Goal: Task Accomplishment & Management: Complete application form

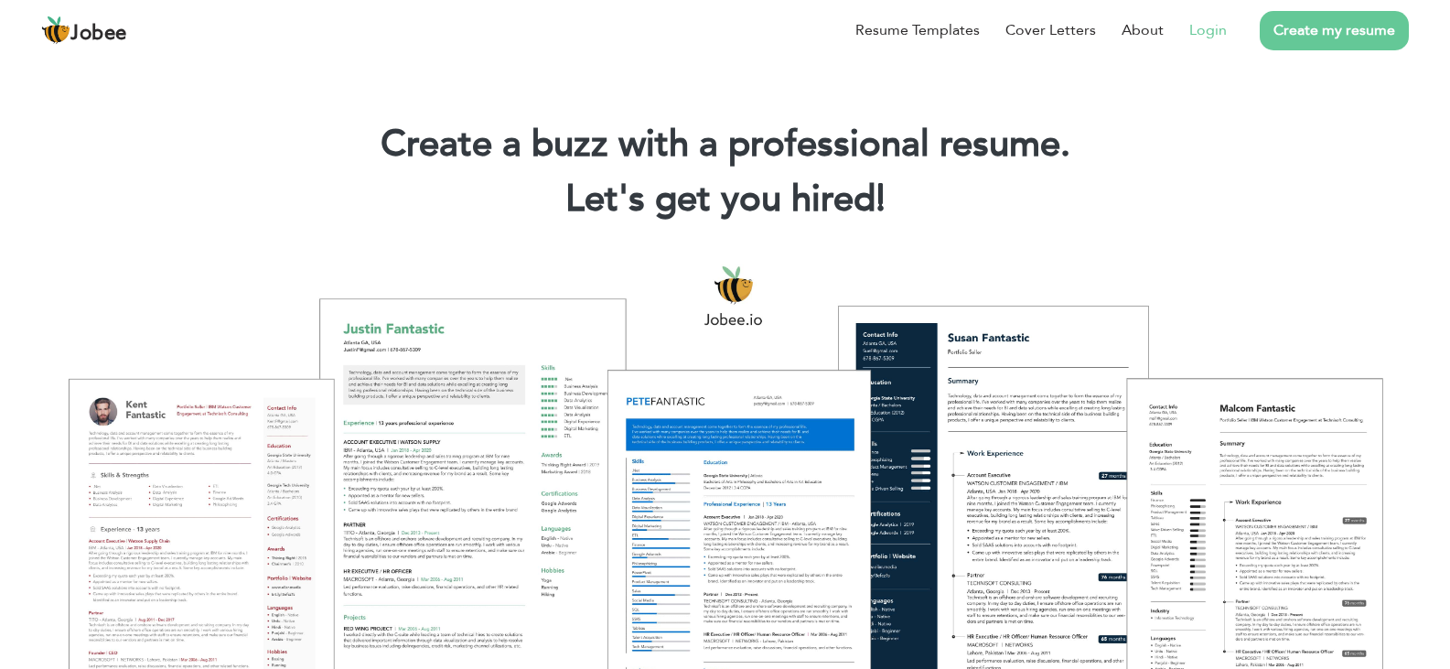
click at [1217, 32] on link "Login" at bounding box center [1208, 30] width 38 height 22
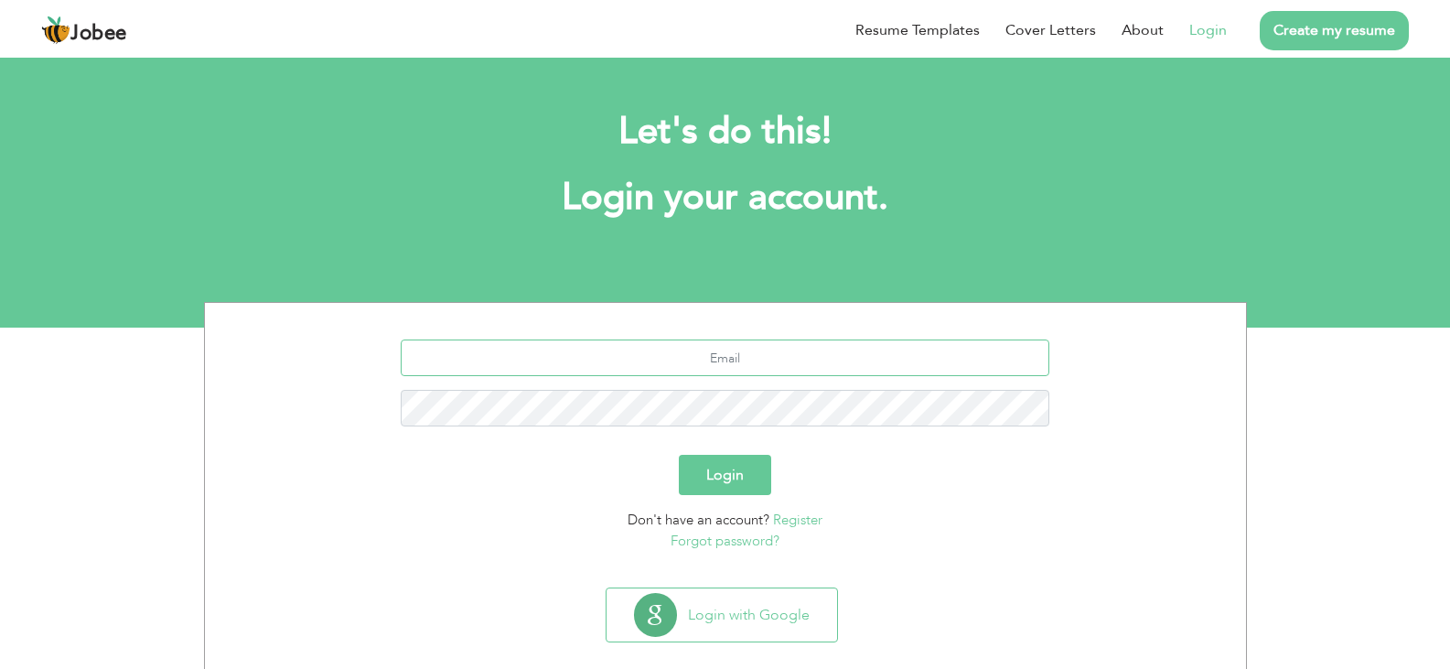
click at [630, 364] on input "text" at bounding box center [725, 357] width 649 height 37
type input "[EMAIL_ADDRESS][DOMAIN_NAME]"
click at [723, 471] on button "Login" at bounding box center [725, 475] width 92 height 40
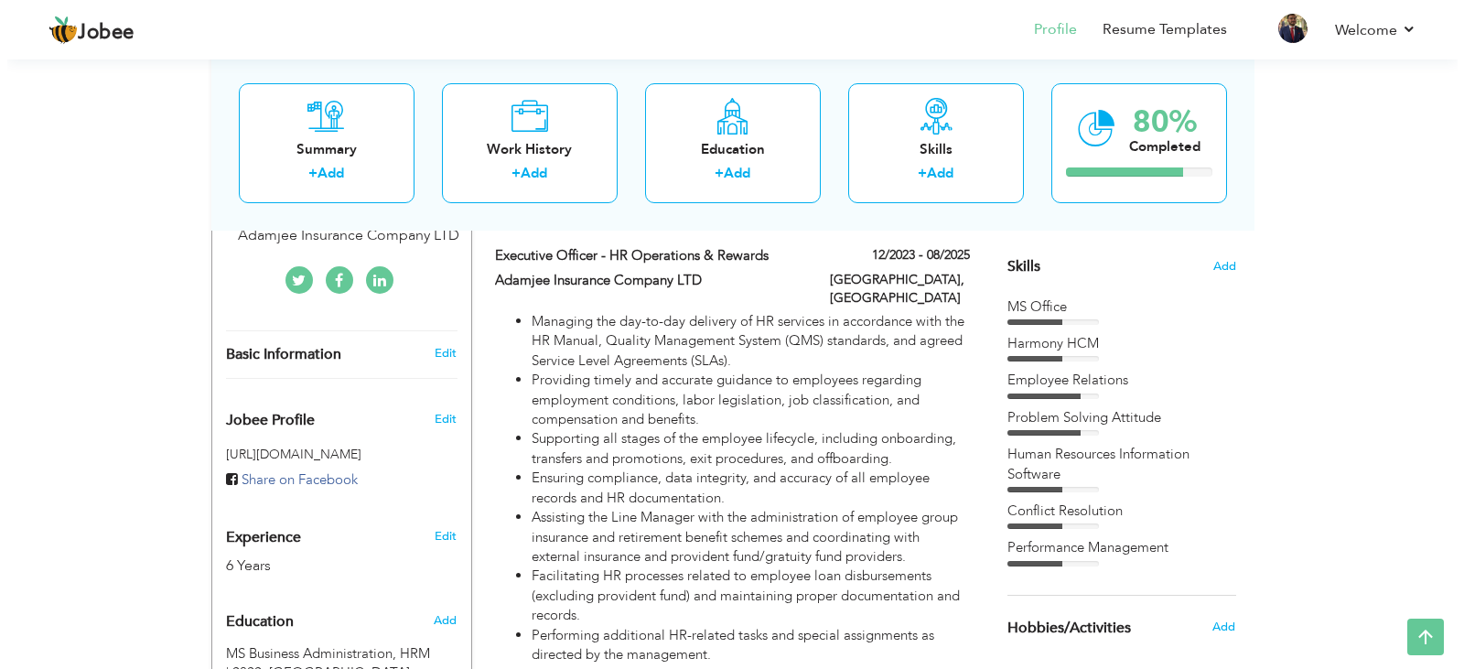
scroll to position [451, 0]
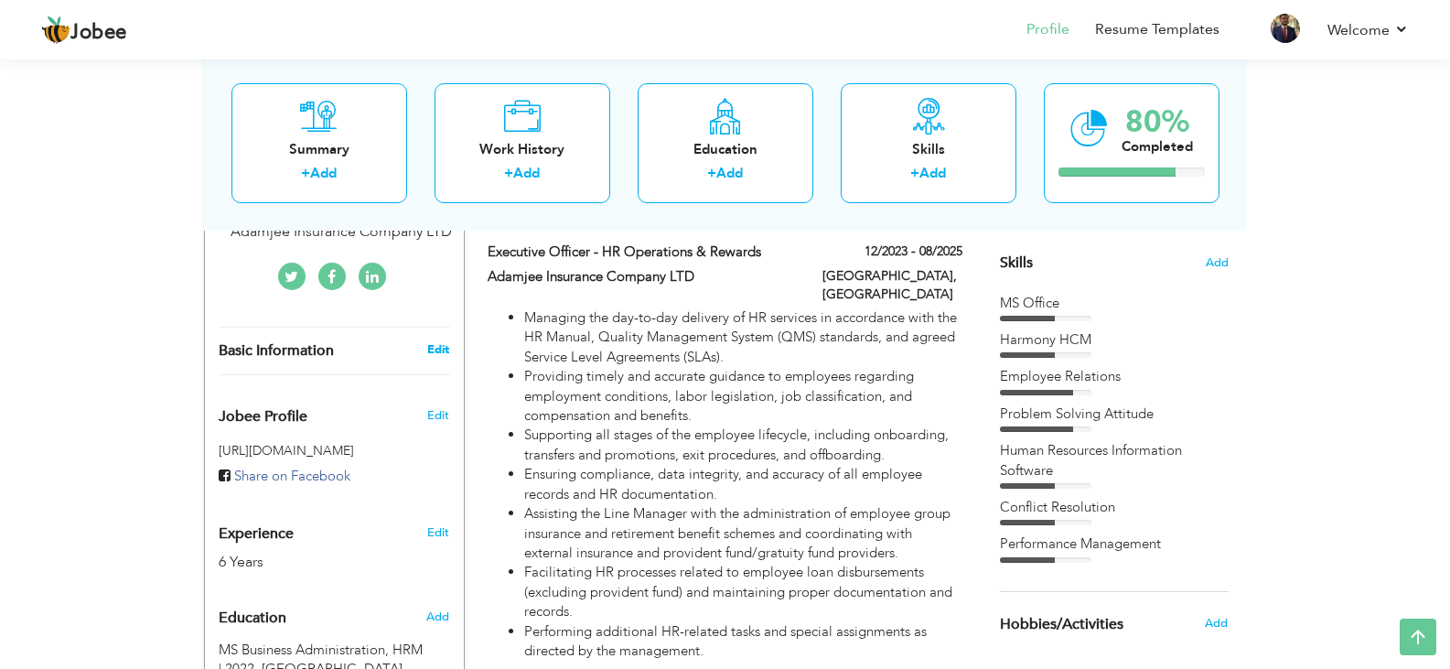
click at [432, 341] on link "Edit" at bounding box center [438, 349] width 22 height 16
type input "[PERSON_NAME]"
type input "[PHONE_NUMBER]"
select select "number:57"
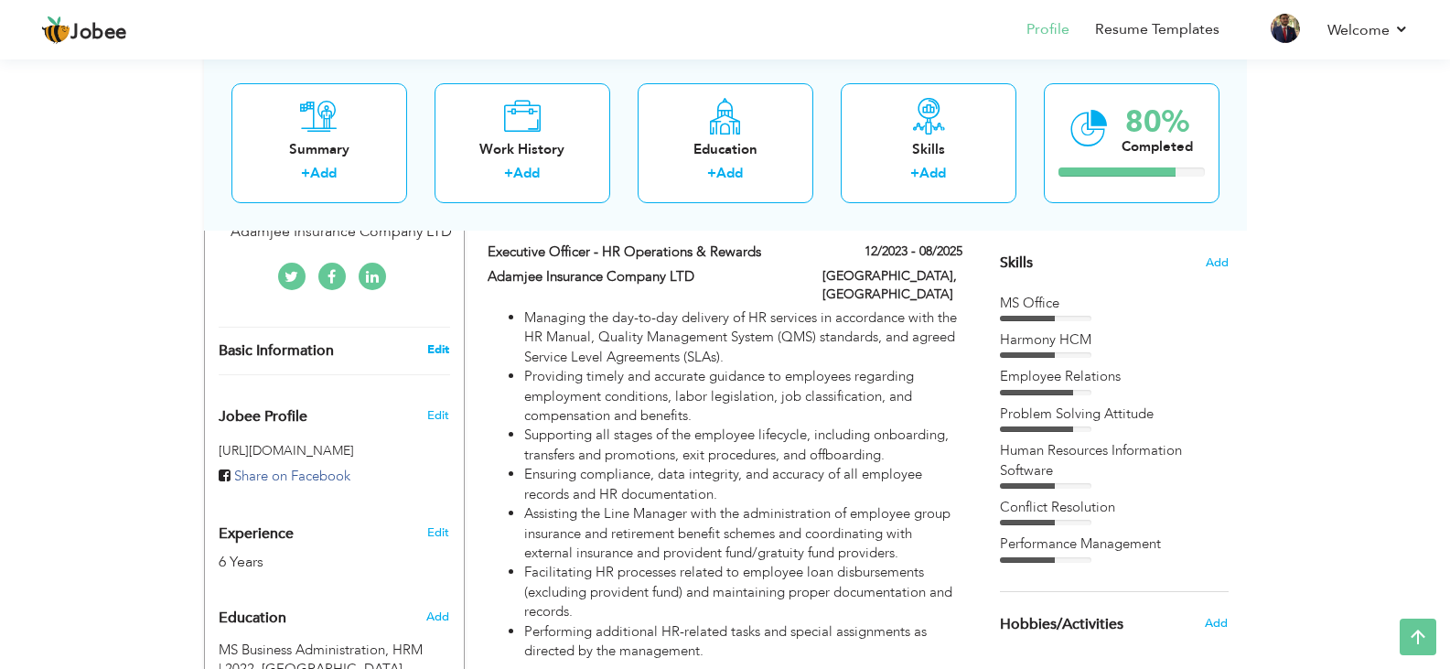
type input "[GEOGRAPHIC_DATA]"
select select "number:8"
type input "Adamjee Insurance Company LTD"
type input "Executive Officer - HR Operations & Rewards"
type input "http://www.linkedin.com/in/muhammad-talha-faheem-29aa3011a"
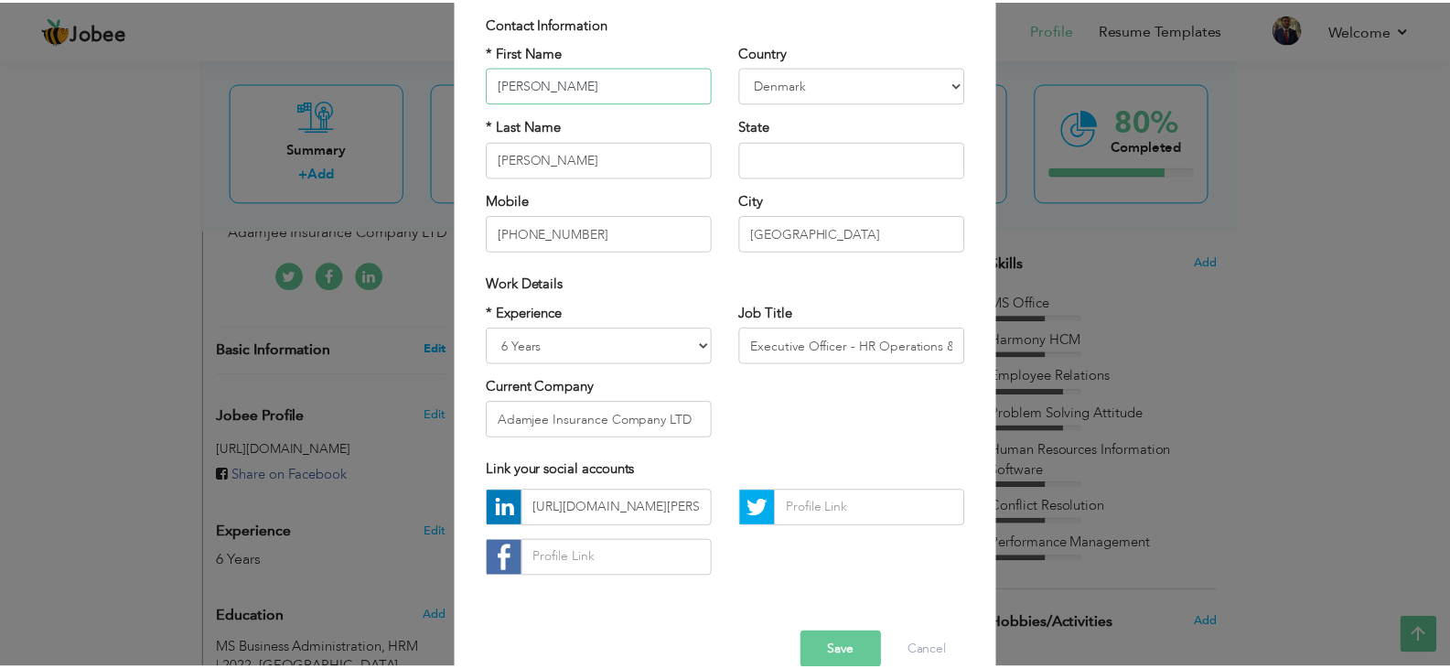
scroll to position [165, 0]
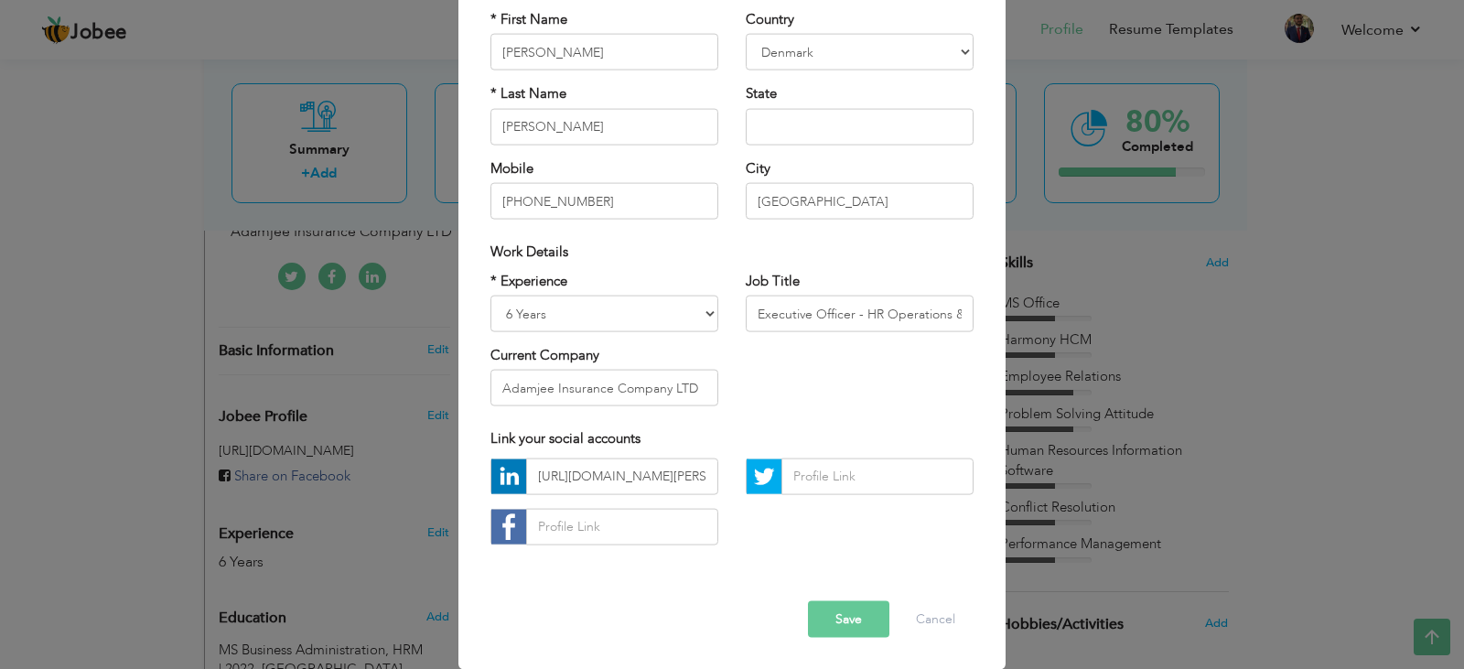
click at [843, 619] on button "Save" at bounding box center [848, 618] width 81 height 37
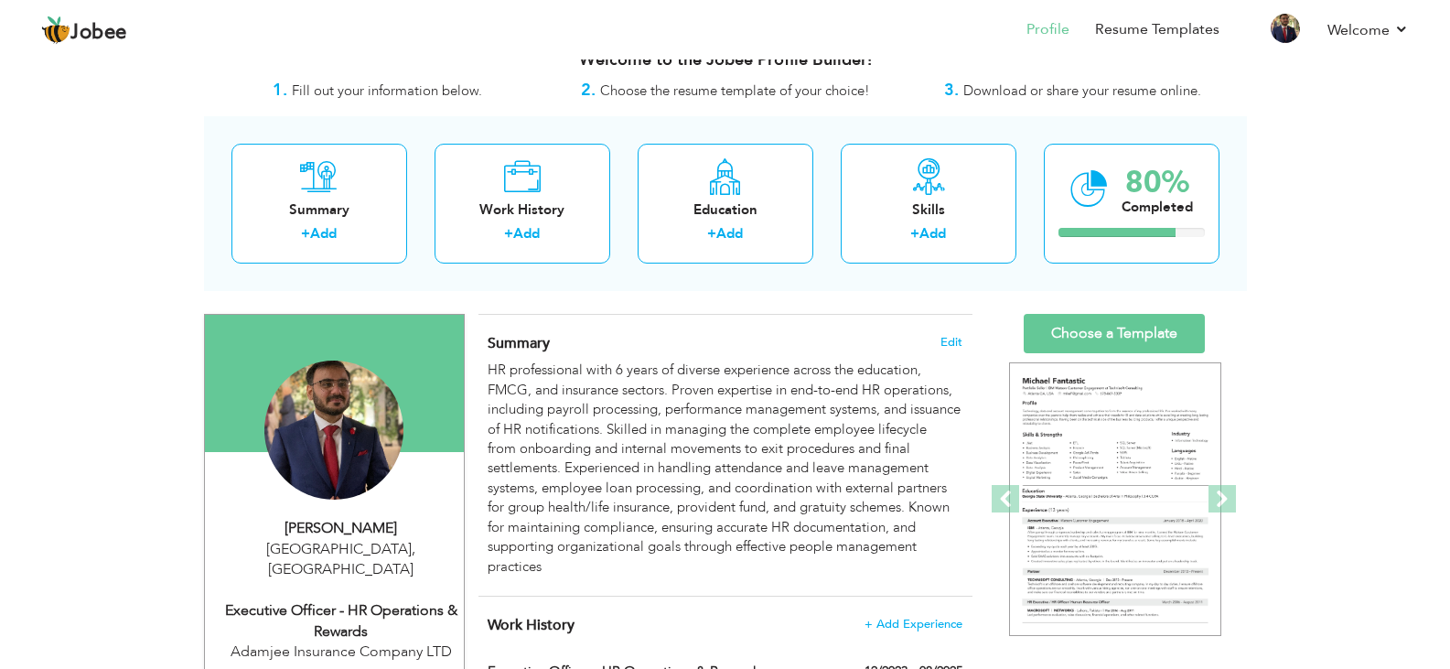
scroll to position [0, 0]
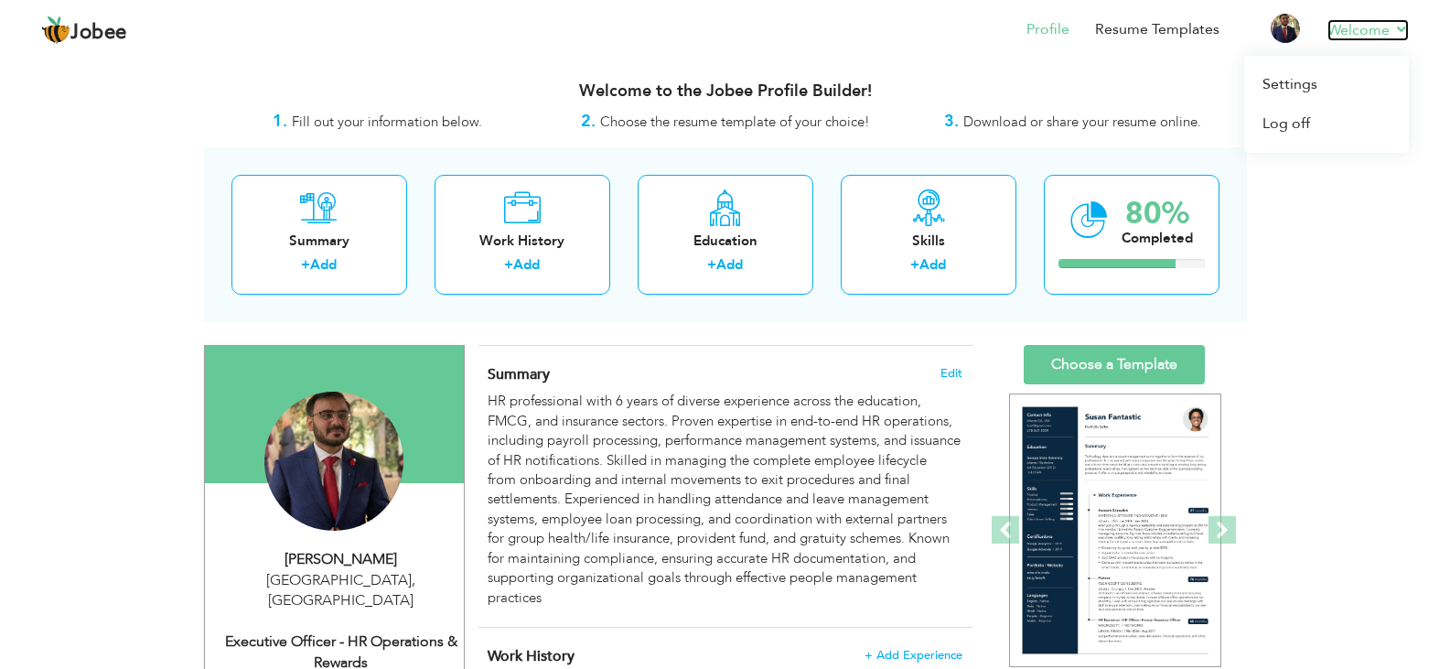
click at [1371, 34] on link "Welcome" at bounding box center [1368, 30] width 81 height 22
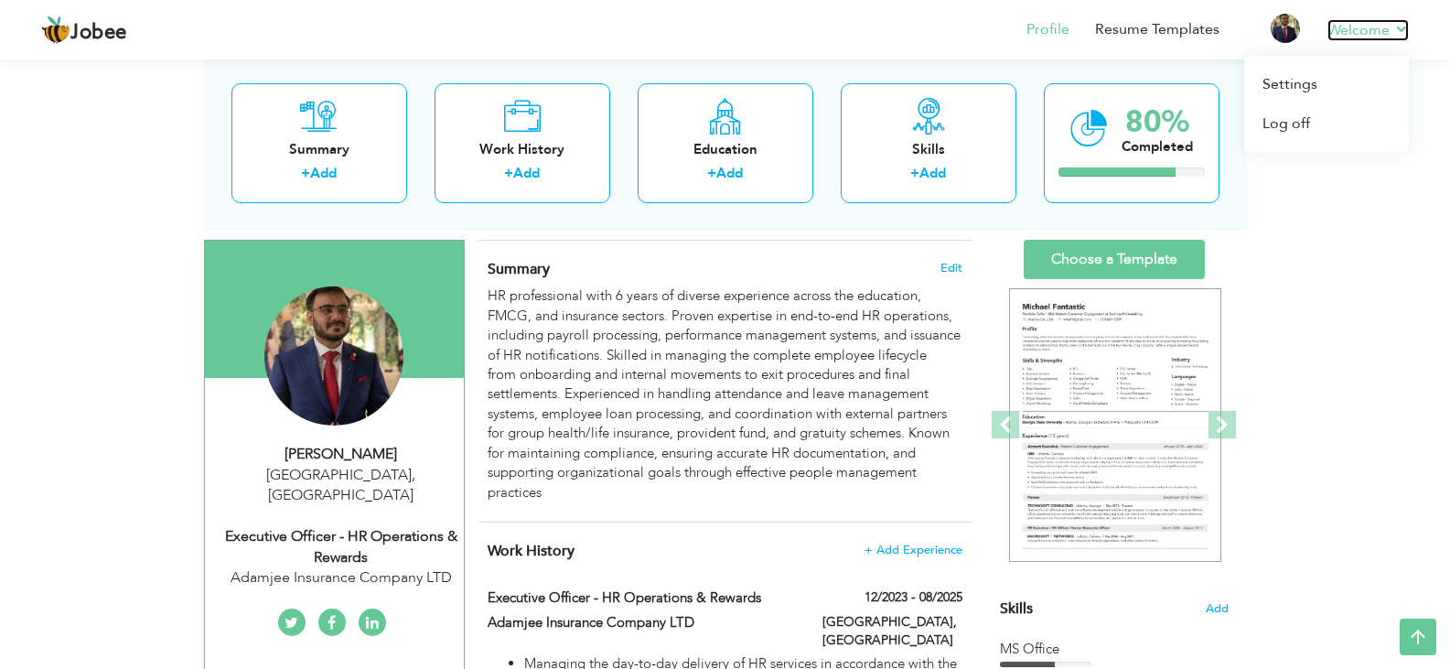
scroll to position [105, 0]
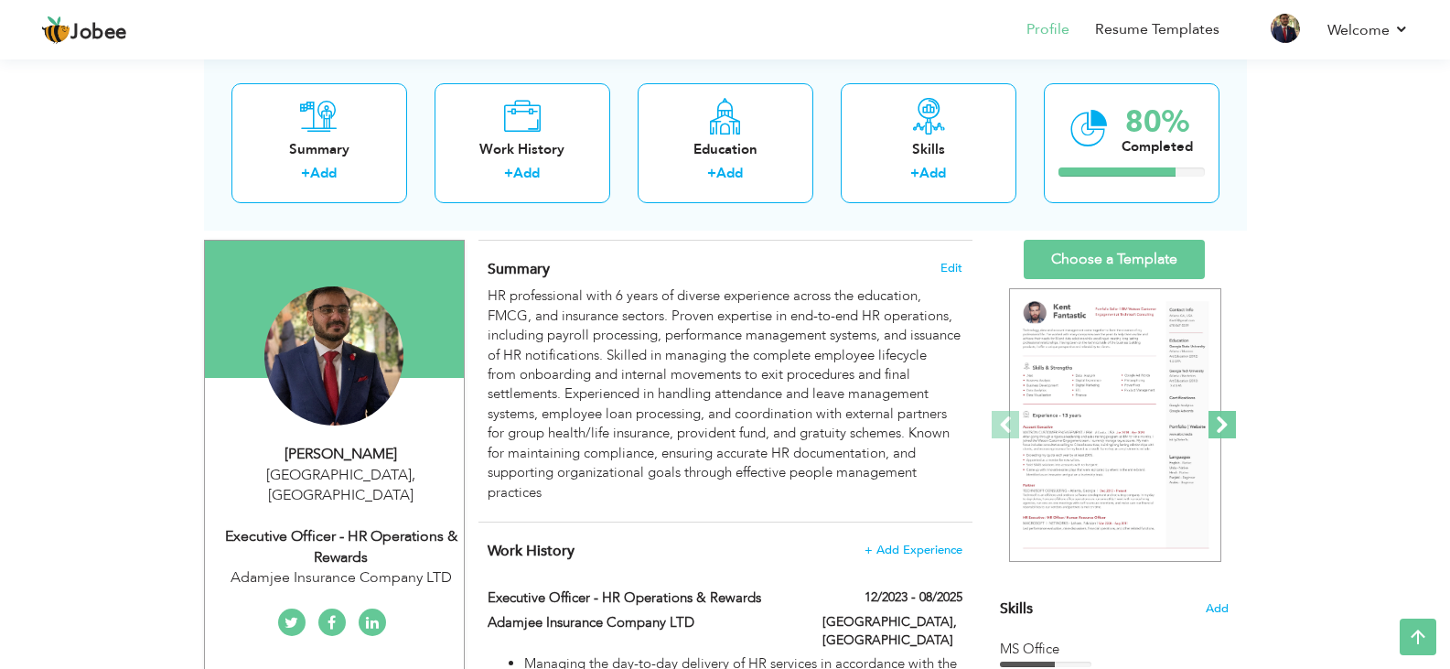
click at [1220, 421] on span at bounding box center [1222, 424] width 27 height 27
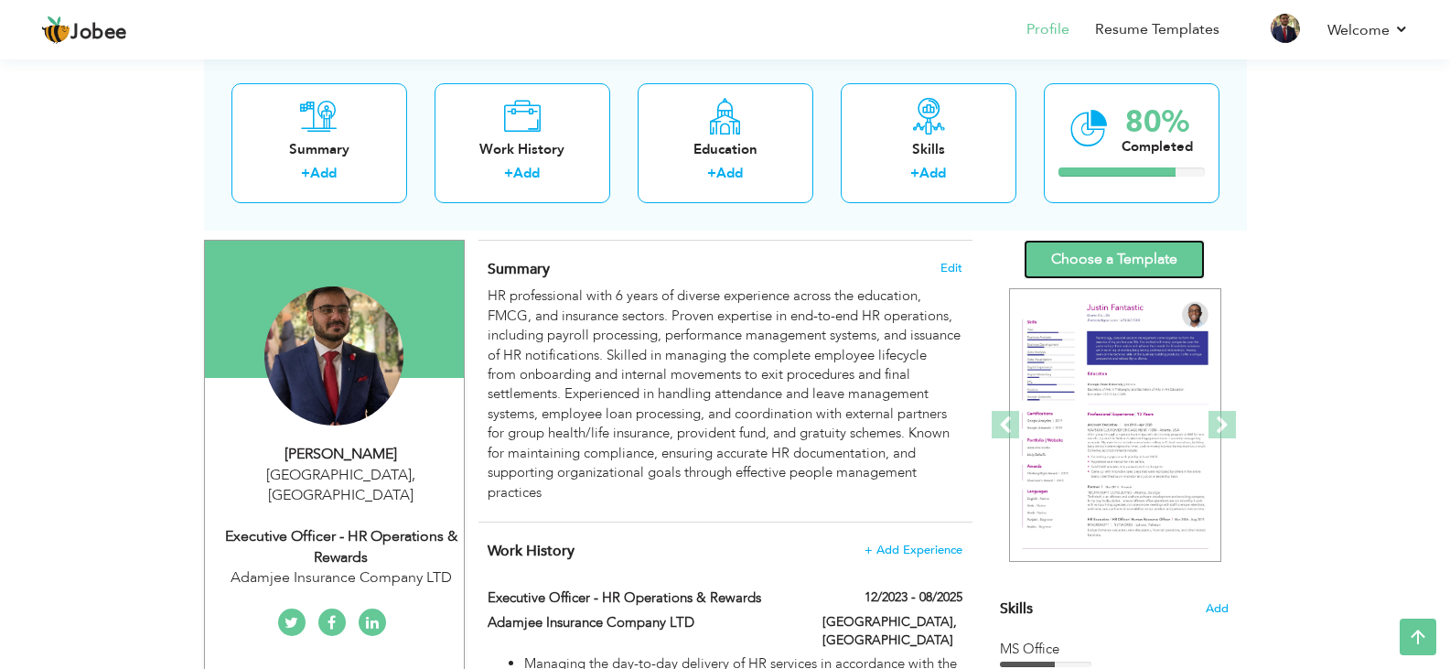
click at [1127, 245] on link "Choose a Template" at bounding box center [1114, 259] width 181 height 39
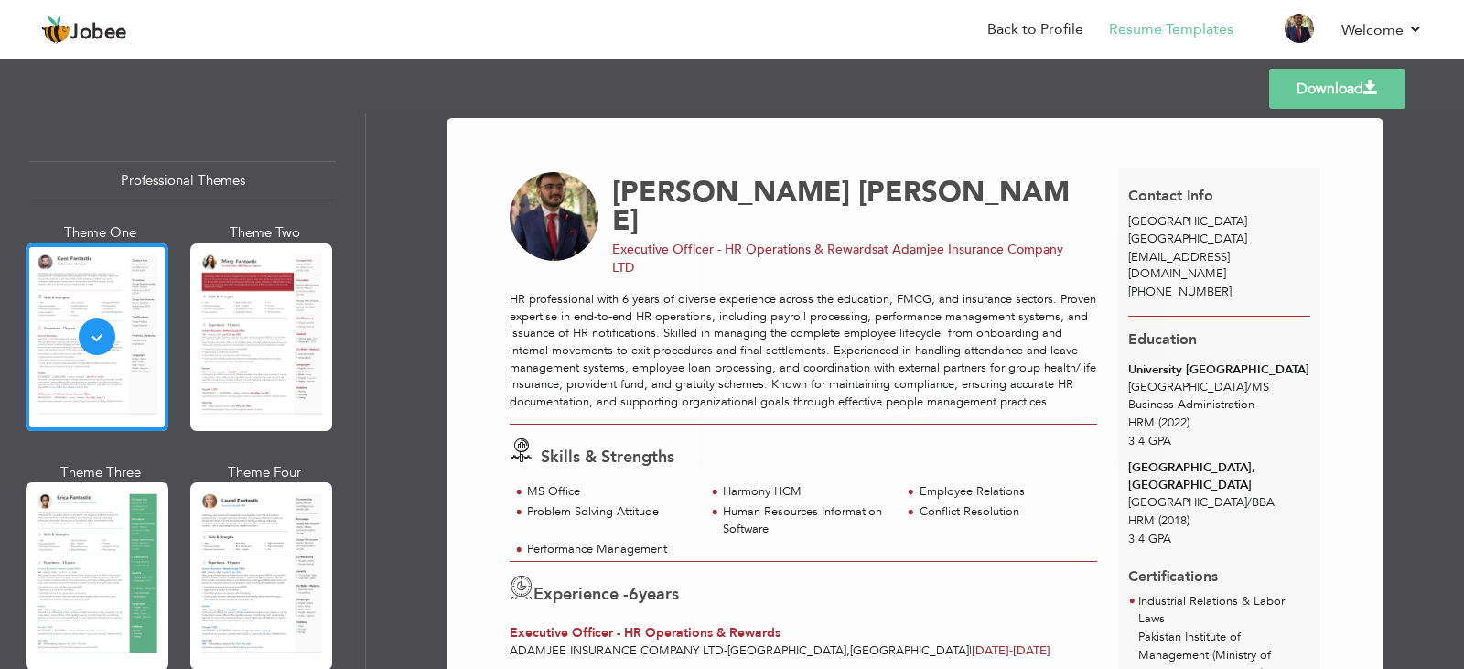
click at [262, 375] on div "Professional Themes Theme One Theme Two Theme Three Theme Four" at bounding box center [732, 390] width 1464 height 555
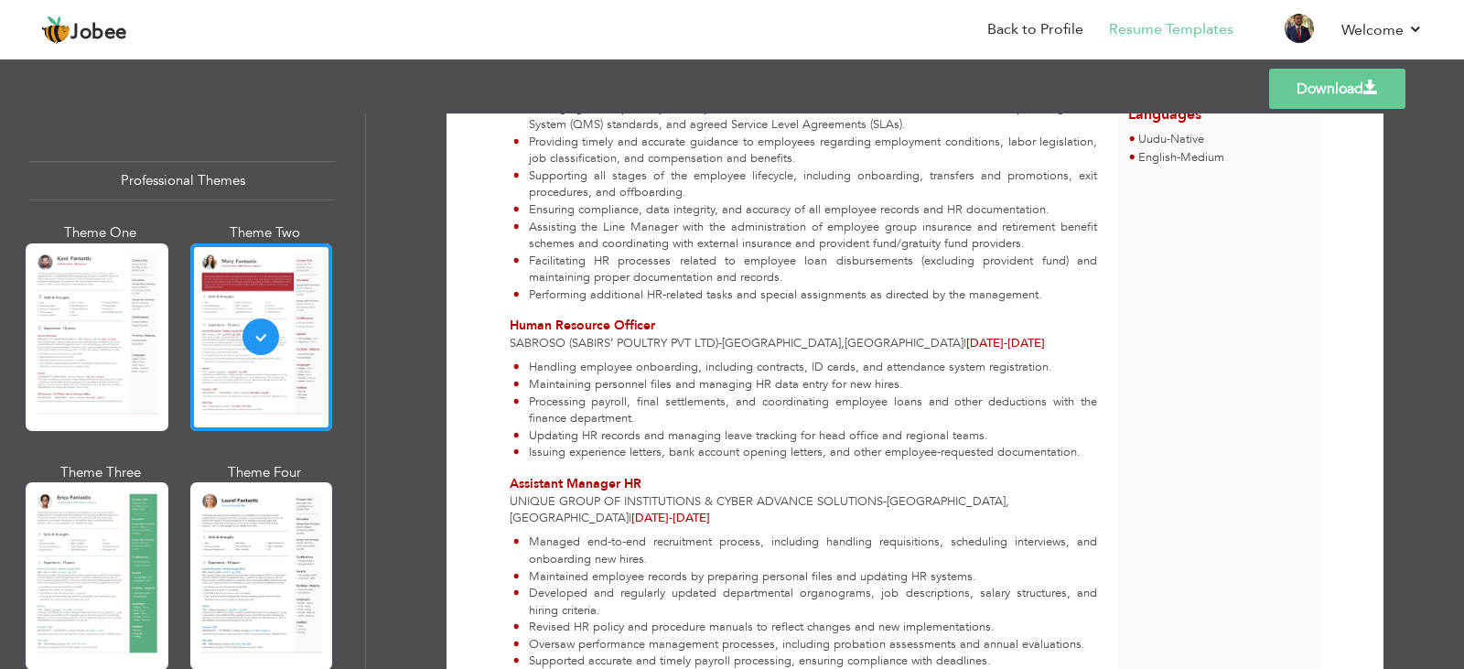
scroll to position [685, 0]
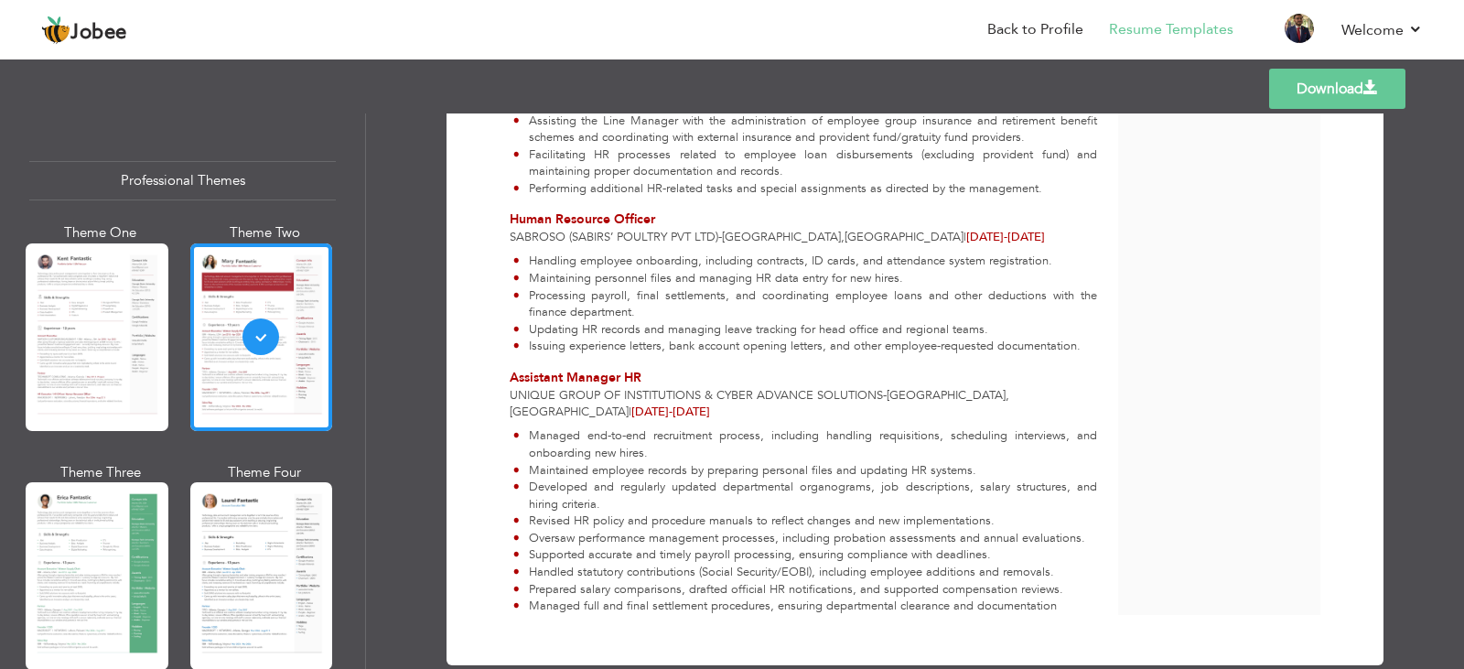
click at [110, 368] on div "Professional Themes Theme One Theme Two Theme Three Theme Four" at bounding box center [732, 390] width 1464 height 555
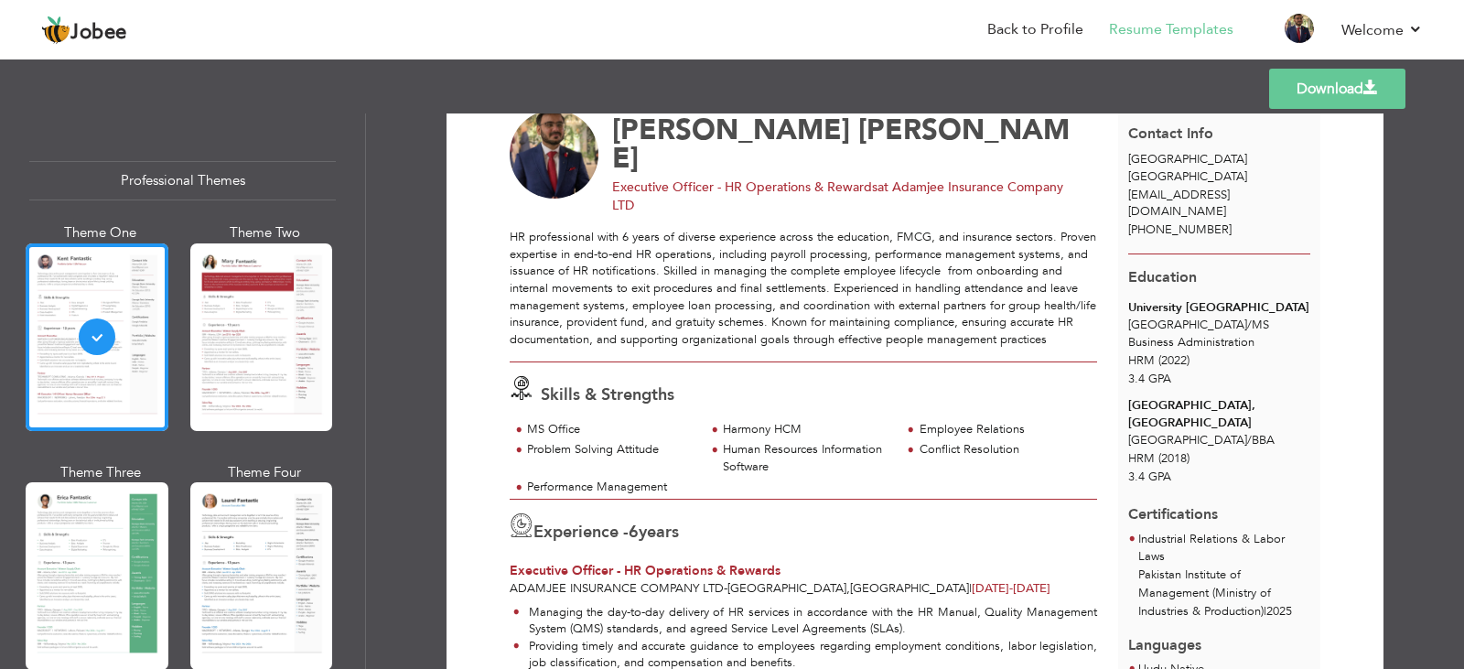
scroll to position [0, 0]
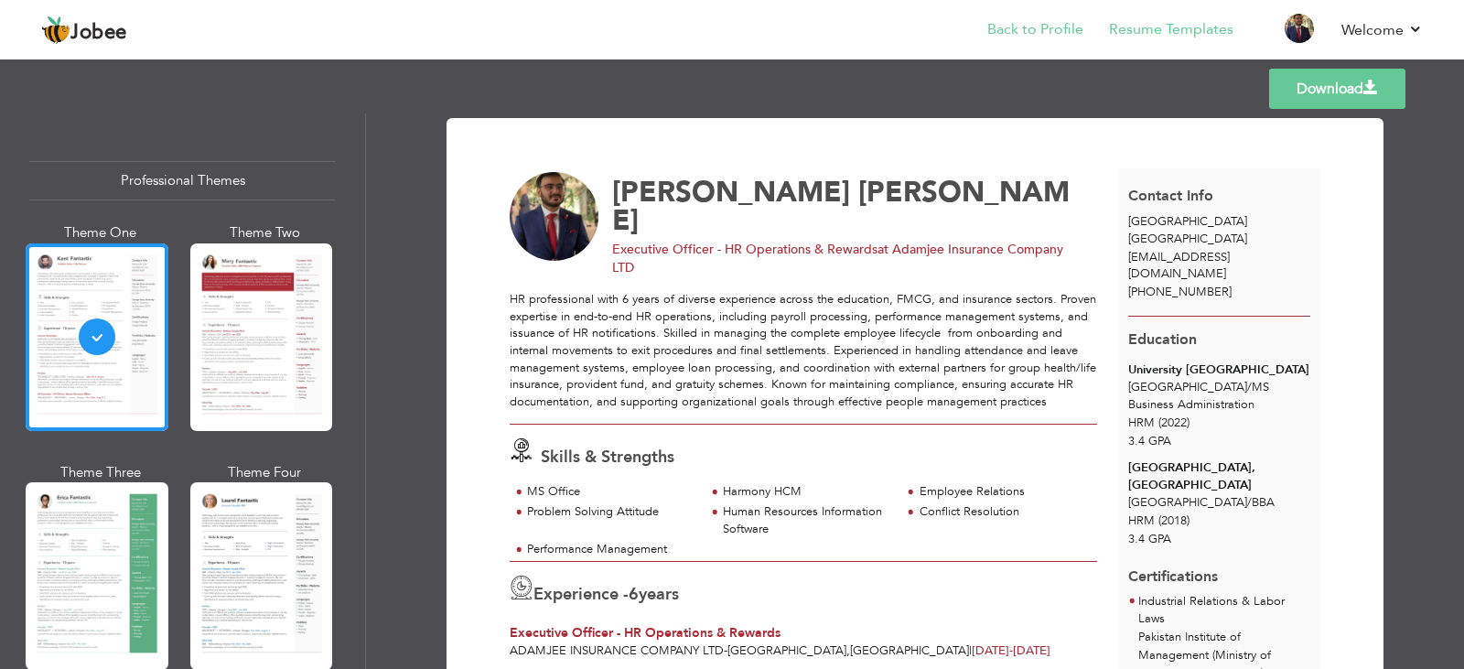
click at [1022, 16] on li "Back to Profile" at bounding box center [1023, 30] width 122 height 49
click at [1025, 30] on link "Back to Profile" at bounding box center [1035, 29] width 96 height 21
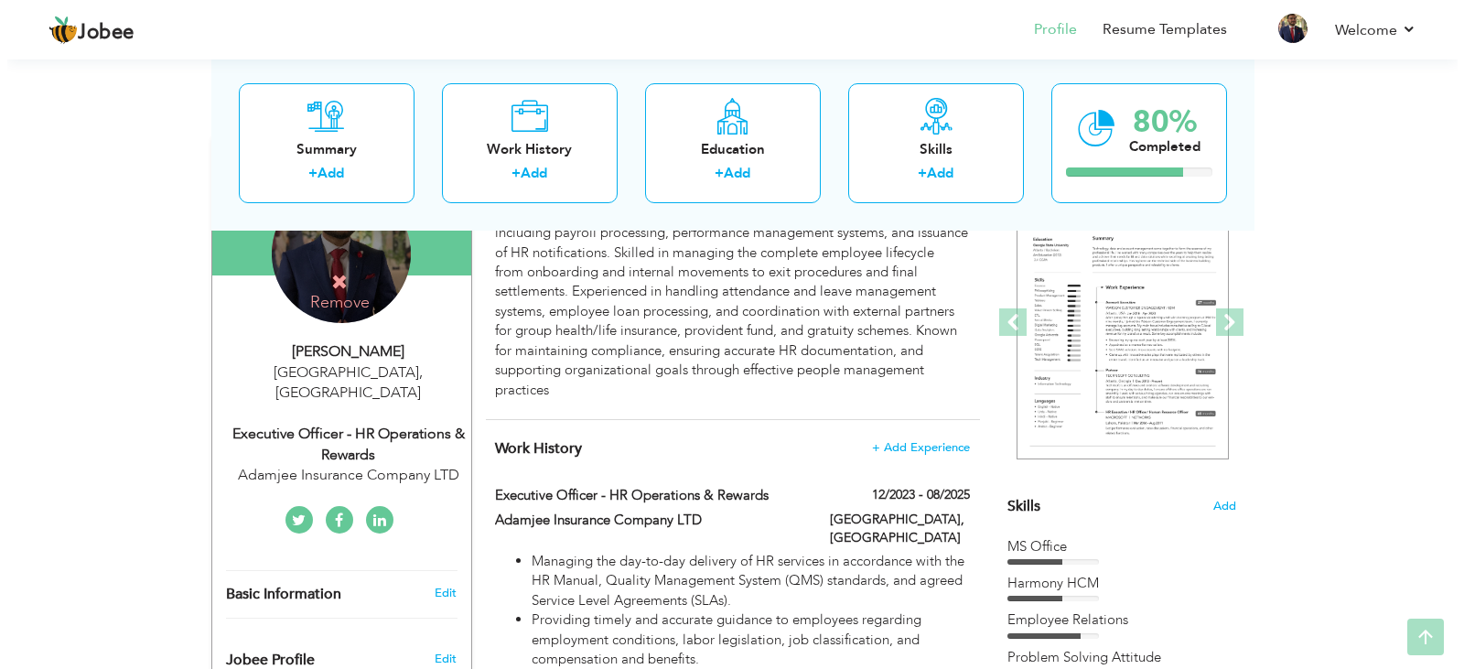
scroll to position [223, 0]
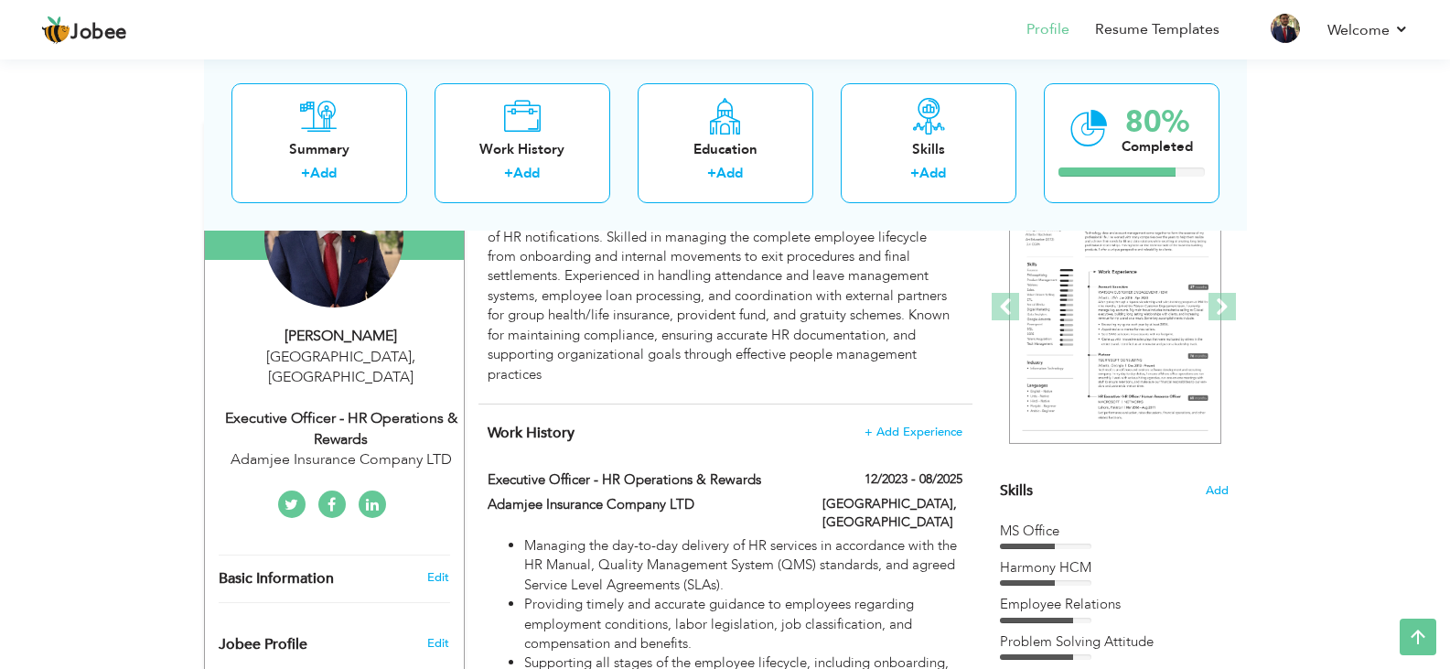
click at [343, 347] on div "[GEOGRAPHIC_DATA] , [GEOGRAPHIC_DATA]" at bounding box center [341, 368] width 245 height 42
type input "[PERSON_NAME]"
type input "[PHONE_NUMBER]"
select select "number:57"
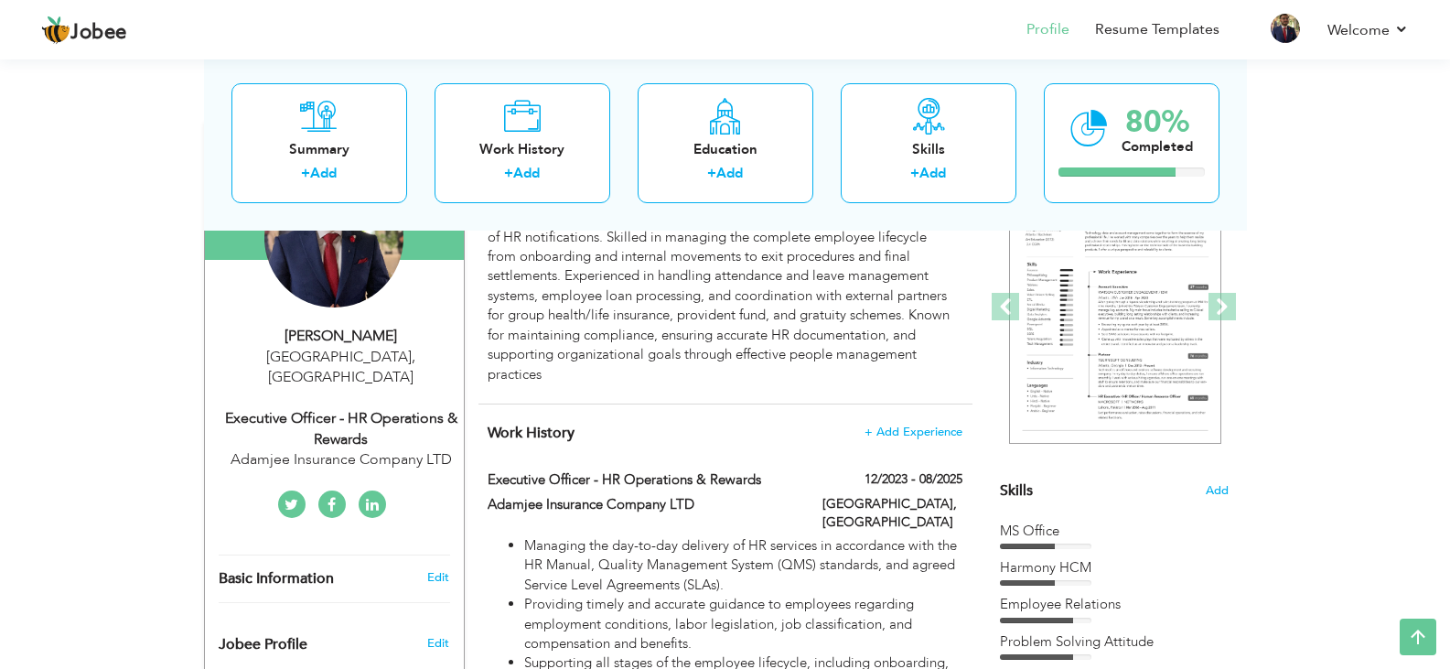
type input "[GEOGRAPHIC_DATA]"
select select "number:8"
type input "Adamjee Insurance Company LTD"
type input "Executive Officer - HR Operations & Rewards"
type input "[URL][DOMAIN_NAME][PERSON_NAME]"
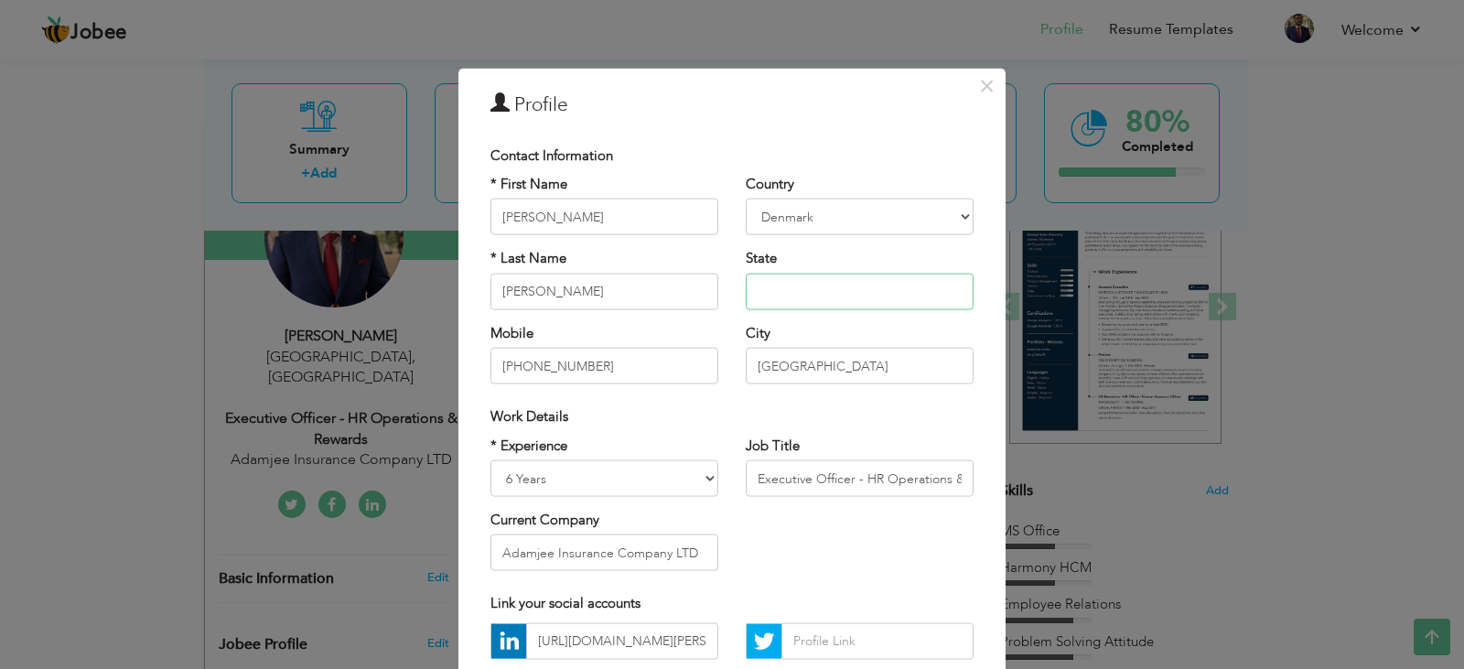
click at [785, 281] on input "text" at bounding box center [860, 291] width 228 height 37
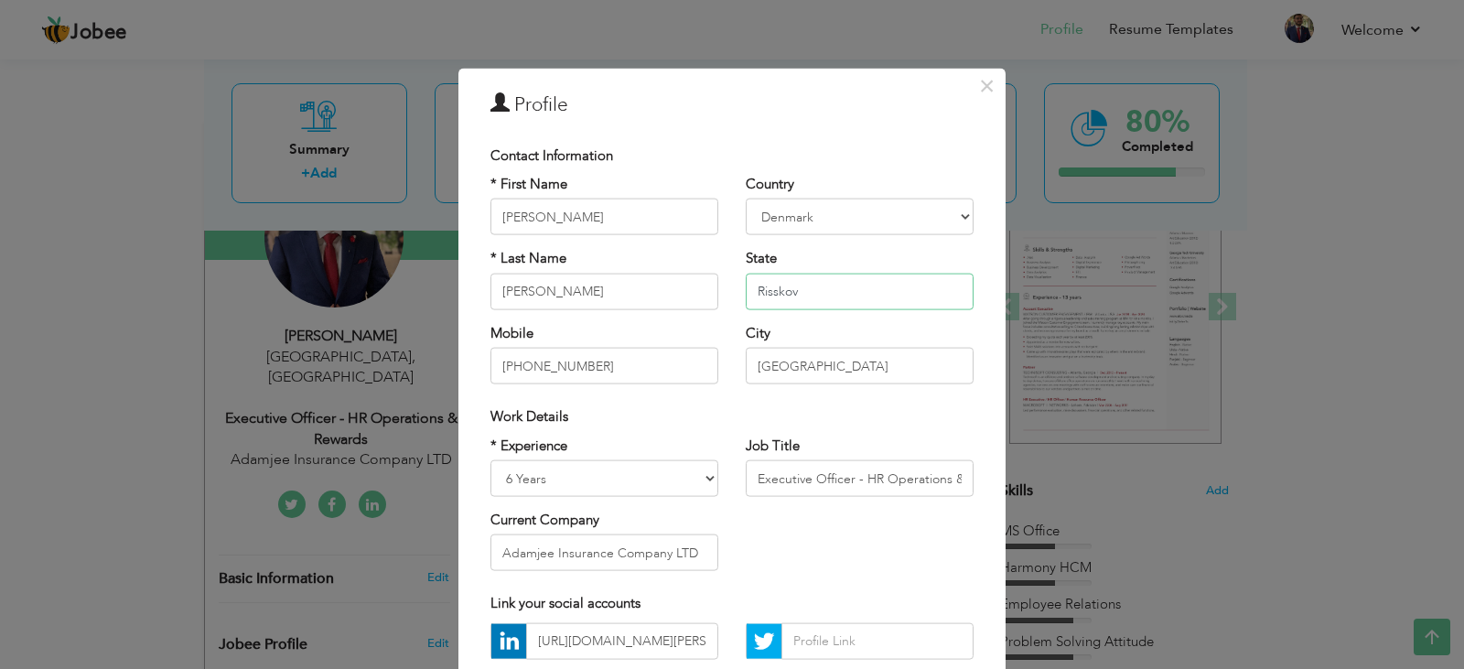
click at [751, 292] on input "Risskov" at bounding box center [860, 291] width 228 height 37
paste input "Skejbygårdsvej"
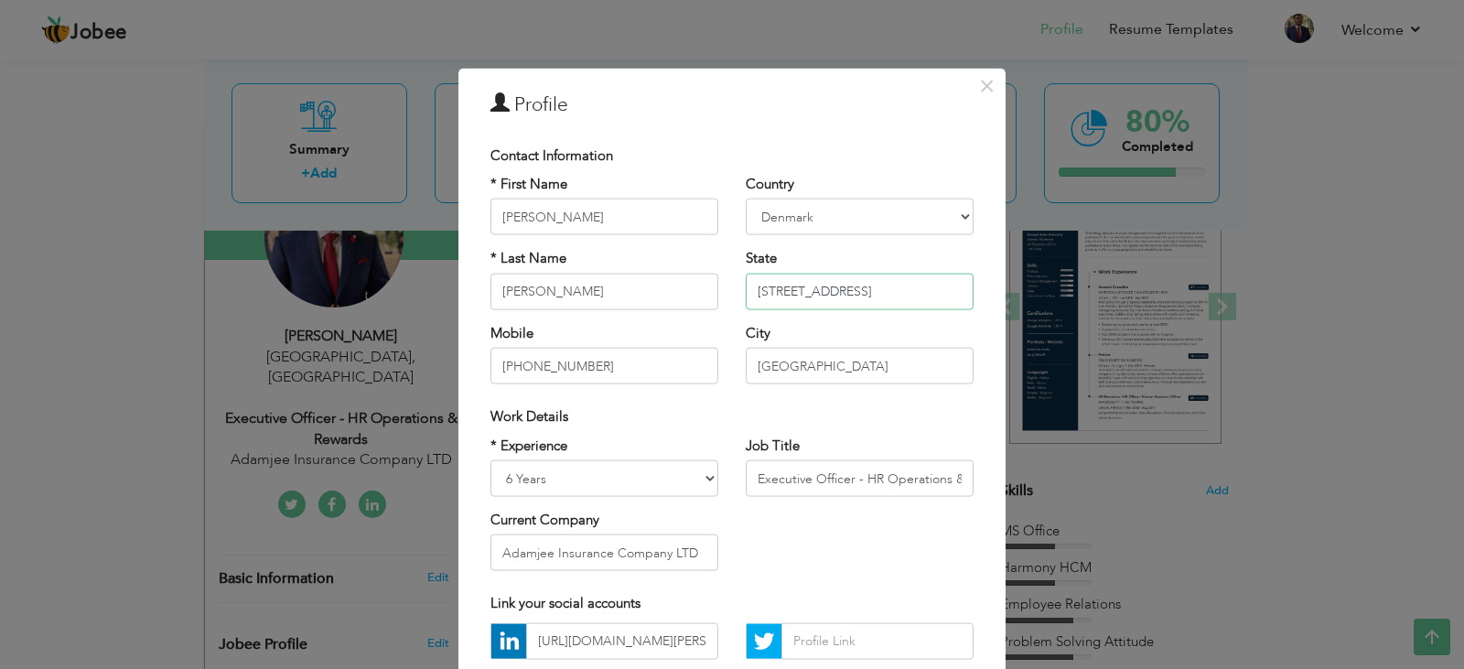
click at [912, 284] on input "Skejbygårdsvej 5, Risskov" at bounding box center [860, 291] width 228 height 37
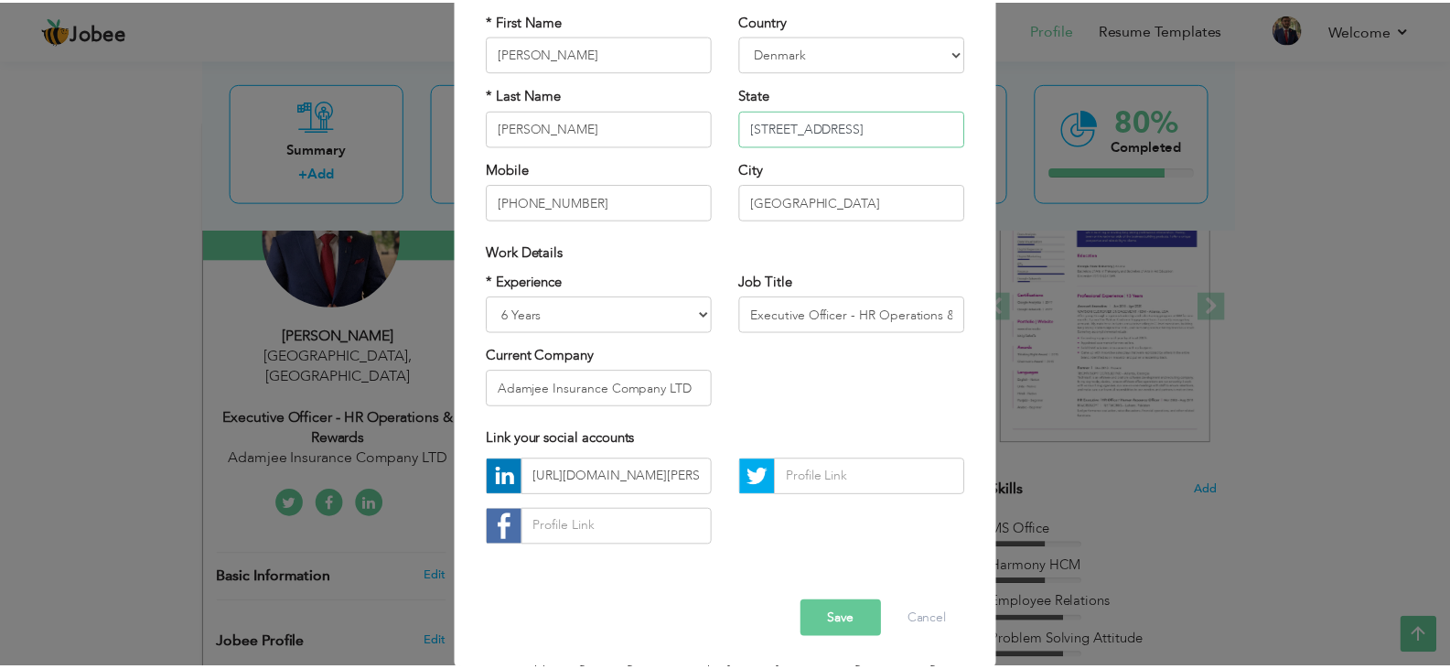
scroll to position [165, 0]
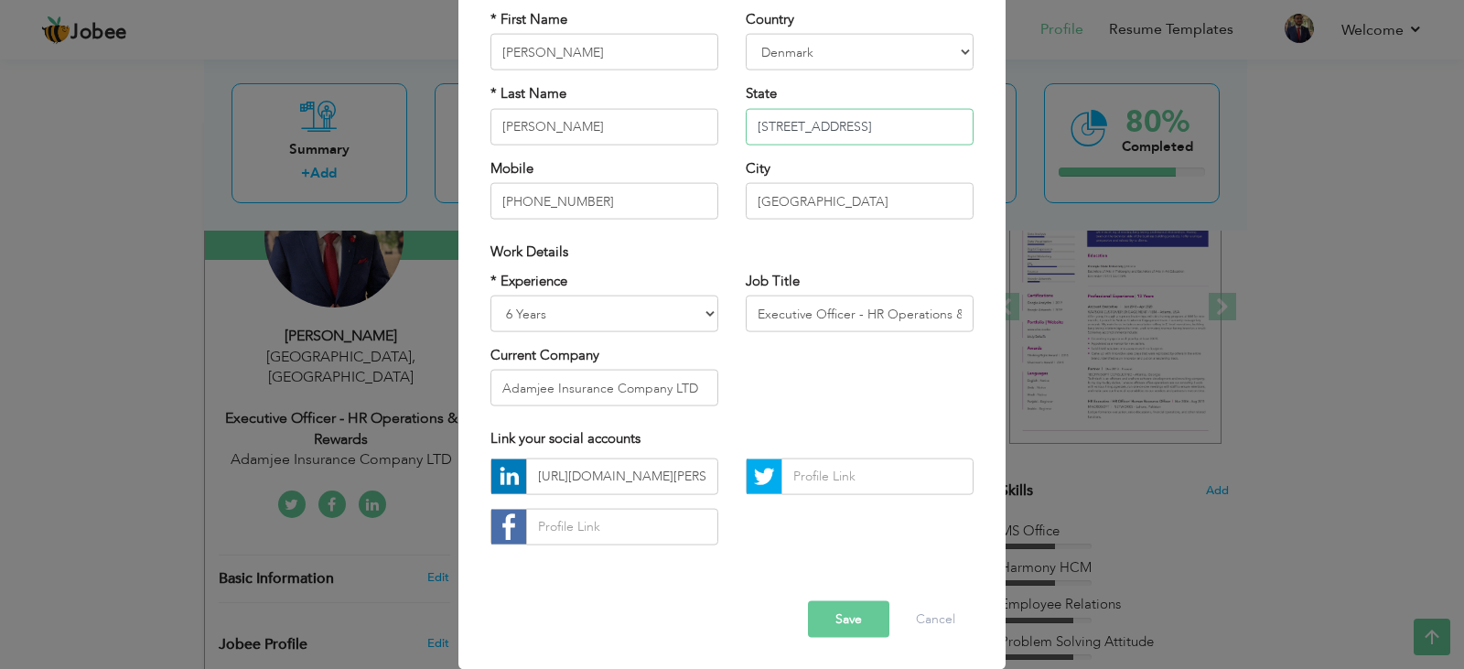
type input "[STREET_ADDRESS]"
click at [0, 0] on span "button" at bounding box center [0, 0] width 0 height 0
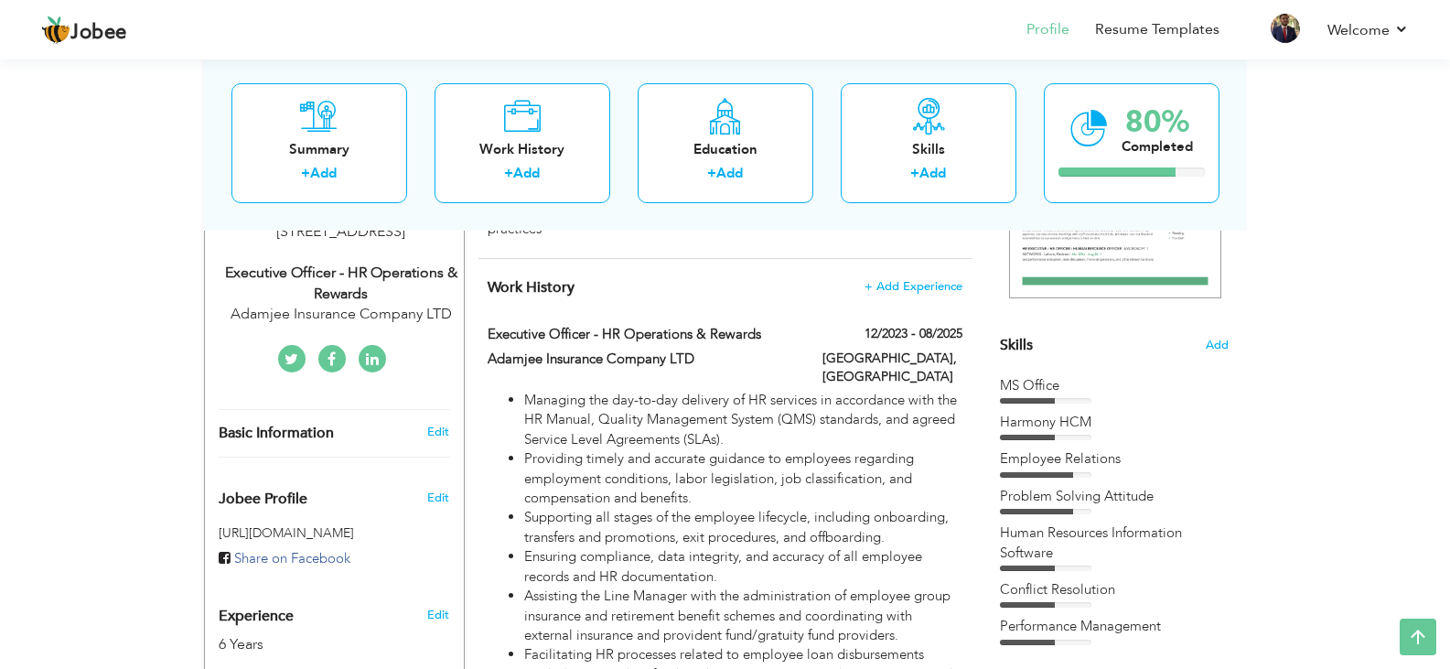
scroll to position [266, 0]
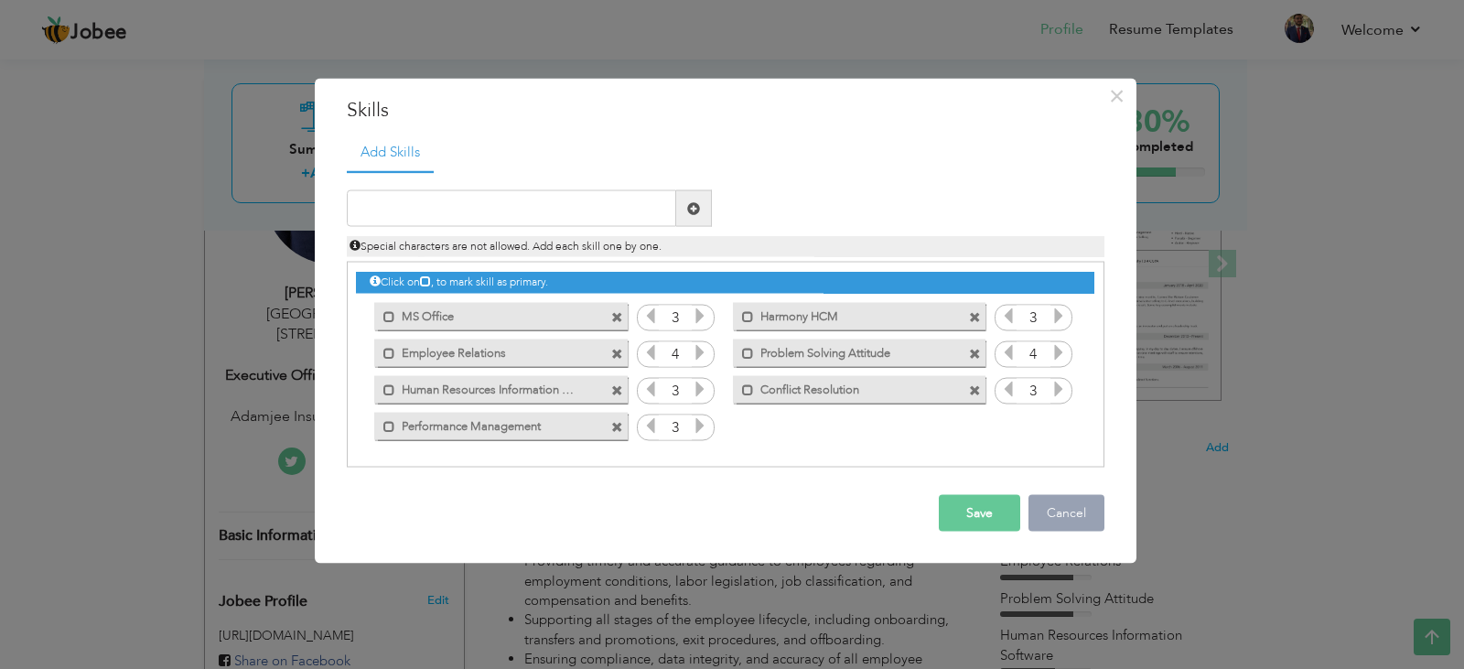
click at [1071, 517] on button "Cancel" at bounding box center [1066, 513] width 76 height 37
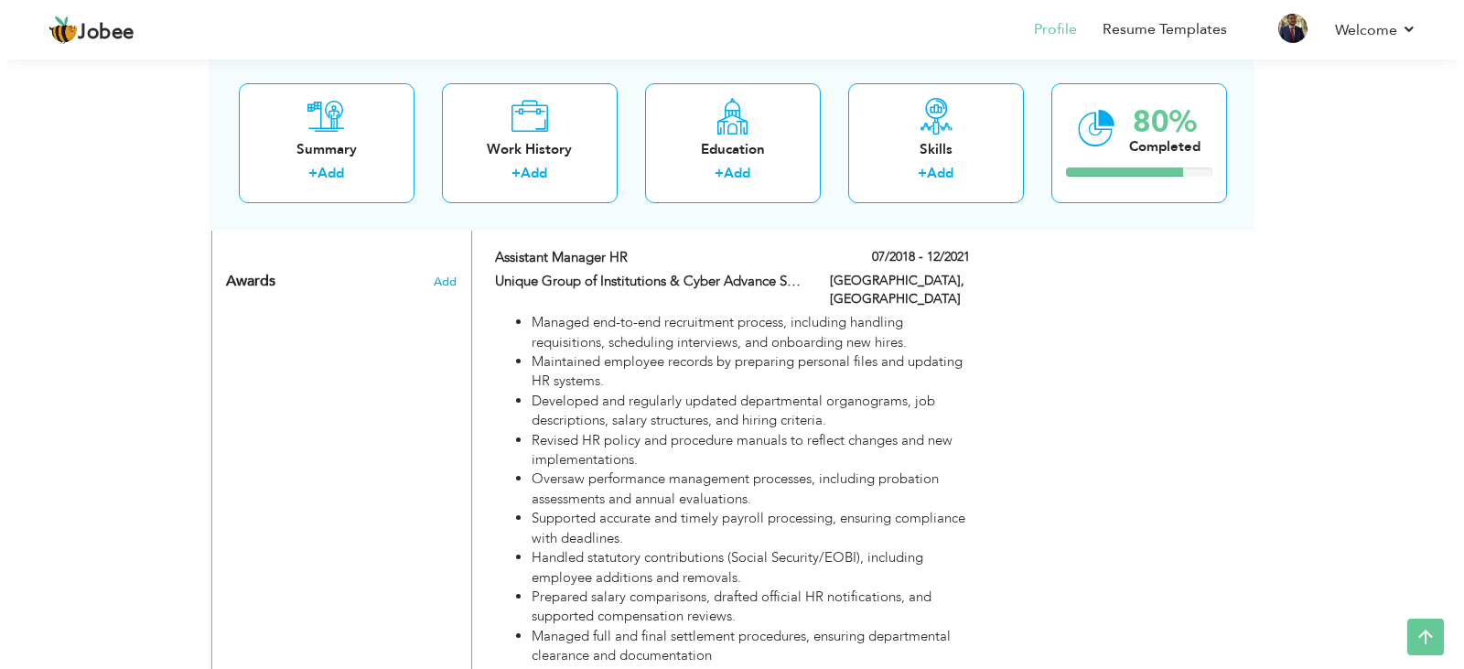
scroll to position [1205, 0]
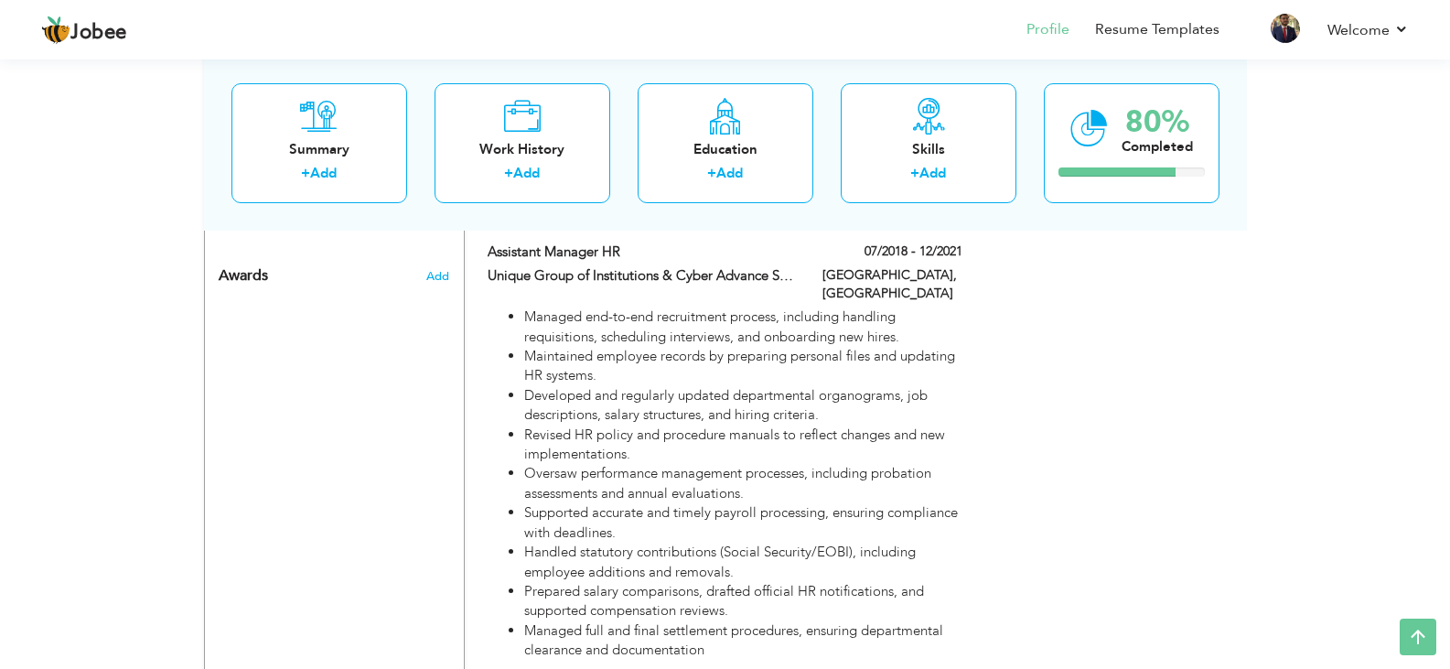
type input "Assistant Manager HR"
type input "Unique Group of Institutions & Cyber Advance Solutions"
type input "07/2018"
type input "12/2021"
type input "[GEOGRAPHIC_DATA]"
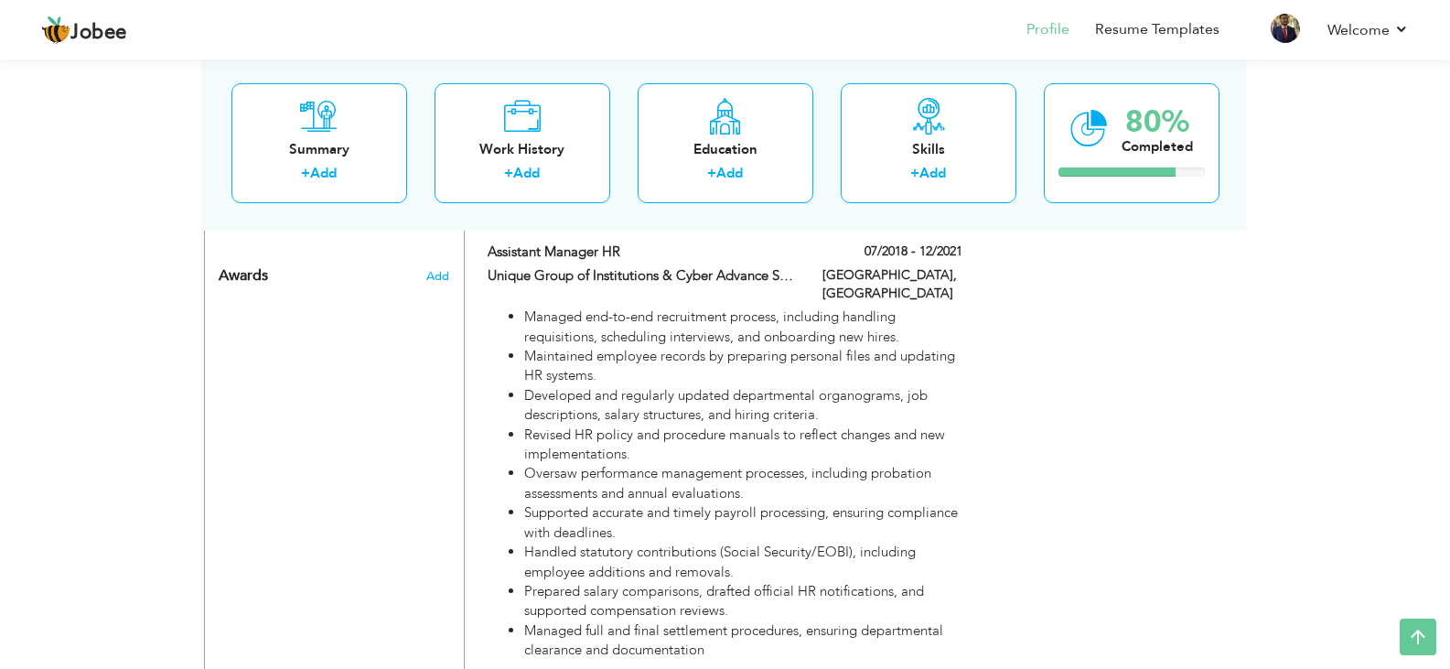
type input "[GEOGRAPHIC_DATA]"
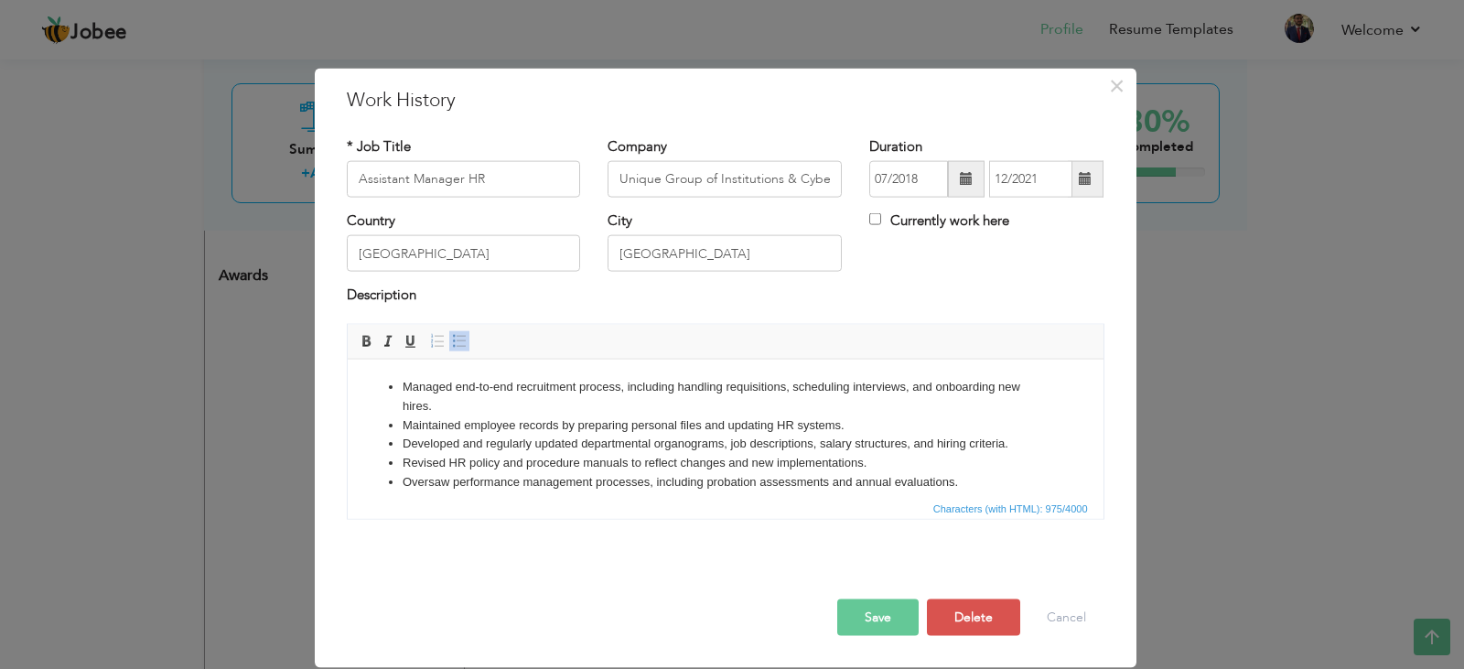
click at [409, 463] on li "Revised HR policy and procedure manuals to reflect changes and new implementati…" at bounding box center [725, 462] width 646 height 19
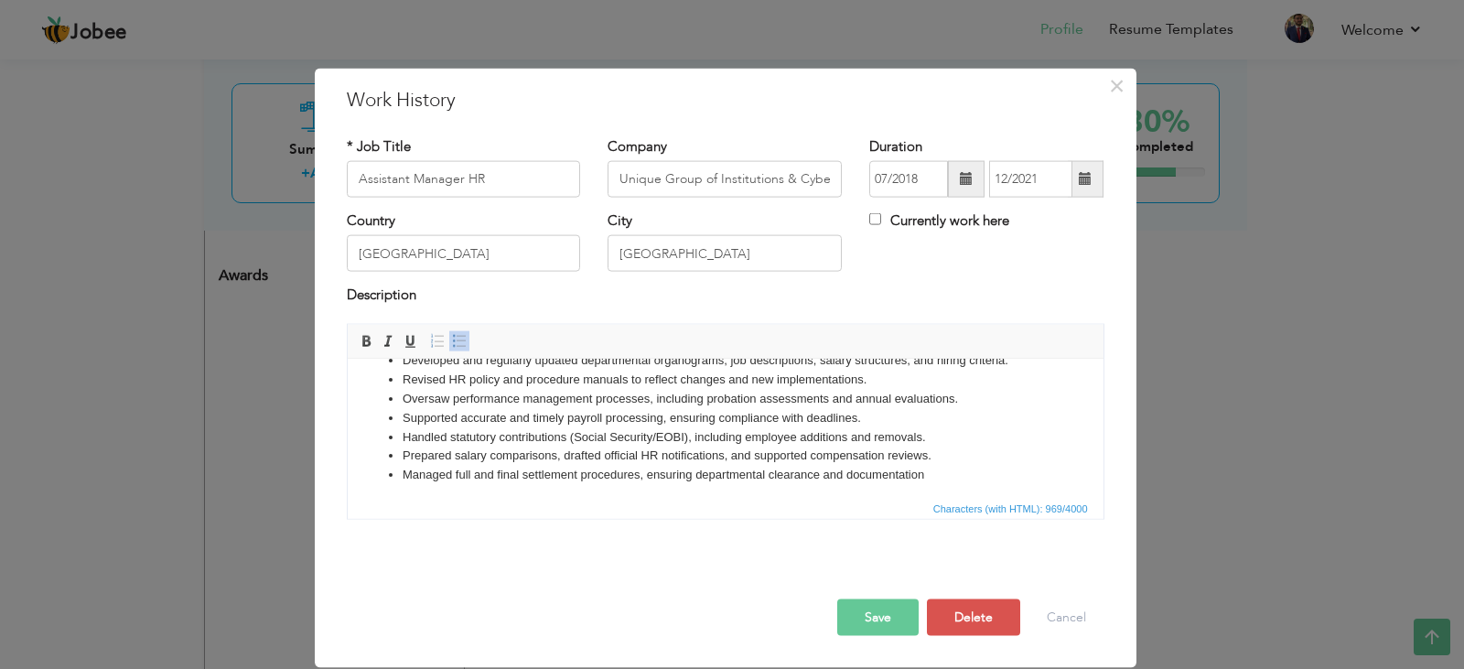
scroll to position [90, 0]
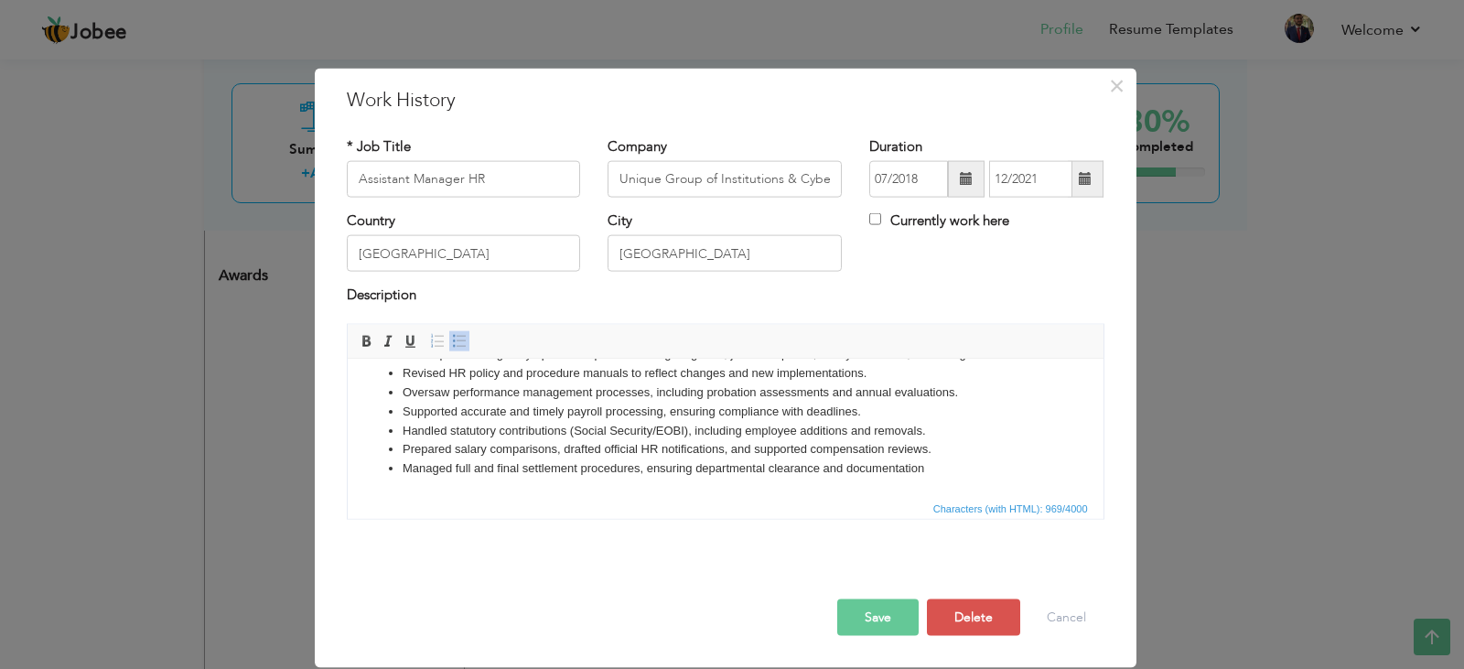
click at [874, 620] on button "Save" at bounding box center [877, 616] width 81 height 37
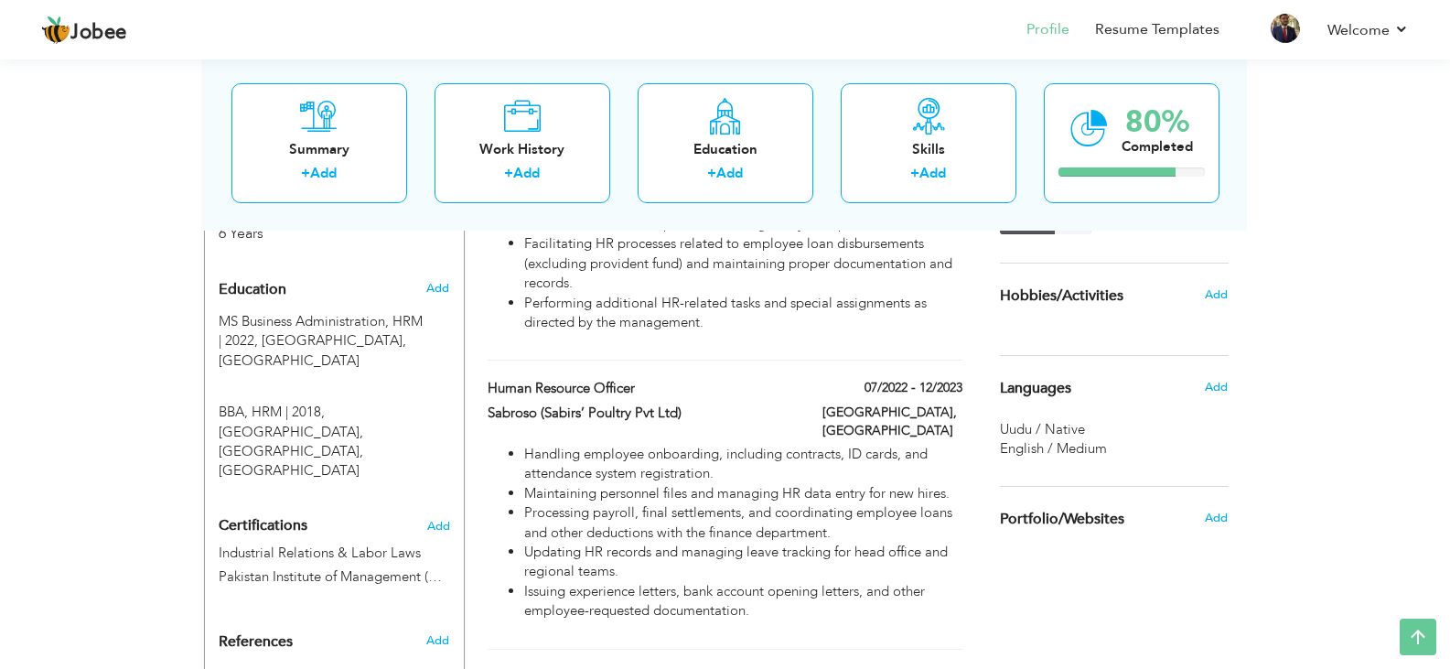
scroll to position [776, 0]
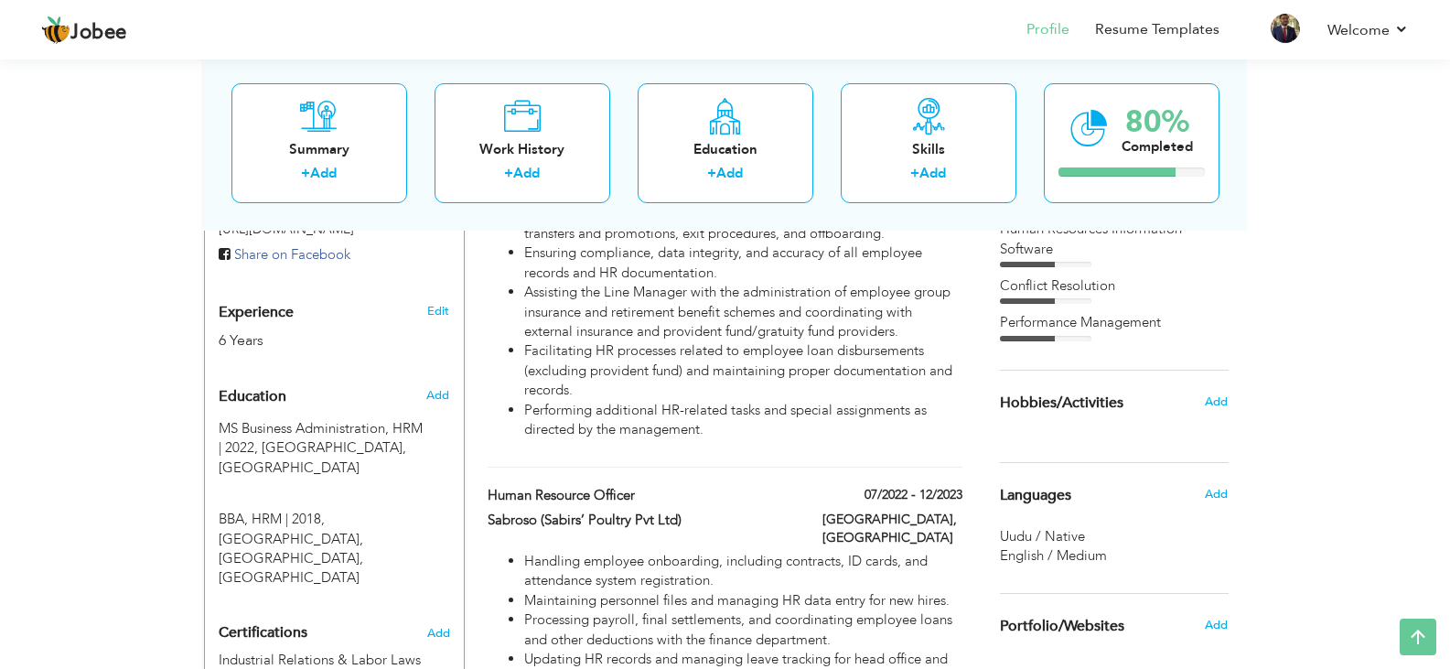
click at [1325, 495] on div "View Resume Export PDF Profile Summary Public Link Experience Education Awards …" at bounding box center [725, 356] width 1450 height 1949
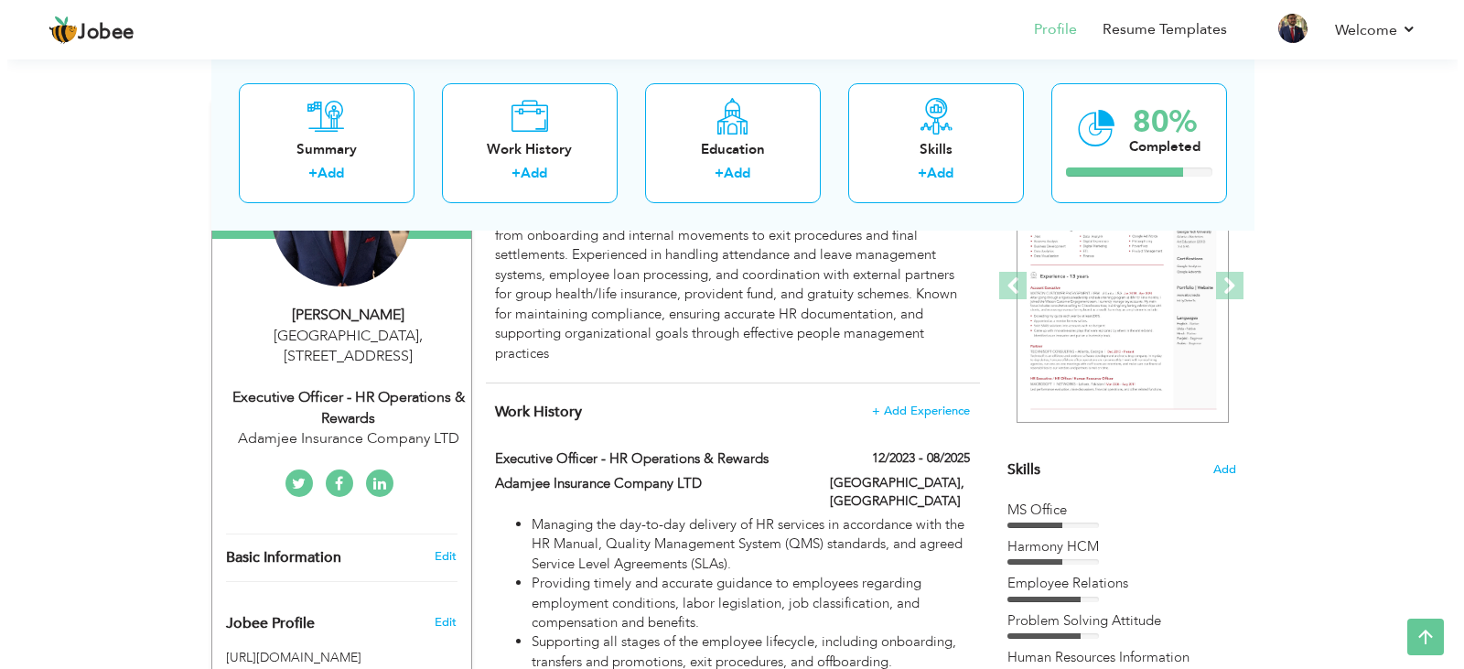
scroll to position [253, 0]
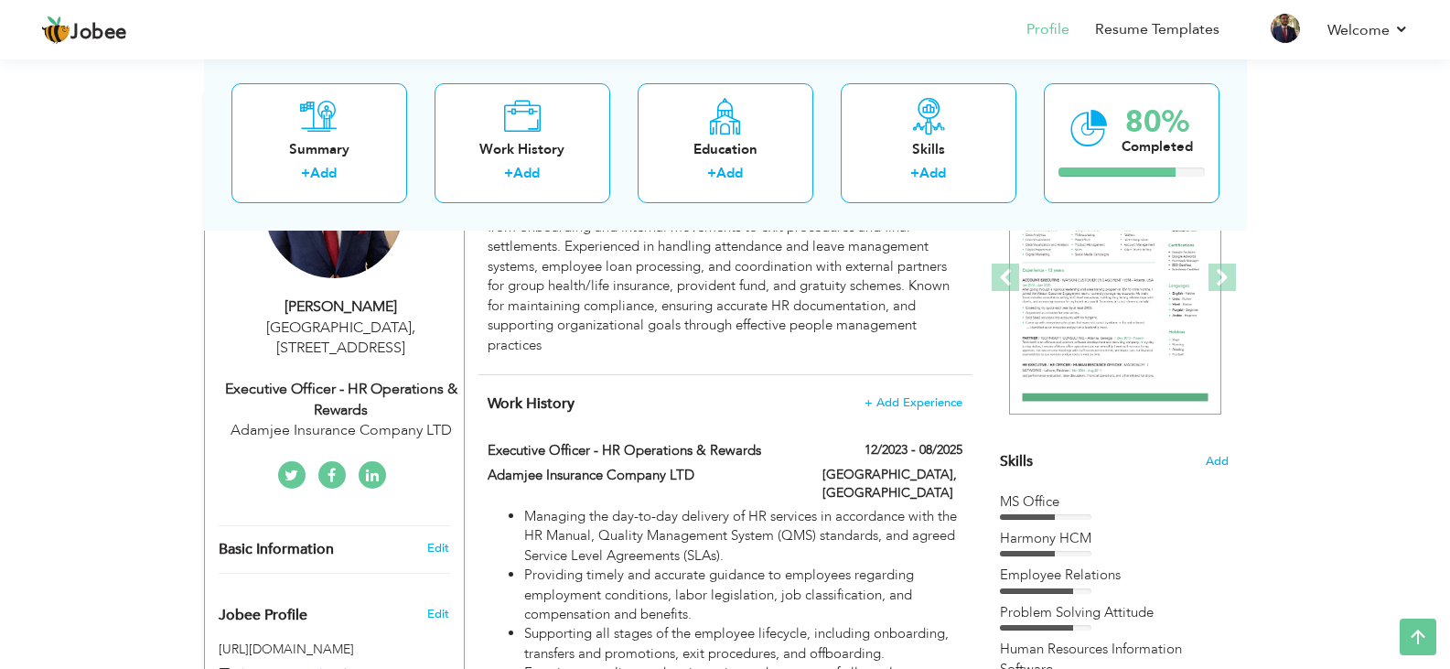
click at [296, 478] on icon at bounding box center [292, 475] width 14 height 15
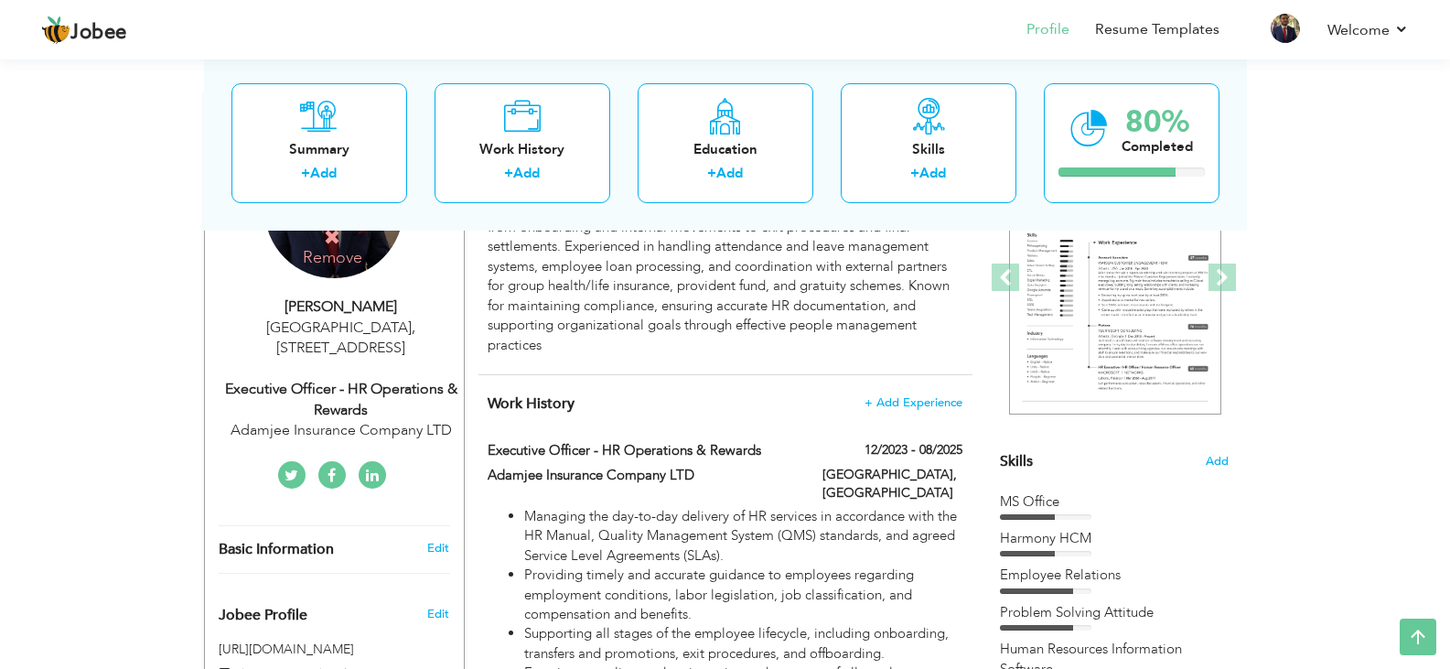
click at [371, 414] on div "Executive Officer - HR Operations & Rewards" at bounding box center [341, 400] width 245 height 42
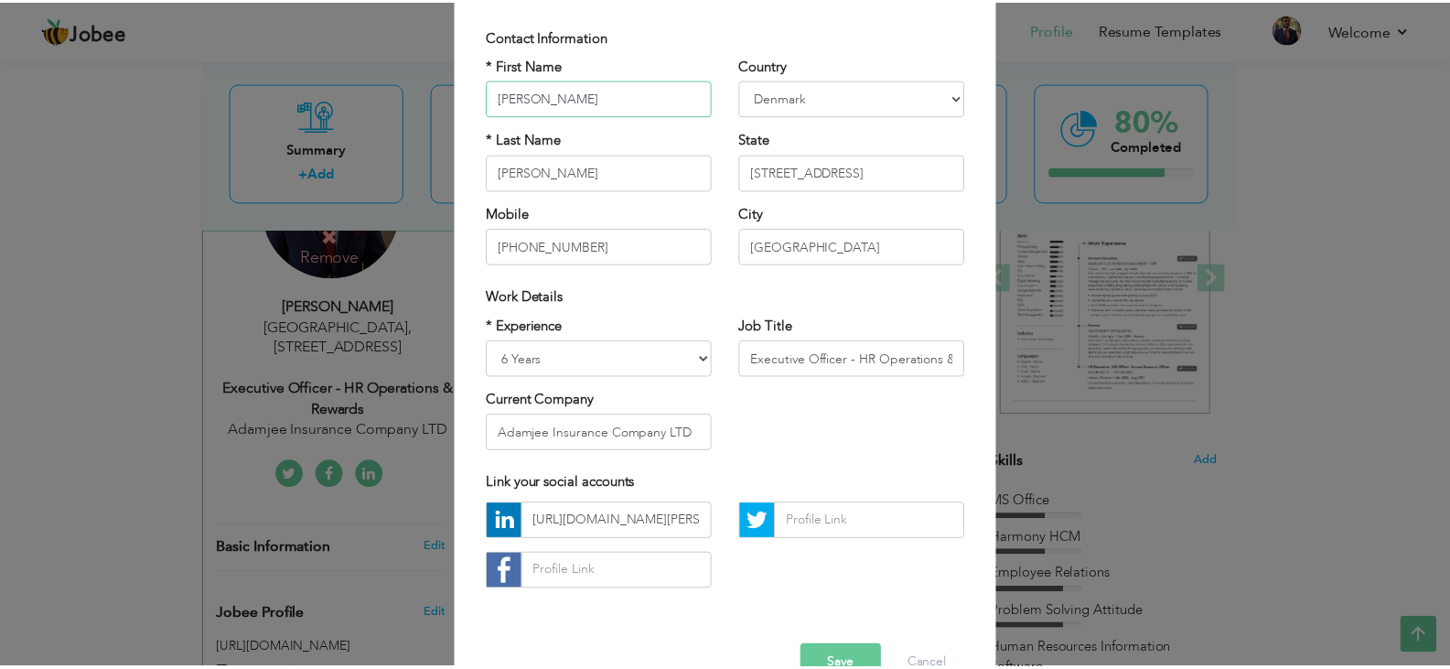
scroll to position [165, 0]
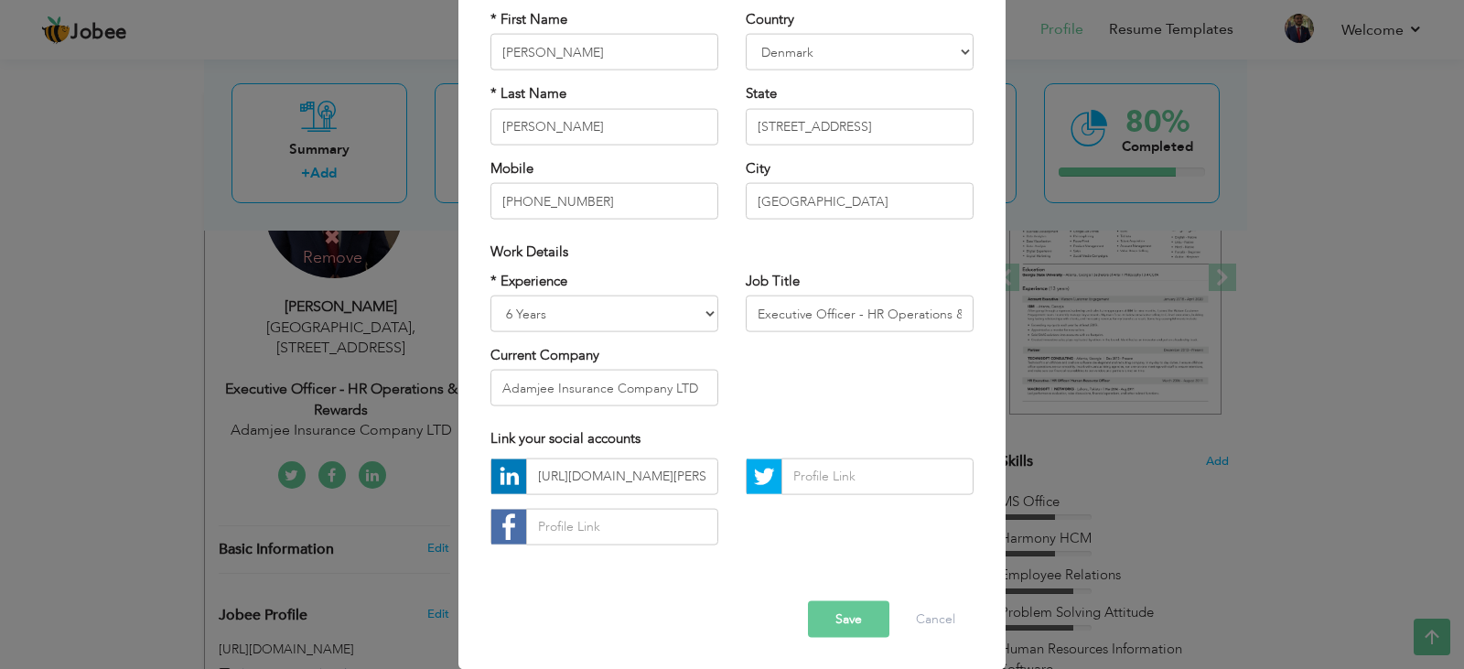
click at [502, 528] on img at bounding box center [508, 526] width 35 height 35
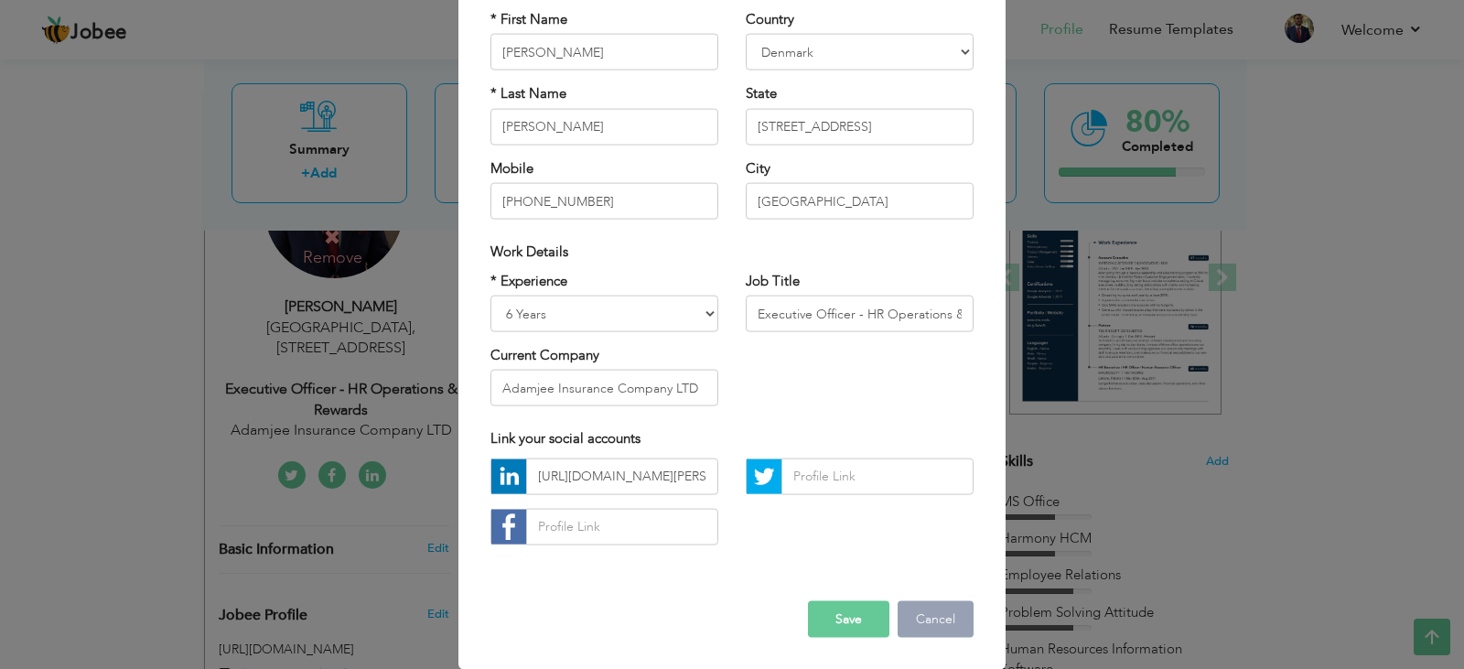
click at [961, 613] on button "Cancel" at bounding box center [936, 618] width 76 height 37
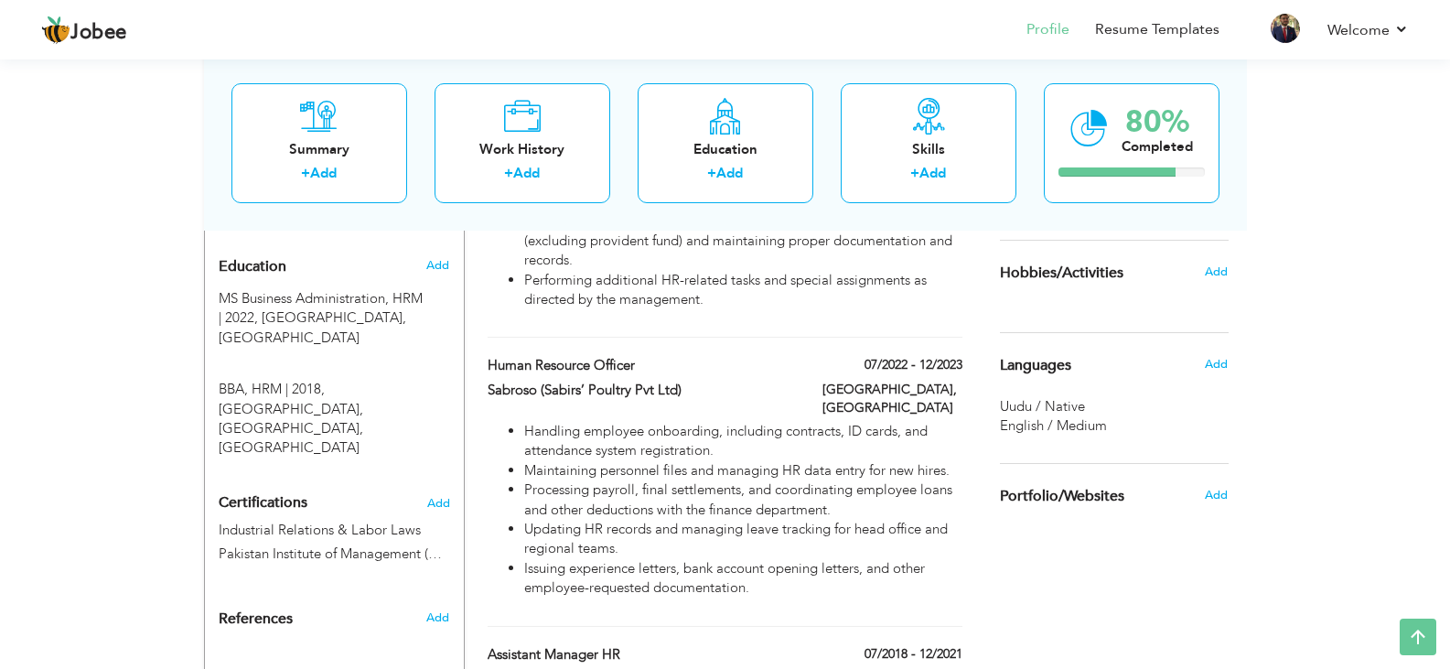
scroll to position [811, 0]
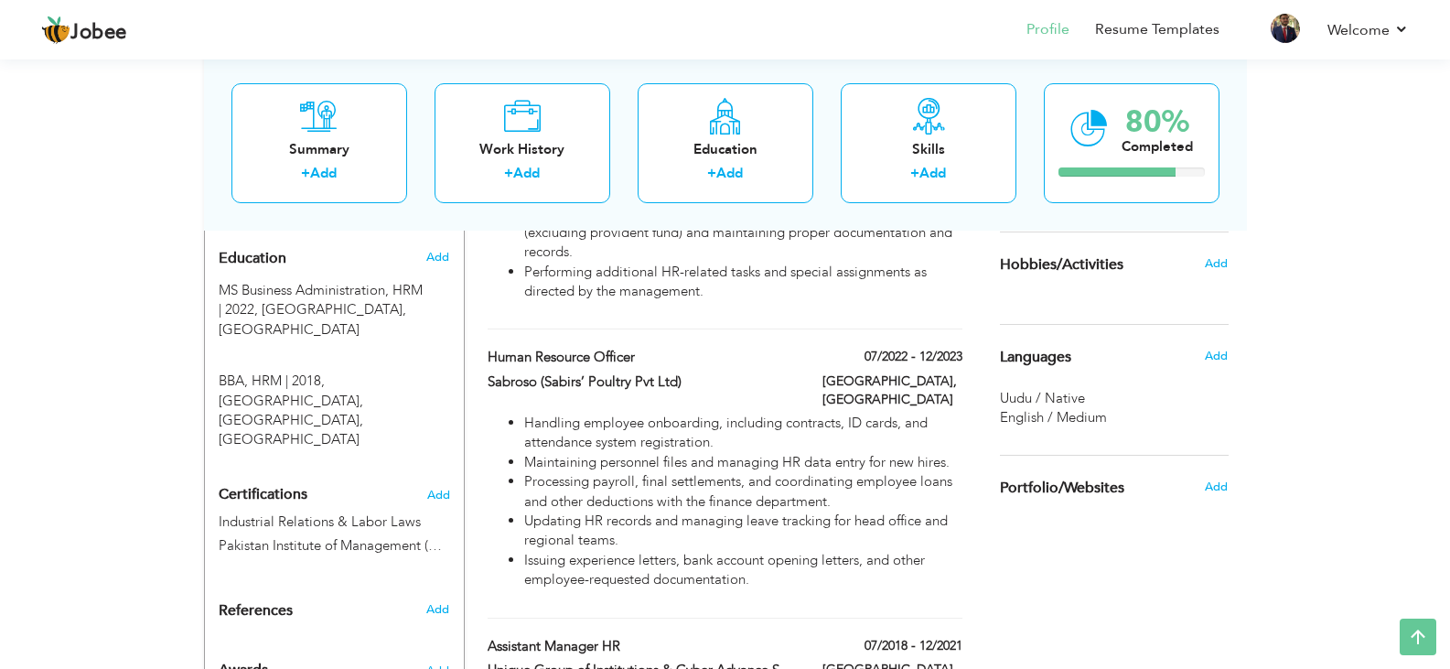
click at [1190, 426] on div "English / Medium" at bounding box center [1114, 417] width 229 height 19
click at [1114, 422] on div "English / Medium" at bounding box center [1114, 417] width 229 height 19
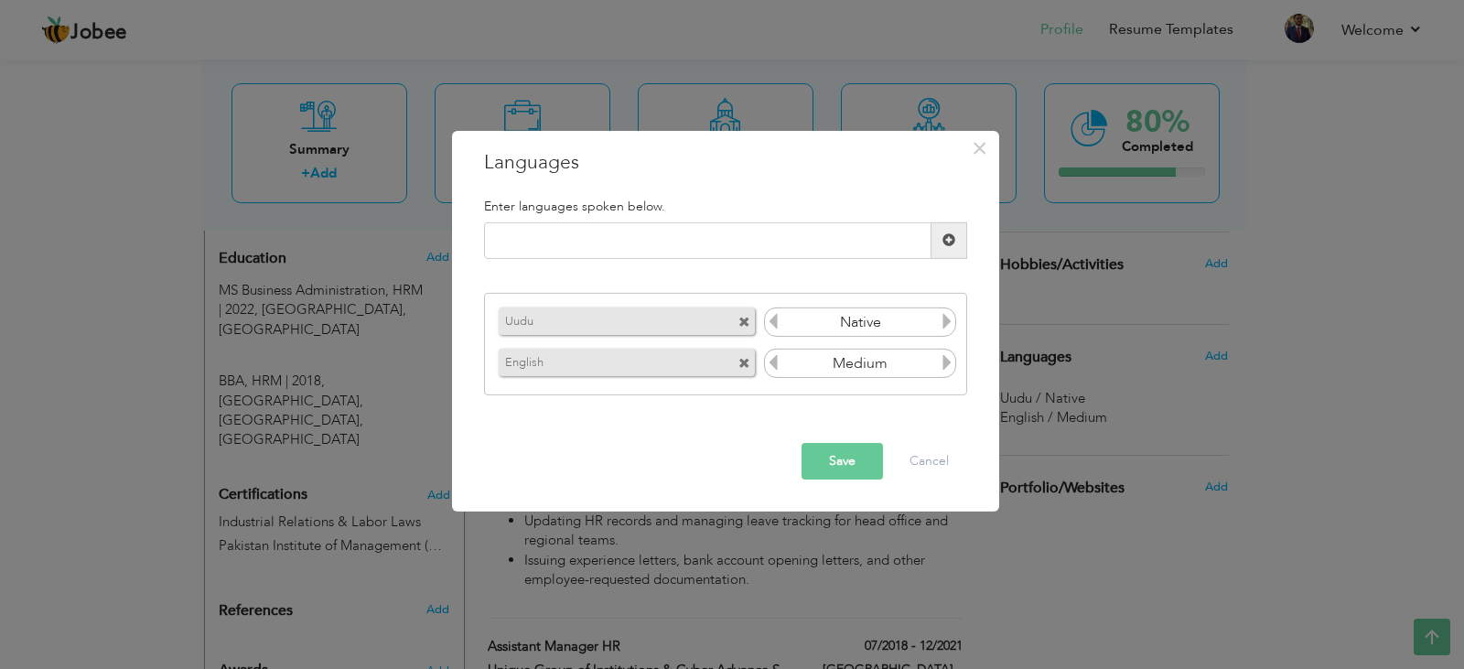
click at [941, 361] on icon at bounding box center [947, 362] width 16 height 16
click at [954, 364] on icon at bounding box center [947, 362] width 16 height 16
click at [952, 361] on icon at bounding box center [947, 362] width 16 height 16
click at [766, 355] on icon at bounding box center [773, 362] width 16 height 16
click at [774, 363] on icon at bounding box center [773, 362] width 16 height 16
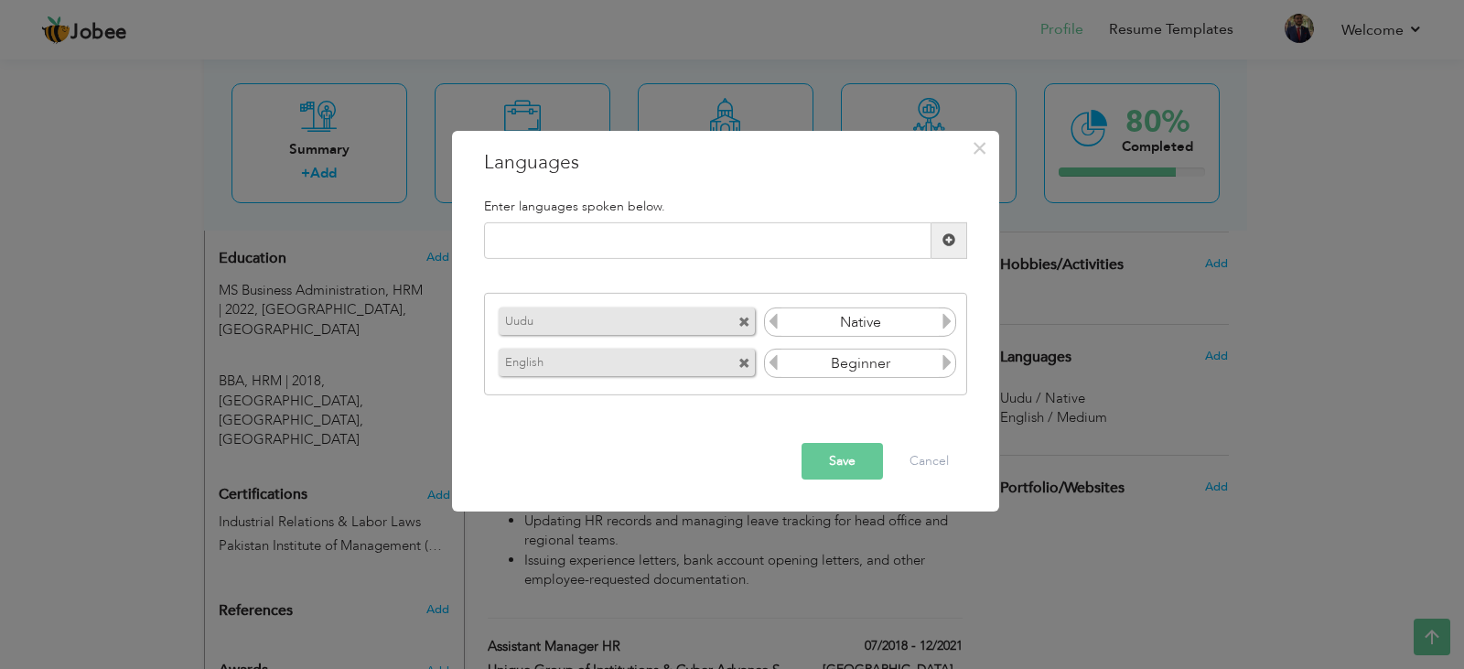
click at [954, 363] on icon at bounding box center [947, 362] width 16 height 16
click at [942, 360] on icon at bounding box center [947, 362] width 16 height 16
click at [945, 360] on icon at bounding box center [947, 362] width 16 height 16
click at [780, 362] on icon at bounding box center [773, 362] width 16 height 16
click at [752, 329] on div "Uudu" at bounding box center [627, 320] width 256 height 27
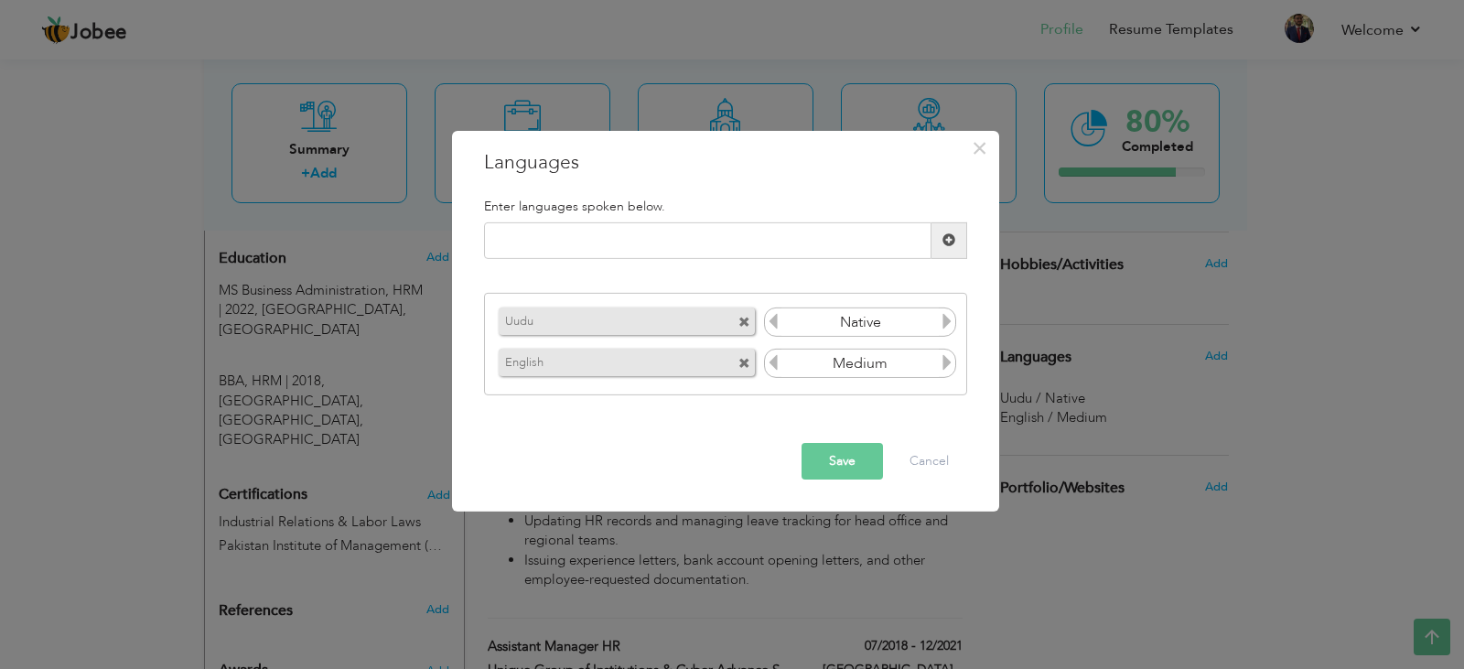
click at [741, 319] on span at bounding box center [744, 323] width 12 height 12
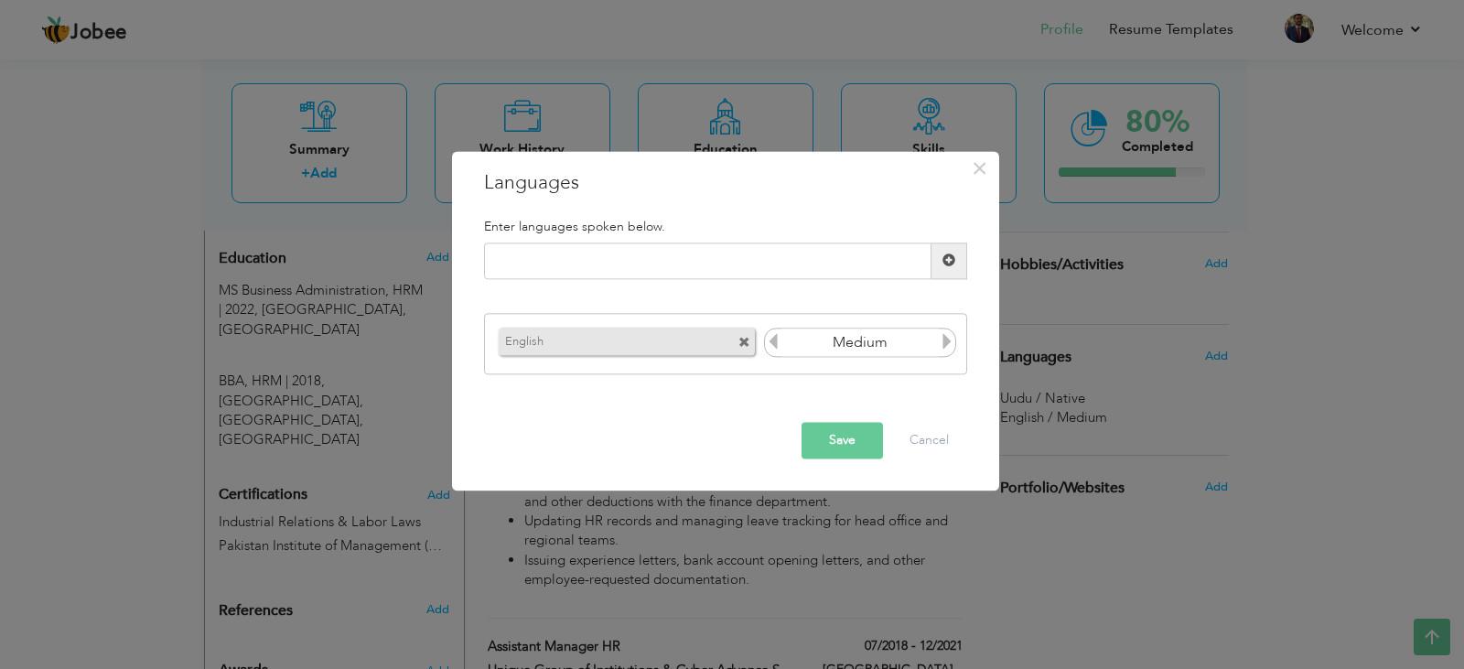
click at [951, 268] on span at bounding box center [949, 260] width 36 height 37
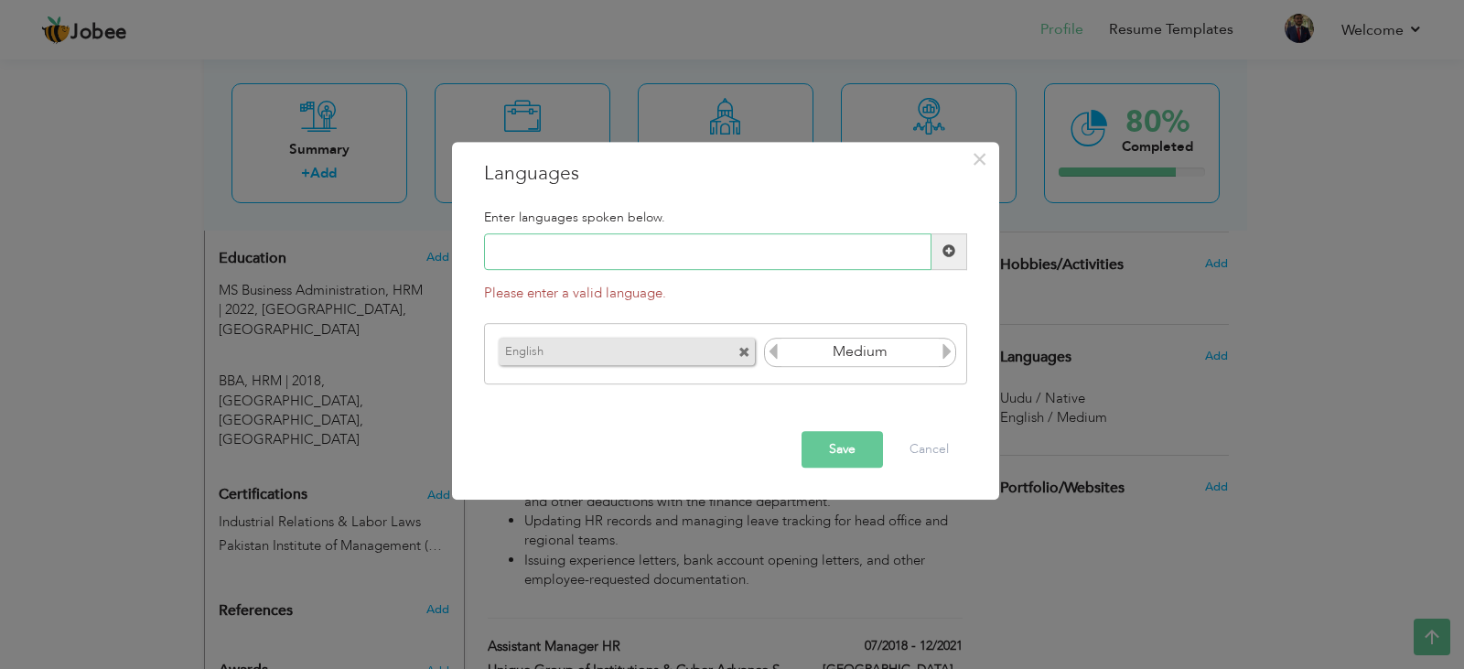
click at [764, 253] on input "text" at bounding box center [707, 251] width 447 height 37
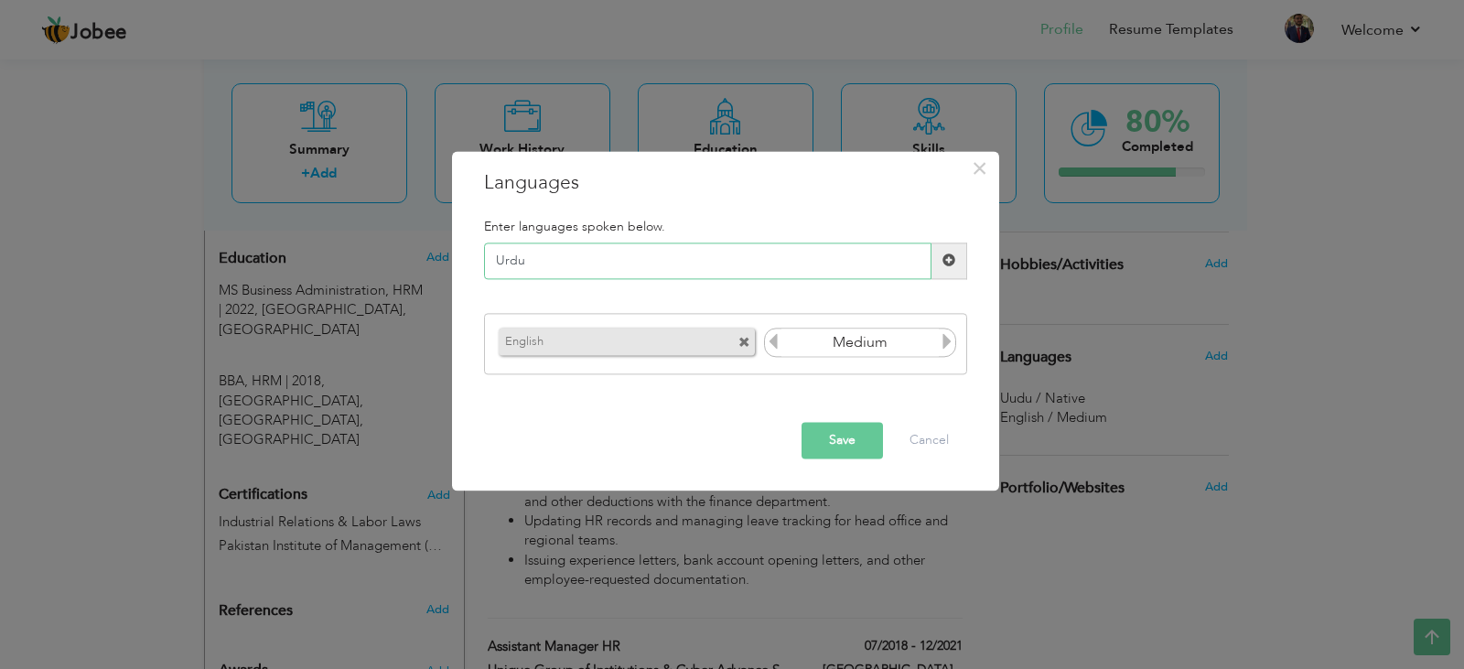
type input "Urdu"
click at [951, 251] on span at bounding box center [949, 260] width 36 height 37
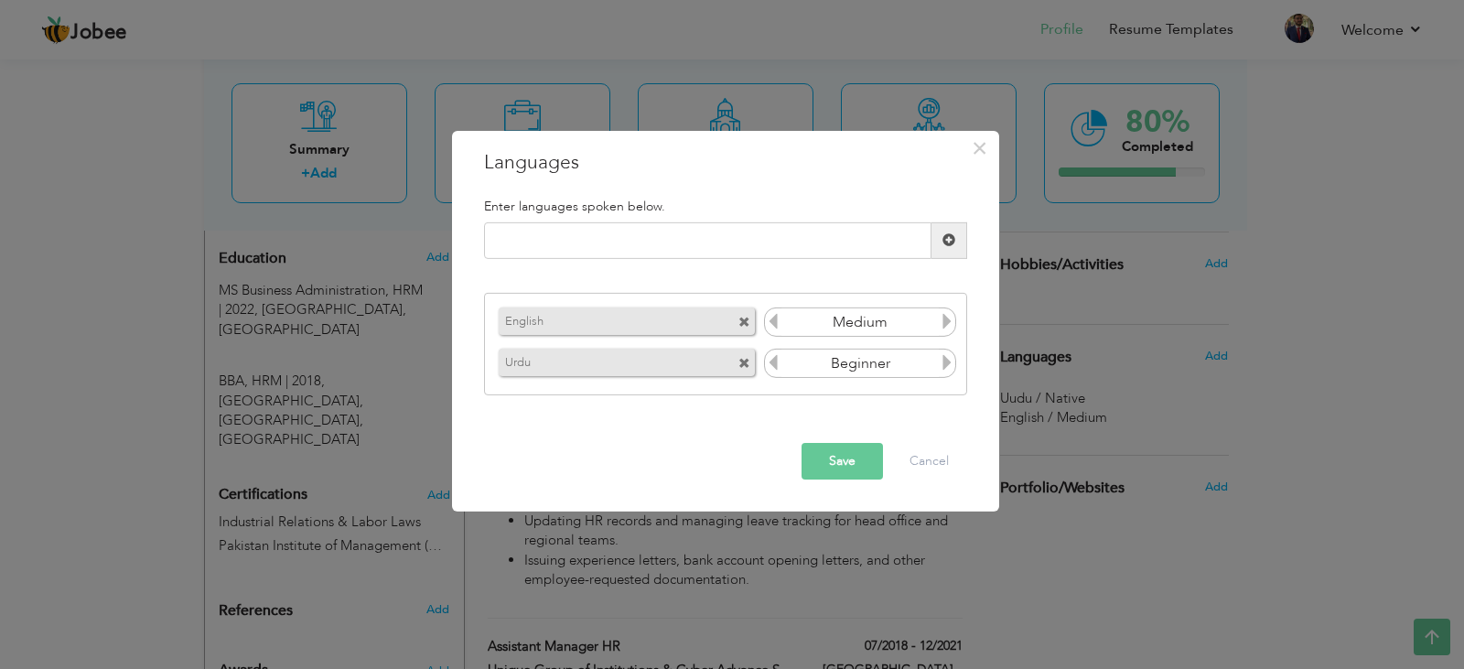
click at [941, 361] on icon at bounding box center [947, 362] width 16 height 16
click at [838, 457] on button "Save" at bounding box center [842, 461] width 81 height 37
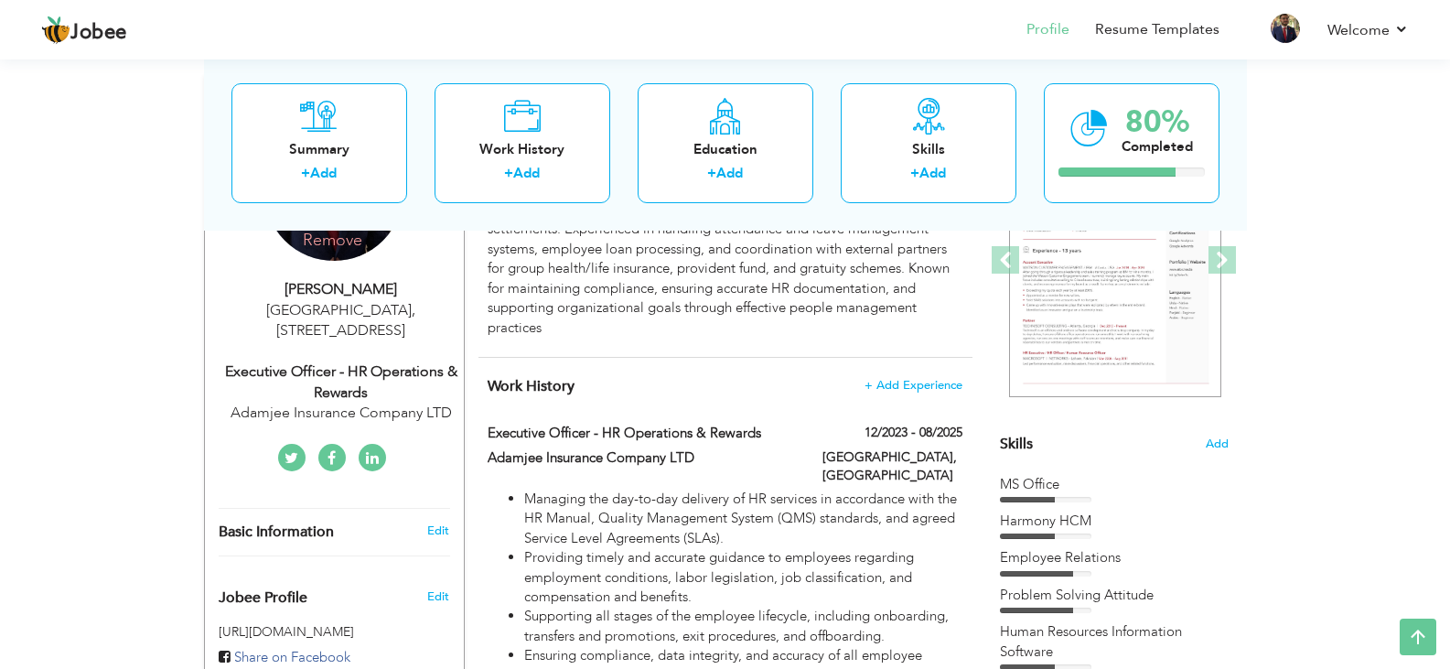
scroll to position [296, 0]
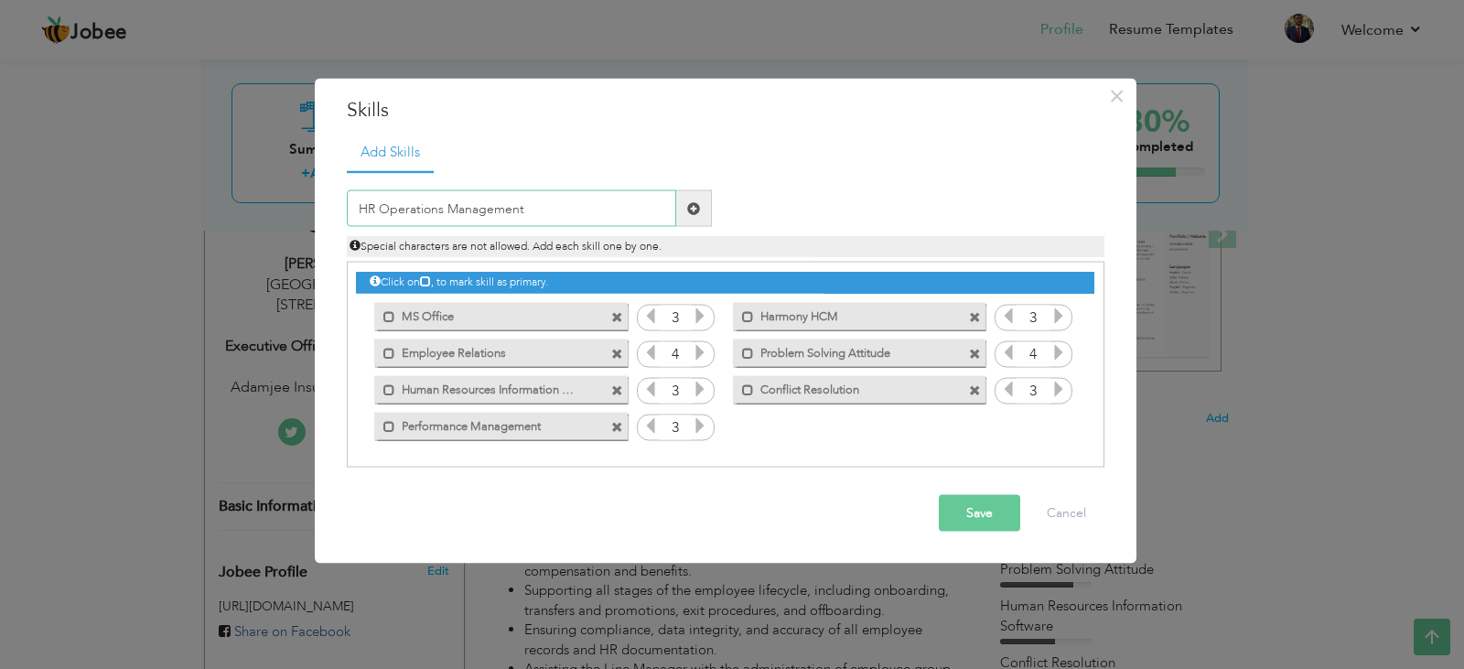
type input "HR Operations Management"
click at [698, 200] on span at bounding box center [694, 208] width 36 height 37
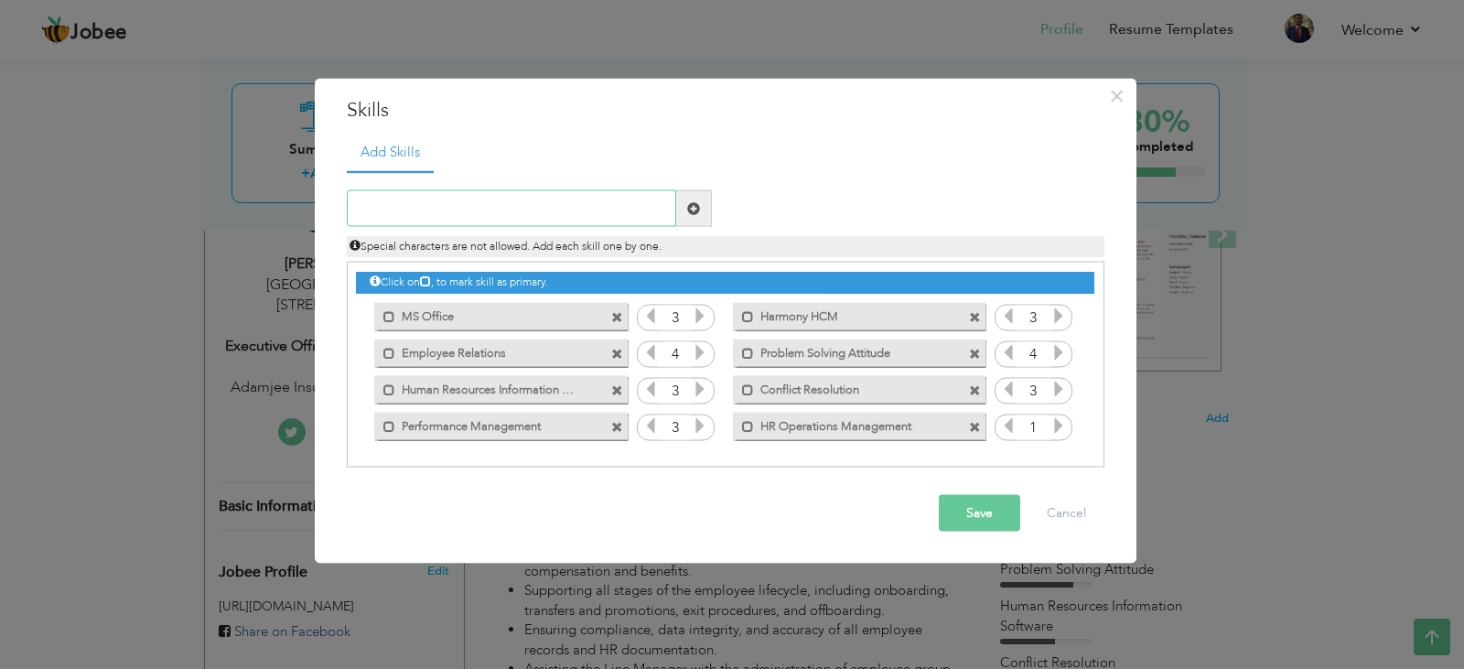
click at [510, 217] on input "text" at bounding box center [511, 208] width 329 height 37
type input "Onboarding & Offboarding"
click at [970, 506] on button "Save" at bounding box center [979, 513] width 81 height 37
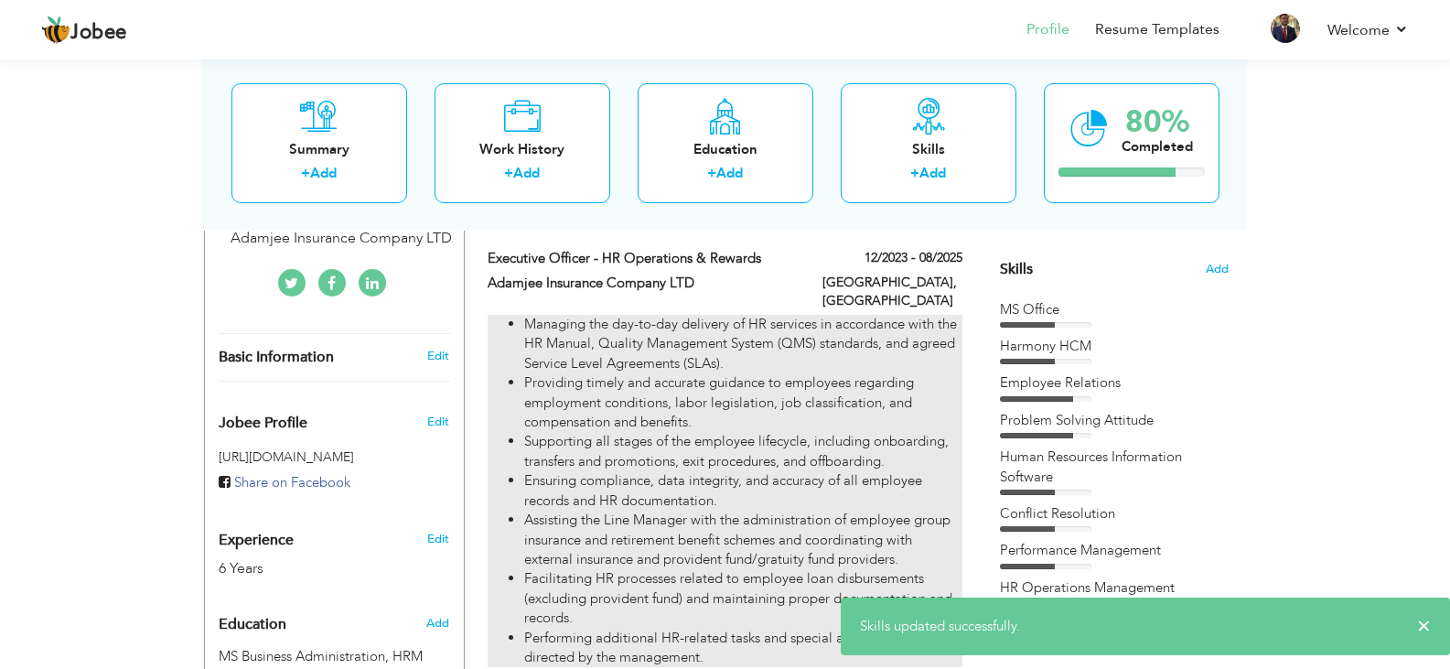
scroll to position [446, 0]
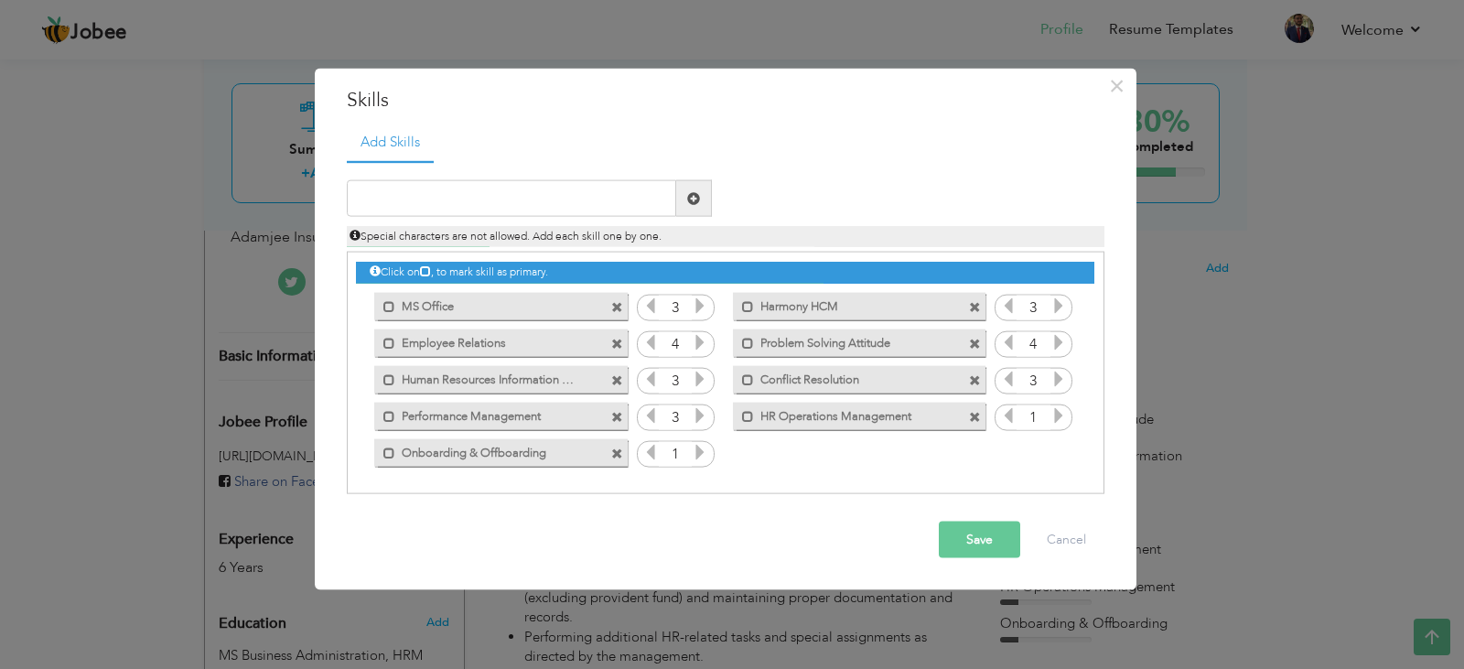
click at [622, 308] on span at bounding box center [617, 307] width 12 height 12
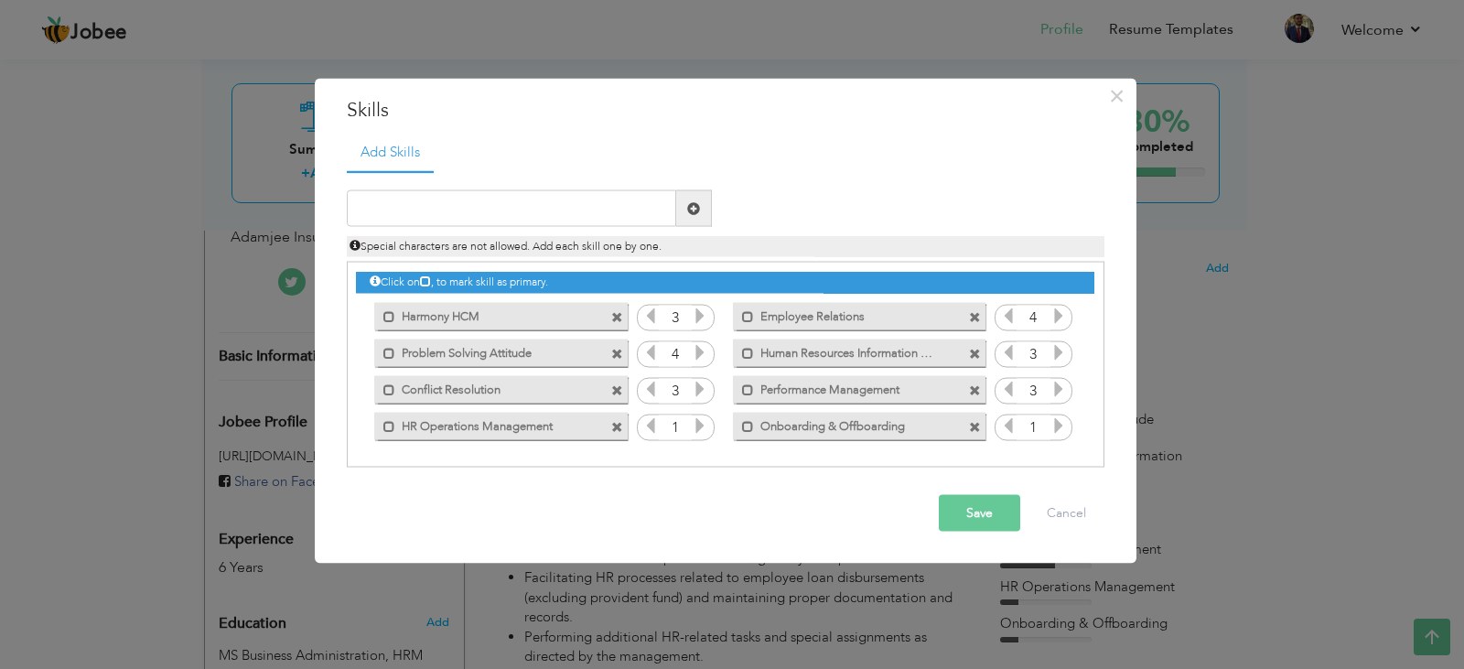
click at [614, 387] on span at bounding box center [617, 390] width 12 height 12
click at [615, 316] on span at bounding box center [617, 317] width 12 height 12
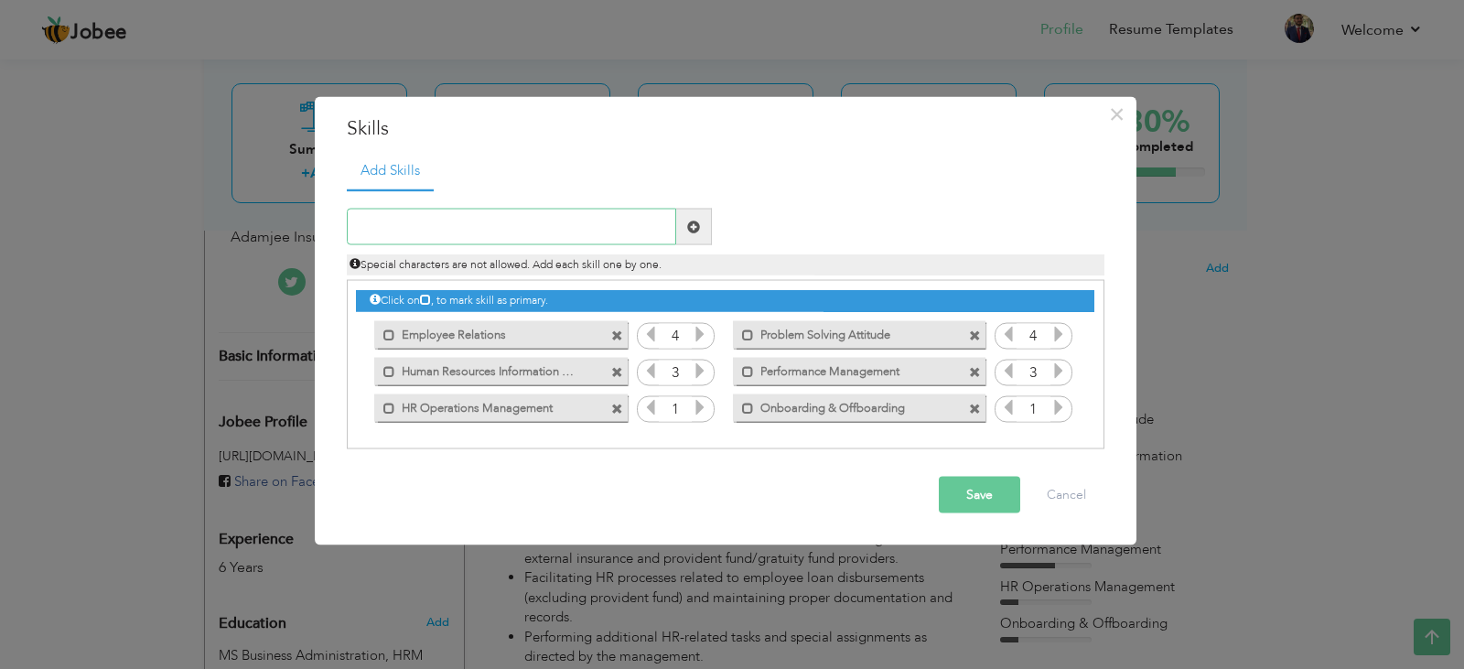
click at [515, 230] on input "text" at bounding box center [511, 227] width 329 height 37
type input "Compensations & Benefits"
click at [687, 224] on span at bounding box center [693, 226] width 13 height 13
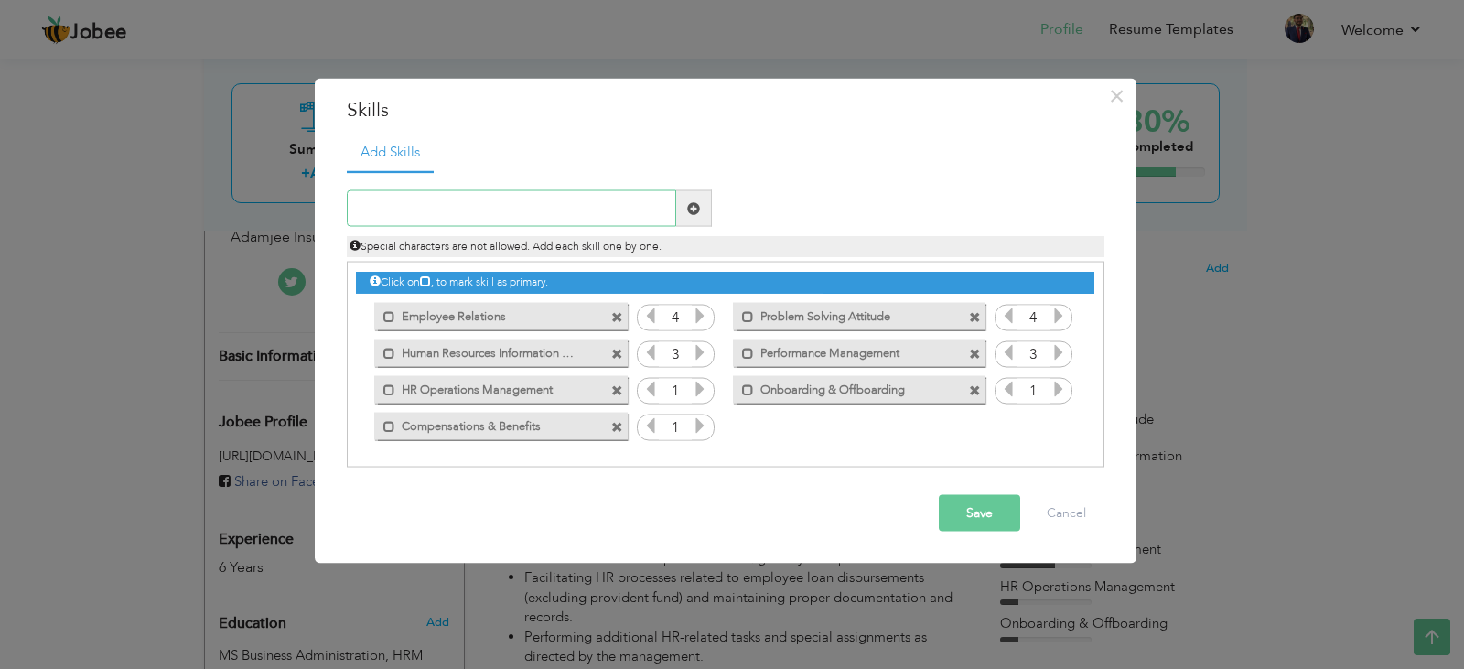
click at [529, 211] on input "text" at bounding box center [511, 208] width 329 height 37
type input "Payroll Adminstration"
click at [616, 316] on span at bounding box center [617, 317] width 12 height 12
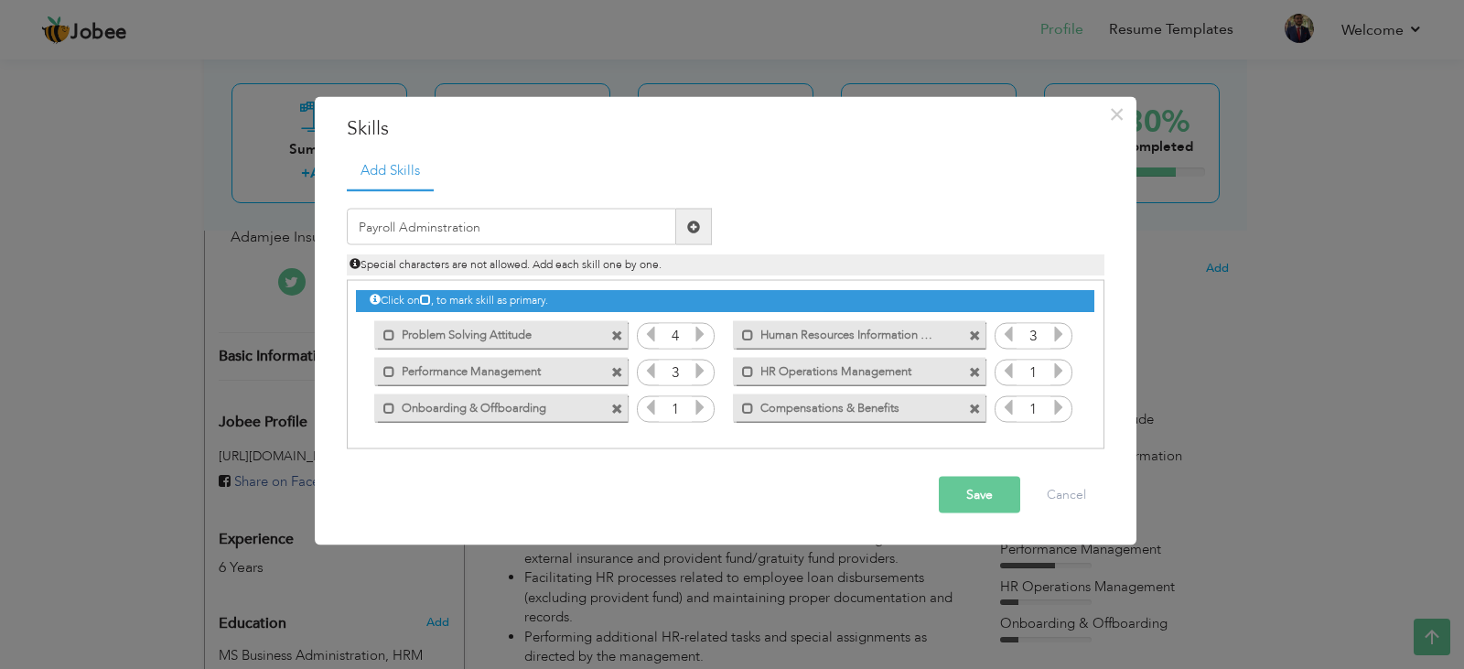
click at [616, 329] on span at bounding box center [617, 335] width 12 height 12
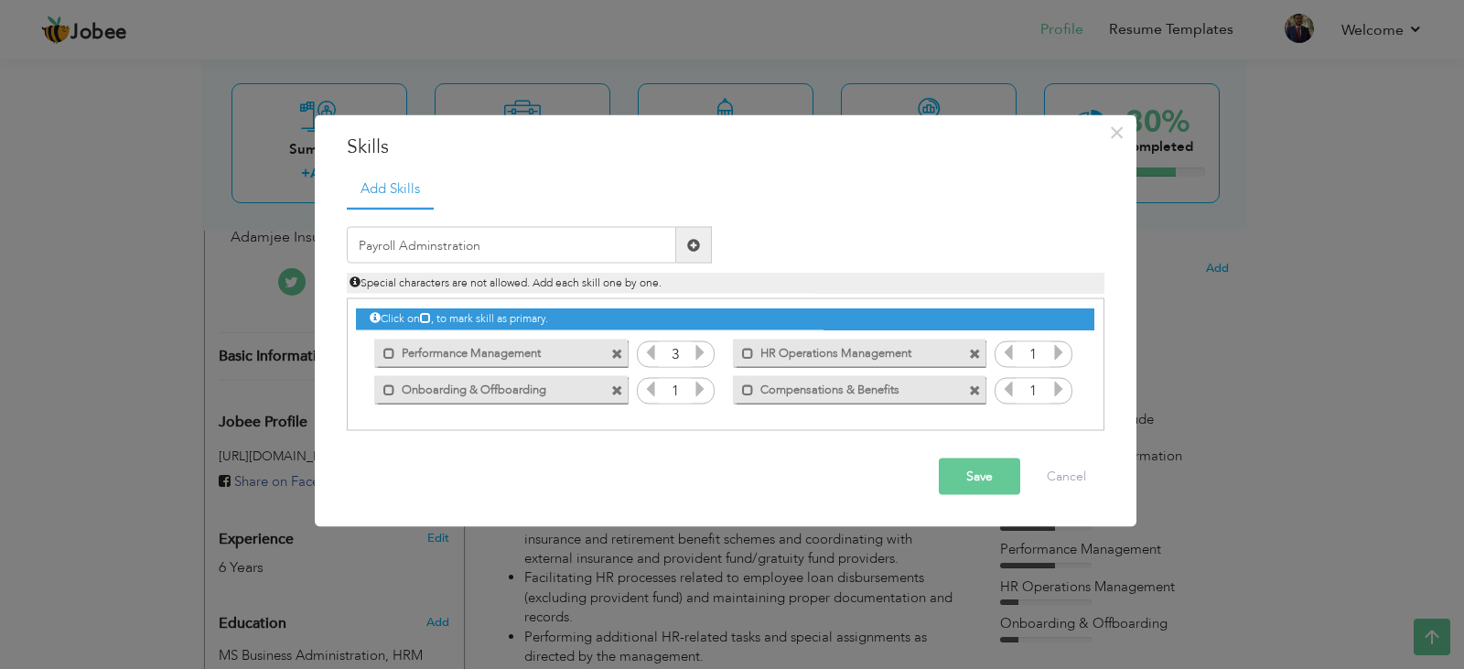
click at [615, 354] on span at bounding box center [617, 354] width 12 height 12
click at [685, 242] on span at bounding box center [694, 245] width 36 height 37
click at [545, 259] on input "text" at bounding box center [511, 245] width 329 height 37
click at [963, 477] on button "Save" at bounding box center [979, 476] width 81 height 37
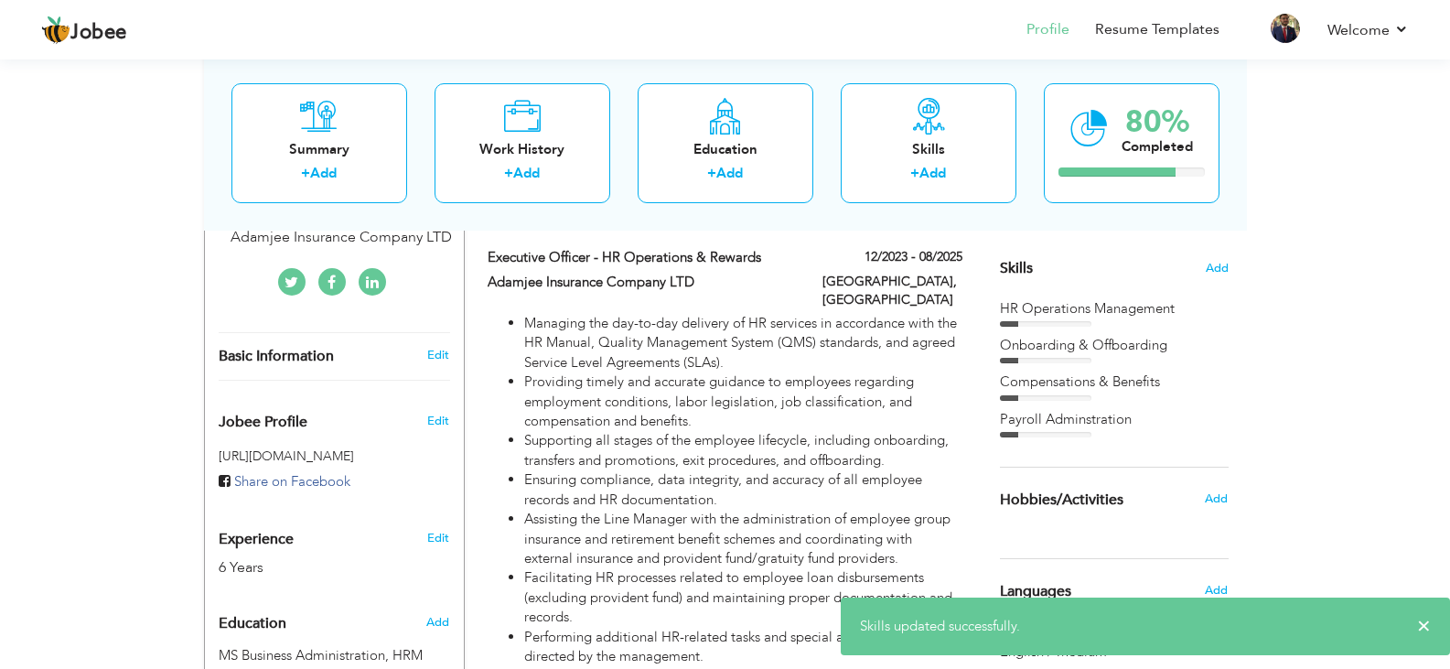
click at [1106, 272] on div "Skills Add" at bounding box center [1114, 89] width 229 height 380
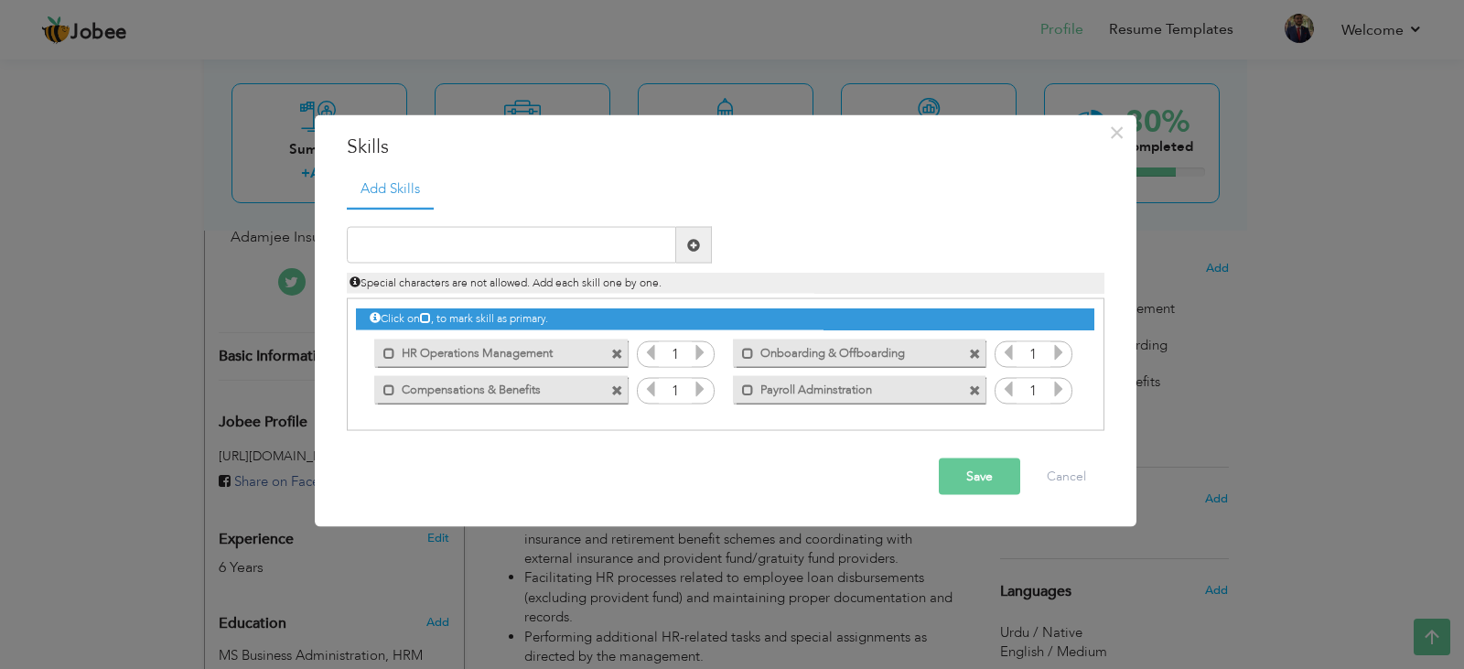
click at [707, 349] on icon at bounding box center [700, 352] width 16 height 16
click at [700, 386] on icon at bounding box center [700, 389] width 16 height 16
click at [700, 387] on icon at bounding box center [700, 389] width 16 height 16
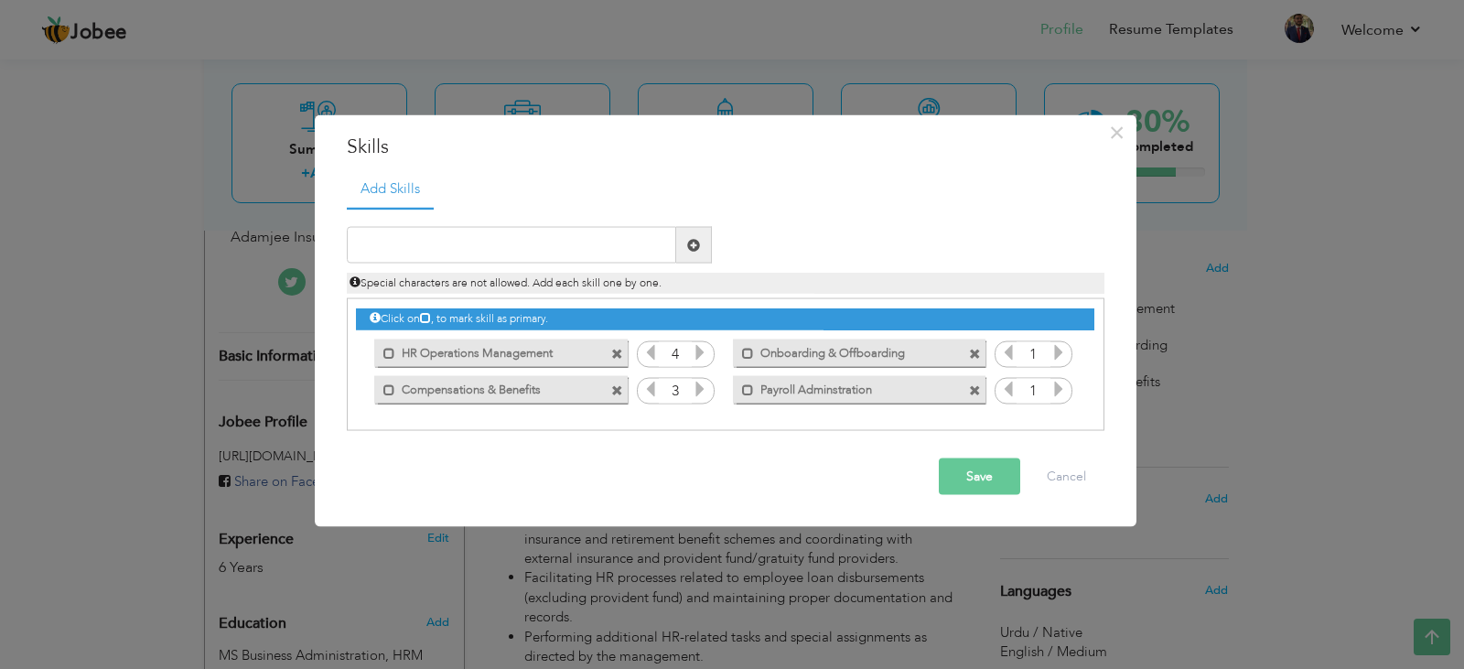
click at [1068, 352] on div "1" at bounding box center [1034, 353] width 78 height 27
click at [1057, 353] on icon at bounding box center [1058, 352] width 16 height 16
click at [1057, 385] on icon at bounding box center [1058, 389] width 16 height 16
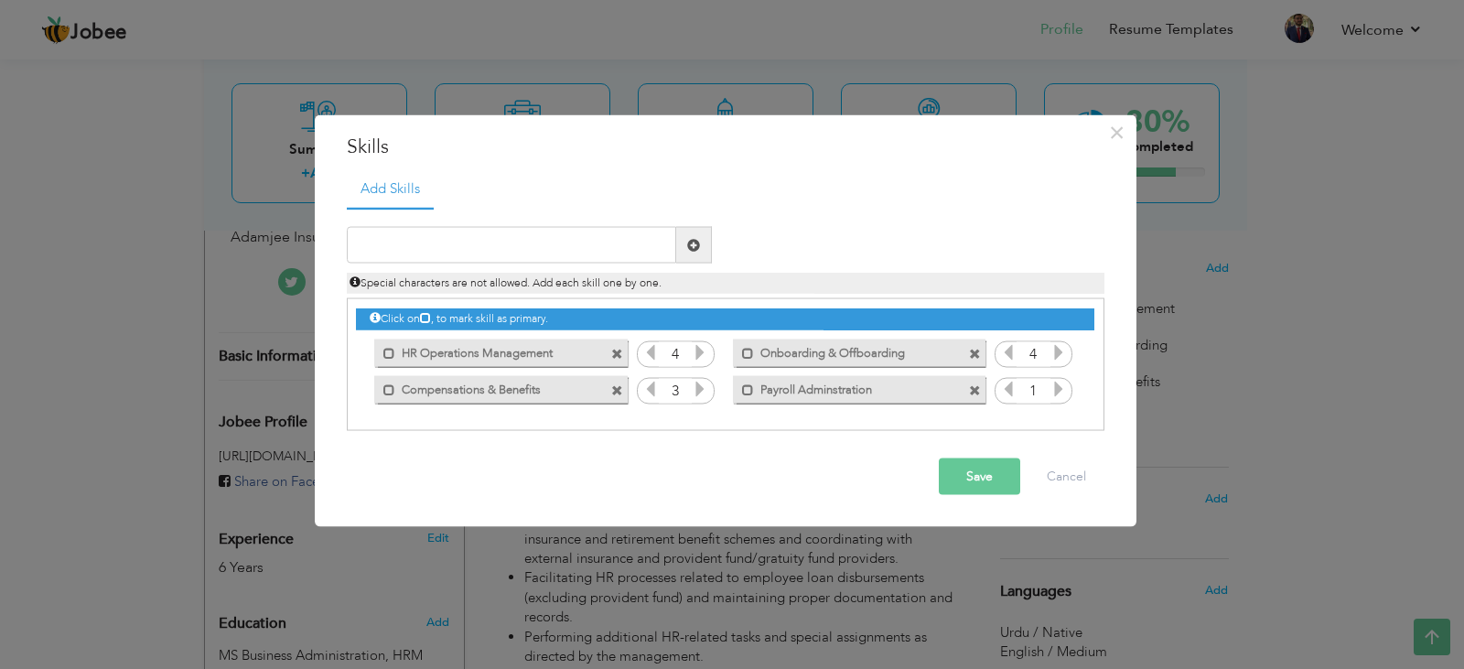
click at [1057, 385] on icon at bounding box center [1058, 389] width 16 height 16
click at [1007, 385] on icon at bounding box center [1008, 389] width 16 height 16
click at [976, 468] on button "Save" at bounding box center [979, 476] width 81 height 37
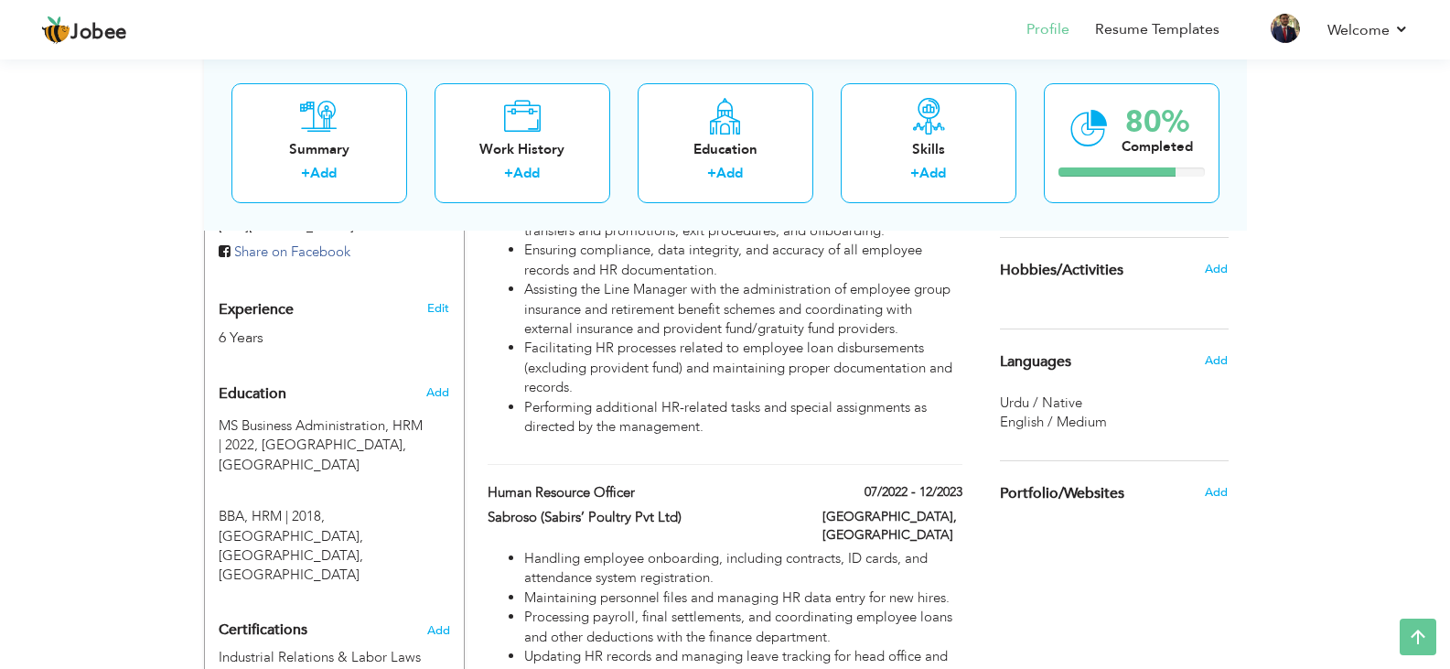
scroll to position [677, 0]
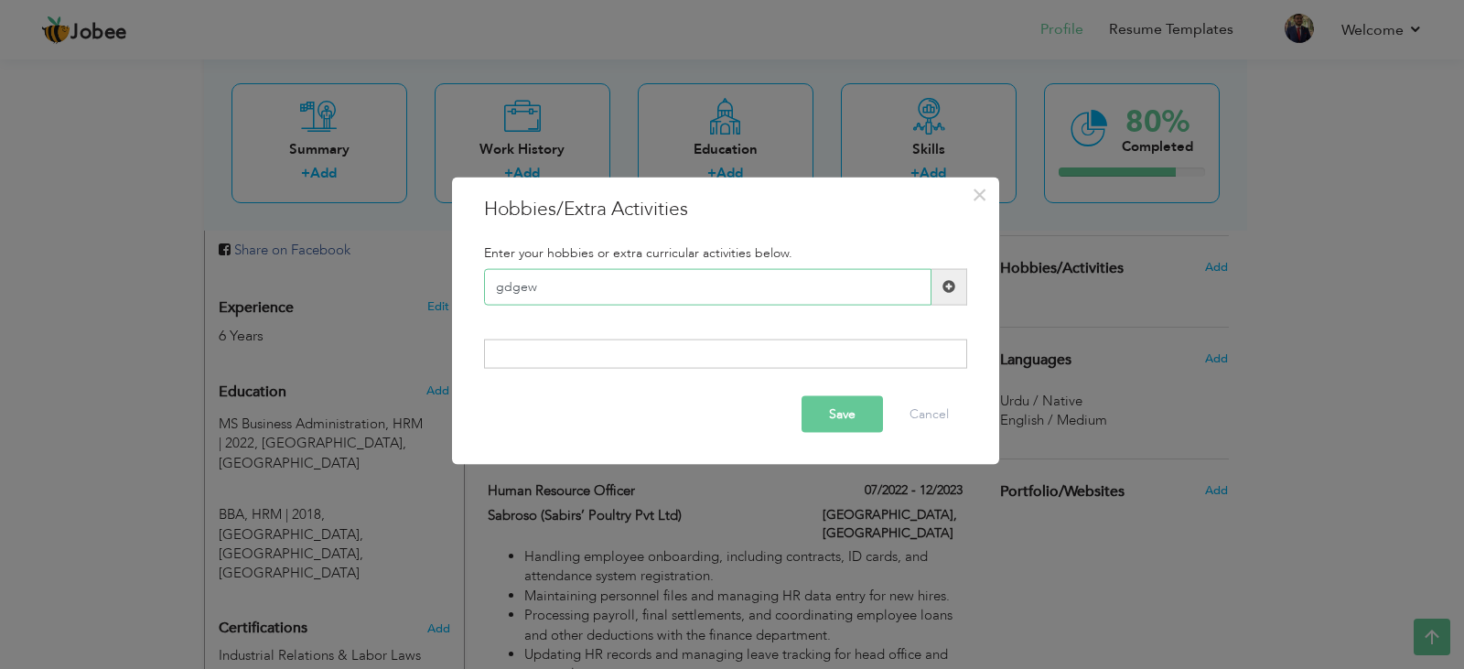
type input "gdgewd"
click at [948, 286] on span at bounding box center [949, 286] width 36 height 37
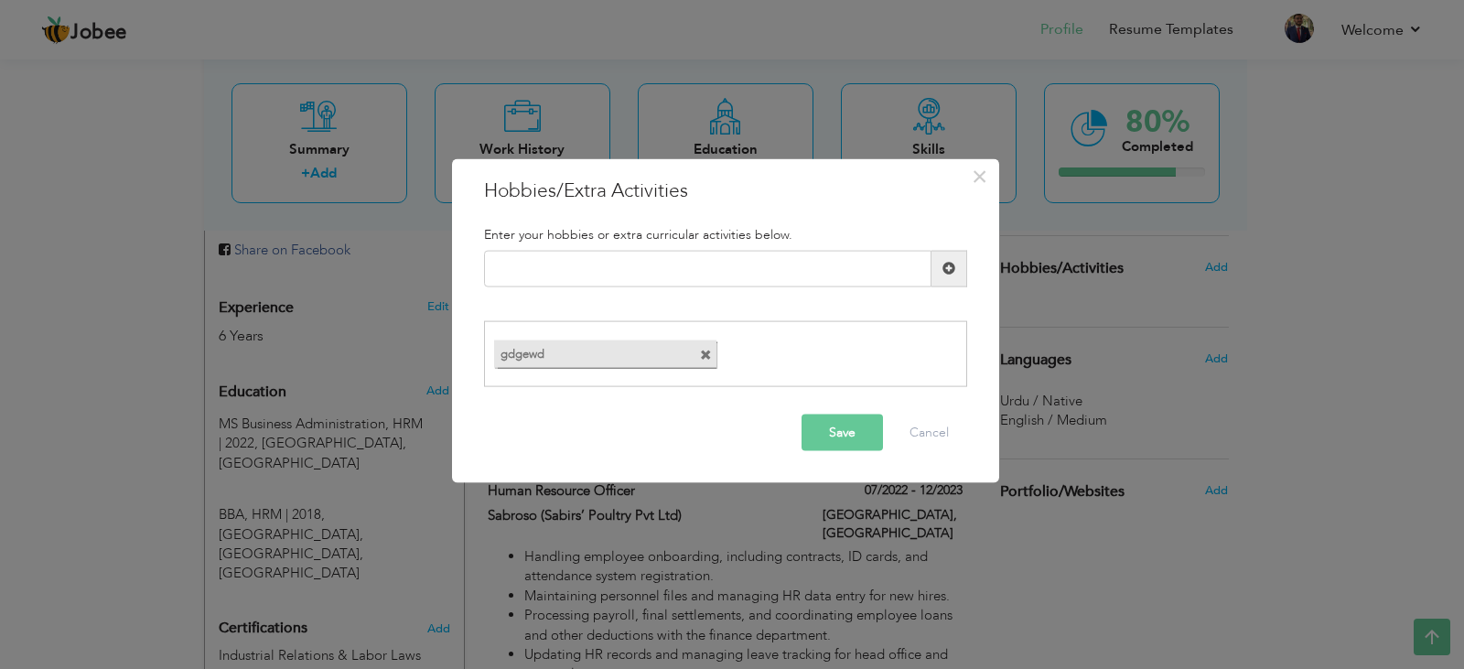
click at [705, 359] on div "gdgewd" at bounding box center [725, 354] width 483 height 66
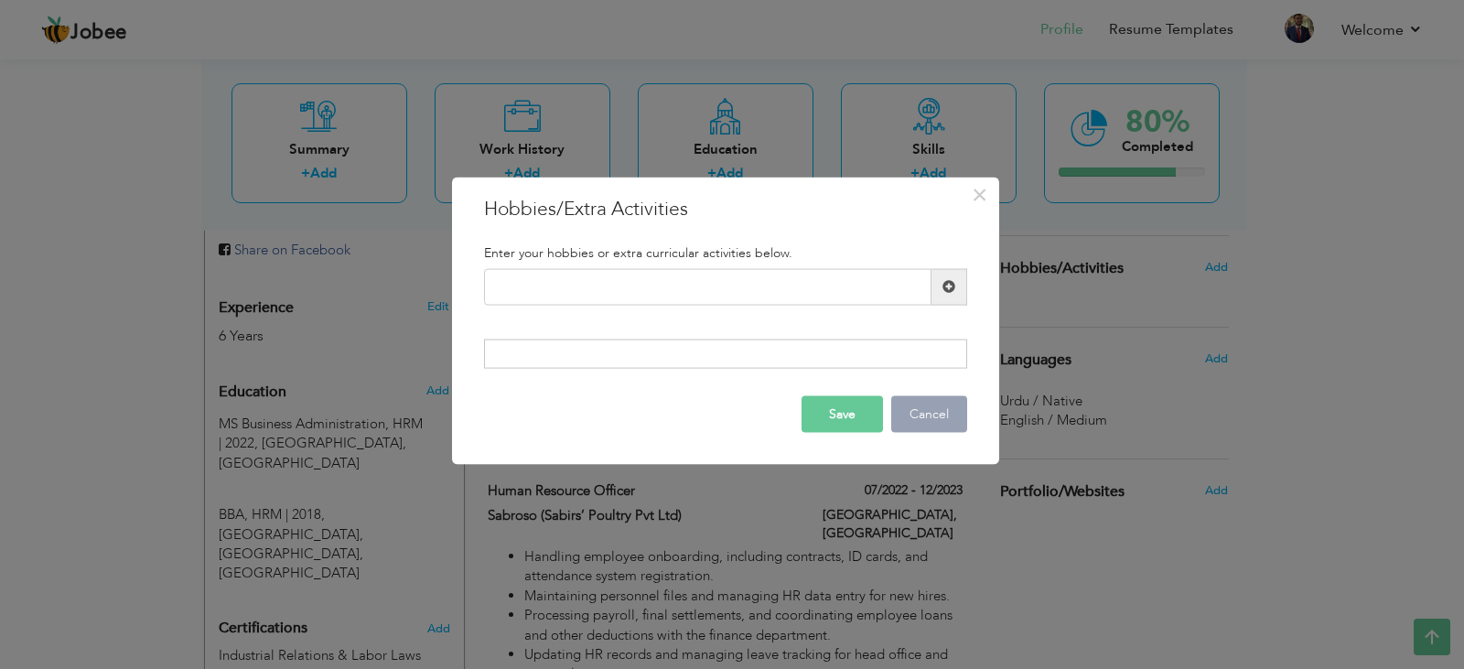
click at [950, 418] on button "Cancel" at bounding box center [929, 414] width 76 height 37
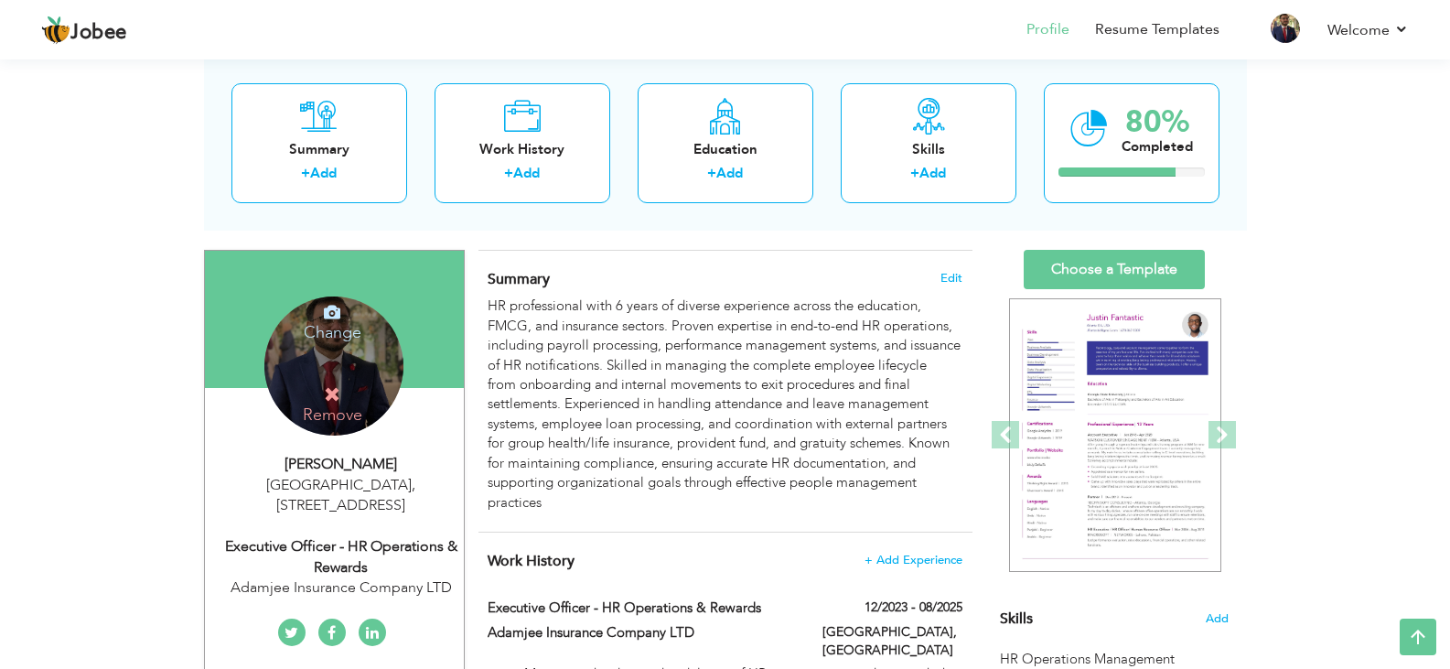
scroll to position [94, 0]
click at [1114, 608] on section "‹ › Previous Next" at bounding box center [1114, 450] width 229 height 320
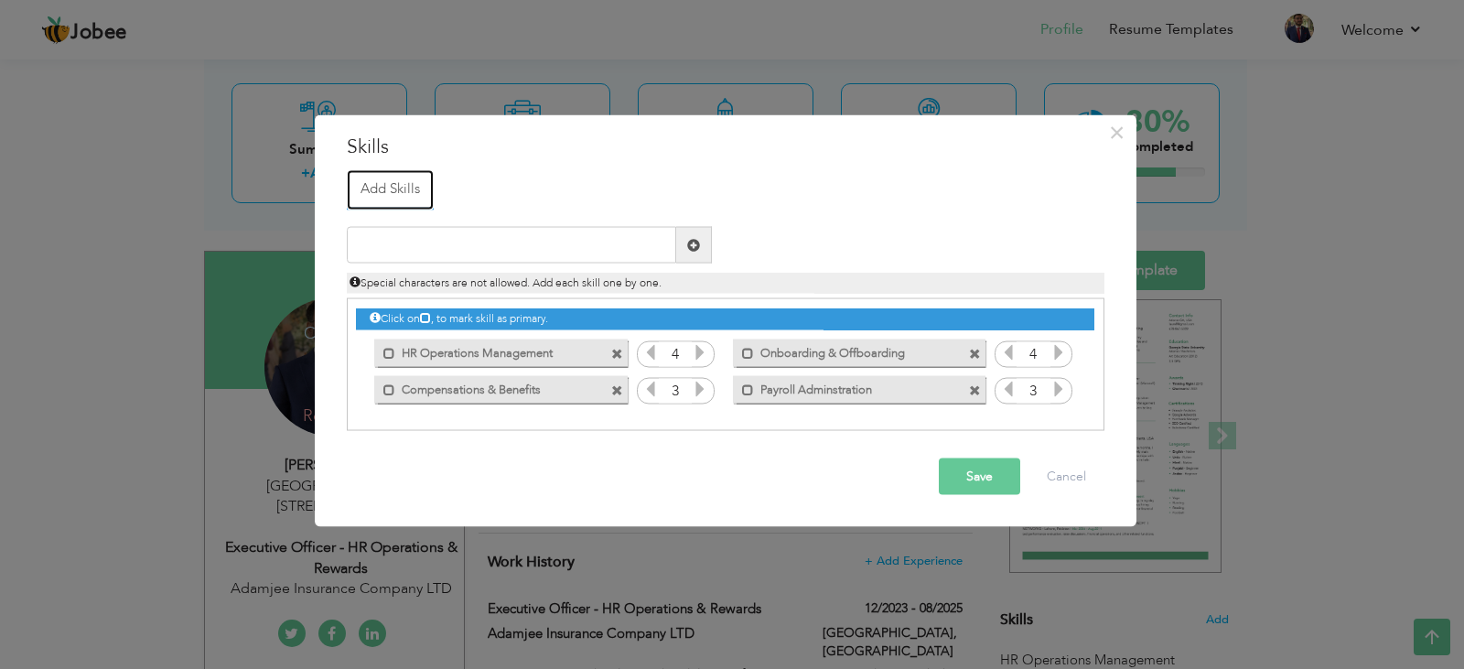
click at [385, 188] on link "Add Skills" at bounding box center [390, 189] width 87 height 40
click at [367, 131] on div "× Skills Add Skills" at bounding box center [726, 320] width 822 height 413
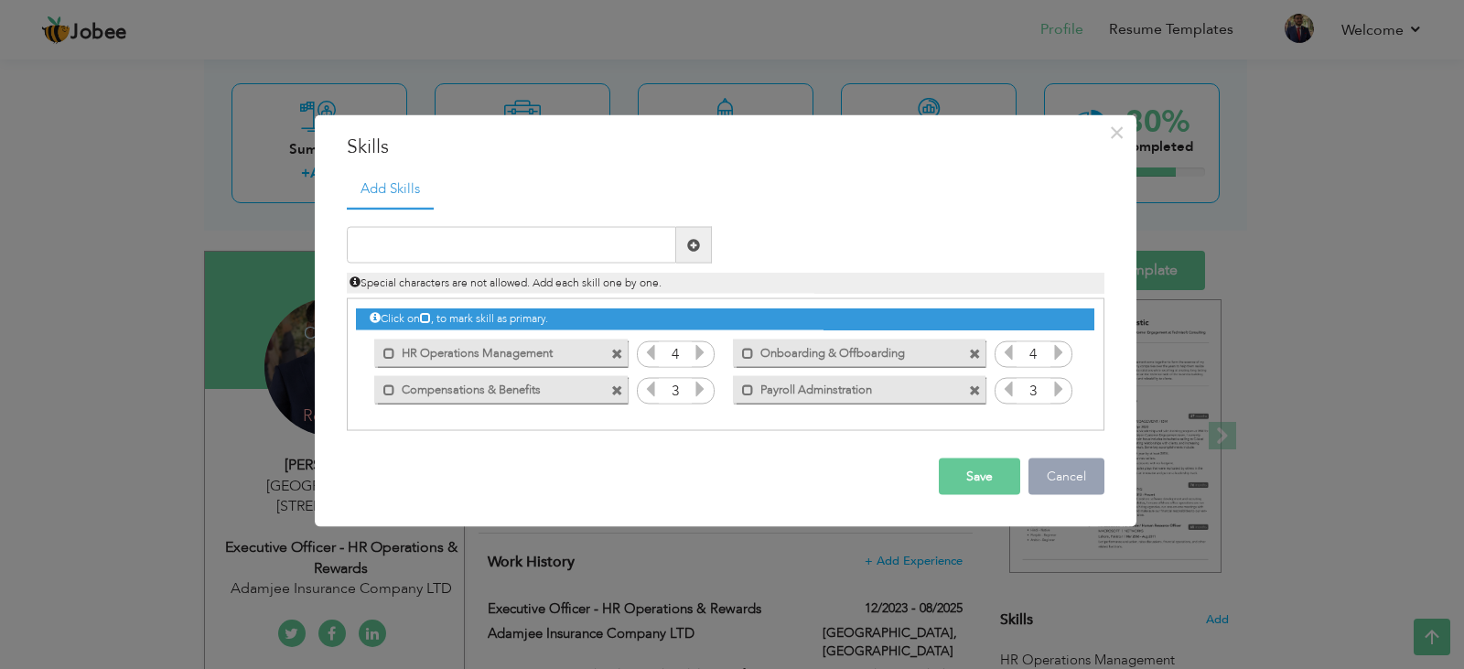
click at [1049, 462] on button "Cancel" at bounding box center [1066, 476] width 76 height 37
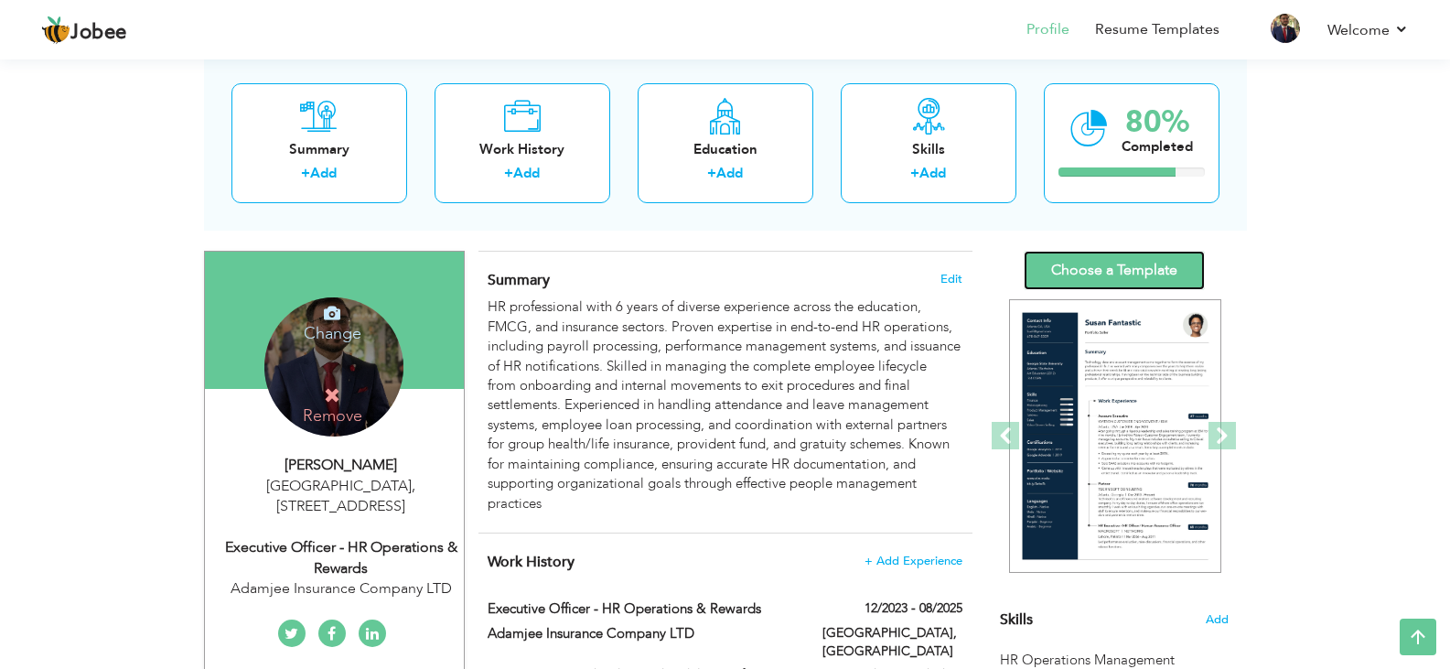
click at [1150, 263] on link "Choose a Template" at bounding box center [1114, 270] width 181 height 39
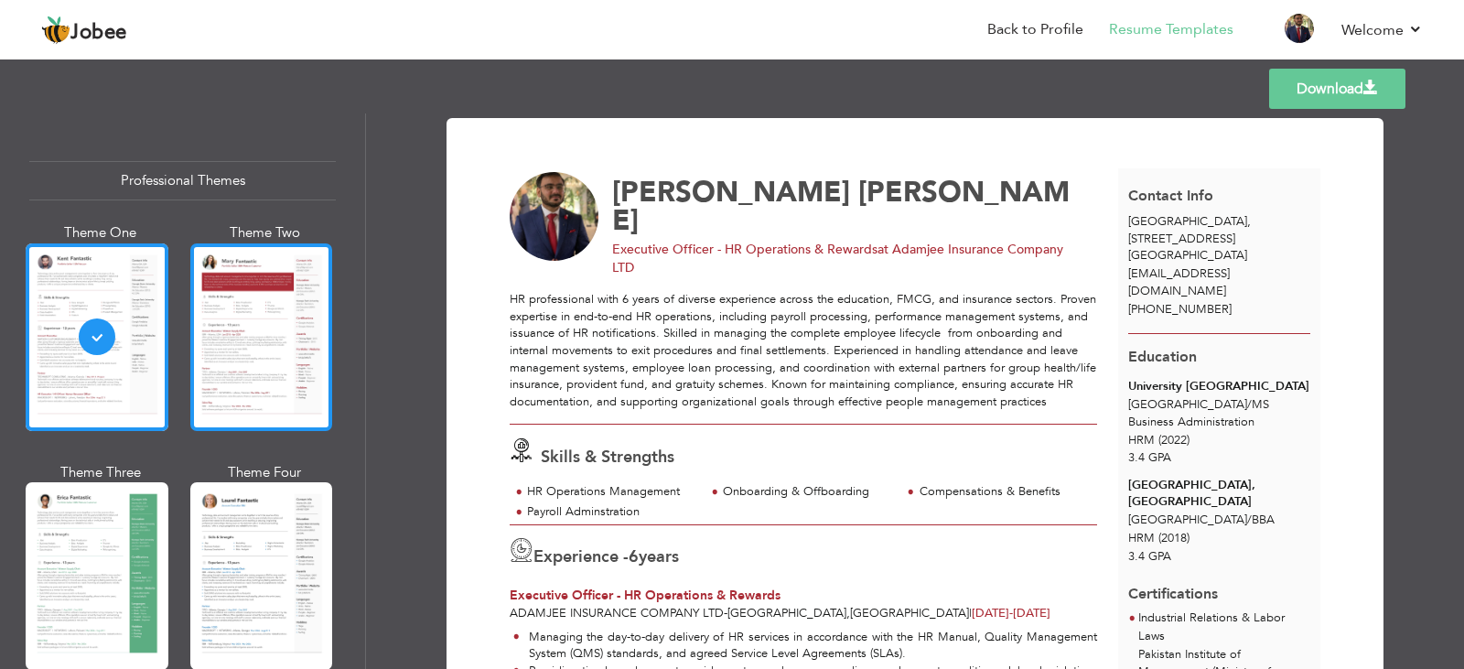
click at [262, 333] on div at bounding box center [261, 337] width 143 height 188
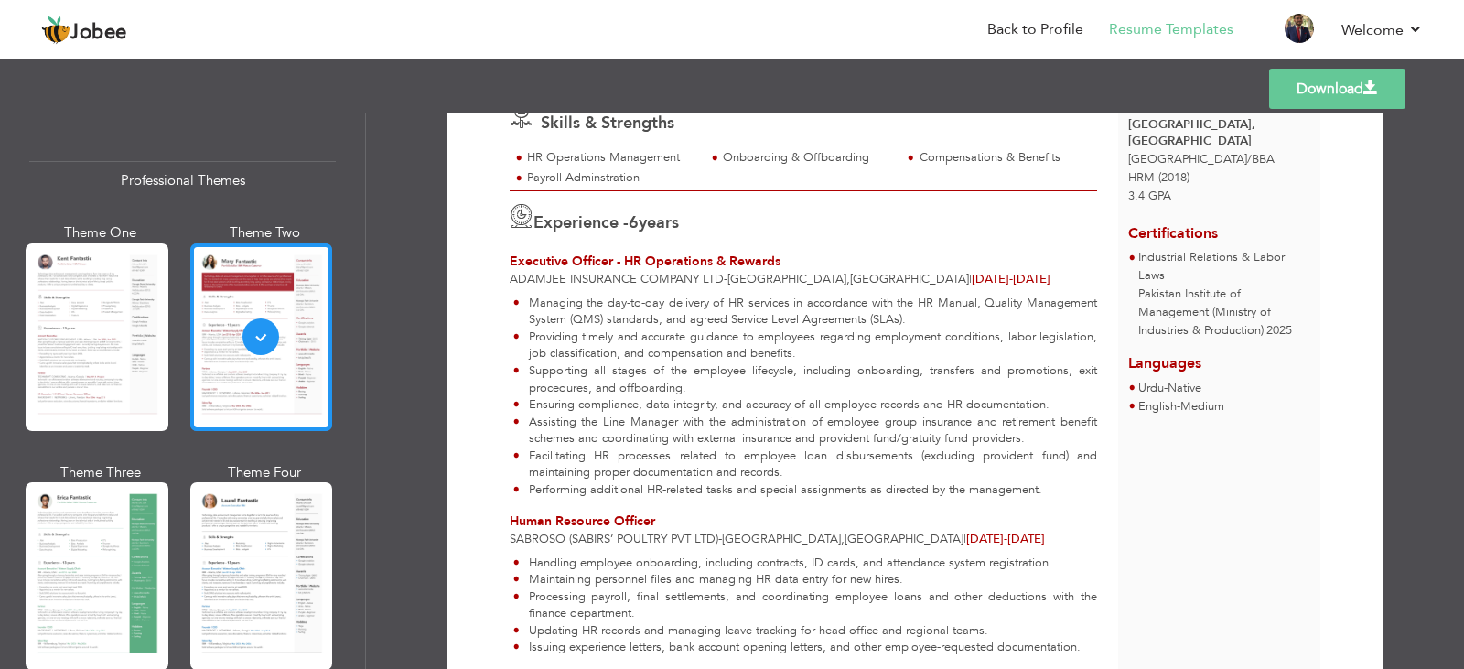
scroll to position [367, 0]
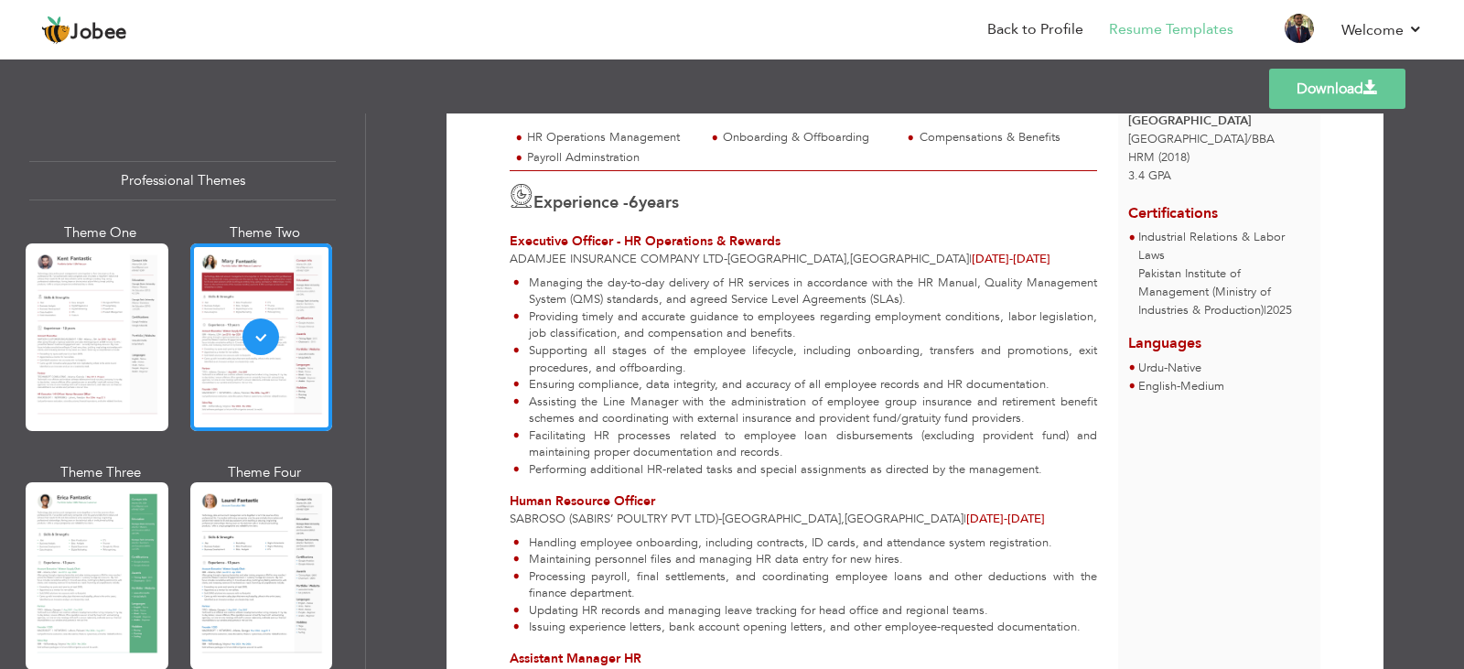
click at [92, 378] on div "Professional Themes Theme One Theme Two Theme Three Theme Four" at bounding box center [732, 390] width 1464 height 555
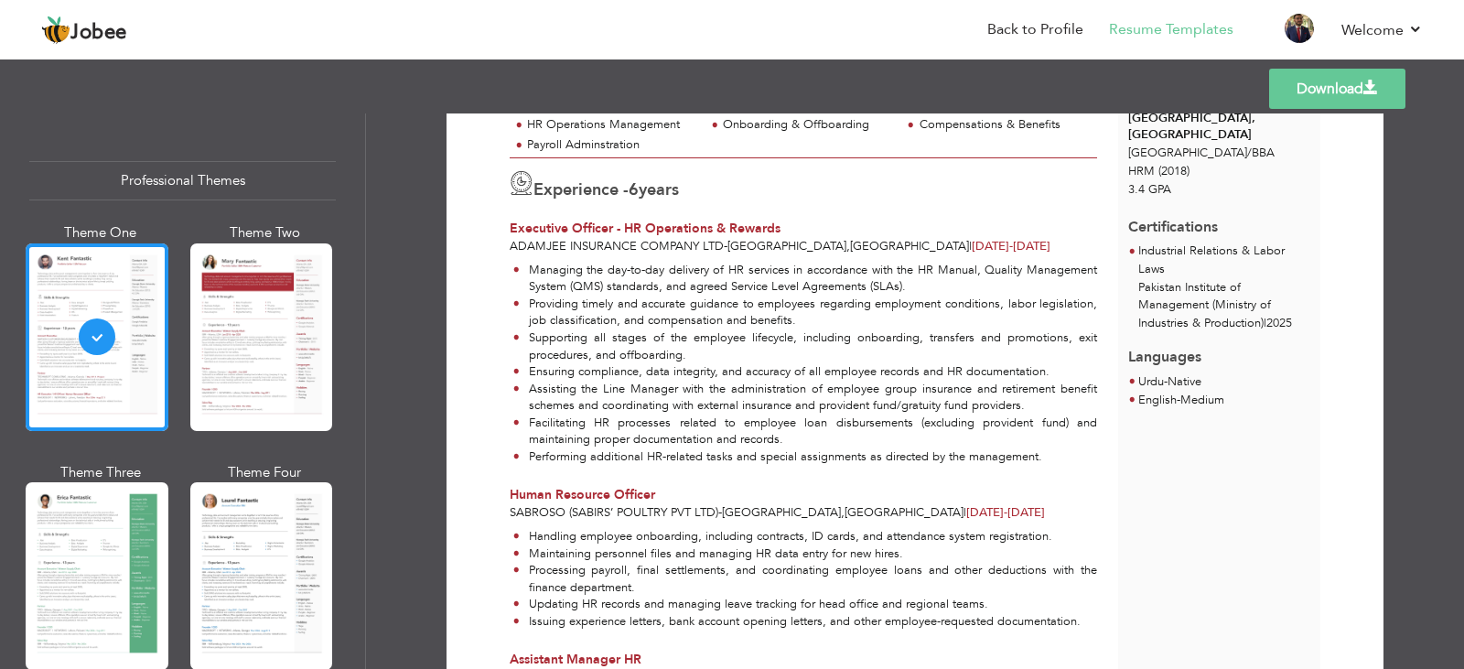
scroll to position [0, 0]
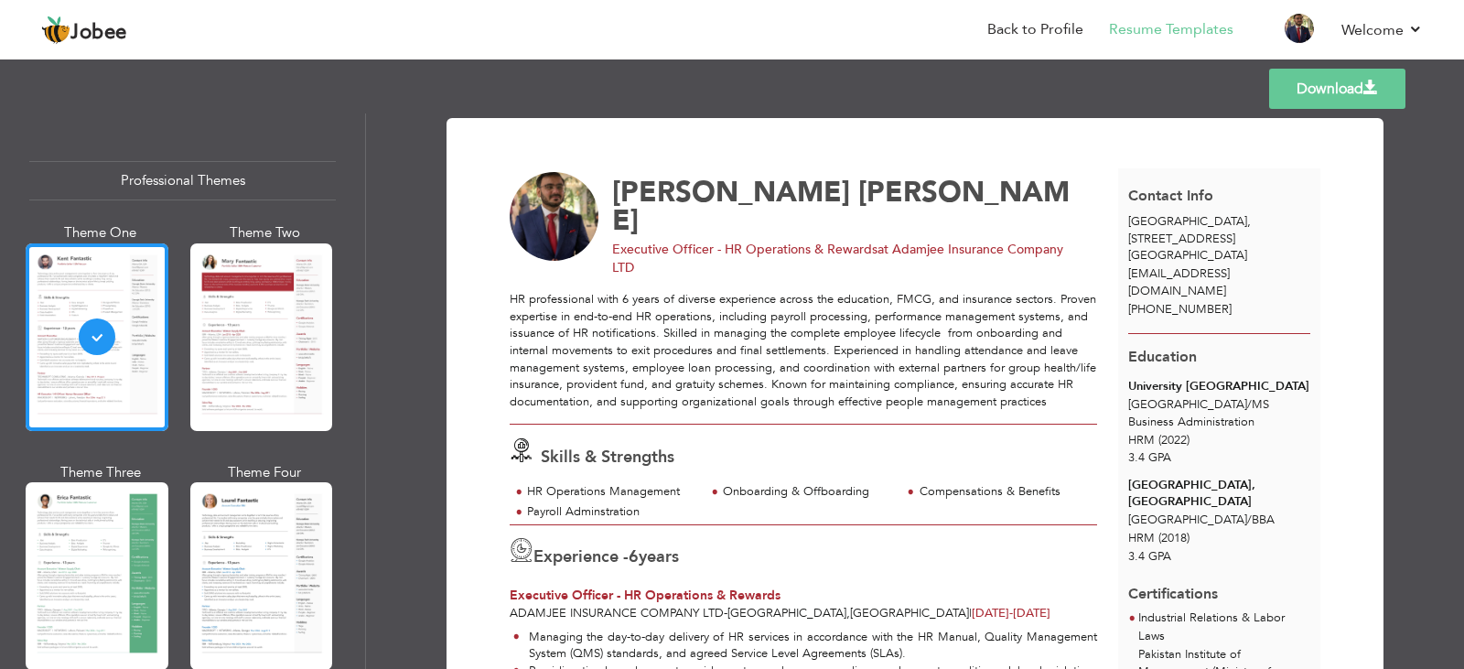
click at [104, 579] on div "Professional Themes Theme One Theme Two Theme Three Theme Four" at bounding box center [732, 390] width 1464 height 555
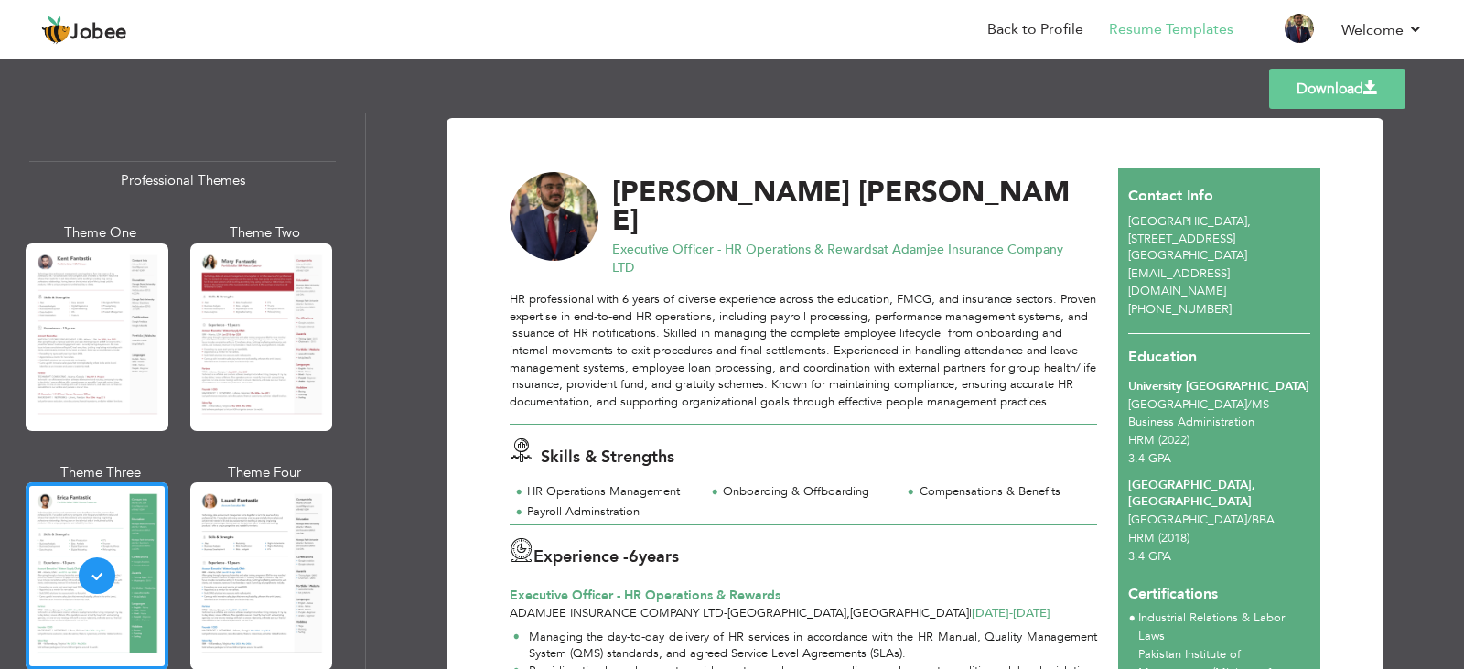
click at [272, 584] on div "Professional Themes Theme One Theme Two Theme Three Theme Four" at bounding box center [732, 390] width 1464 height 555
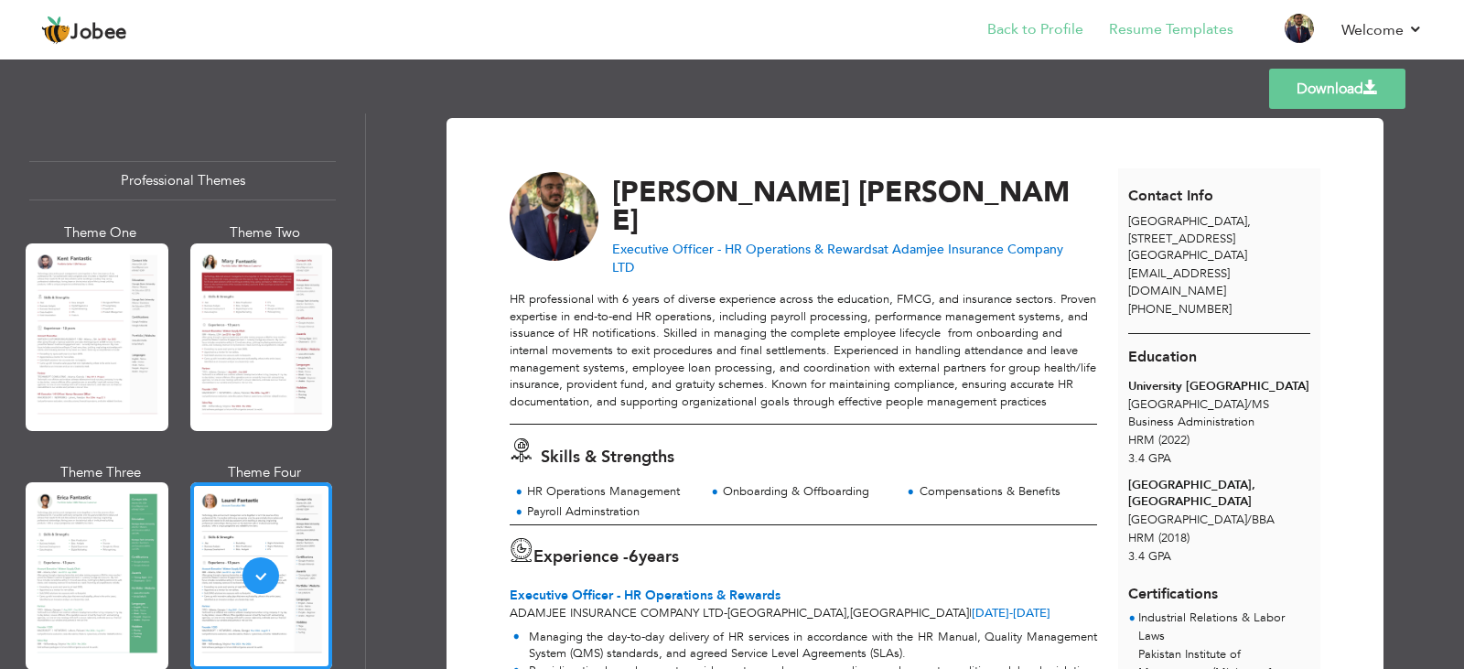
click at [1010, 18] on li "Back to Profile" at bounding box center [1023, 30] width 122 height 49
click at [1061, 35] on link "Back to Profile" at bounding box center [1035, 29] width 96 height 21
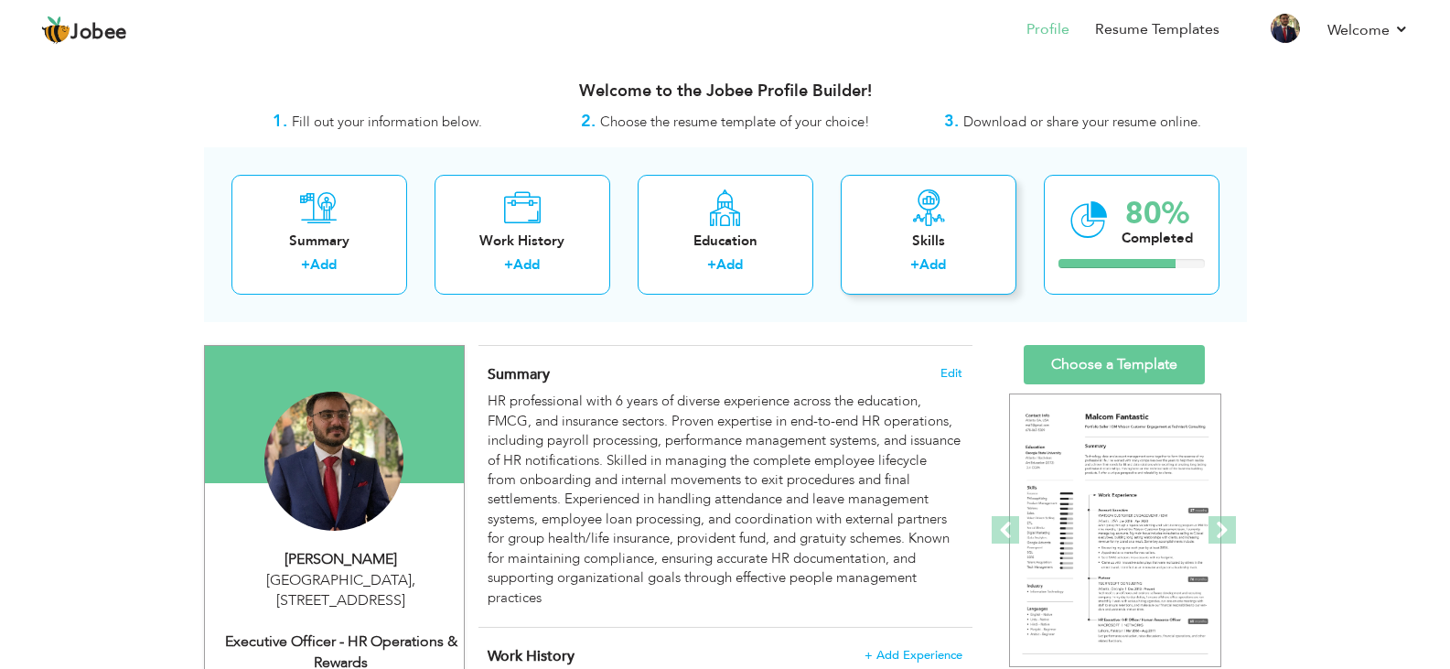
click at [938, 227] on div "Skills + Add" at bounding box center [929, 235] width 176 height 120
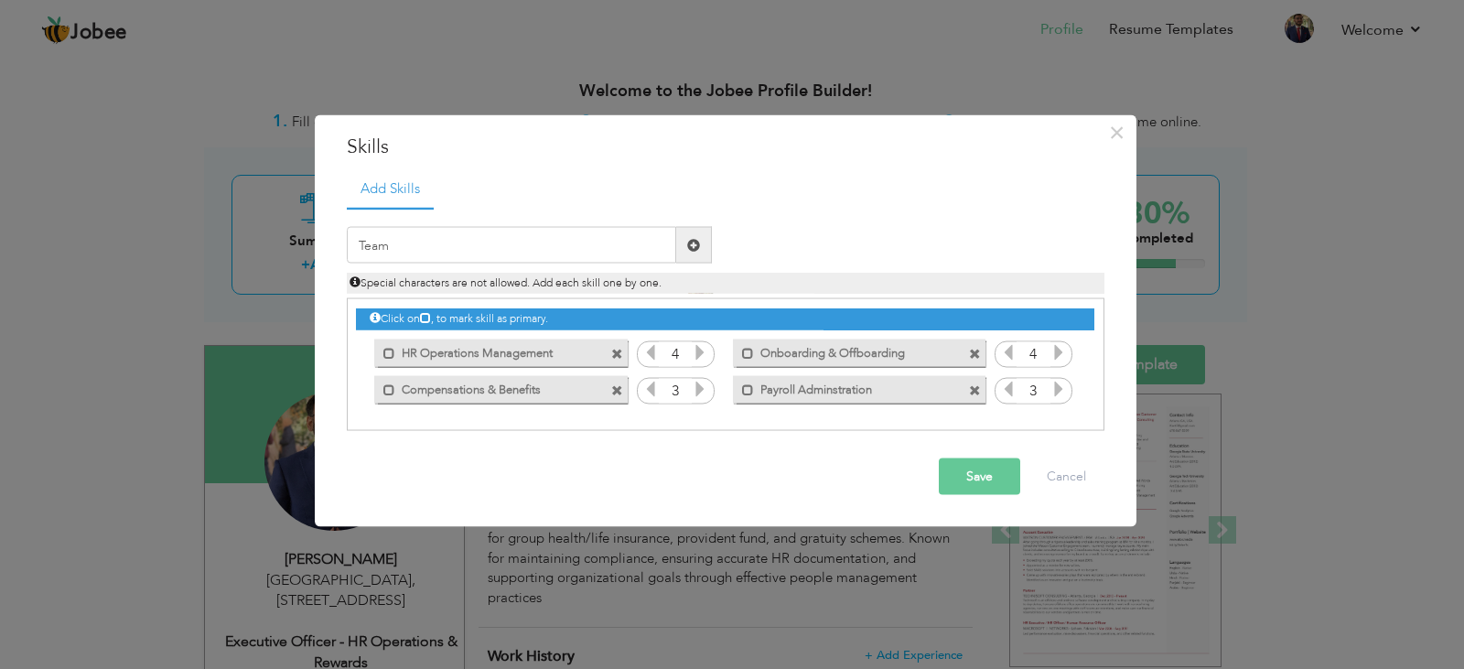
drag, startPoint x: 554, startPoint y: 387, endPoint x: 818, endPoint y: 347, distance: 266.6
click at [818, 347] on div "Click on , to mark skill as primary. Mark as primary skill. HR Operations Manag…" at bounding box center [724, 353] width 737 height 108
click at [387, 358] on span at bounding box center [389, 353] width 12 height 12
click at [744, 356] on span at bounding box center [748, 353] width 12 height 12
click at [743, 390] on span at bounding box center [748, 389] width 12 height 12
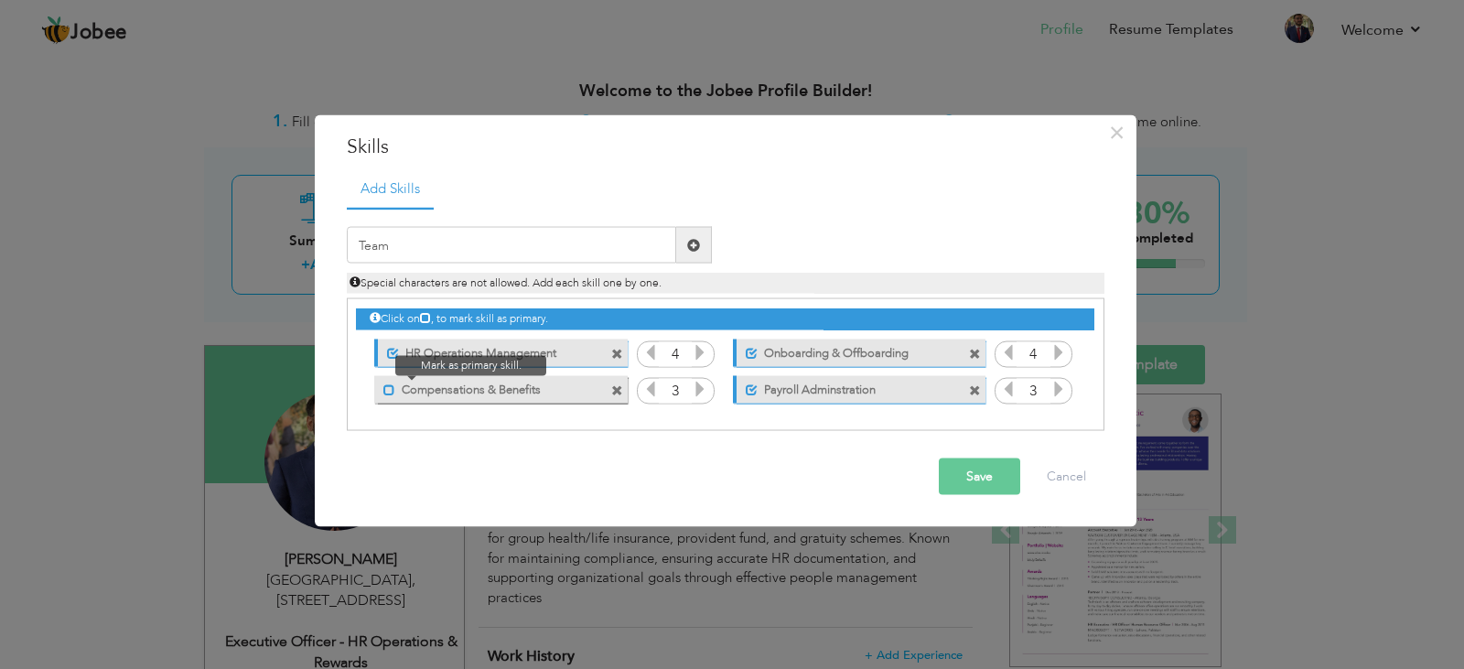
click at [388, 387] on span at bounding box center [389, 389] width 12 height 12
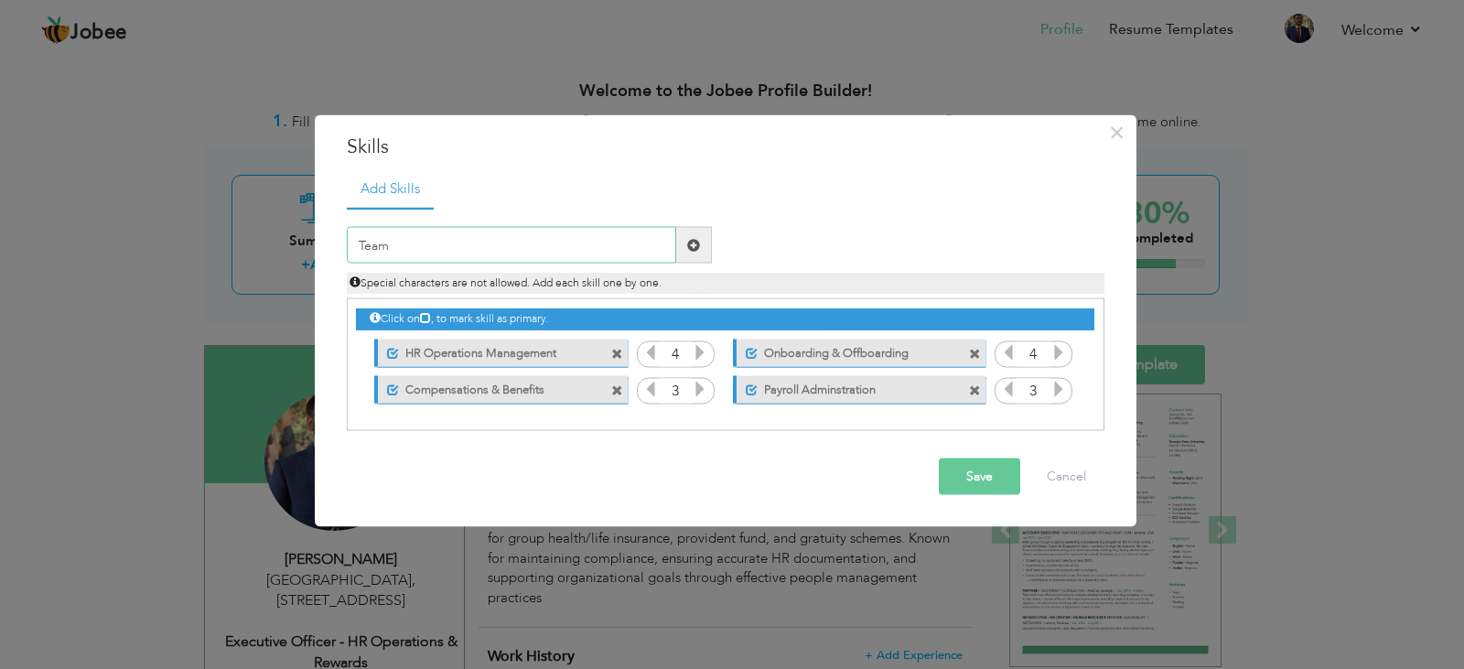
click at [429, 243] on input "Team" at bounding box center [511, 245] width 329 height 37
type input "Teamwork"
click at [700, 248] on span at bounding box center [694, 245] width 36 height 37
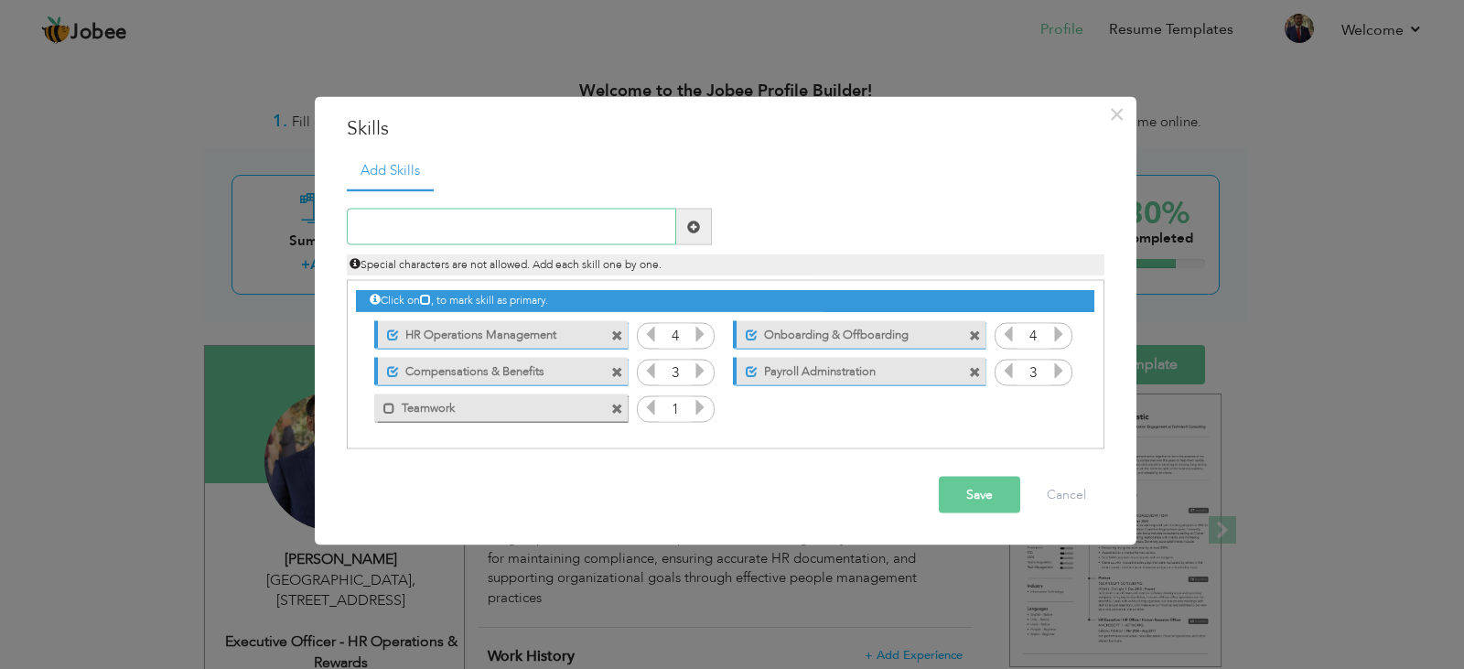
click at [418, 217] on input "text" at bounding box center [511, 227] width 329 height 37
type input "Adaptability"
click at [690, 224] on span at bounding box center [693, 226] width 13 height 13
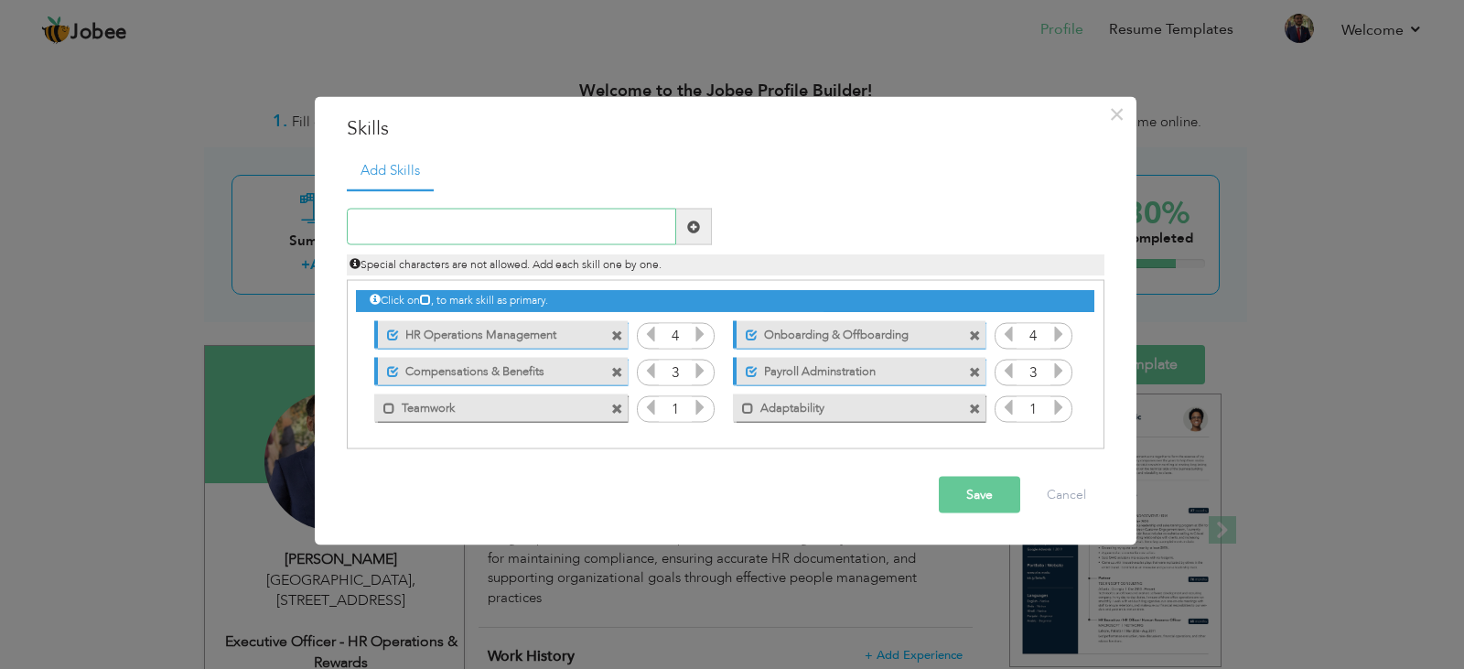
click at [541, 214] on input "text" at bounding box center [511, 227] width 329 height 37
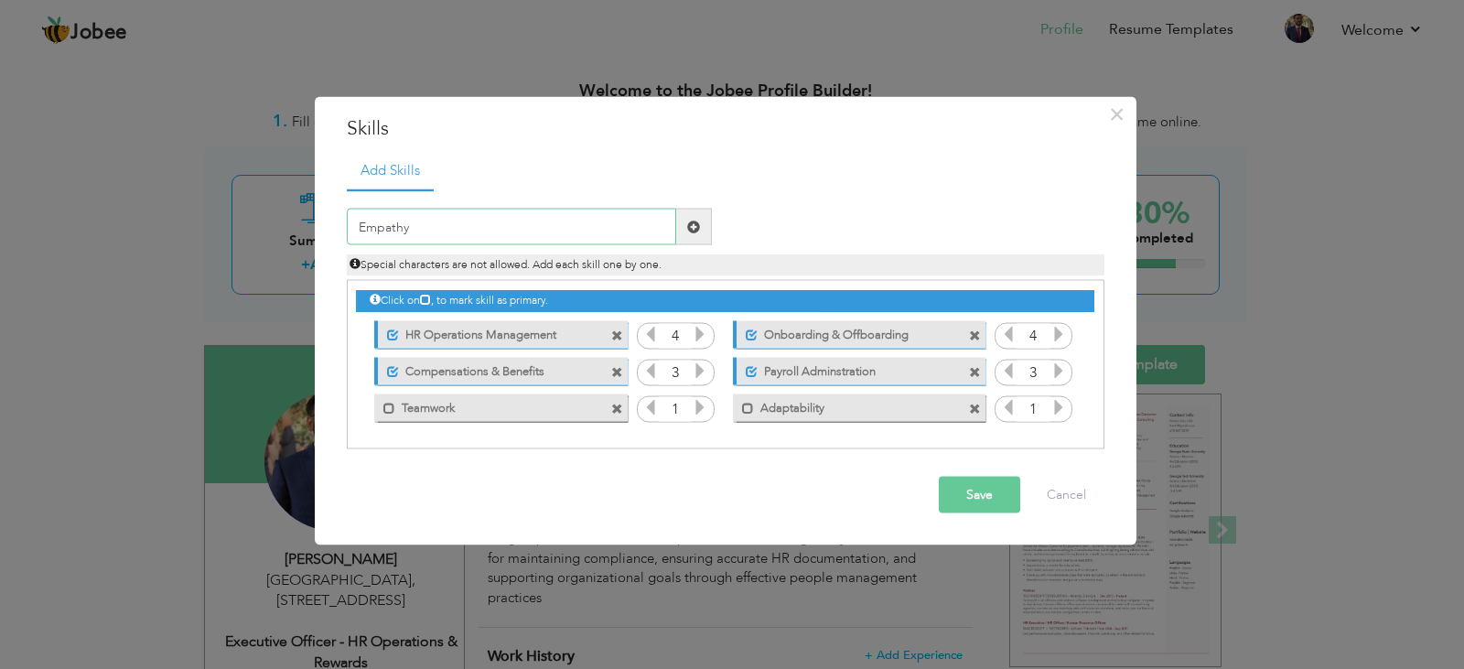
type input "Empathy"
click at [695, 225] on span at bounding box center [693, 226] width 13 height 13
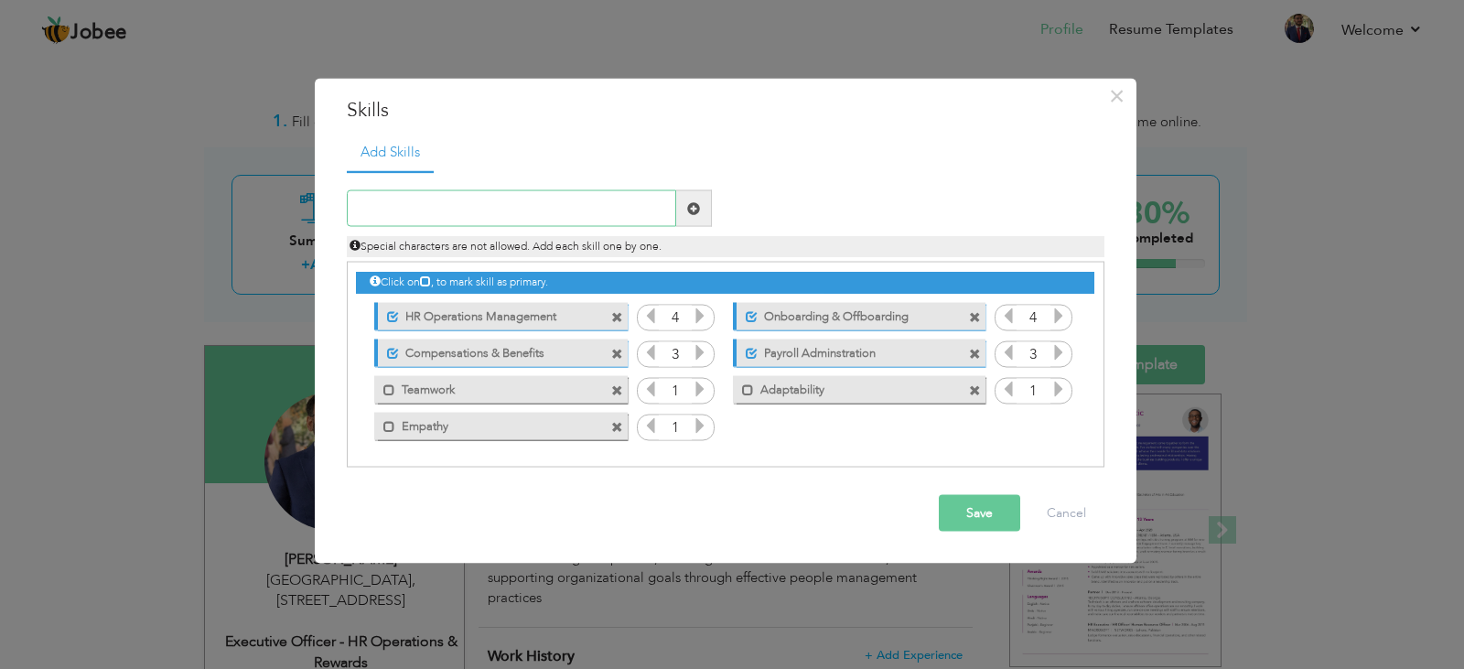
click at [490, 205] on input "text" at bounding box center [511, 208] width 329 height 37
type input "Attention to Details"
click at [694, 206] on span at bounding box center [693, 207] width 13 height 13
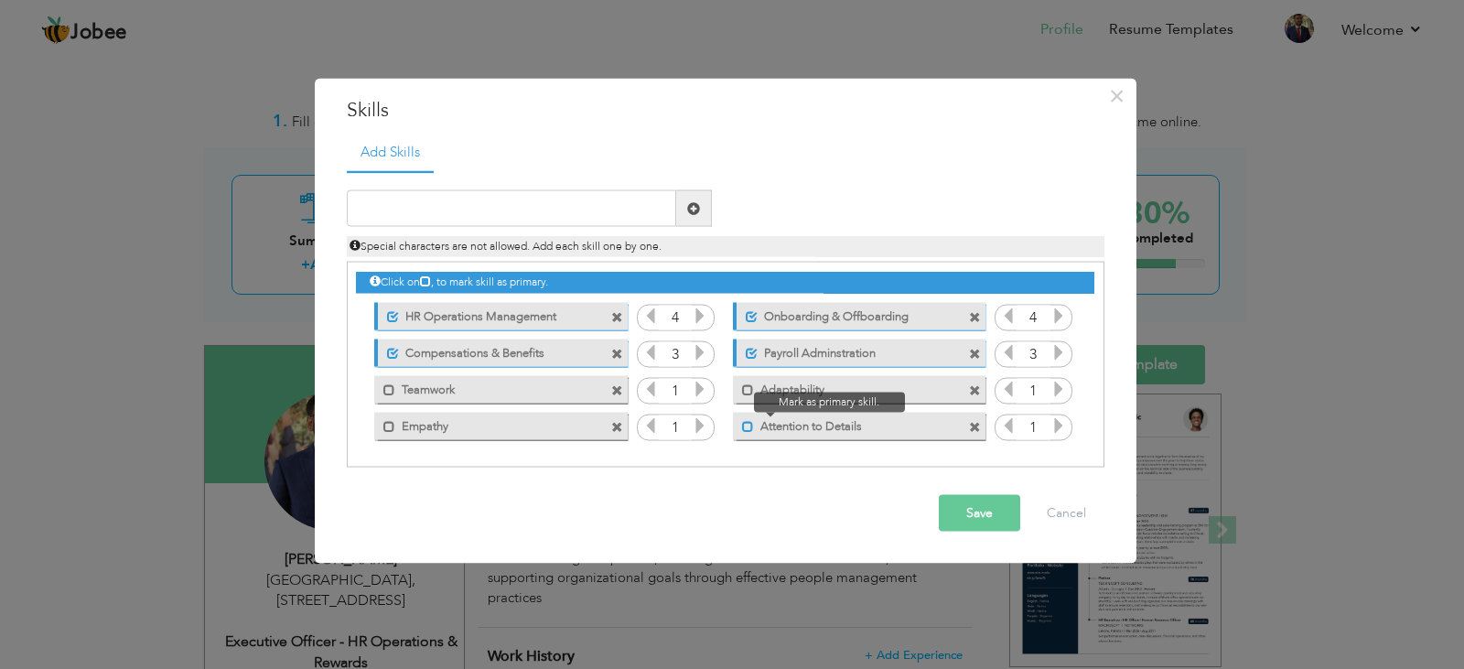
click at [748, 423] on span at bounding box center [748, 426] width 12 height 12
click at [963, 508] on button "Save" at bounding box center [979, 513] width 81 height 37
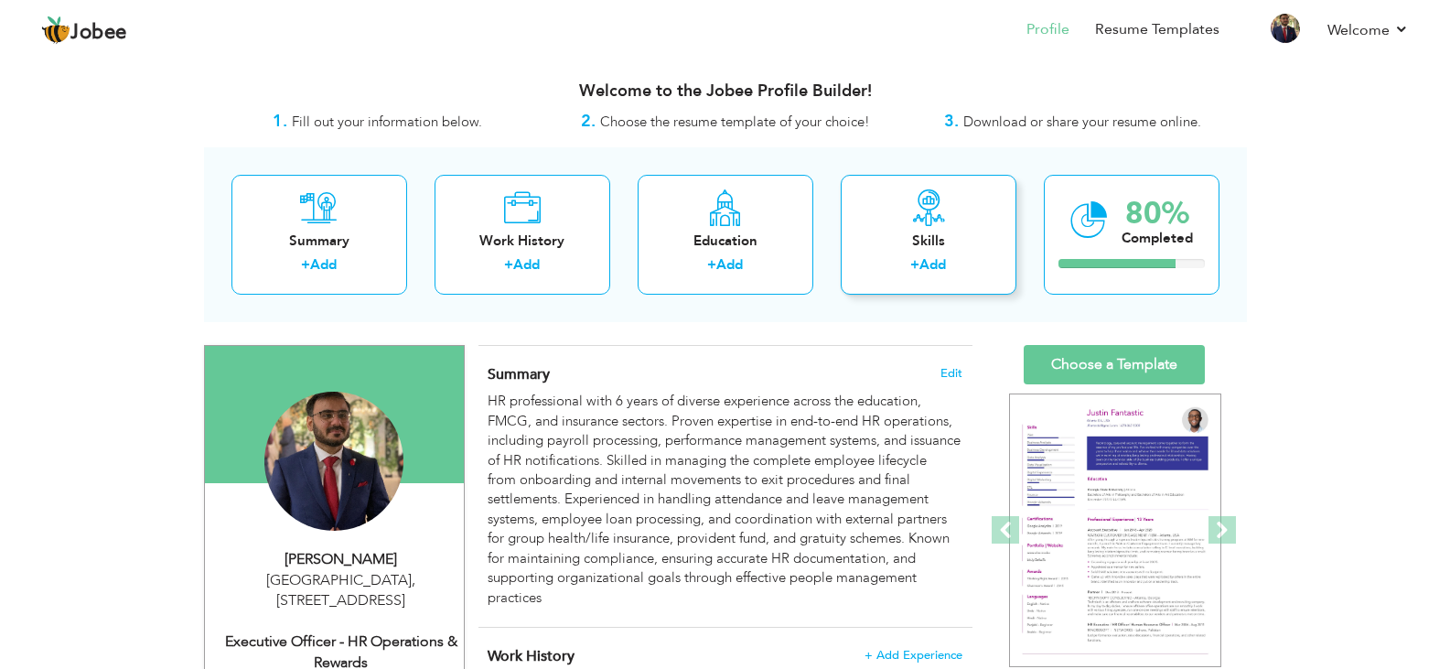
click at [881, 239] on div "Skills" at bounding box center [929, 240] width 146 height 19
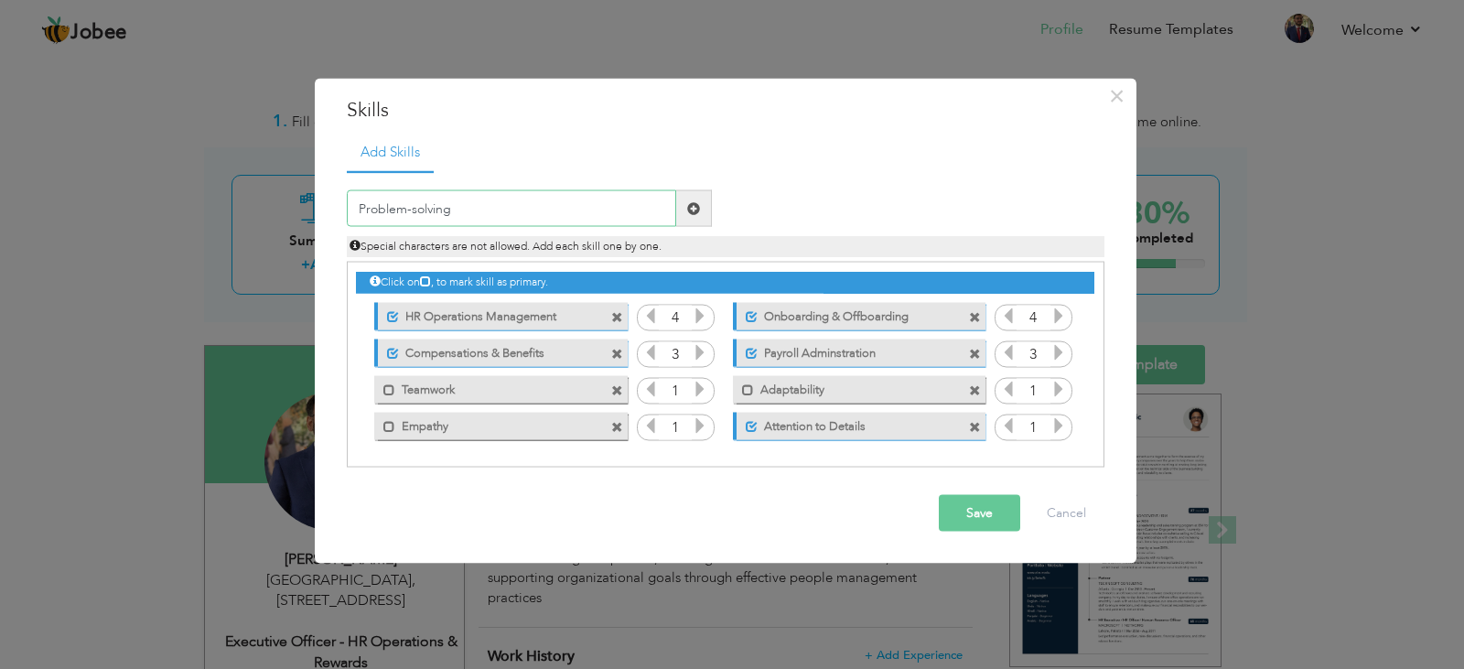
click at [415, 207] on input "Problem-solving" at bounding box center [511, 208] width 329 height 37
type input "Problem Solving"
click at [695, 220] on span at bounding box center [694, 208] width 36 height 37
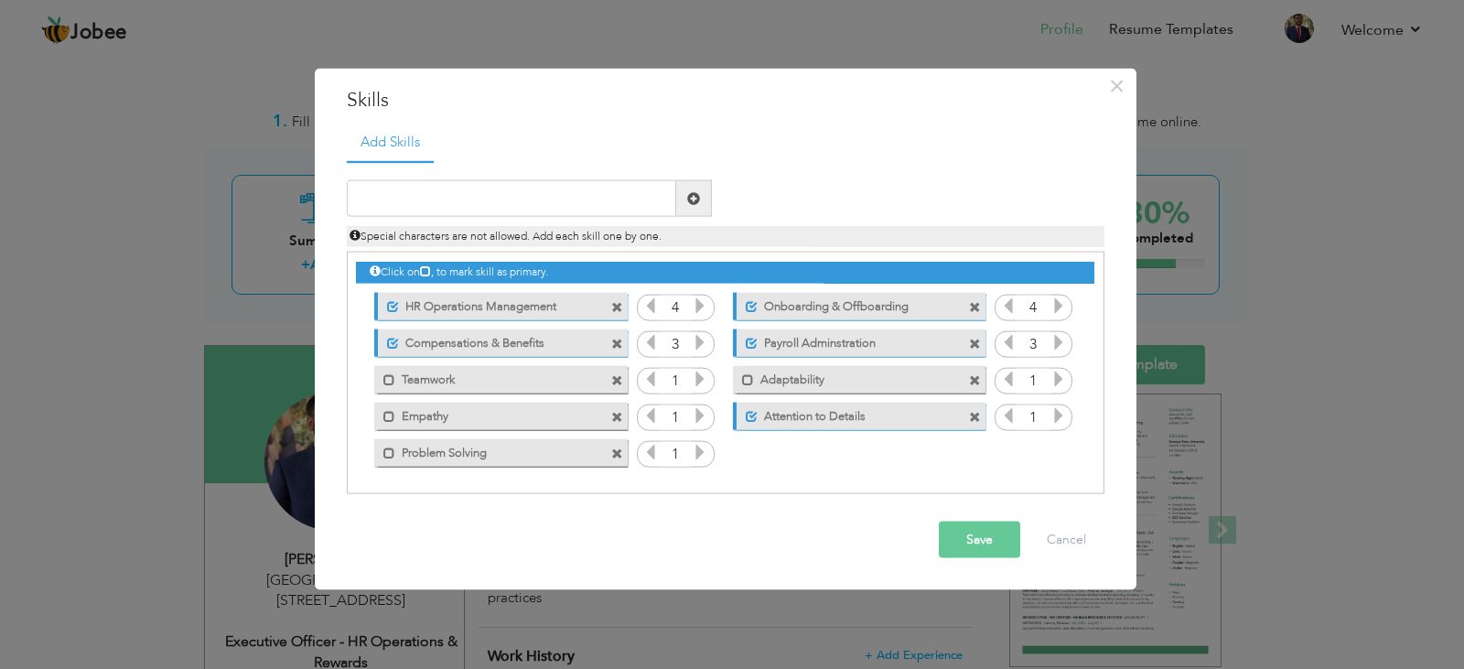
click at [698, 381] on icon at bounding box center [700, 379] width 16 height 16
click at [697, 382] on icon at bounding box center [700, 379] width 16 height 16
click at [698, 411] on icon at bounding box center [700, 415] width 16 height 16
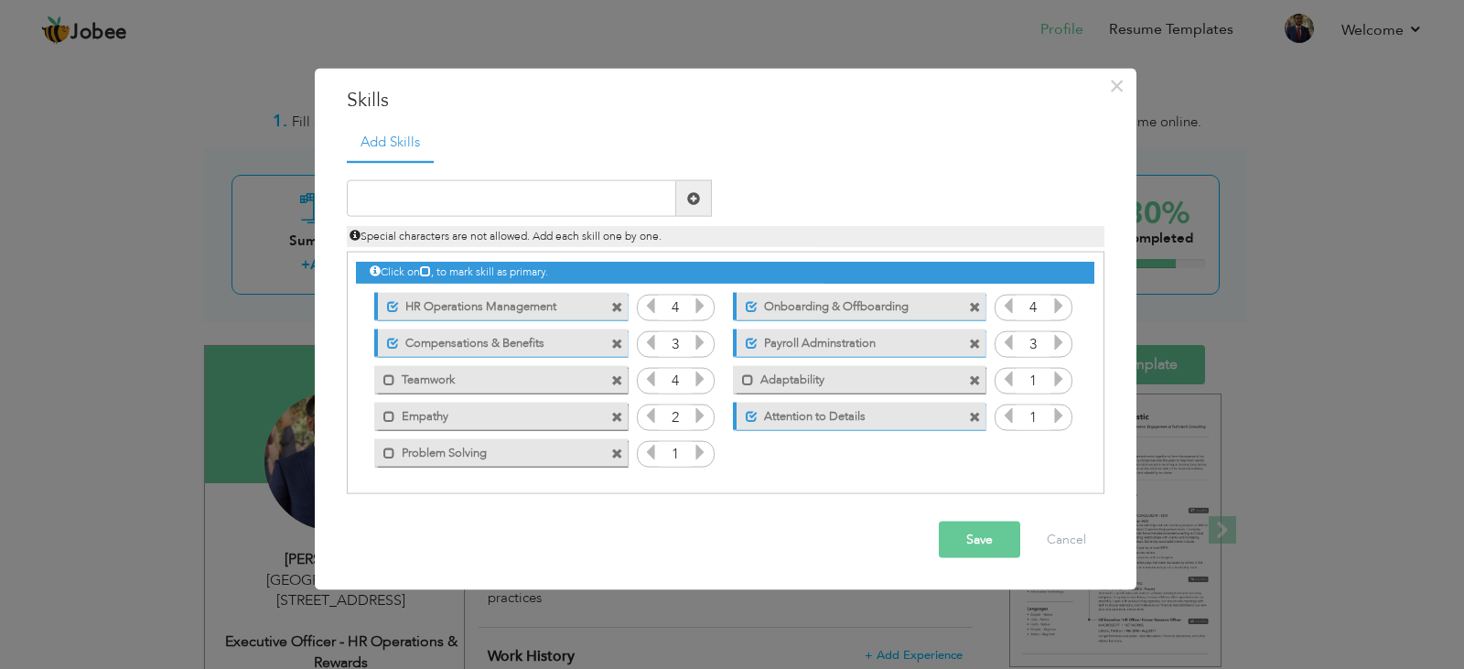
click at [698, 411] on icon at bounding box center [700, 415] width 16 height 16
click at [701, 441] on div "1" at bounding box center [676, 453] width 78 height 27
click at [699, 448] on div "1" at bounding box center [676, 453] width 78 height 27
click at [699, 448] on icon at bounding box center [700, 452] width 16 height 16
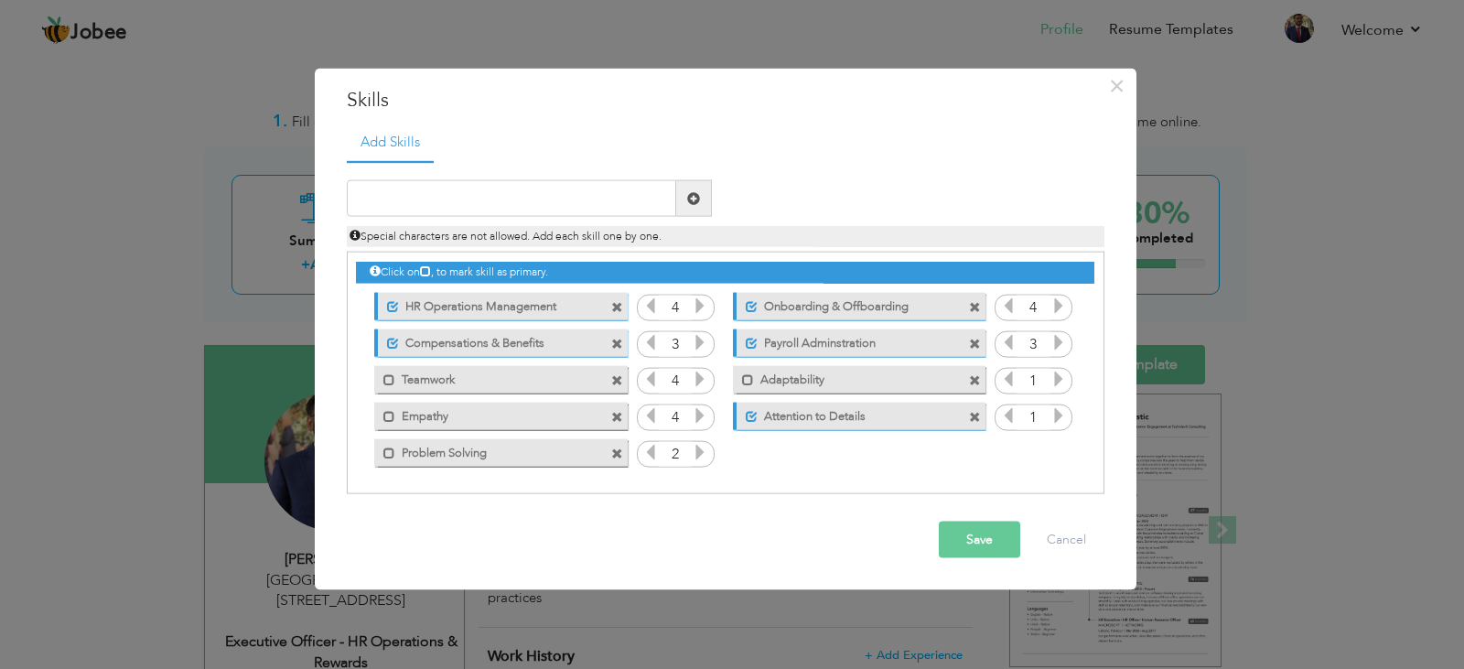
click at [699, 448] on icon at bounding box center [700, 452] width 16 height 16
click at [1060, 387] on icon at bounding box center [1058, 379] width 16 height 16
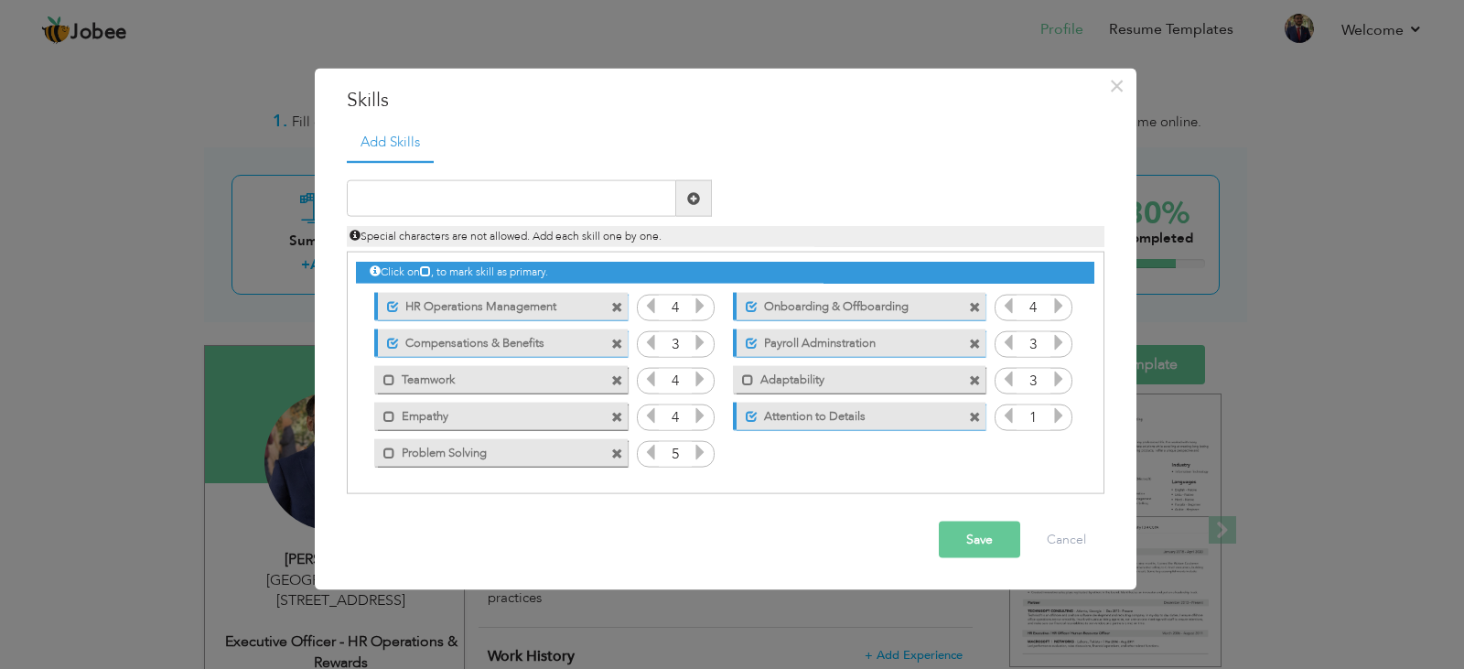
click at [1060, 387] on icon at bounding box center [1058, 379] width 16 height 16
click at [1059, 411] on icon at bounding box center [1058, 415] width 16 height 16
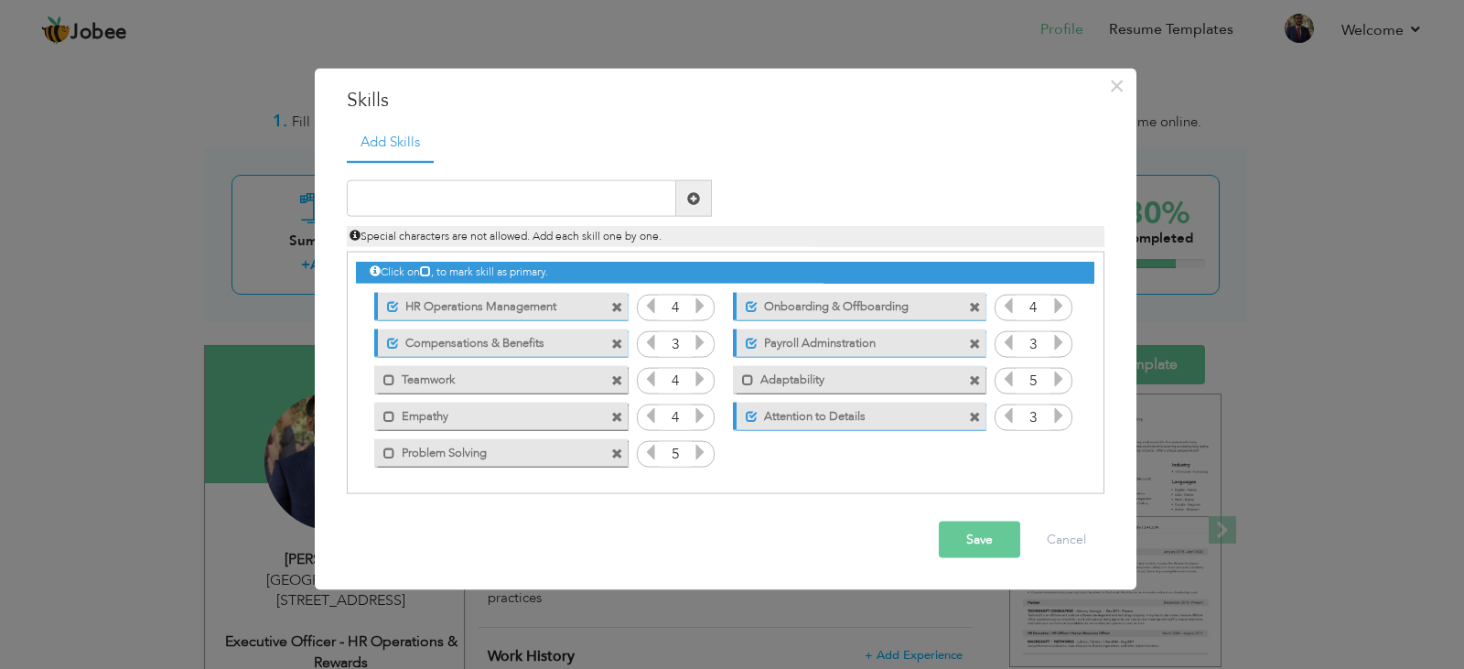
click at [1059, 411] on icon at bounding box center [1058, 415] width 16 height 16
click at [705, 422] on icon at bounding box center [700, 415] width 16 height 16
click at [980, 526] on button "Save" at bounding box center [979, 540] width 81 height 37
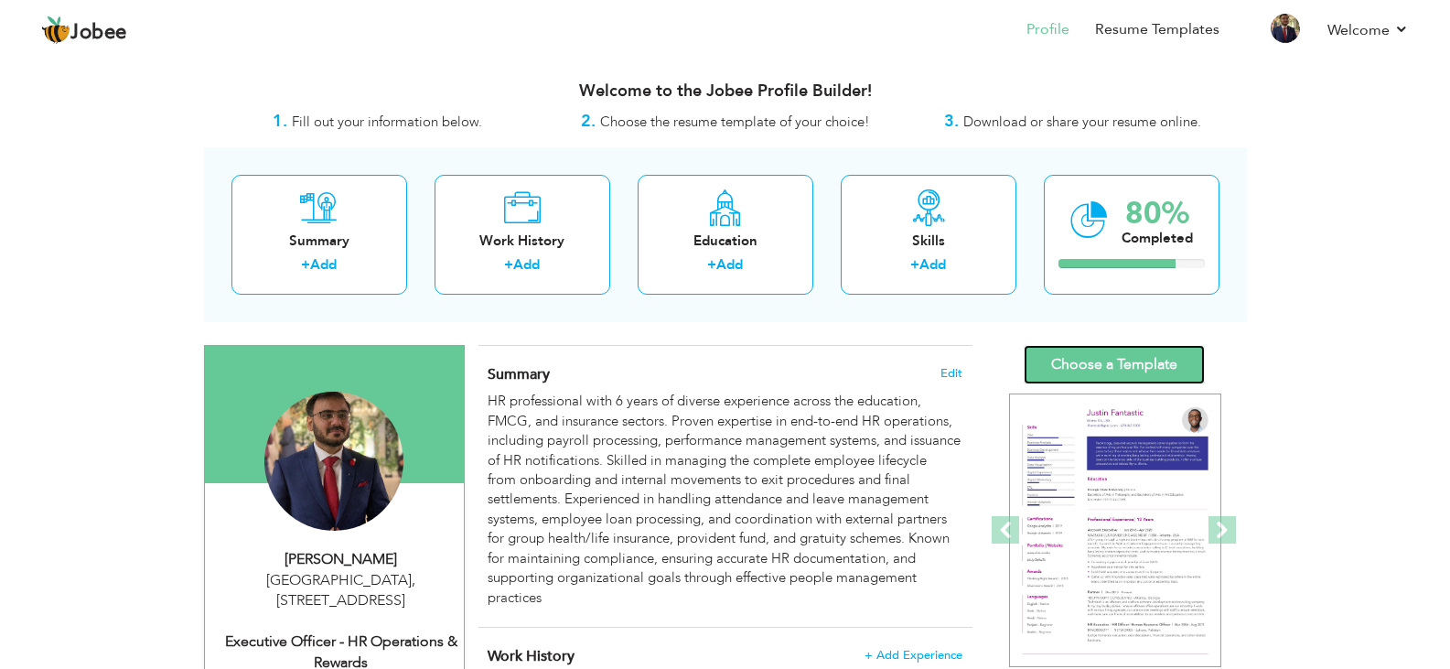
click at [1086, 360] on link "Choose a Template" at bounding box center [1114, 364] width 181 height 39
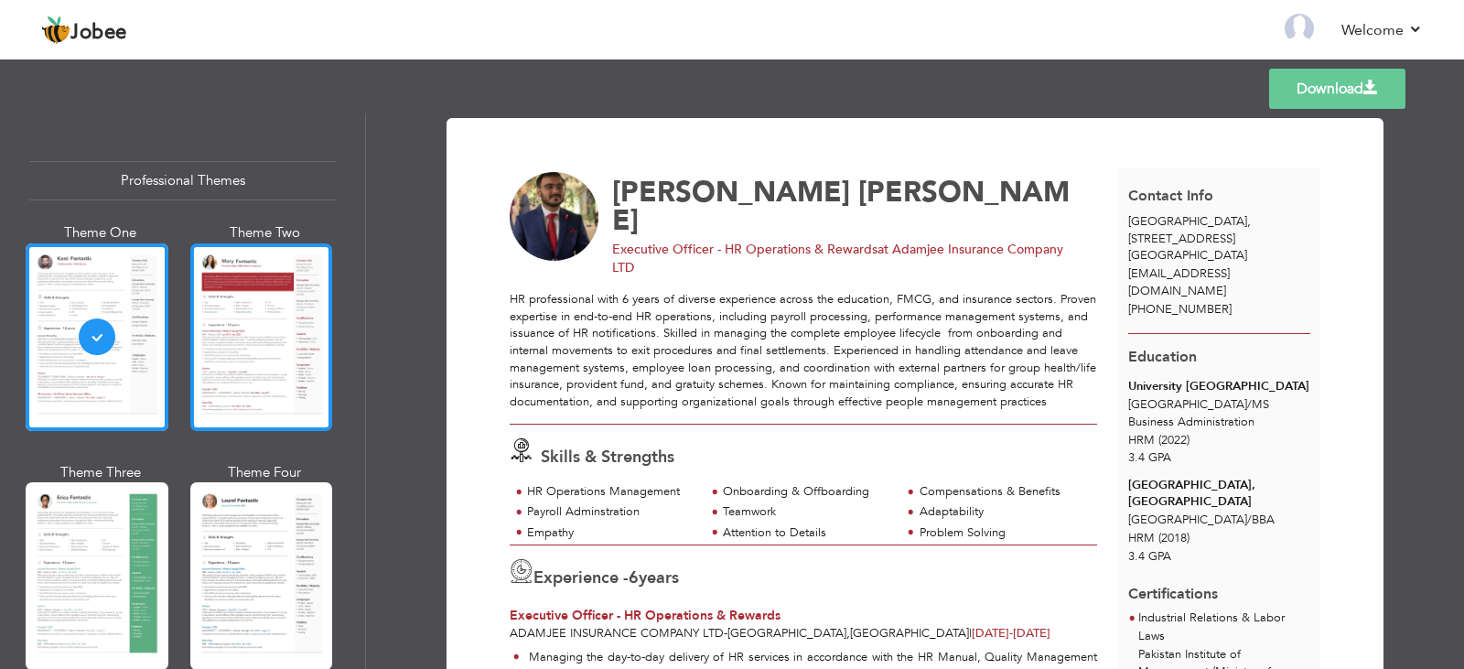
click at [261, 353] on div at bounding box center [261, 337] width 143 height 188
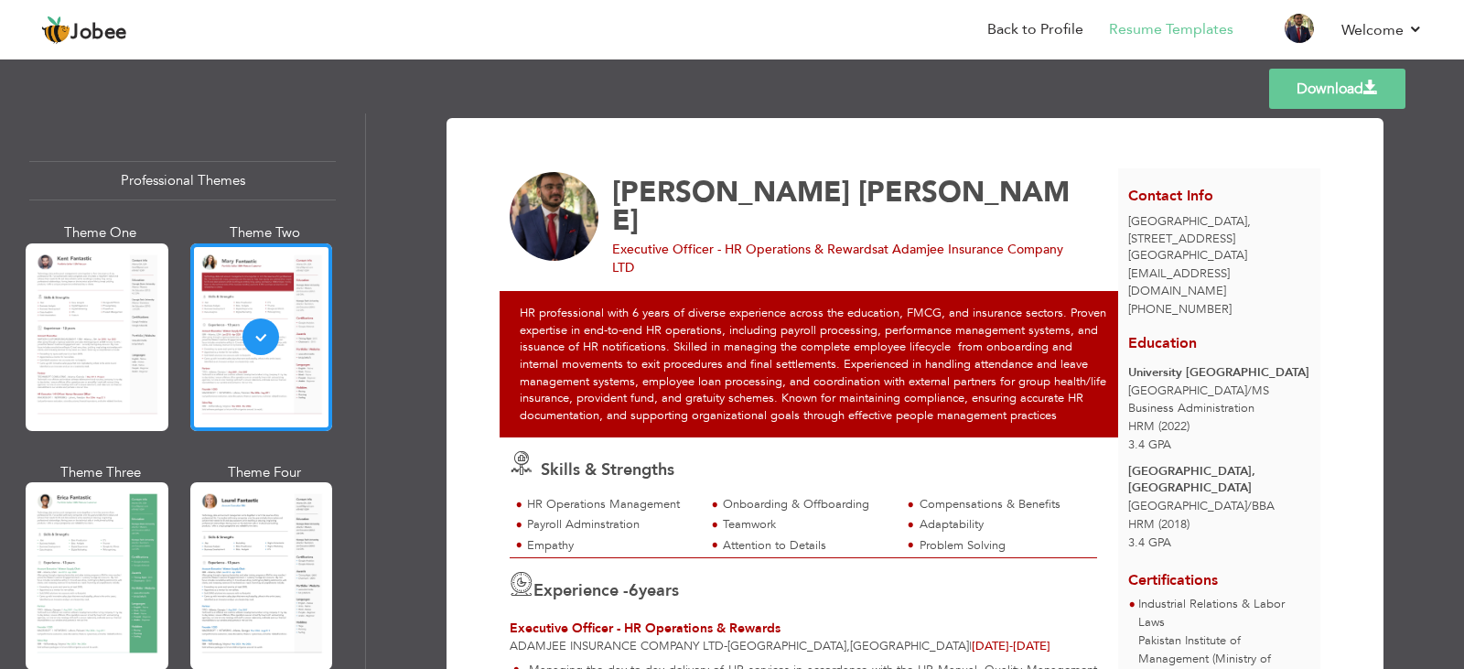
click at [246, 555] on div "Professional Themes Theme One Theme Two Theme Three Theme Four" at bounding box center [732, 390] width 1464 height 555
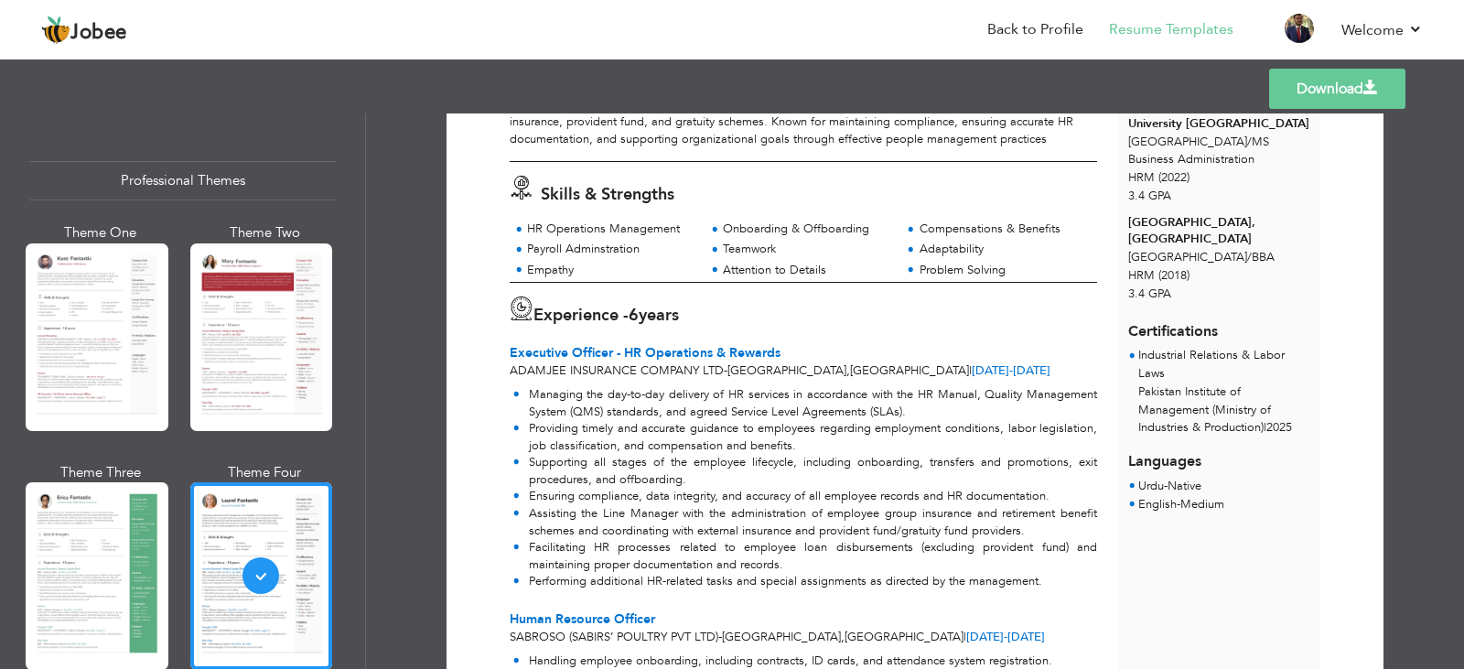
scroll to position [267, 0]
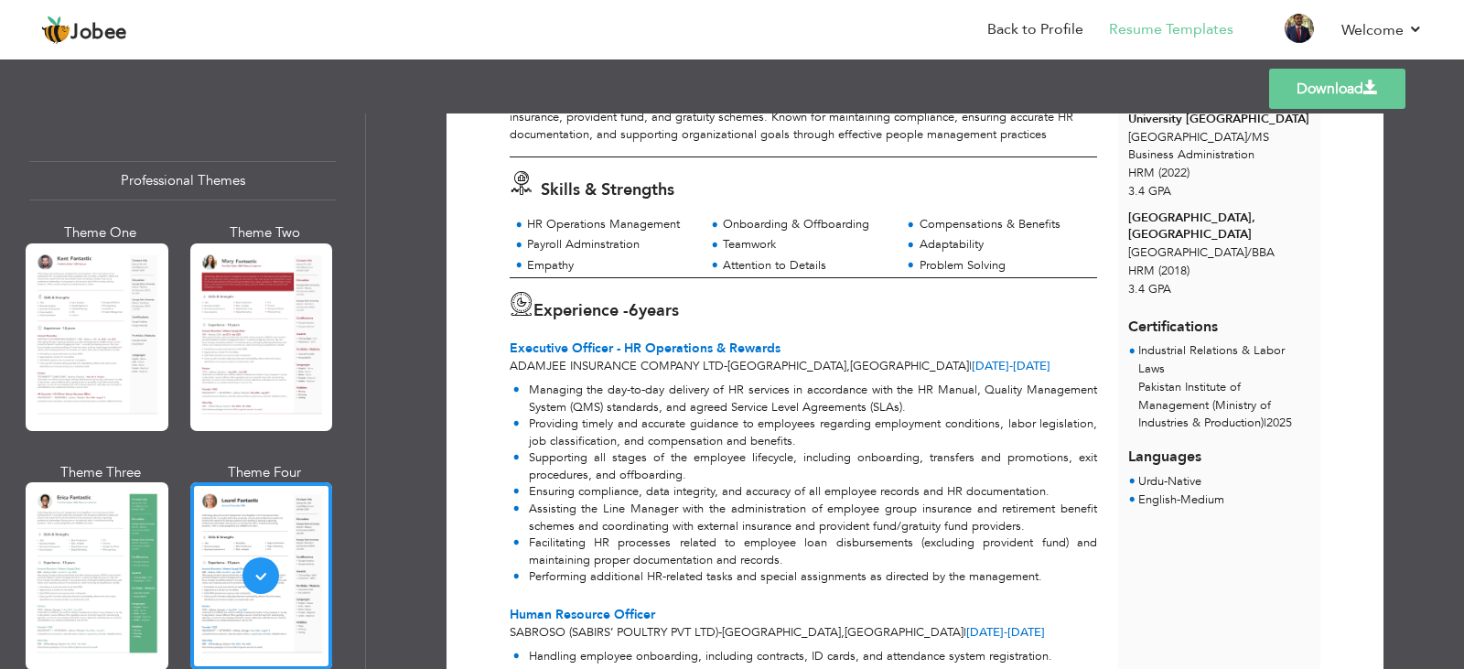
click at [86, 549] on div "Professional Themes Theme One Theme Two Theme Three Theme Four" at bounding box center [732, 390] width 1464 height 555
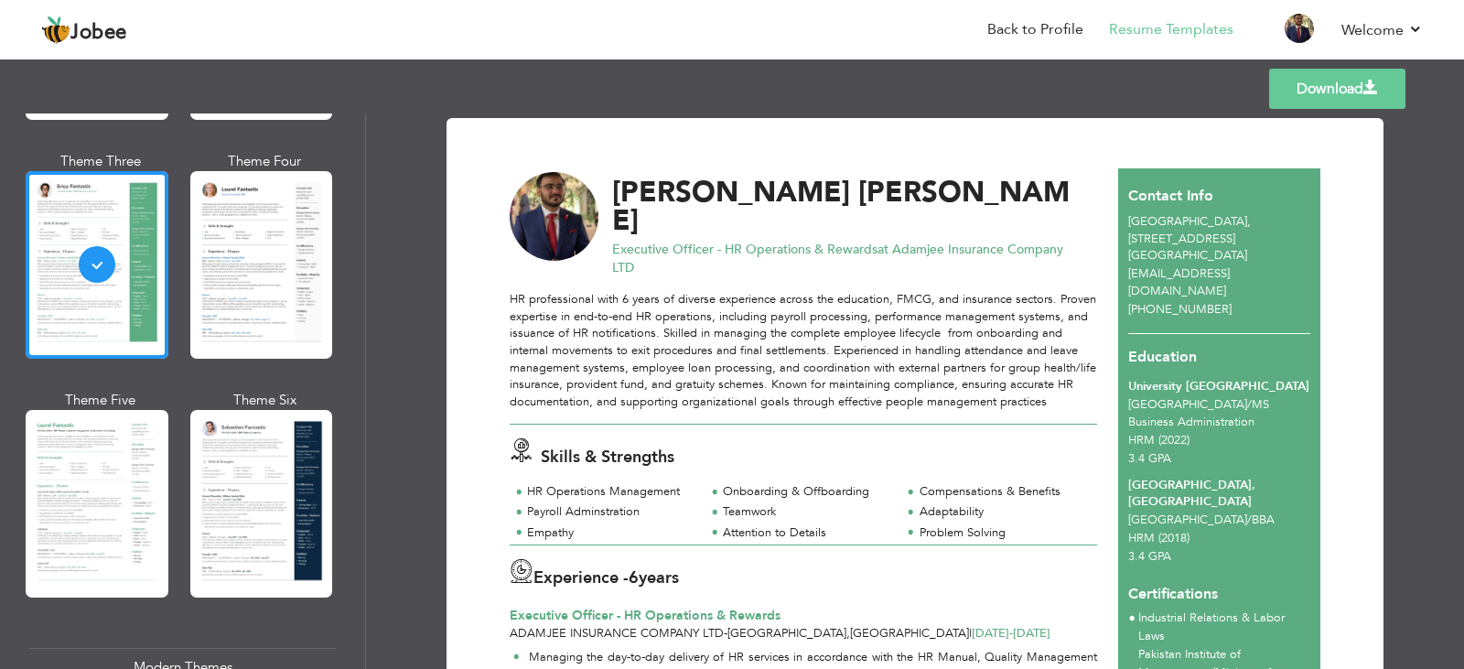
scroll to position [324, 0]
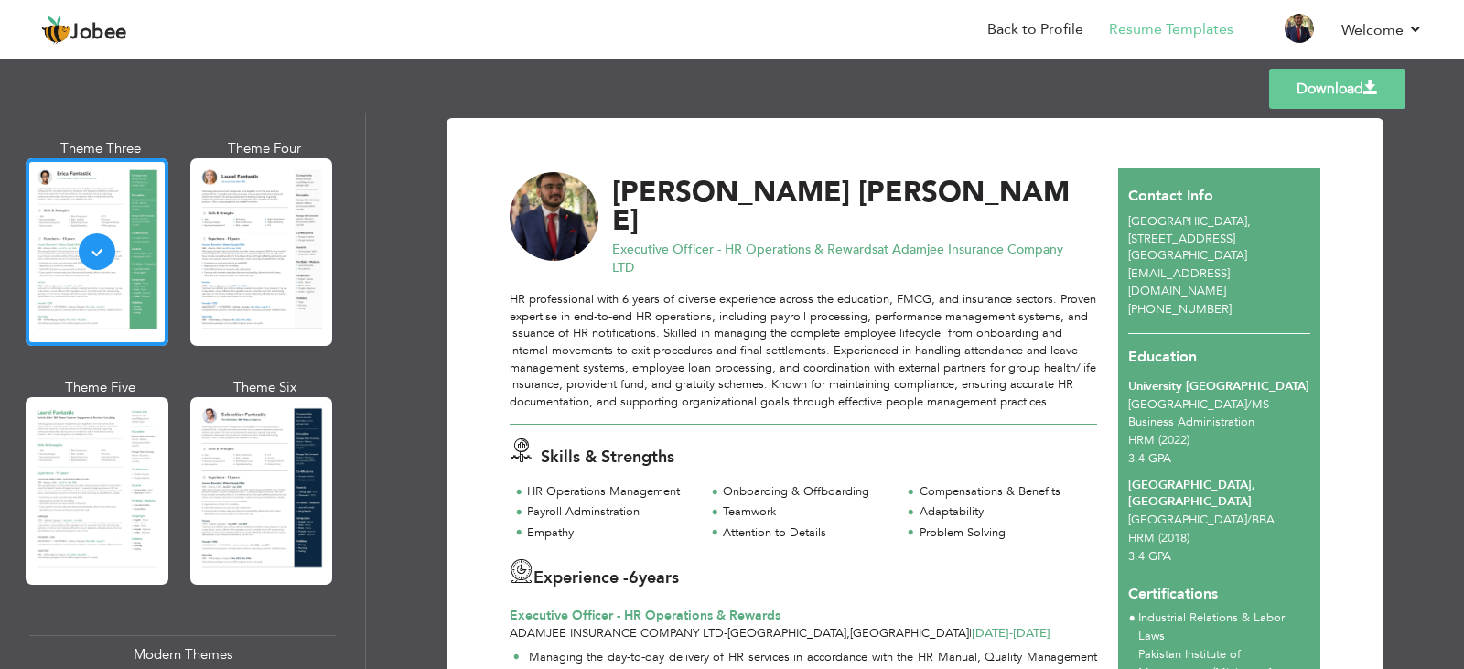
click at [241, 510] on div "Professional Themes Theme One Theme Two Theme Three Theme Four" at bounding box center [732, 390] width 1464 height 555
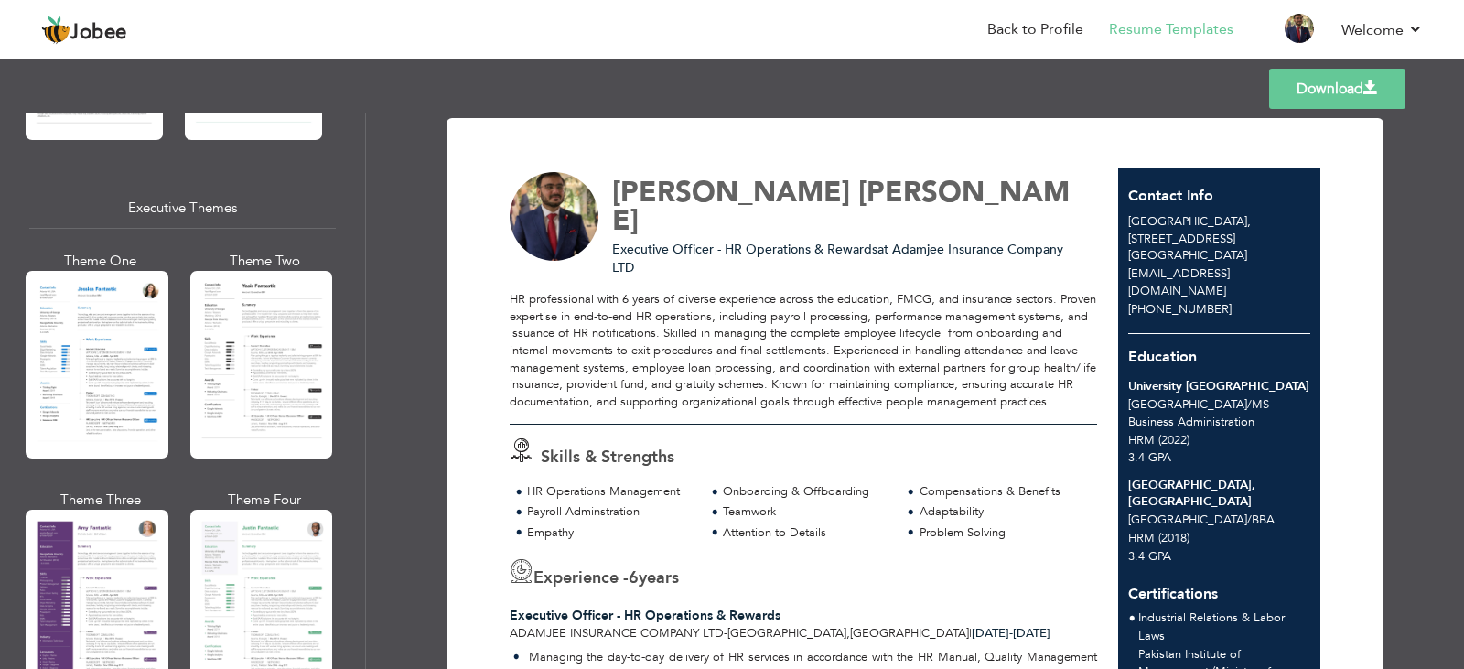
scroll to position [1316, 0]
click at [91, 421] on div "Professional Themes Theme One Theme Two Theme Three Theme Four" at bounding box center [732, 390] width 1464 height 555
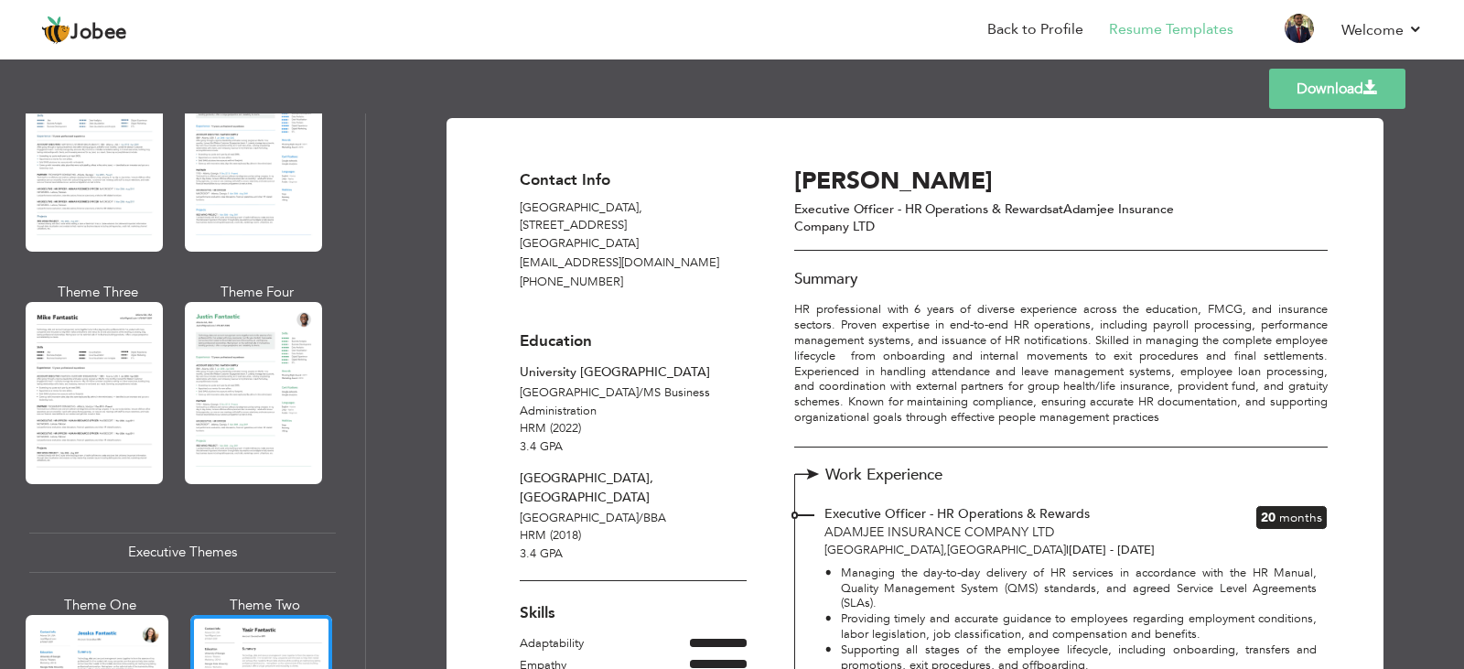
scroll to position [971, 0]
click at [81, 414] on div "Professional Themes Theme One Theme Two Theme Three Theme Four" at bounding box center [732, 390] width 1464 height 555
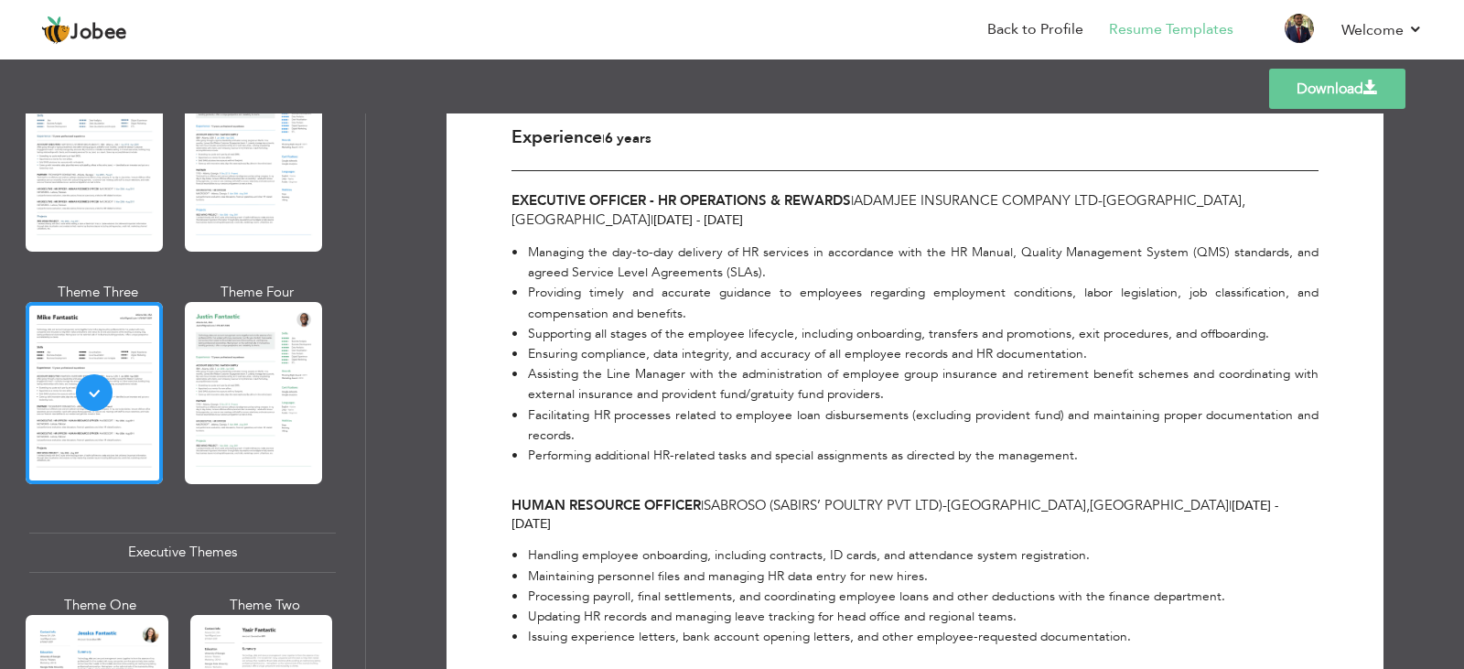
scroll to position [0, 0]
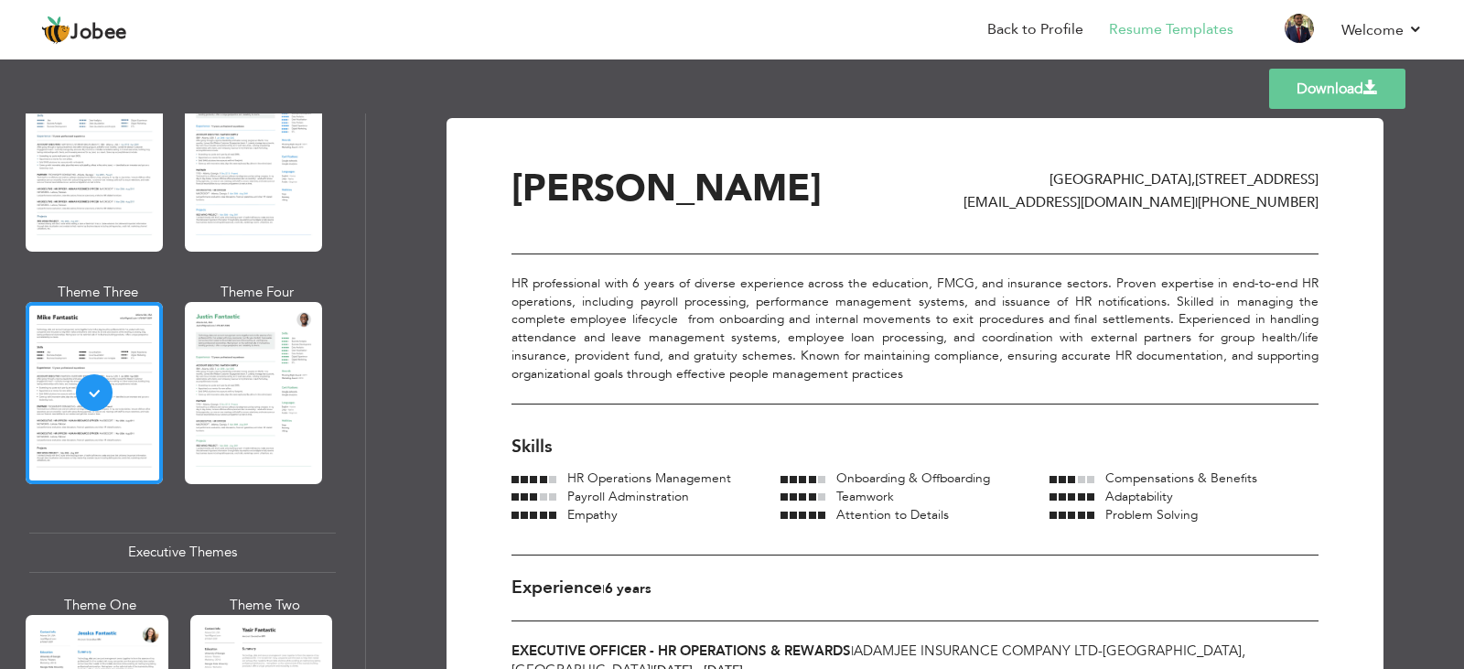
click at [281, 368] on div "Professional Themes Theme One Theme Two Theme Three Theme Four" at bounding box center [732, 390] width 1464 height 555
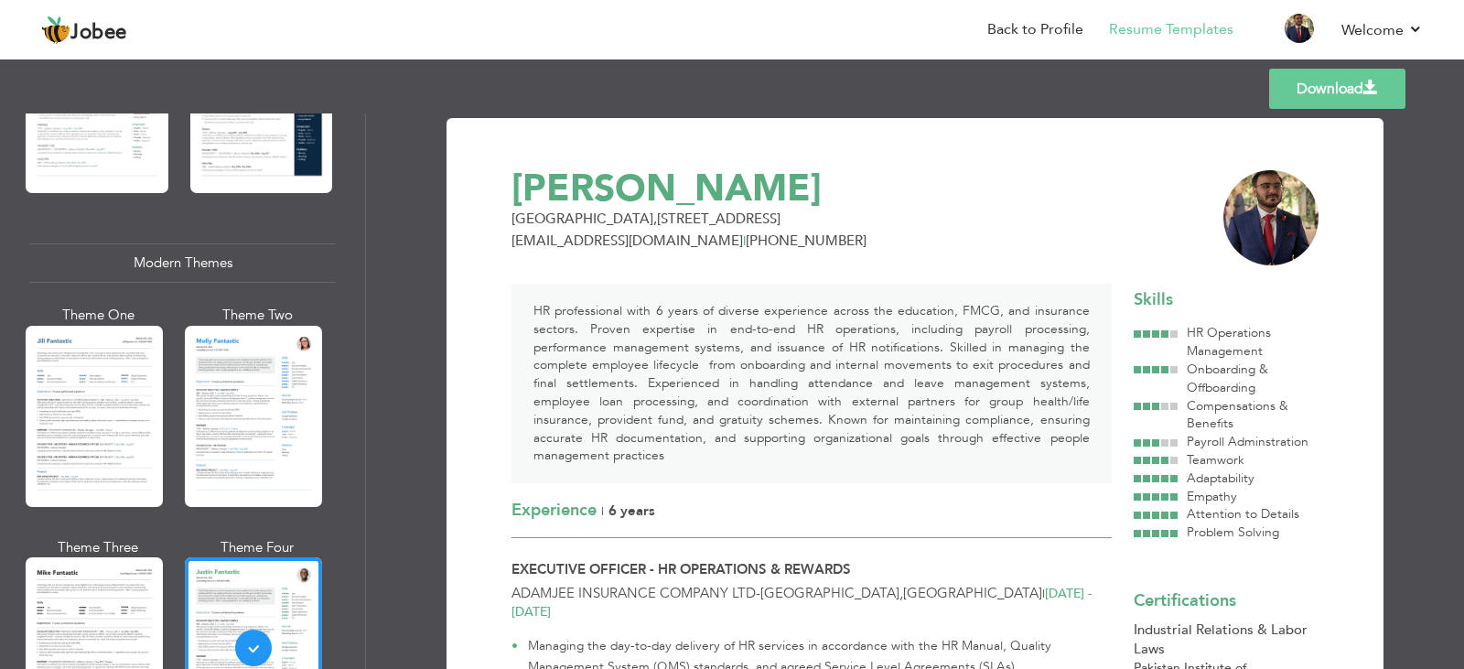
scroll to position [714, 0]
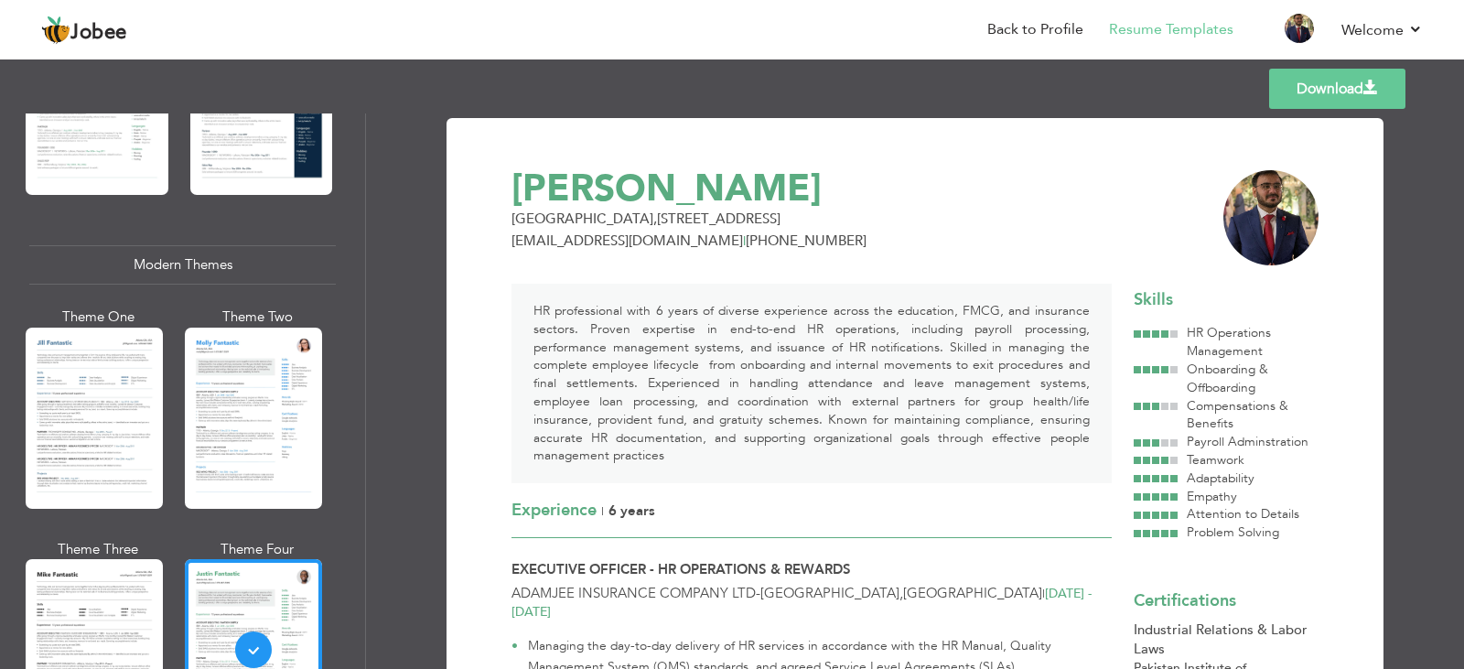
click at [111, 371] on div "Professional Themes Theme One Theme Two Theme Three Theme Four" at bounding box center [732, 390] width 1464 height 555
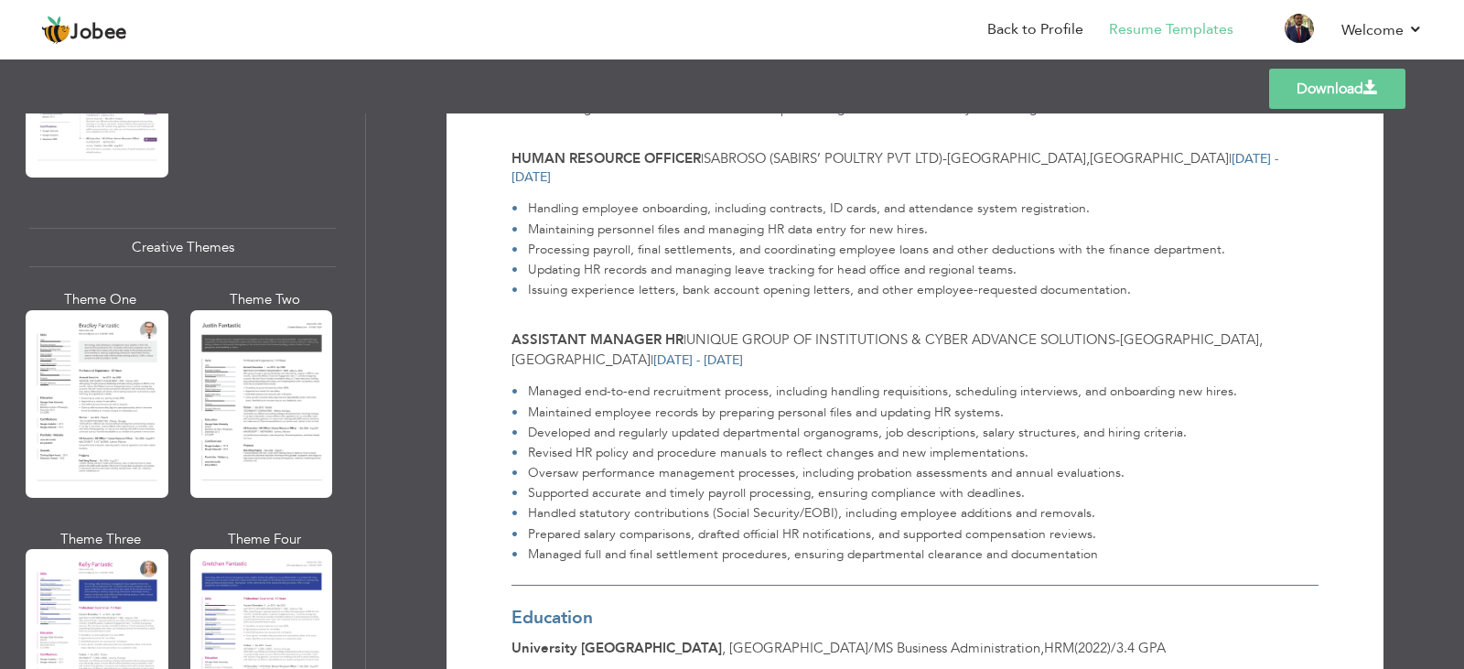
scroll to position [2072, 0]
click at [87, 425] on div "Professional Themes Theme One Theme Two Theme Three Theme Four" at bounding box center [732, 390] width 1464 height 555
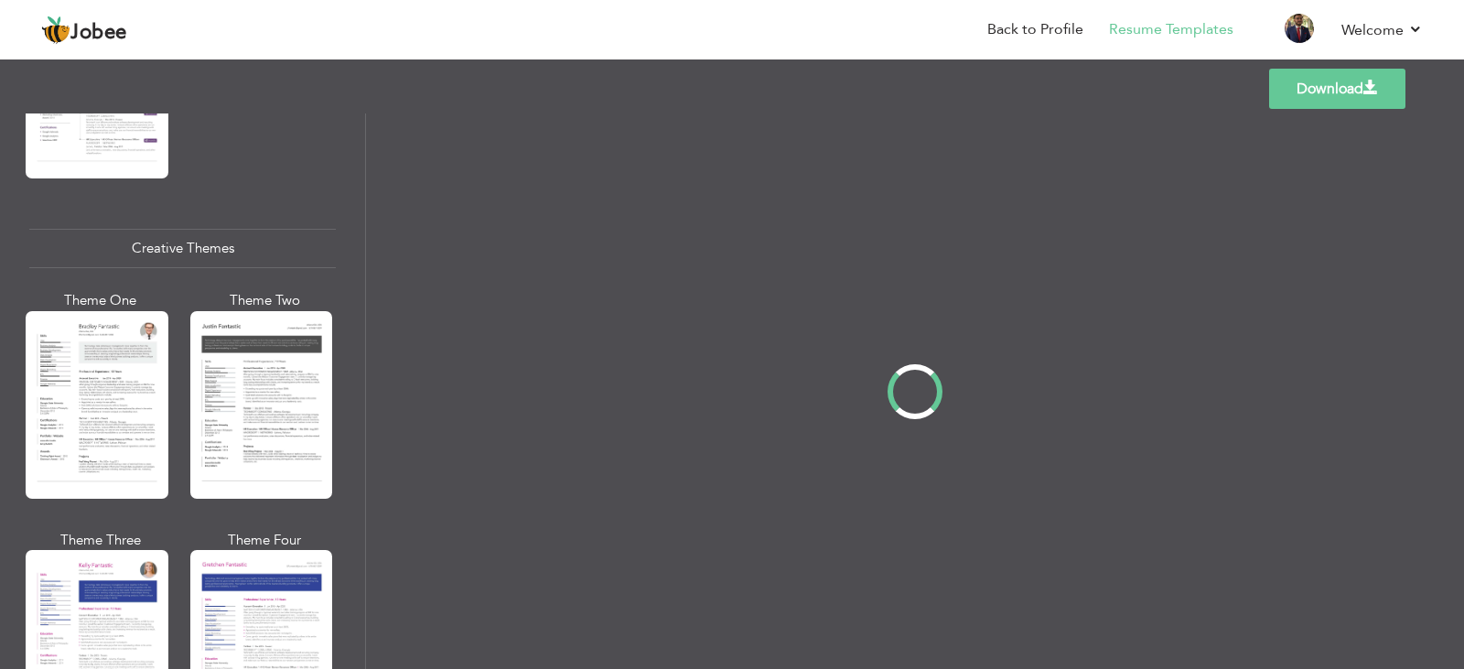
scroll to position [0, 0]
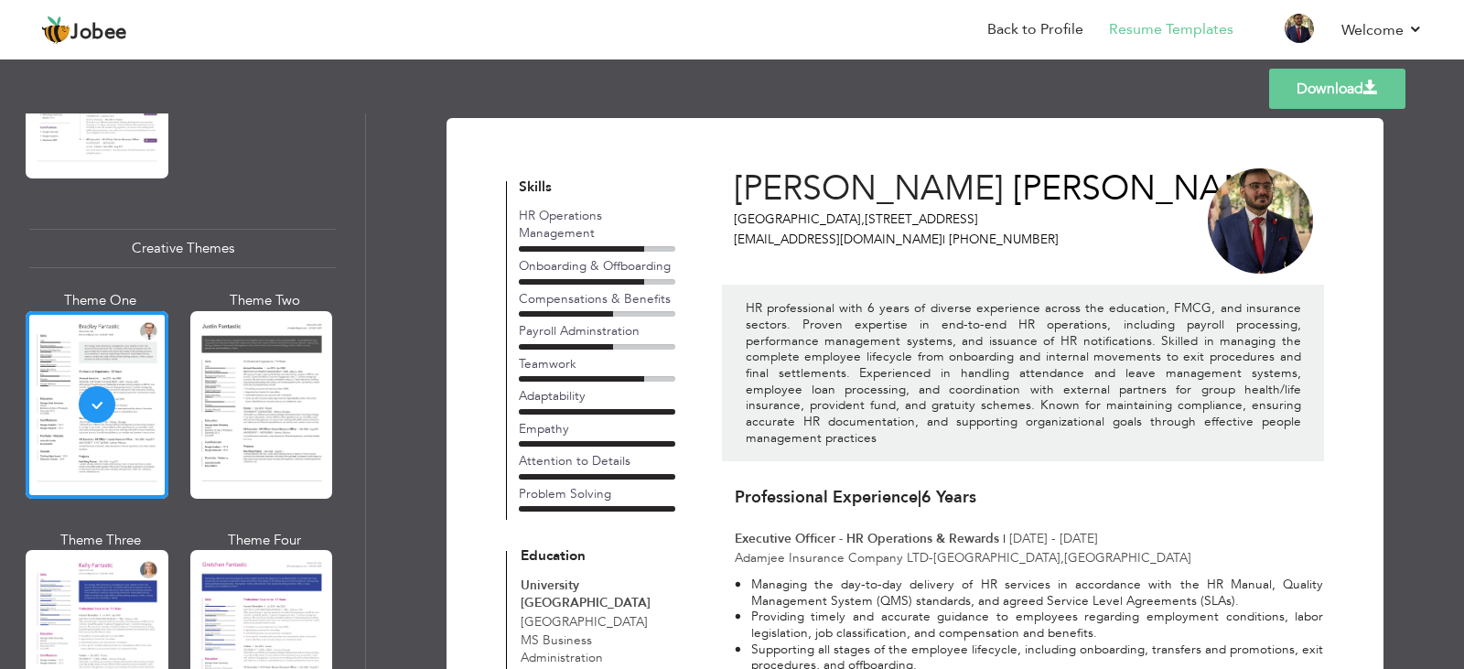
click at [251, 412] on div "Professional Themes Theme One Theme Two Theme Three Theme Four" at bounding box center [732, 390] width 1464 height 555
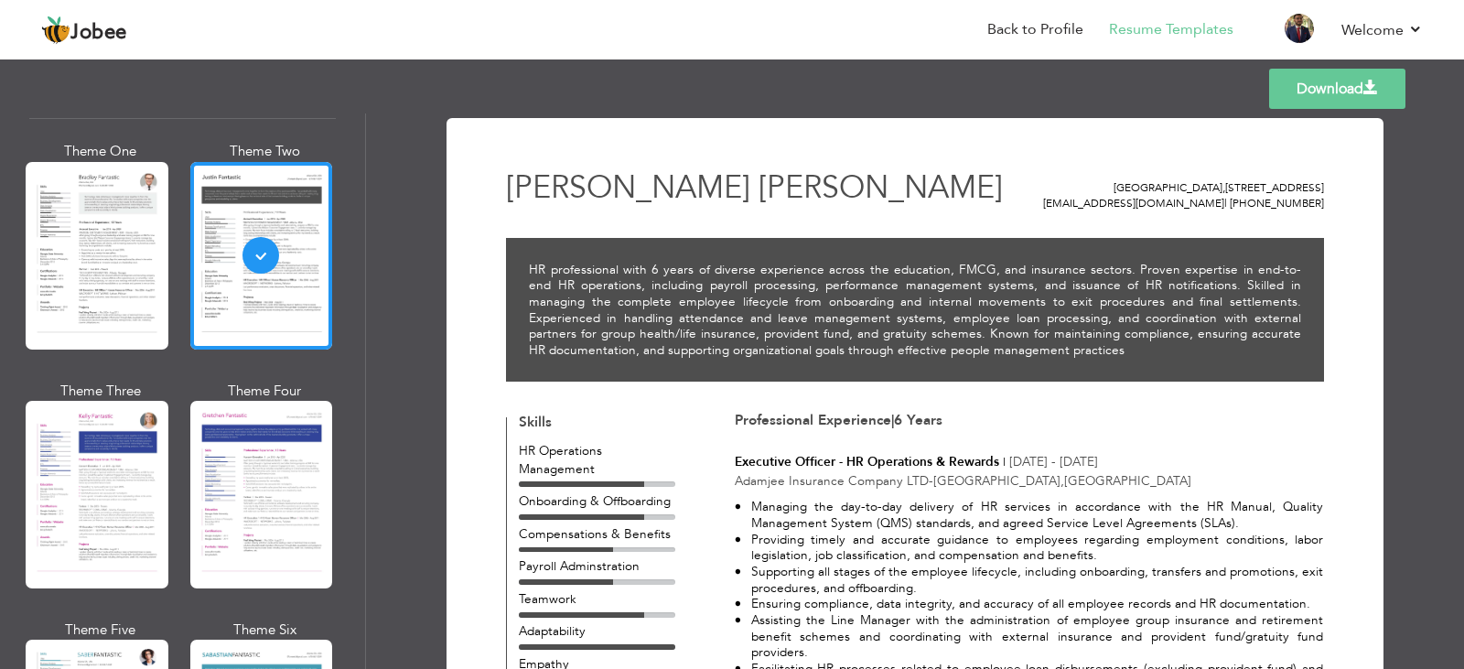
scroll to position [2225, 0]
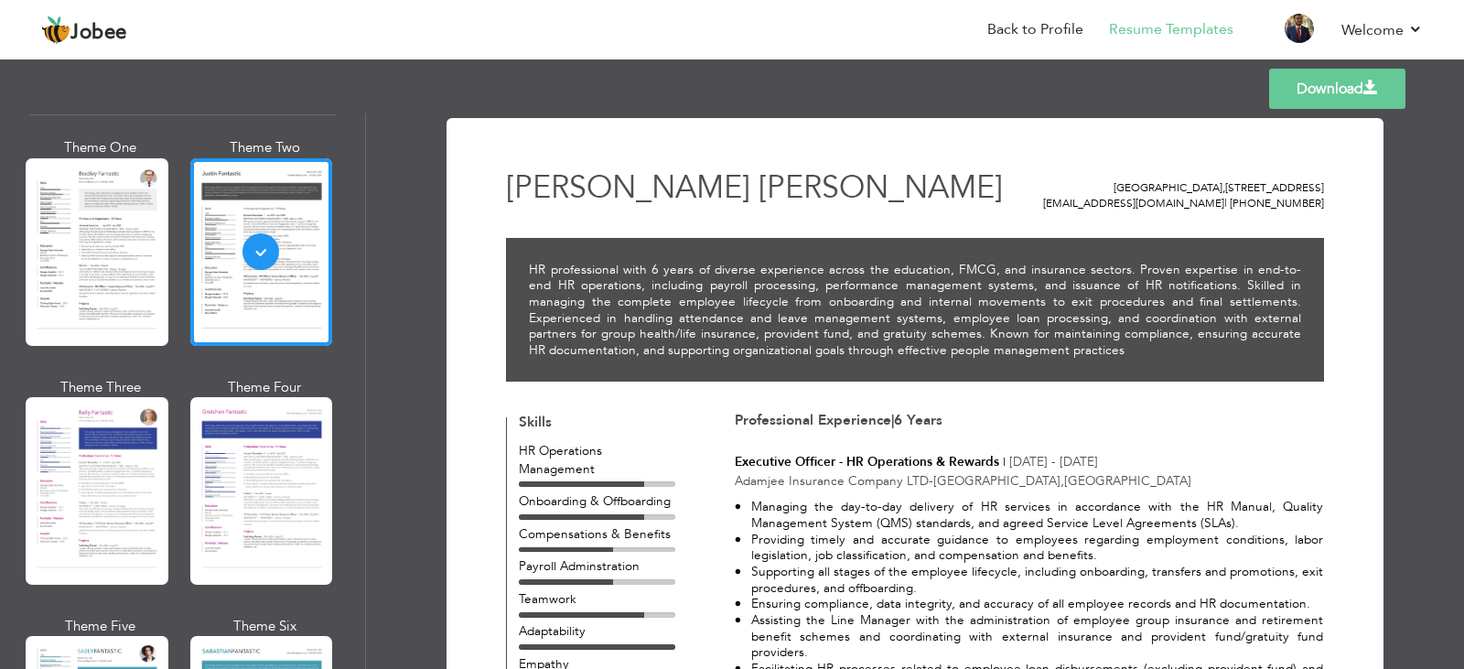
click at [85, 490] on div "Professional Themes Theme One Theme Two Theme Three Theme Four" at bounding box center [732, 390] width 1464 height 555
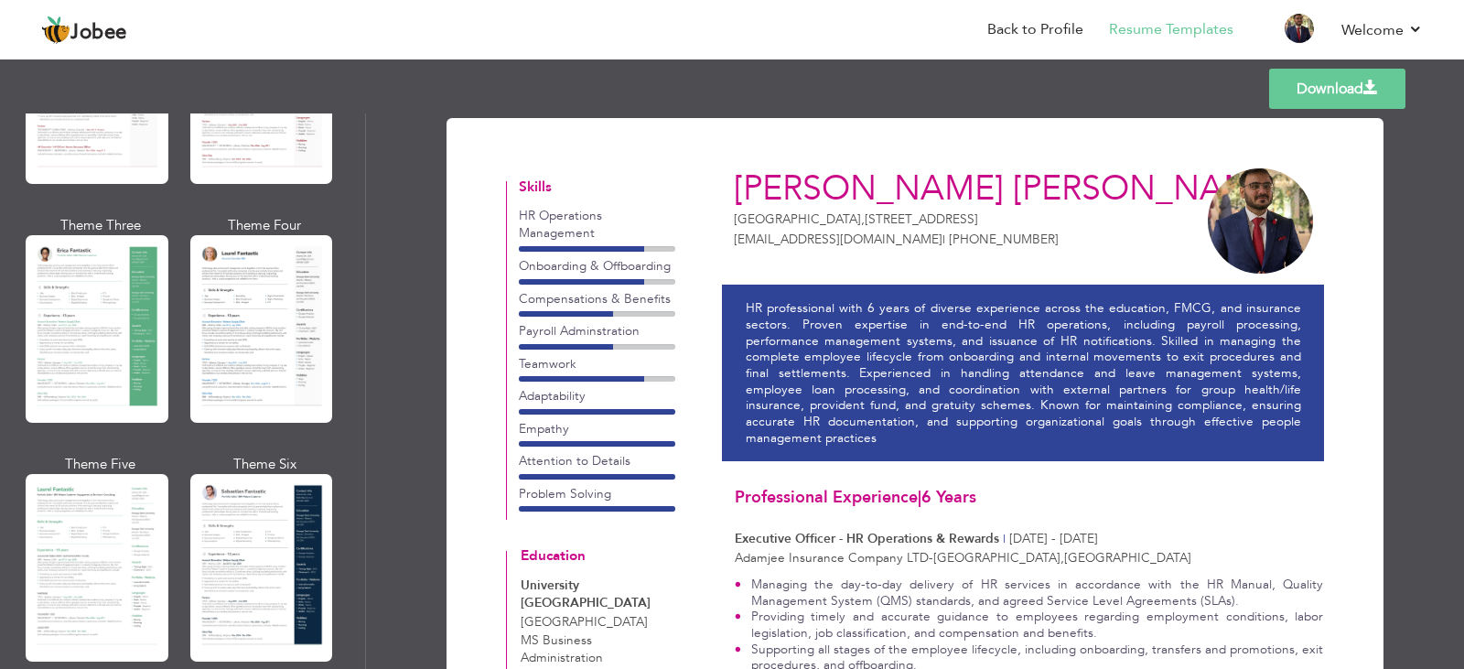
scroll to position [258, 0]
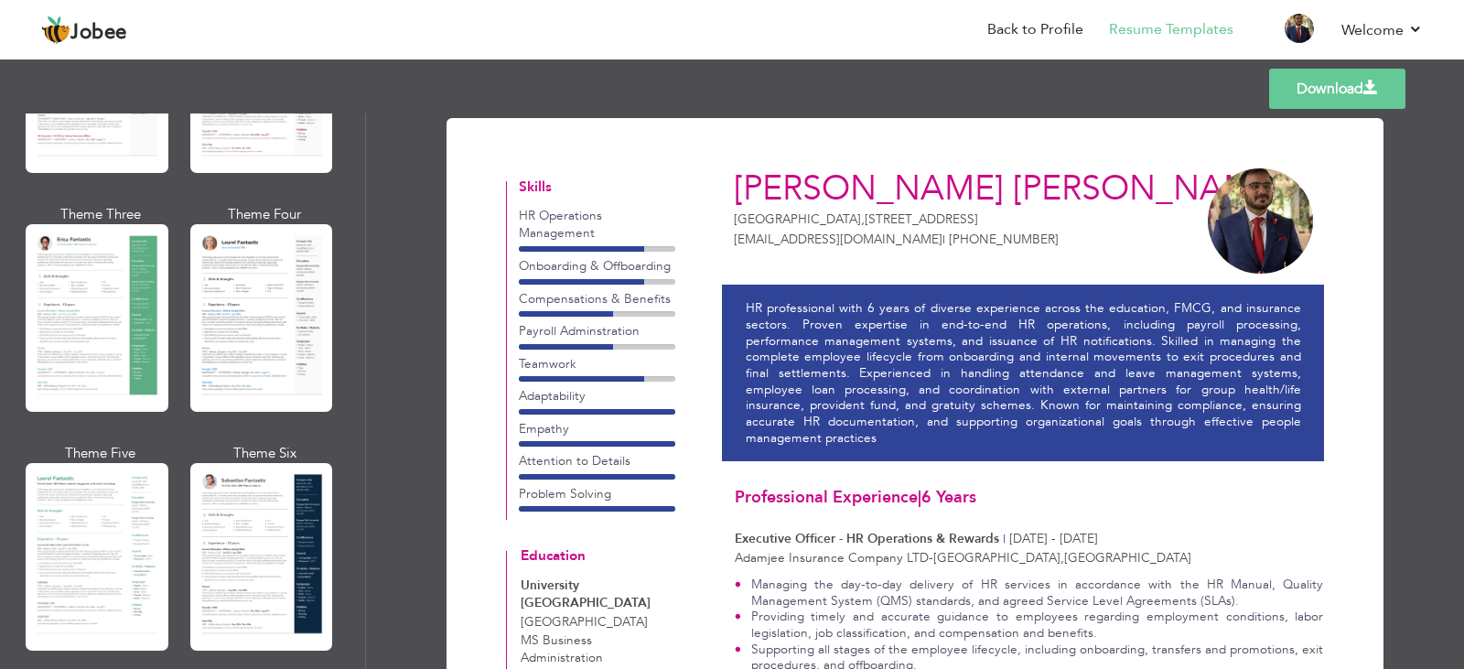
click at [255, 568] on div "Professional Themes Theme One Theme Two Theme Three Theme Four" at bounding box center [732, 390] width 1464 height 555
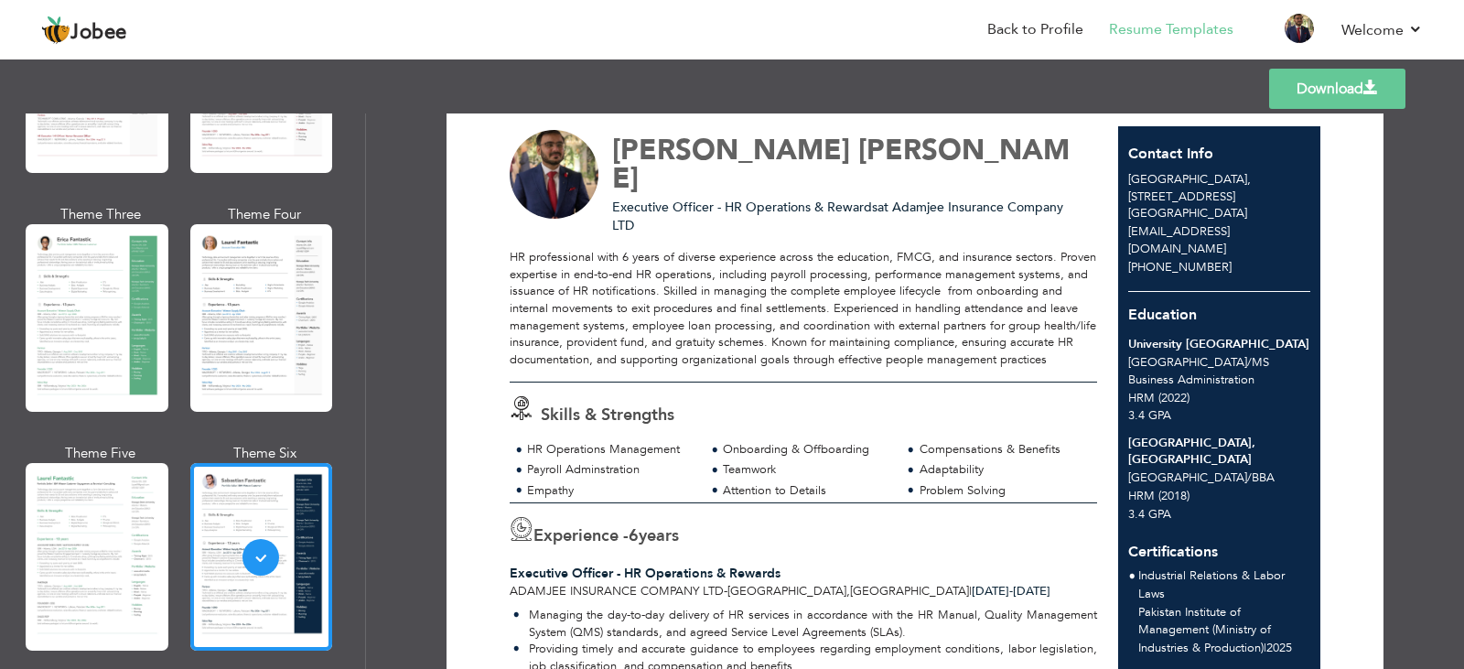
scroll to position [0, 0]
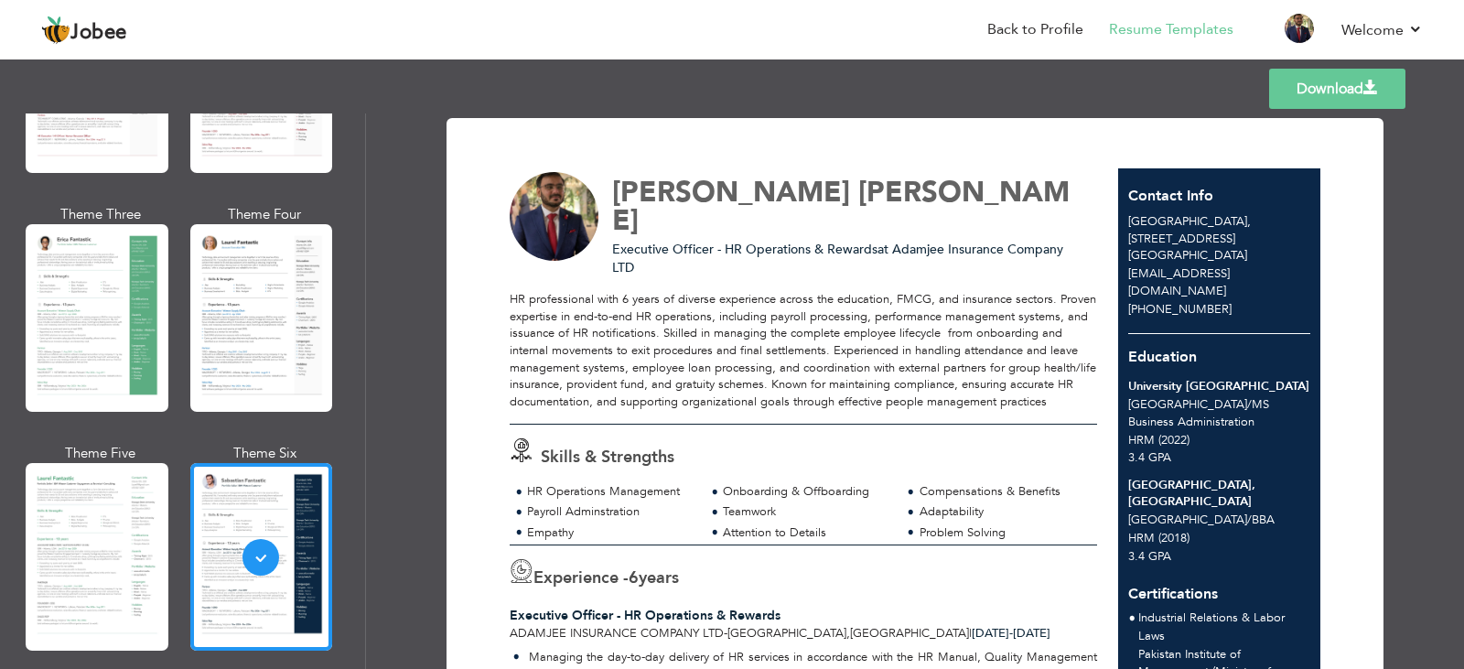
click at [270, 318] on div "Professional Themes Theme One Theme Two Theme Three Theme Four" at bounding box center [732, 390] width 1464 height 555
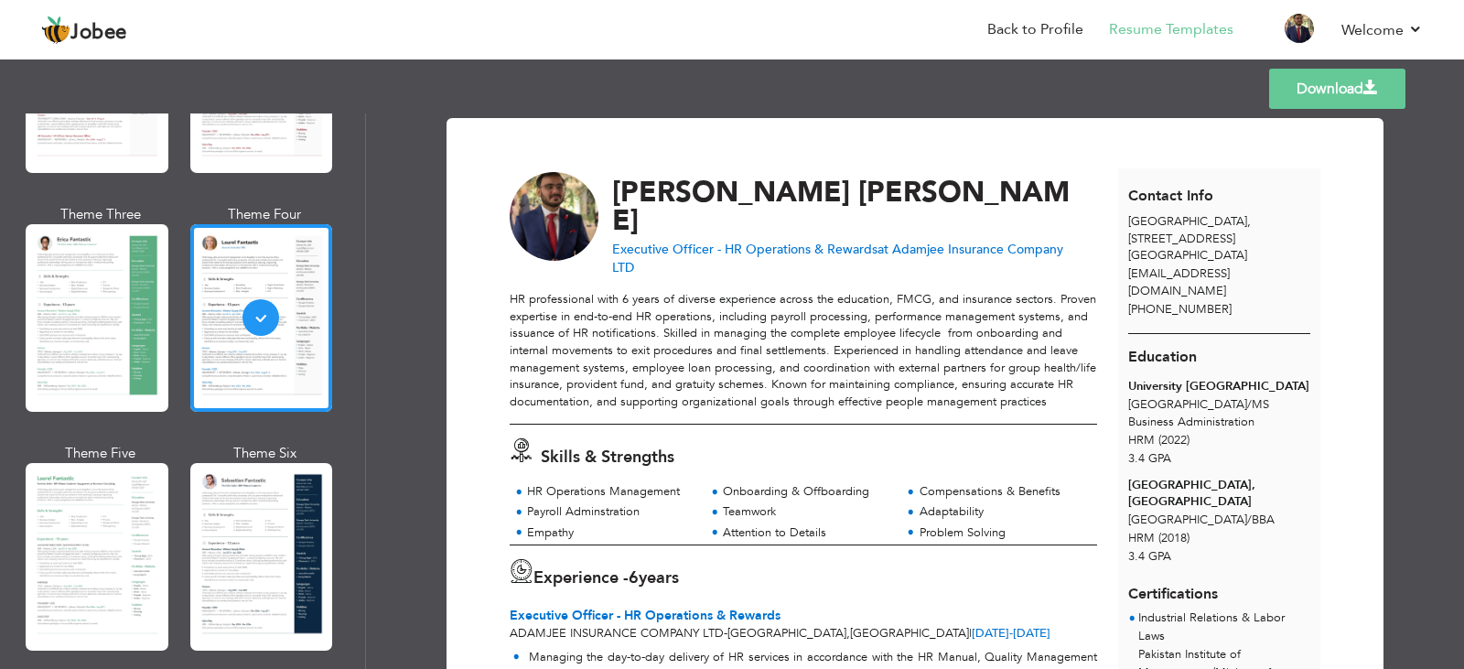
click at [133, 311] on div "Professional Themes Theme One Theme Two Theme Three Theme Four" at bounding box center [732, 390] width 1464 height 555
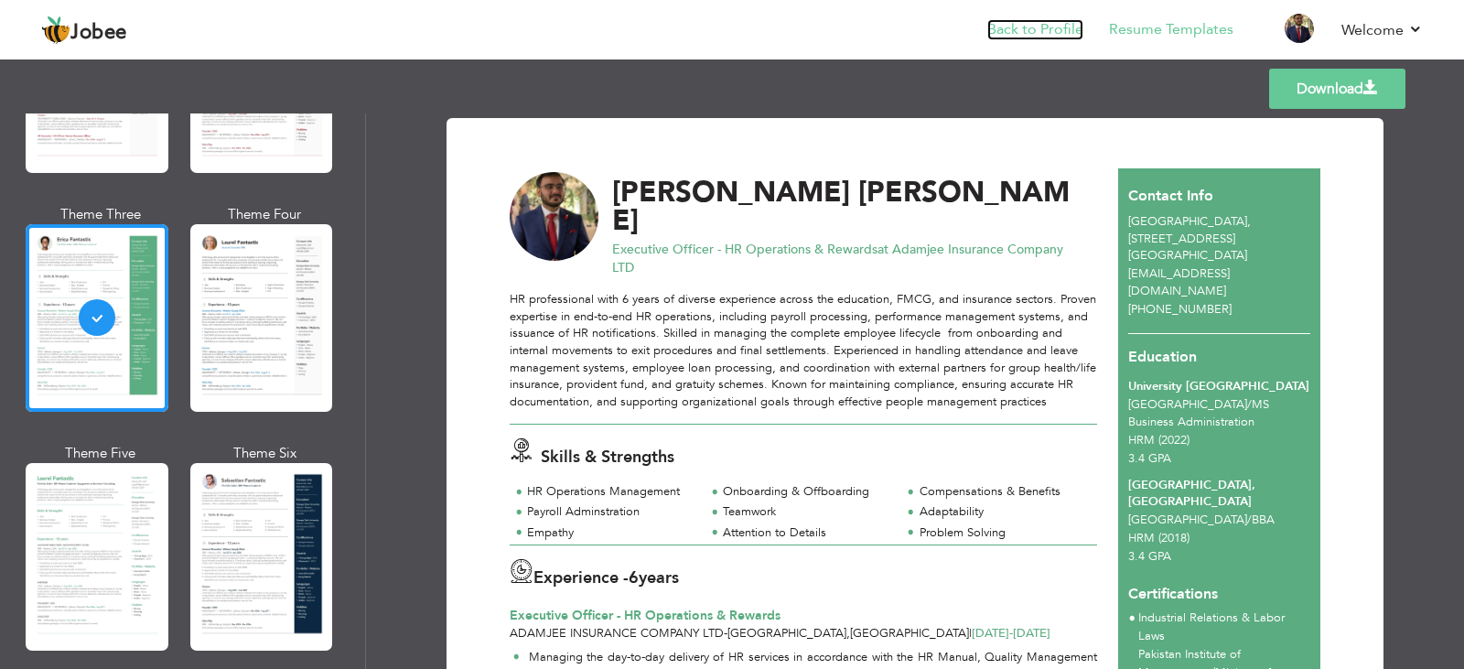
click at [1047, 30] on link "Back to Profile" at bounding box center [1035, 29] width 96 height 21
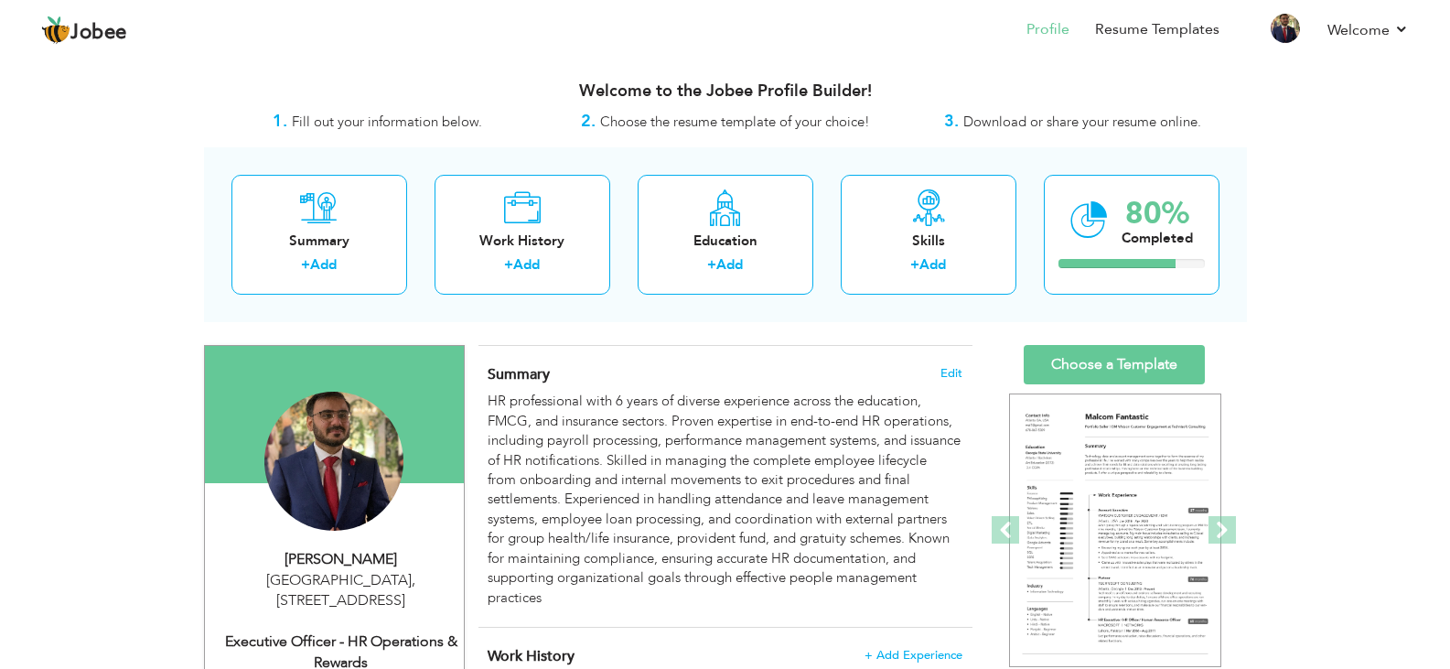
click at [367, 572] on div "[GEOGRAPHIC_DATA][STREET_ADDRESS][GEOGRAPHIC_DATA]" at bounding box center [341, 591] width 245 height 42
type input "[PERSON_NAME]"
type input "[PHONE_NUMBER]"
select select "number:57"
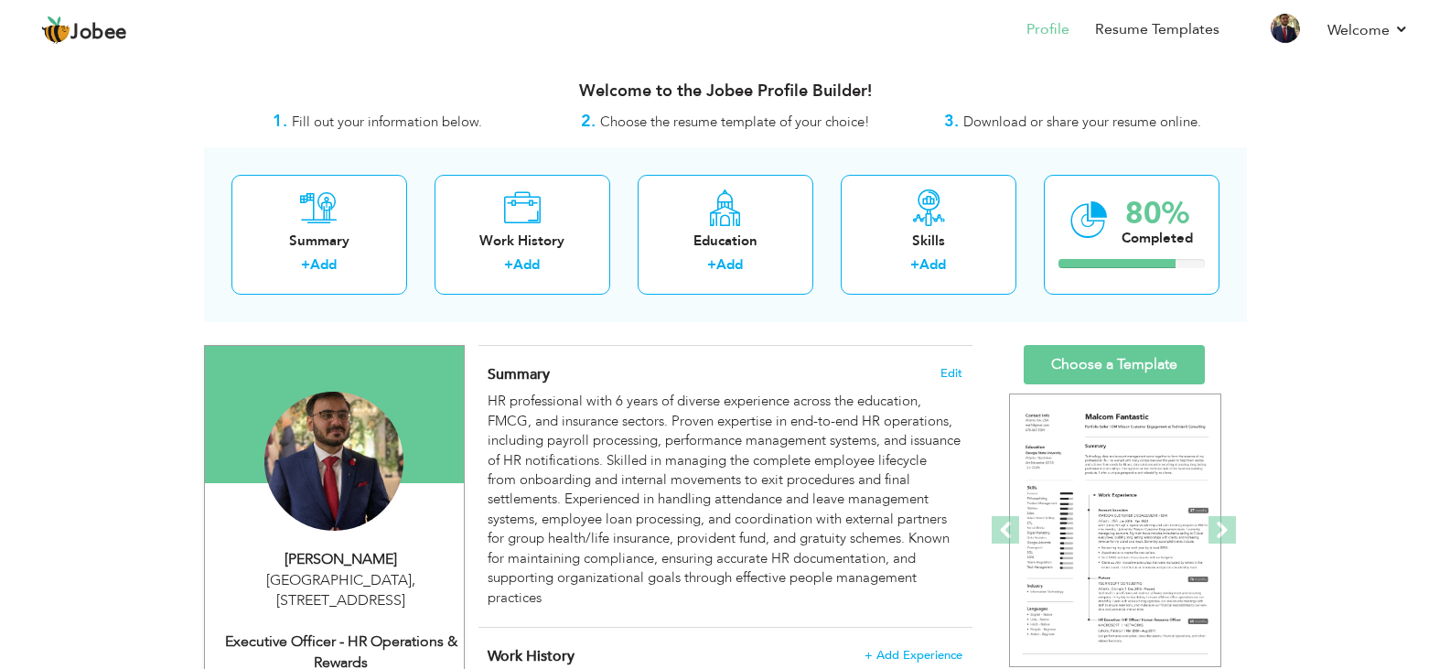
type input "[STREET_ADDRESS]"
type input "[GEOGRAPHIC_DATA]"
select select "number:8"
type input "Adamjee Insurance Company LTD"
type input "Executive Officer - HR Operations & Rewards"
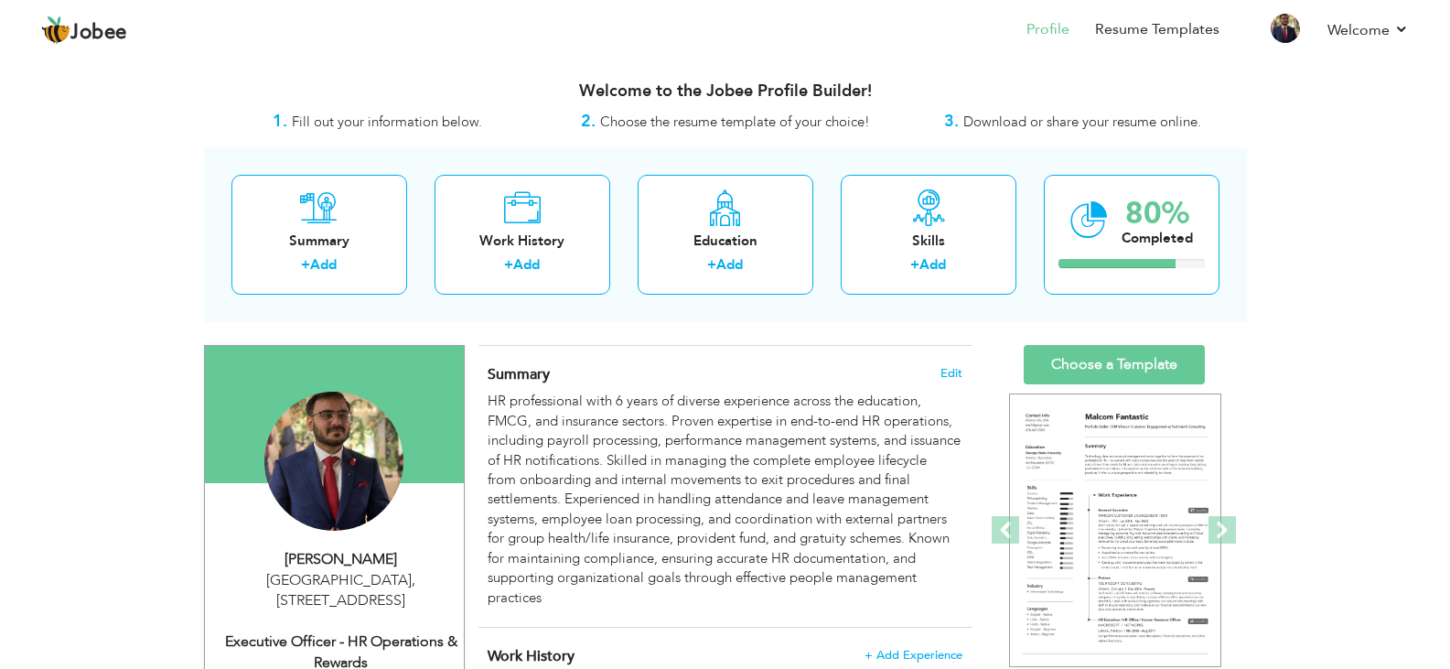
type input "[URL][DOMAIN_NAME][PERSON_NAME]"
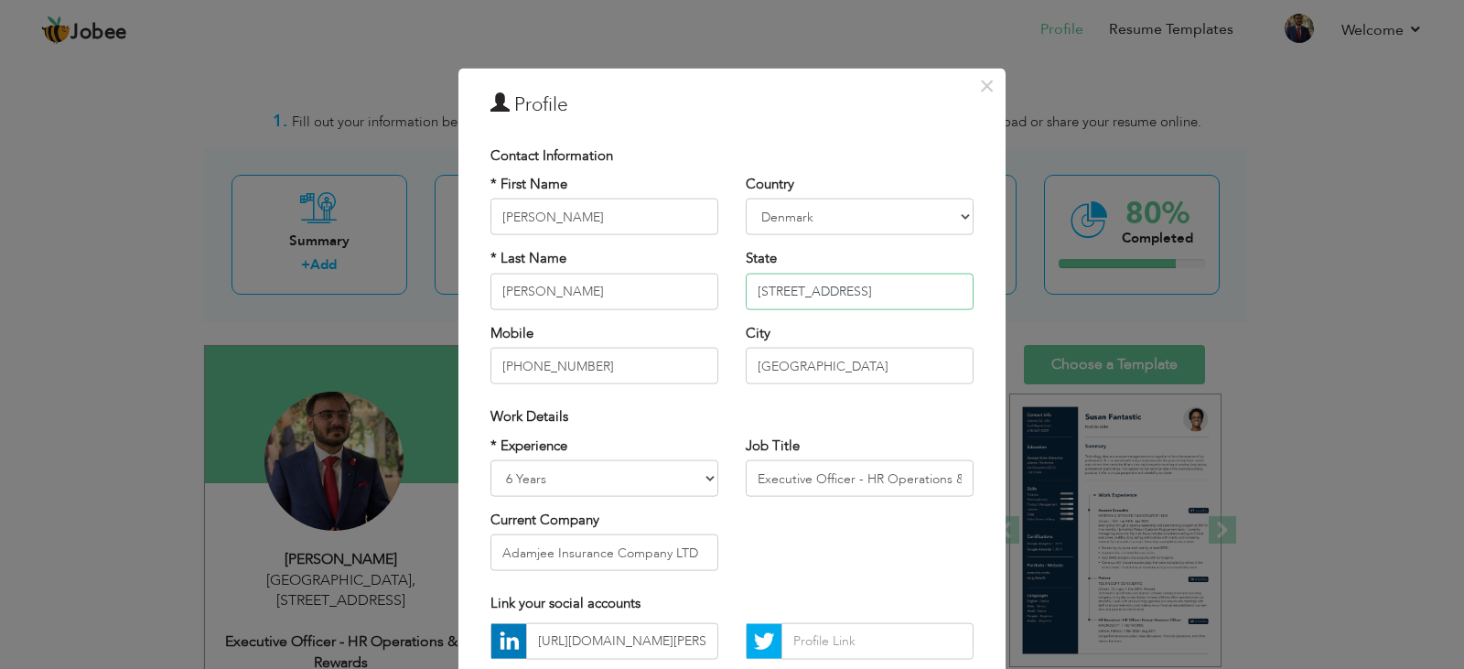
drag, startPoint x: 939, startPoint y: 289, endPoint x: 733, endPoint y: 285, distance: 205.9
click at [733, 285] on div "Country [GEOGRAPHIC_DATA] [GEOGRAPHIC_DATA] [GEOGRAPHIC_DATA] [US_STATE] [GEOGR…" at bounding box center [859, 286] width 255 height 223
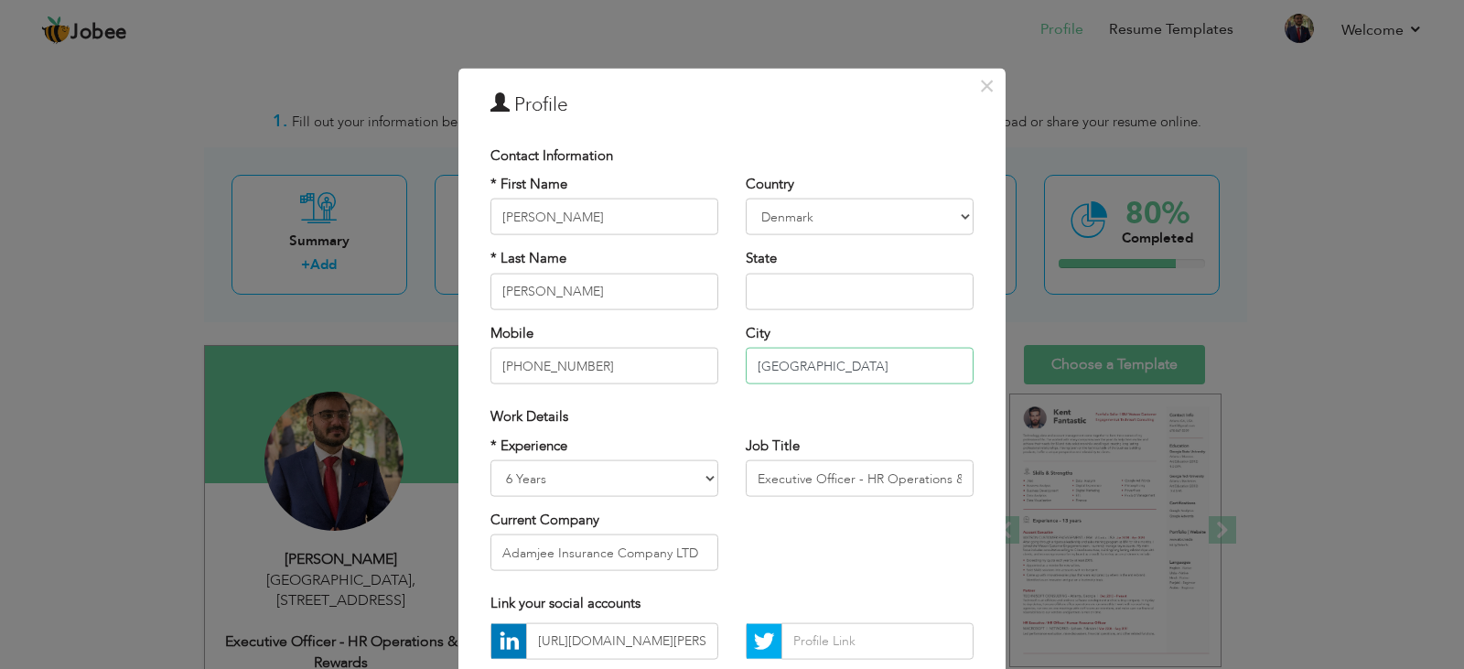
drag, startPoint x: 816, startPoint y: 362, endPoint x: 705, endPoint y: 374, distance: 112.3
click at [705, 374] on div "* First Name [PERSON_NAME] * Last Name [PERSON_NAME] Mobile [PHONE_NUMBER] Coun…" at bounding box center [732, 286] width 511 height 223
paste input "[STREET_ADDRESS]"
type input "[STREET_ADDRESS]"
click at [826, 302] on input "text" at bounding box center [860, 291] width 228 height 37
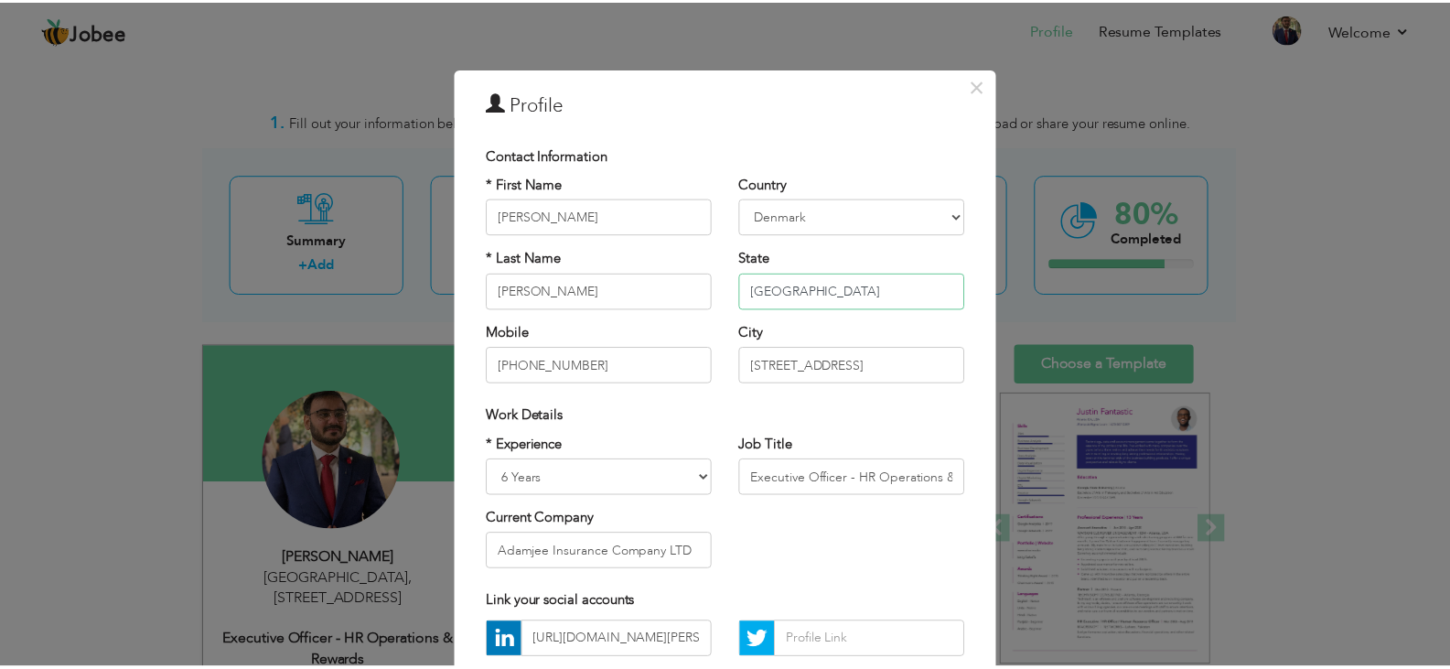
scroll to position [165, 0]
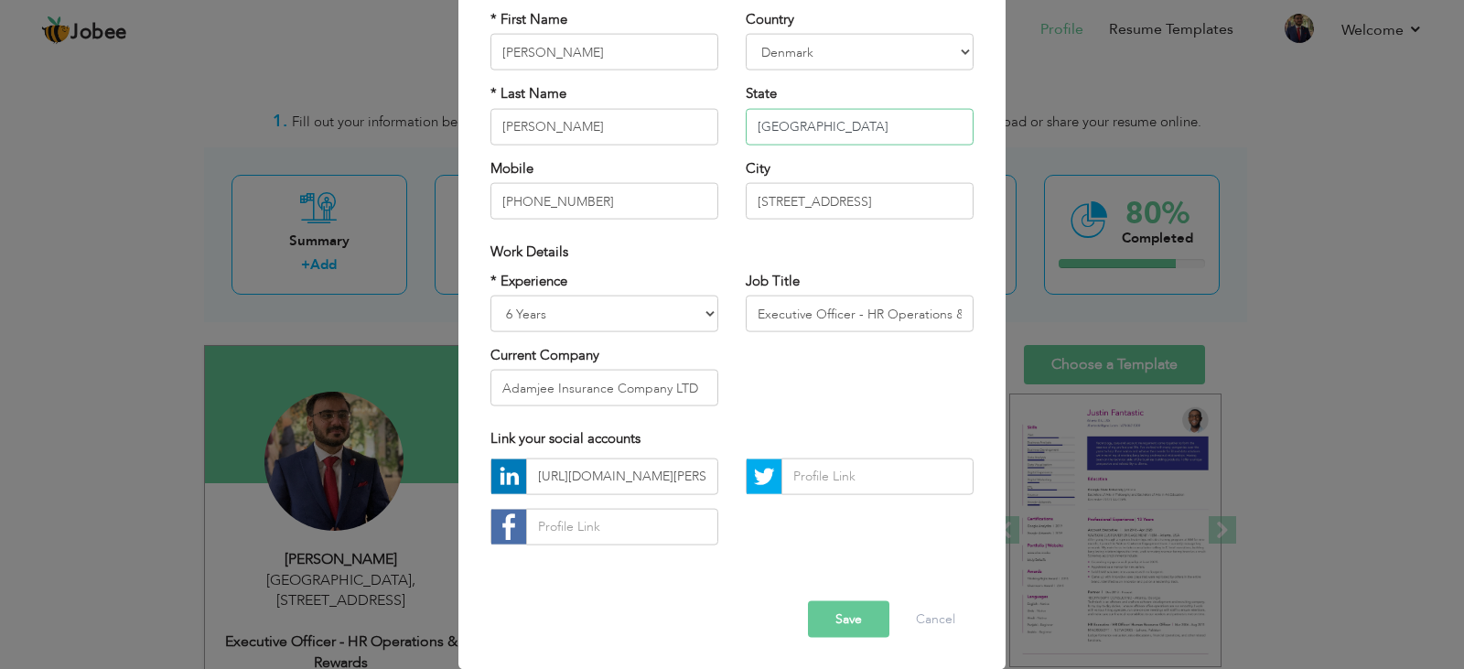
type input "[GEOGRAPHIC_DATA]"
click at [839, 616] on button "Save" at bounding box center [848, 618] width 81 height 37
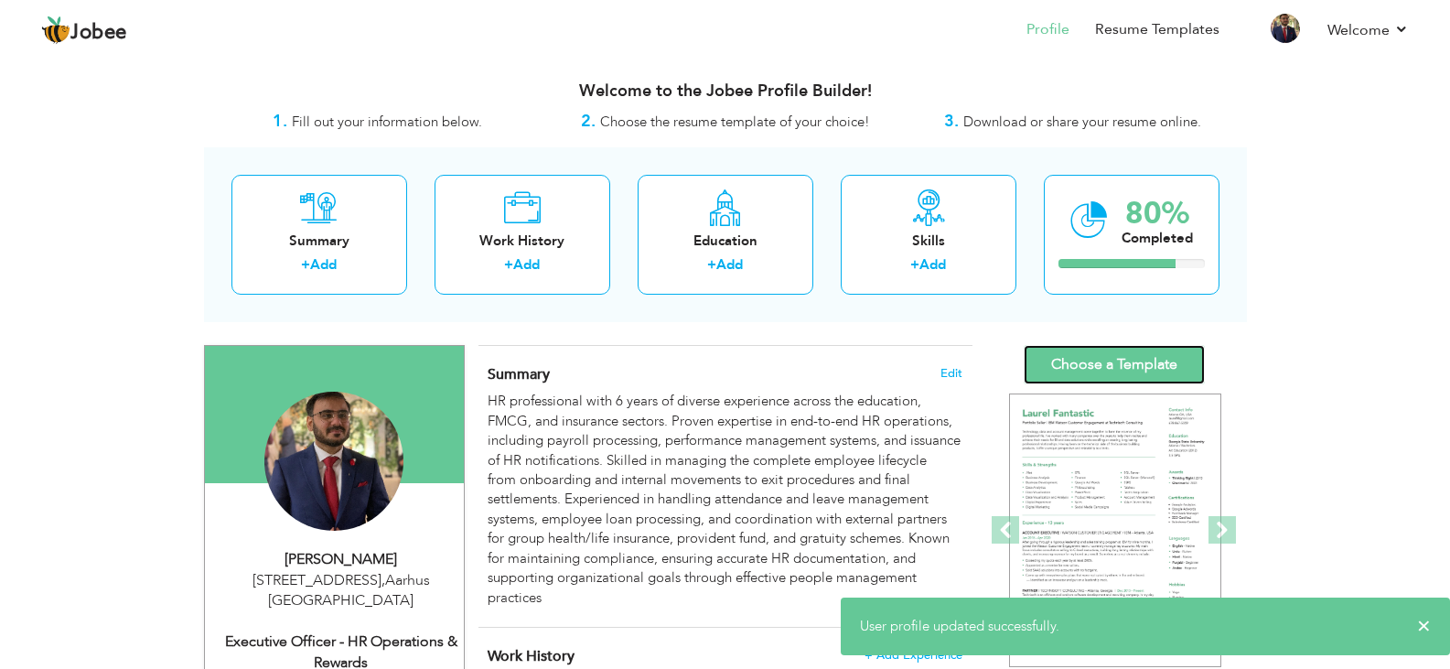
click at [1127, 371] on link "Choose a Template" at bounding box center [1114, 364] width 181 height 39
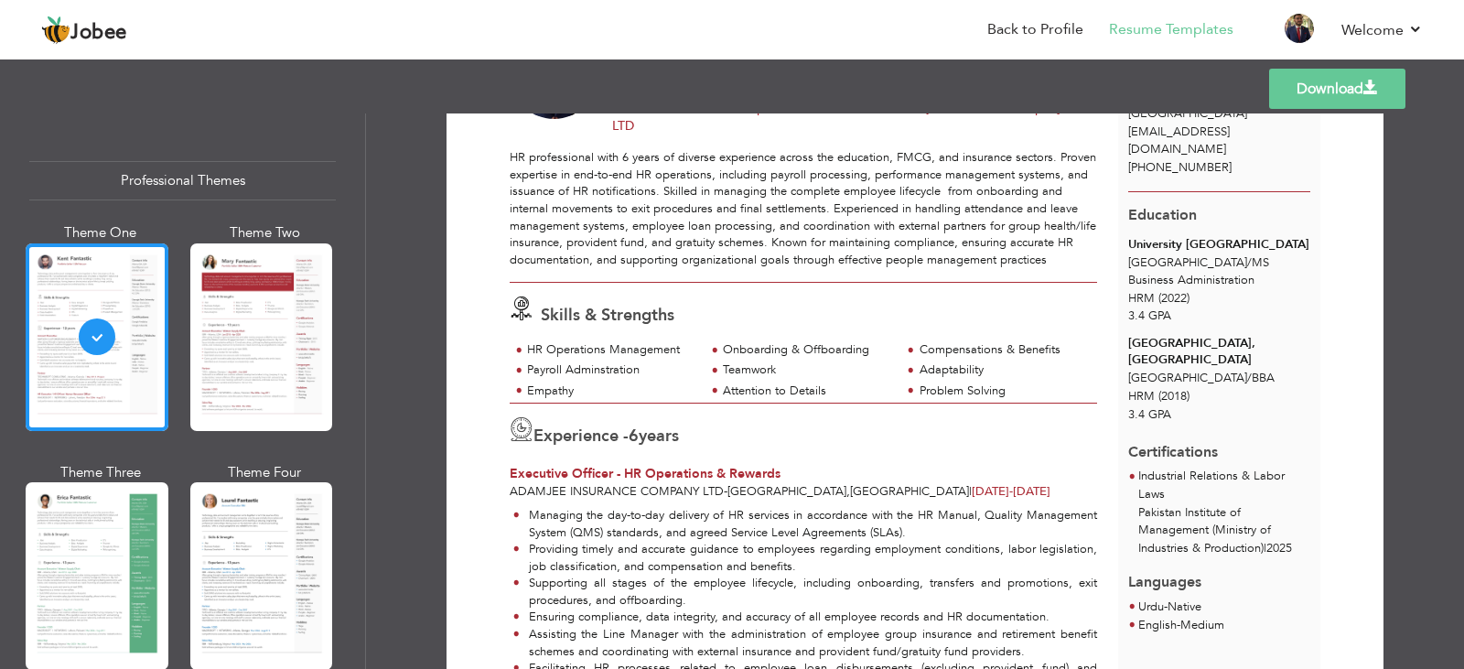
scroll to position [146, 0]
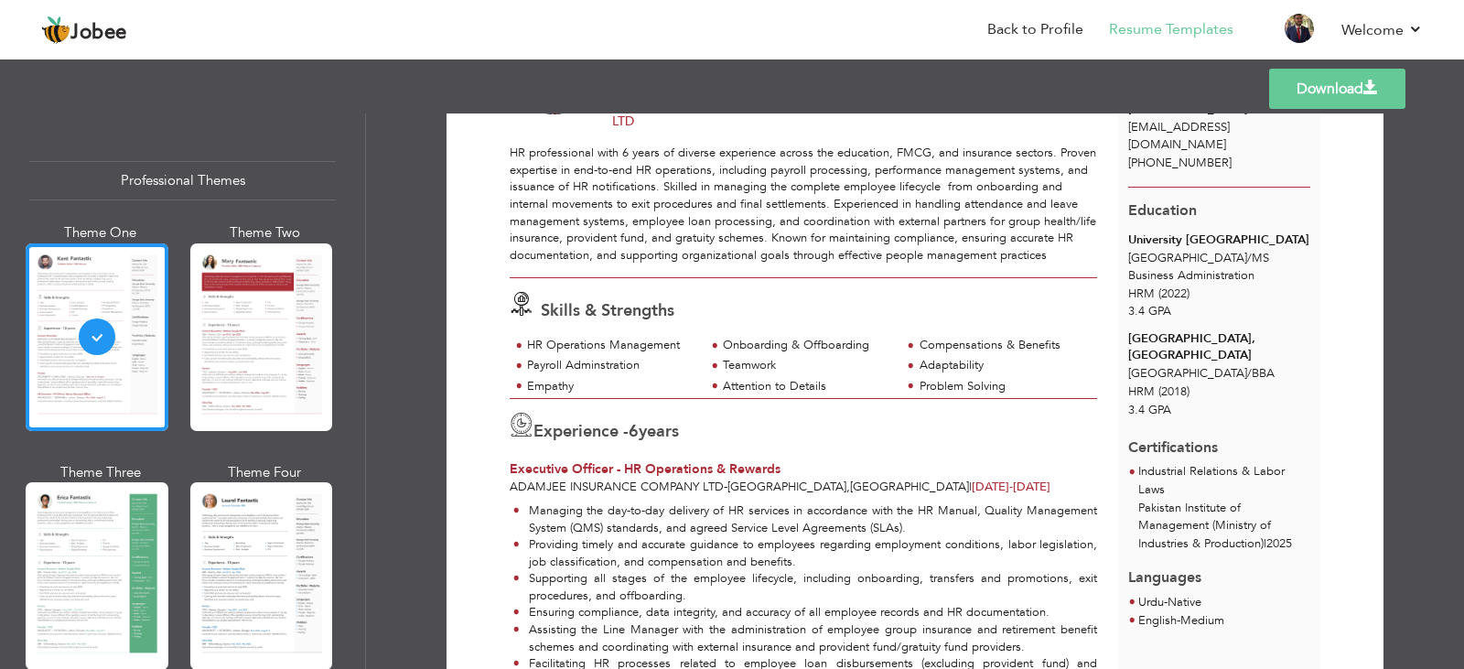
click at [261, 384] on div "Professional Themes Theme One Theme Two Theme Three Theme Four" at bounding box center [732, 390] width 1464 height 555
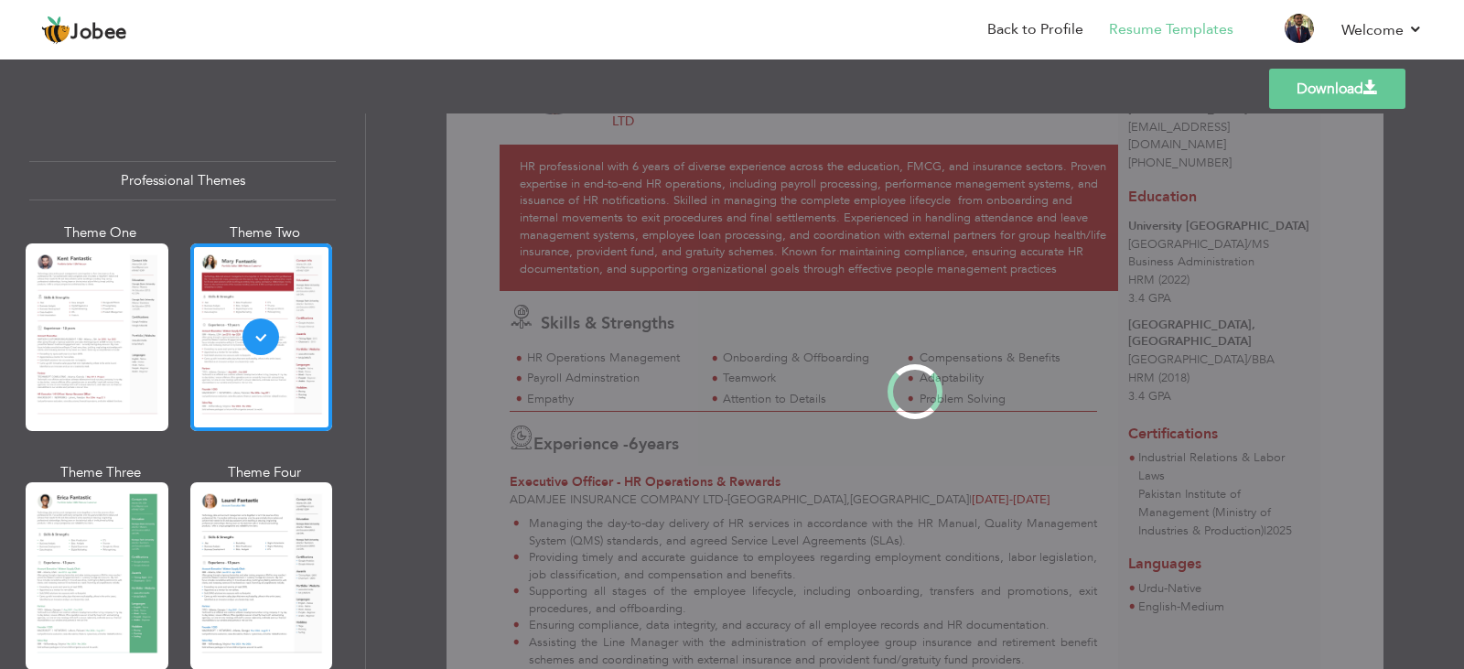
scroll to position [0, 0]
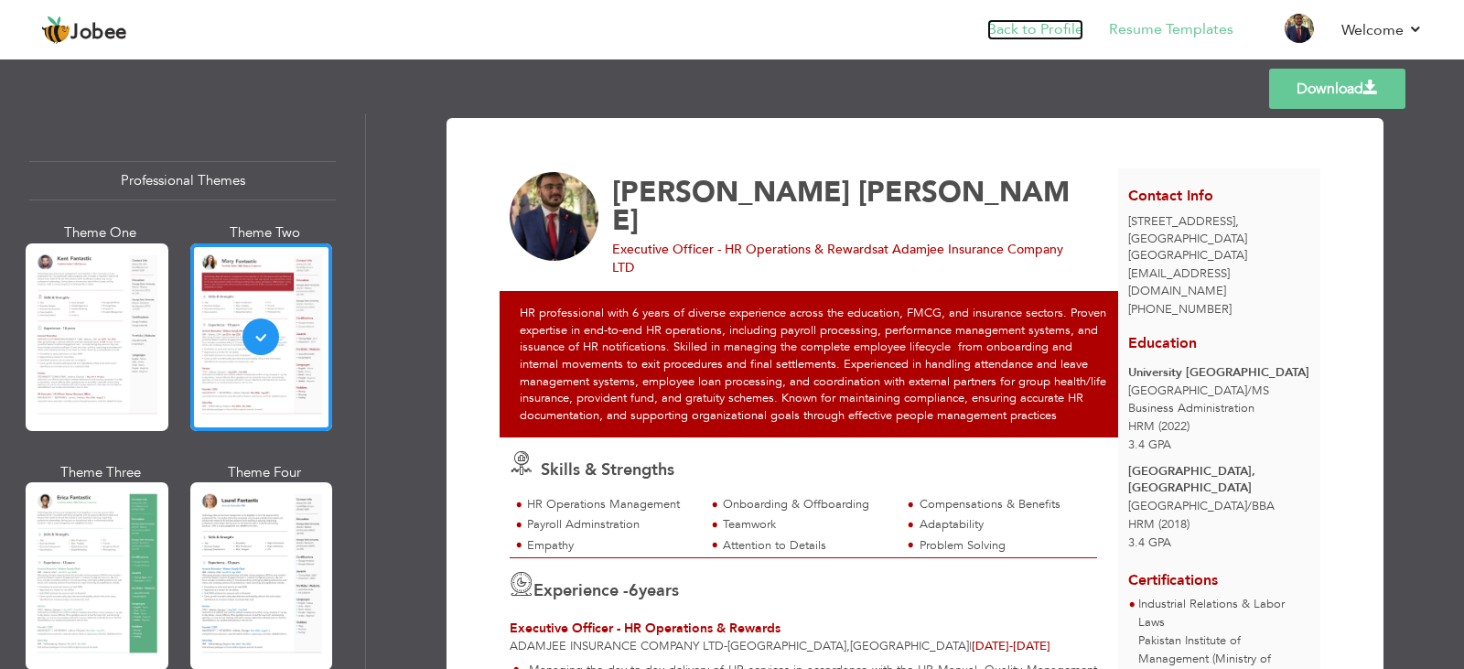
click at [1022, 30] on link "Back to Profile" at bounding box center [1035, 29] width 96 height 21
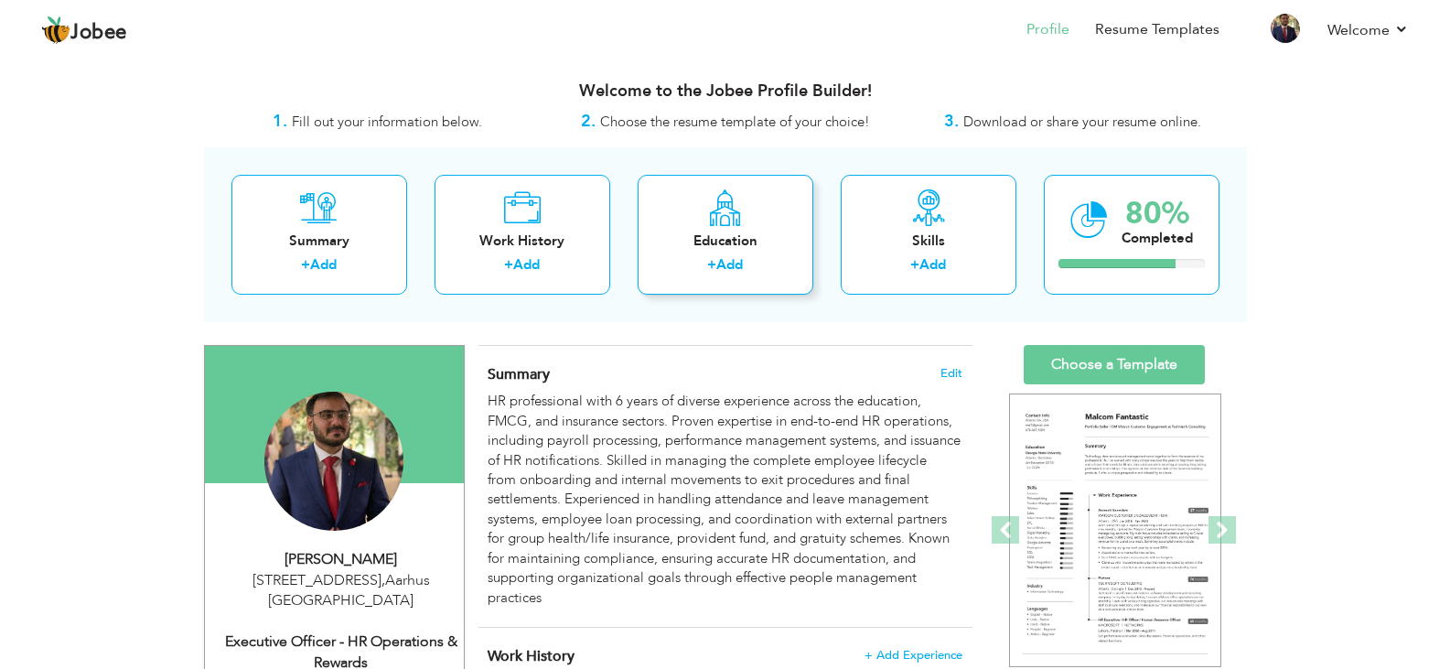
click at [761, 258] on div "+ Add" at bounding box center [725, 267] width 146 height 24
radio input "true"
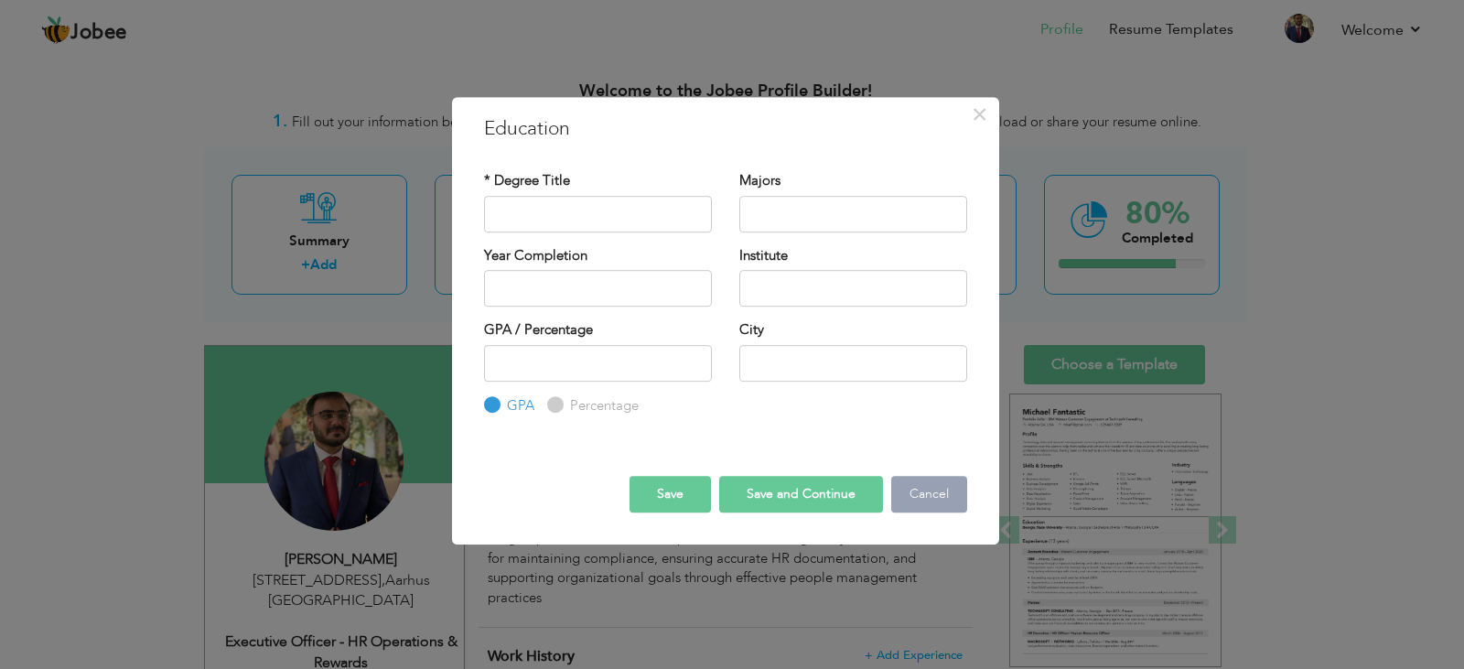
click at [918, 496] on button "Cancel" at bounding box center [929, 494] width 76 height 37
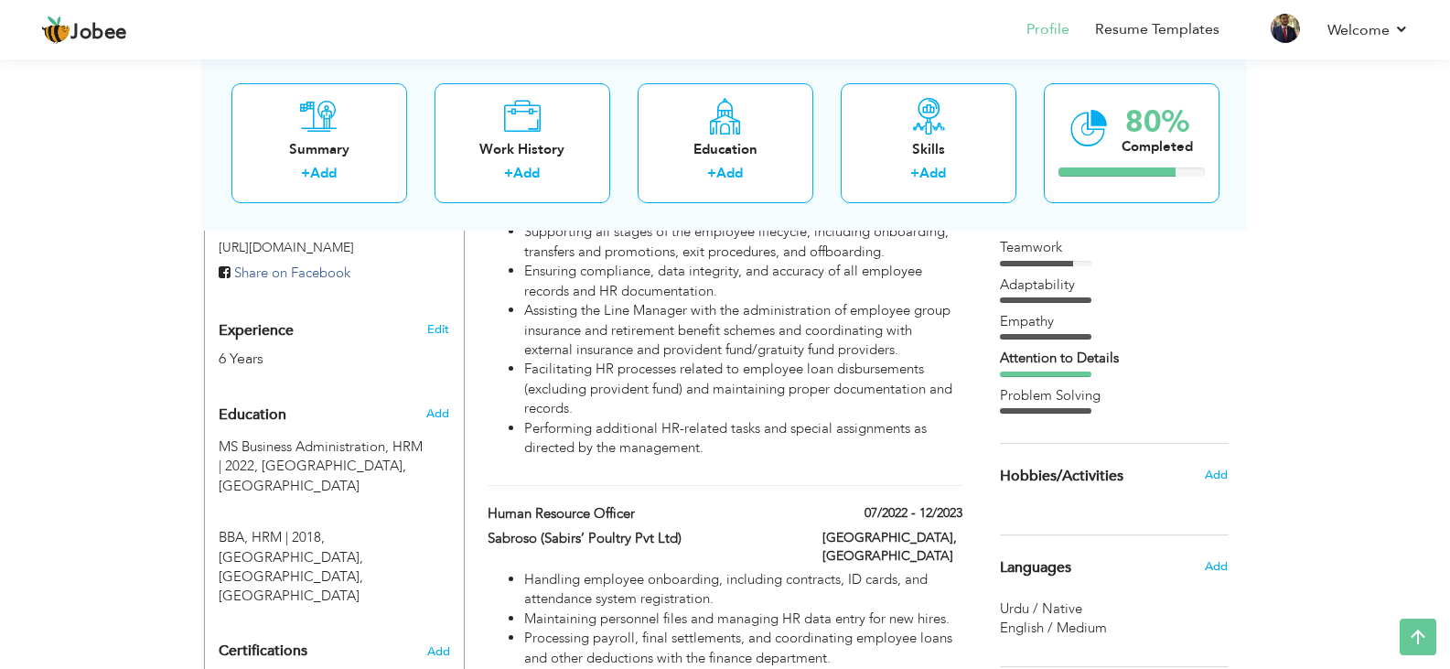
scroll to position [676, 0]
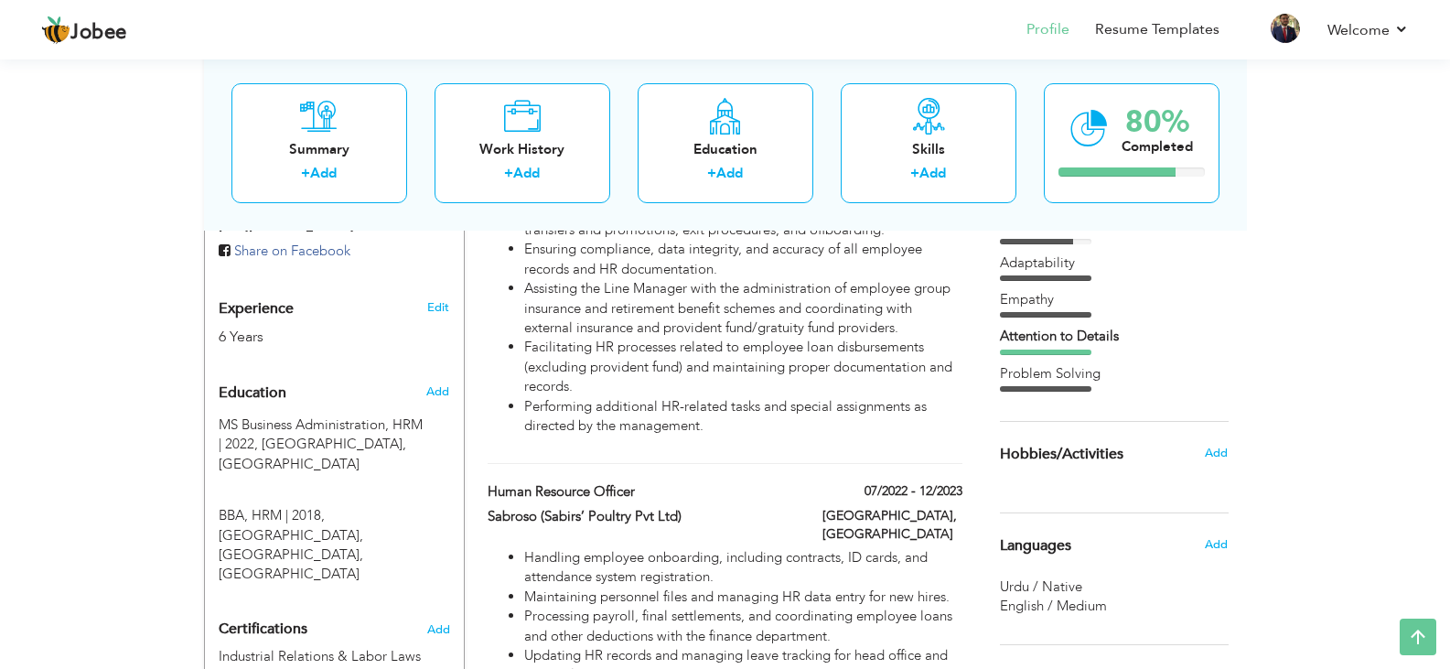
type input "MS Business Administration"
type input "HRM"
type input "2022"
type input "University [GEOGRAPHIC_DATA]"
type input "3.4"
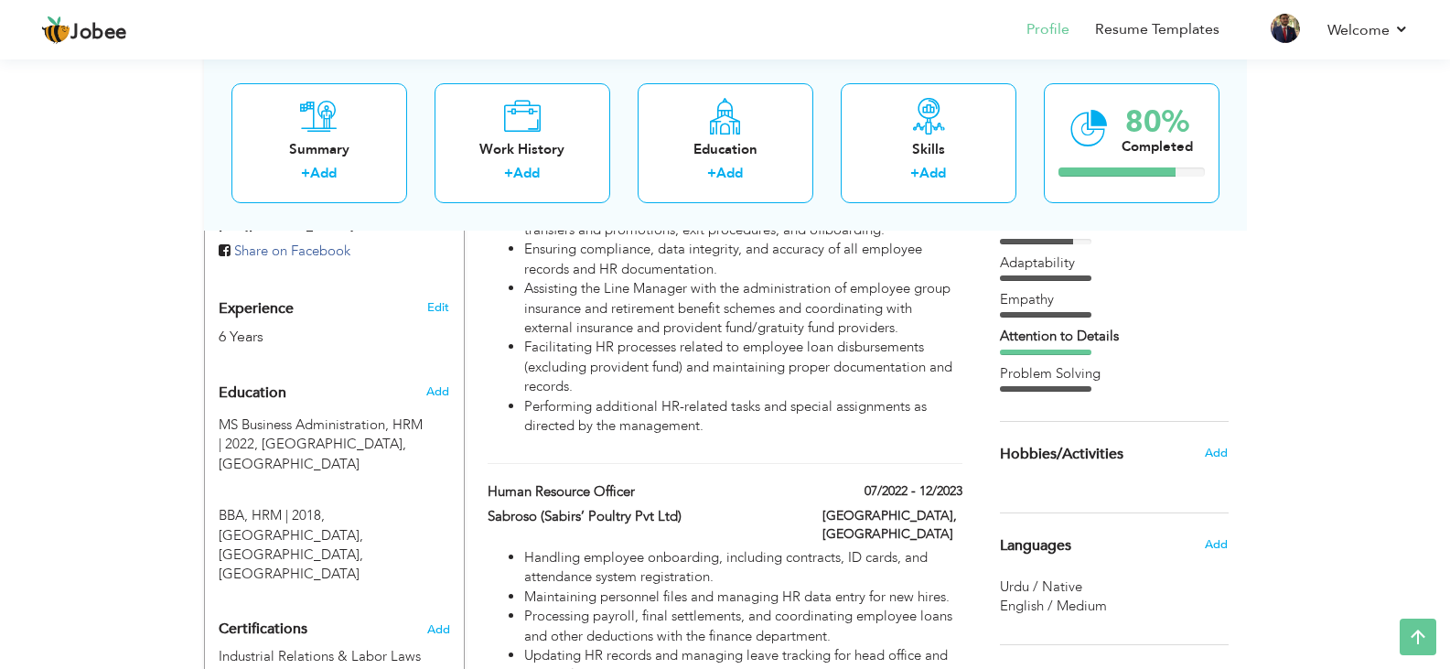
type input "[GEOGRAPHIC_DATA]"
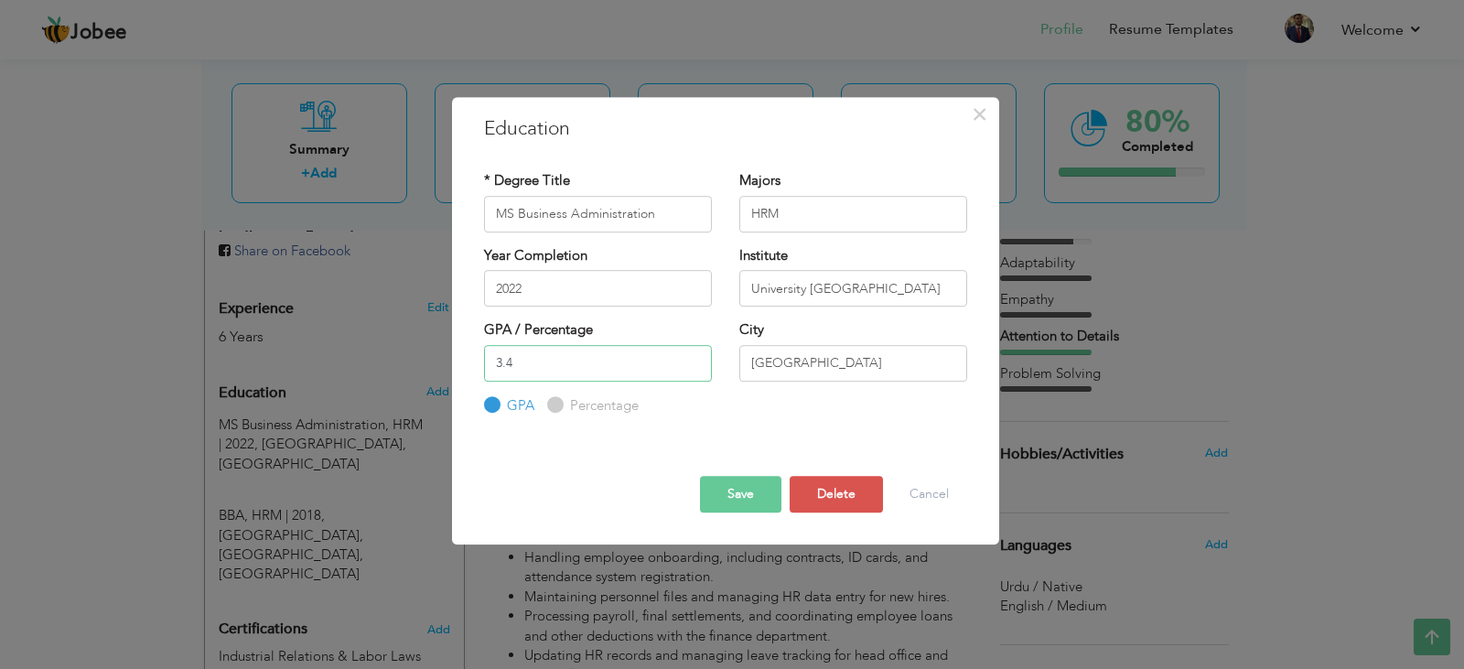
drag, startPoint x: 588, startPoint y: 377, endPoint x: 378, endPoint y: 376, distance: 210.4
click at [378, 376] on div "× Education * Degree Title MS Business Administration Majors HRM" at bounding box center [732, 334] width 1464 height 669
type input "0"
click at [766, 489] on button "Save" at bounding box center [740, 494] width 81 height 37
click at [660, 365] on input "0" at bounding box center [598, 363] width 228 height 37
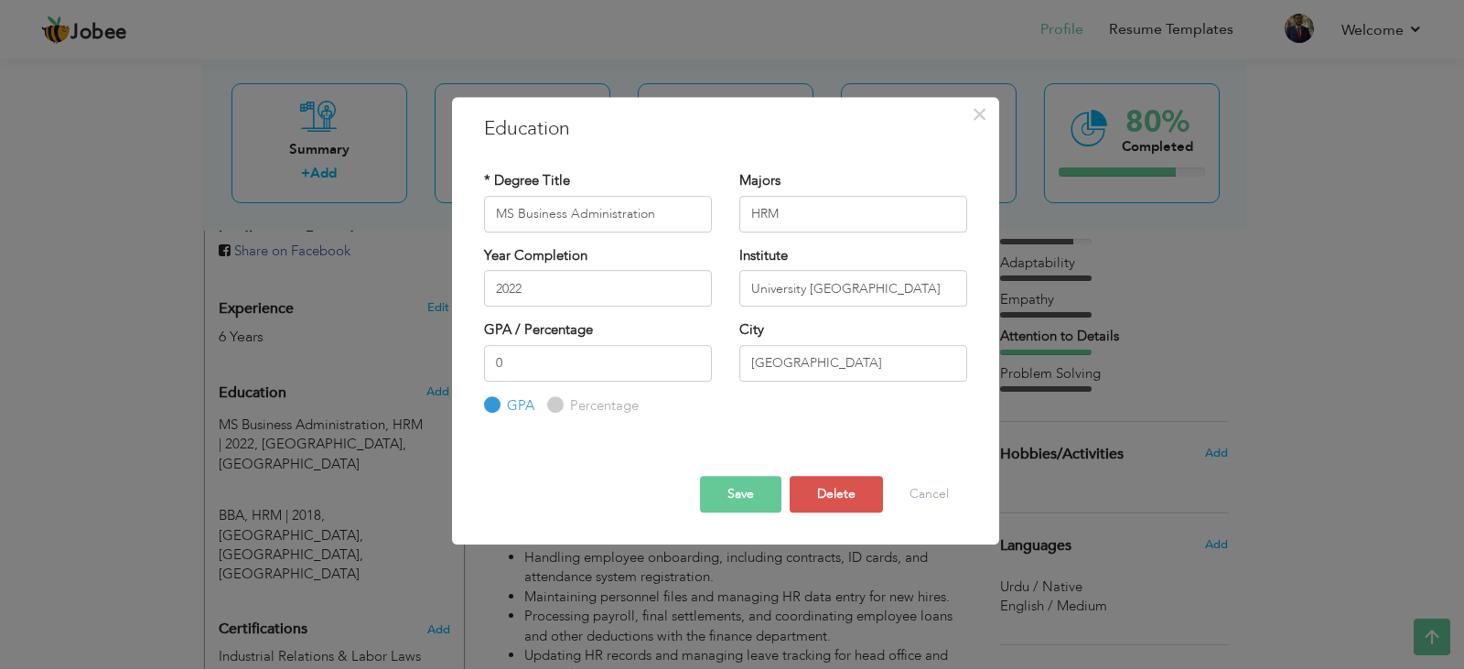
click at [603, 406] on label "Percentage" at bounding box center [601, 405] width 73 height 19
click at [559, 406] on input "Percentage" at bounding box center [553, 405] width 12 height 12
radio input "true"
click at [717, 487] on button "Save" at bounding box center [740, 494] width 81 height 37
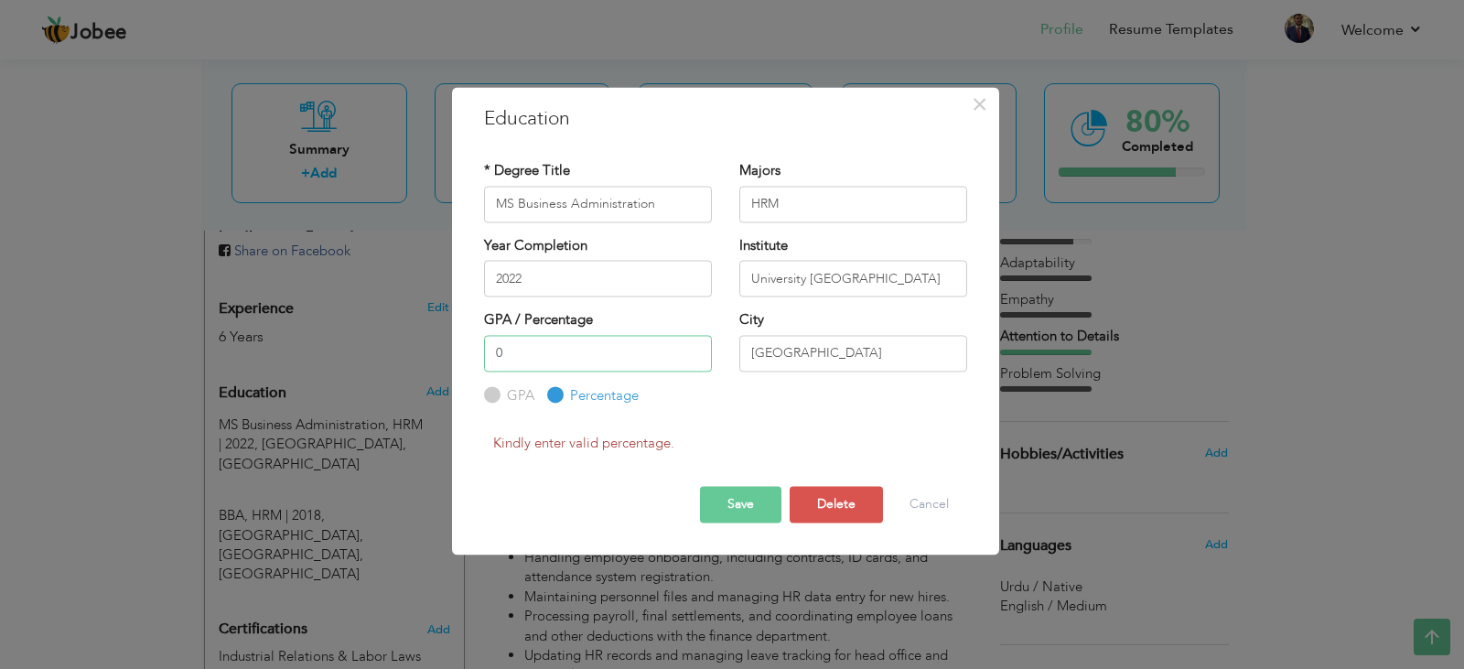
click at [509, 363] on input "0" at bounding box center [598, 353] width 228 height 37
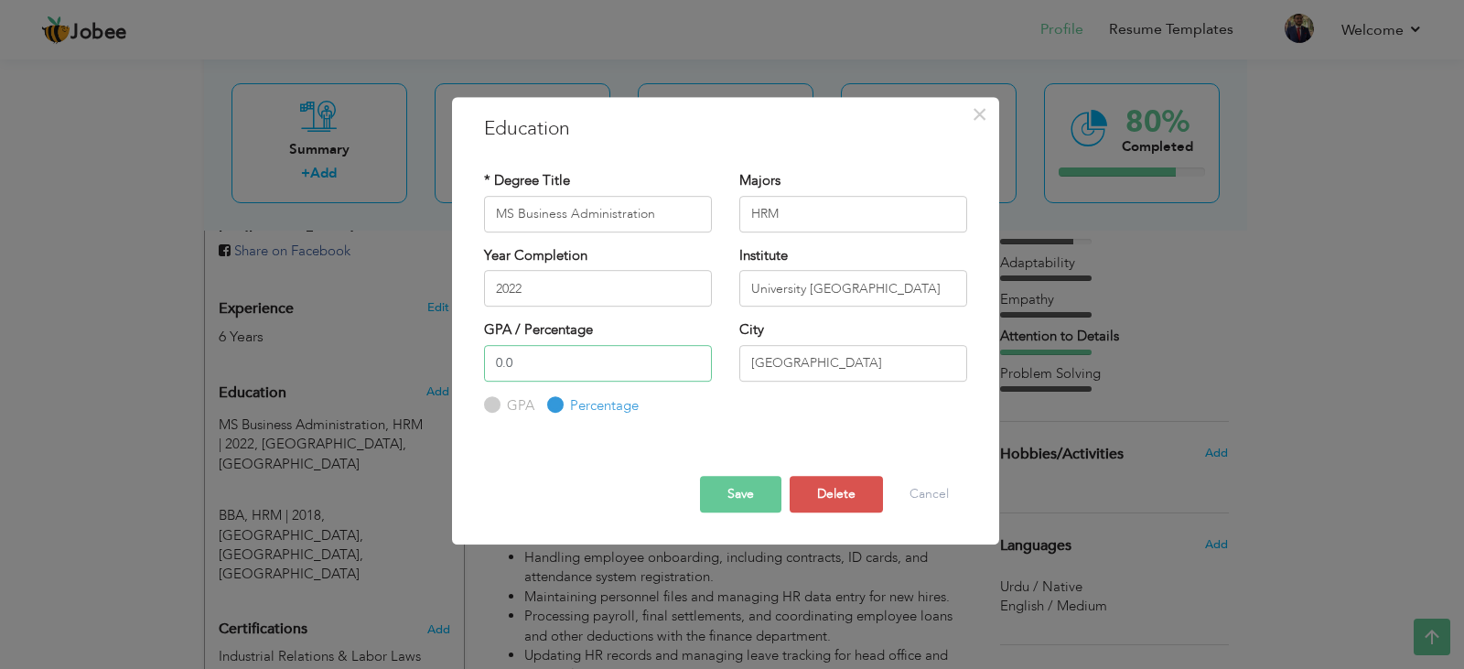
type input "0.0"
click at [721, 506] on button "Save" at bounding box center [740, 494] width 81 height 37
click at [904, 493] on button "Cancel" at bounding box center [929, 494] width 76 height 37
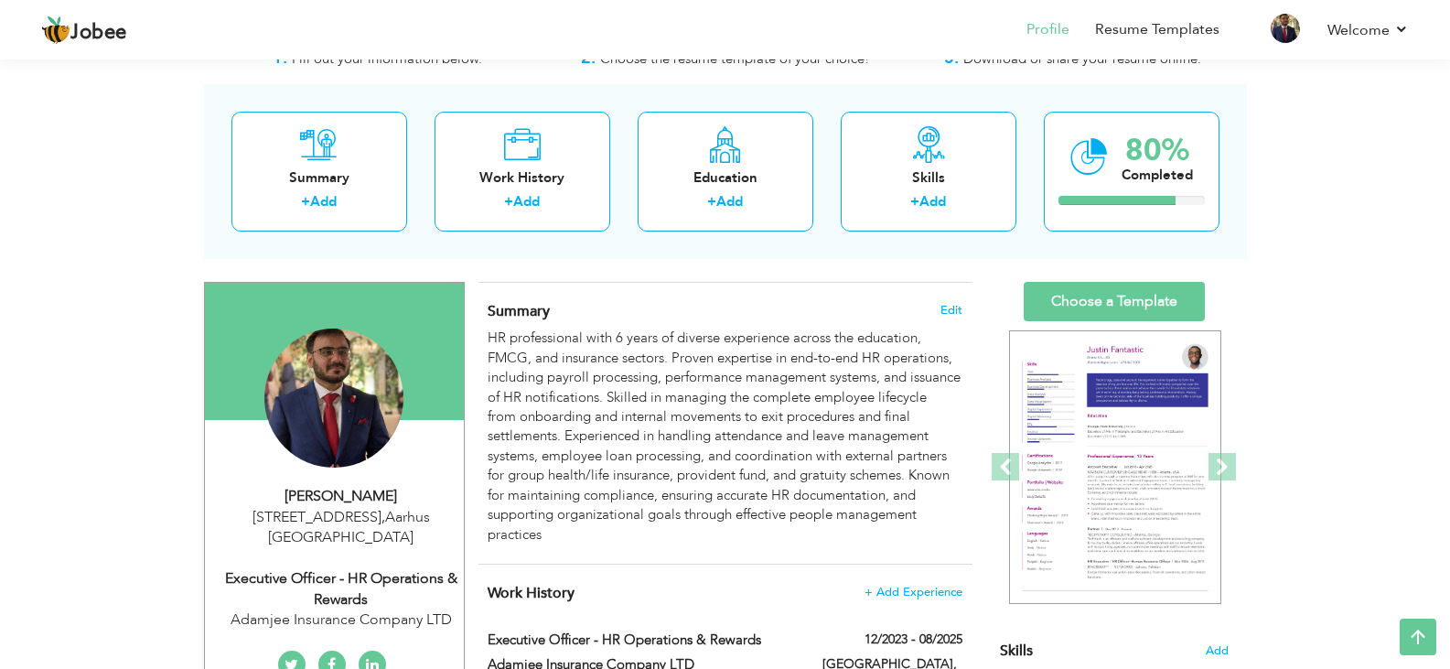
scroll to position [0, 0]
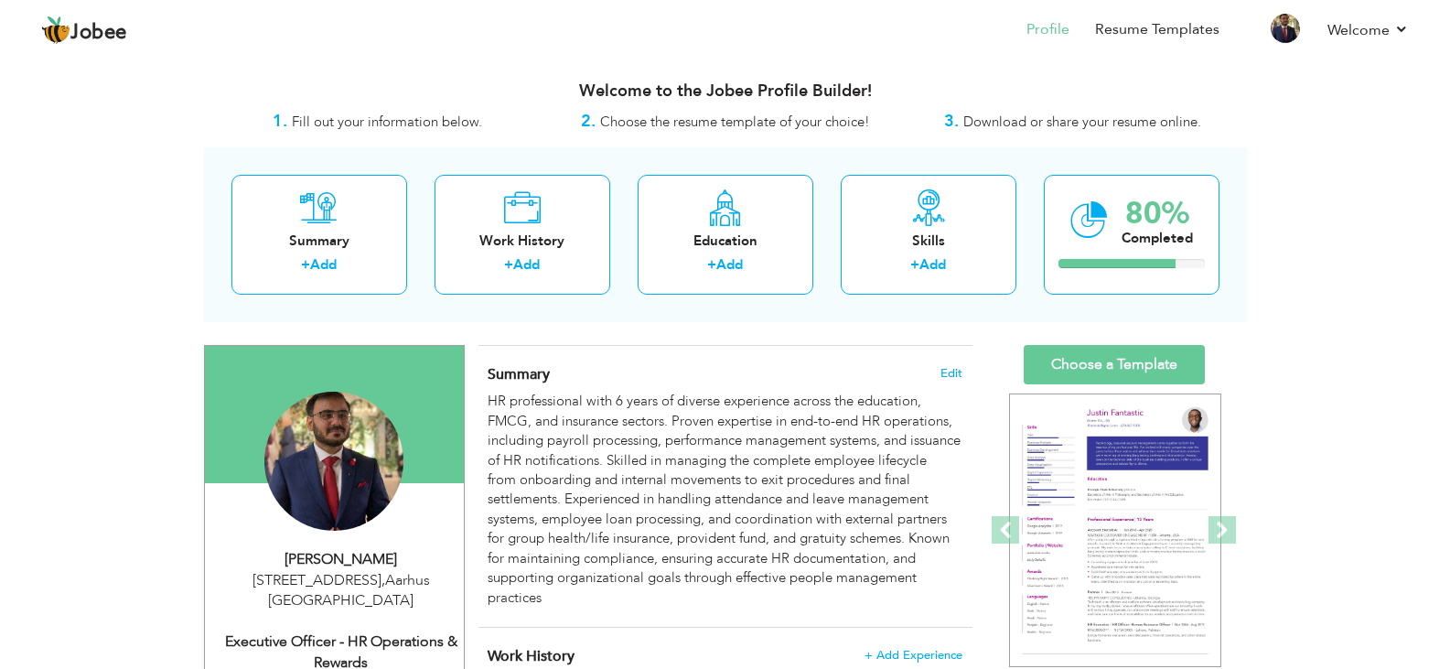
click at [1151, 346] on link "Choose a Template" at bounding box center [1114, 364] width 181 height 39
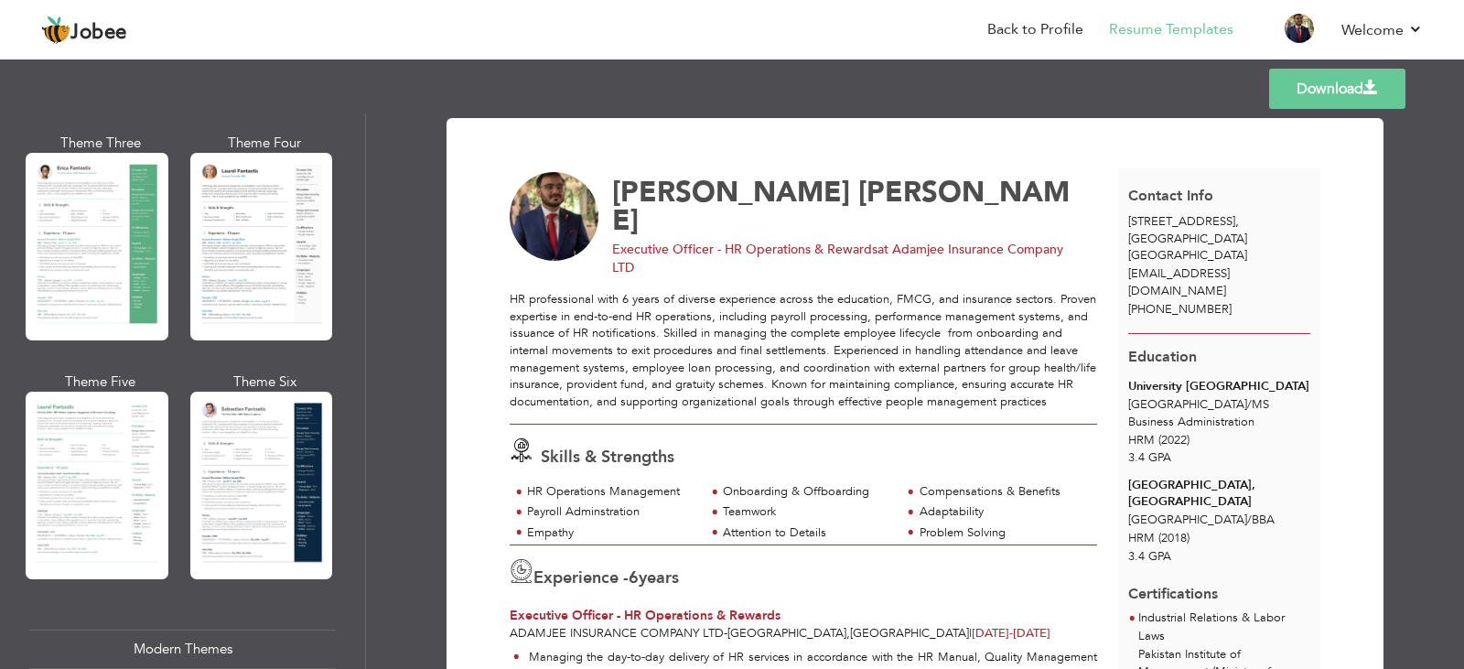
scroll to position [330, 0]
click at [262, 467] on div "Professional Themes Theme One Theme Two Theme Three Theme Four" at bounding box center [732, 390] width 1464 height 555
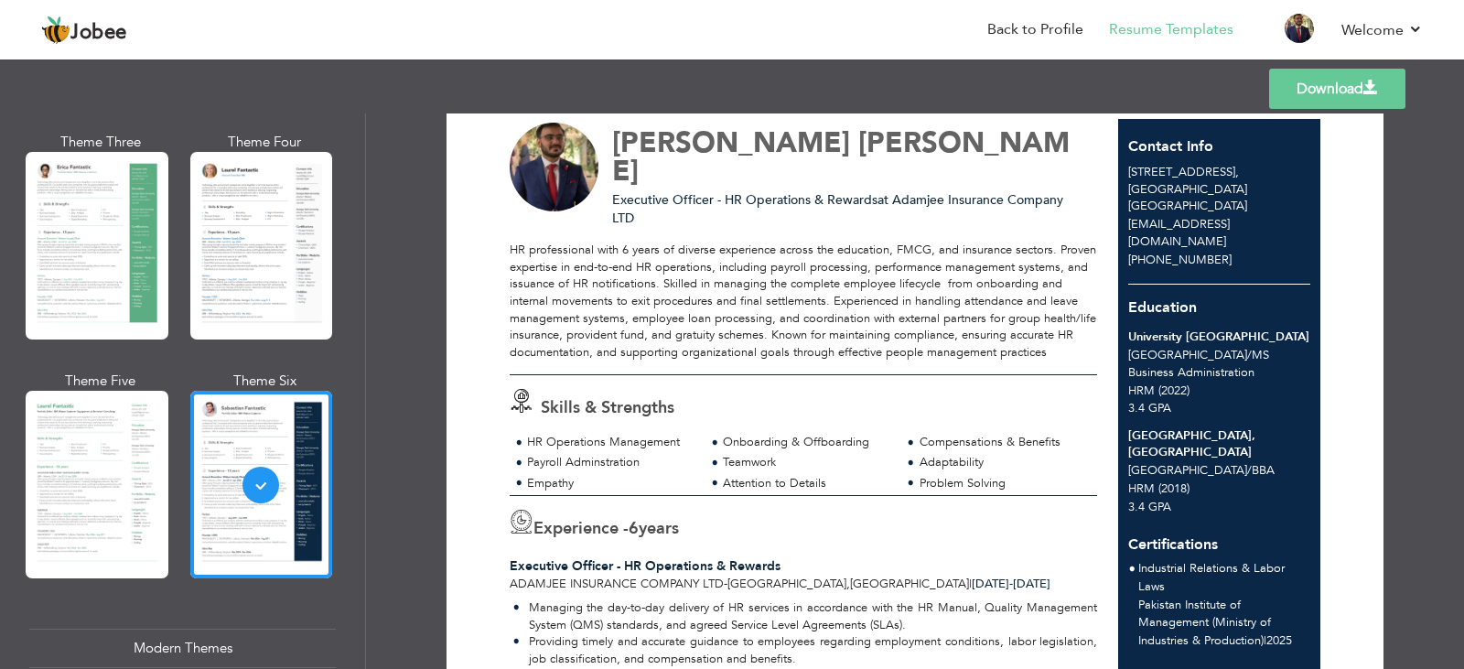
scroll to position [0, 0]
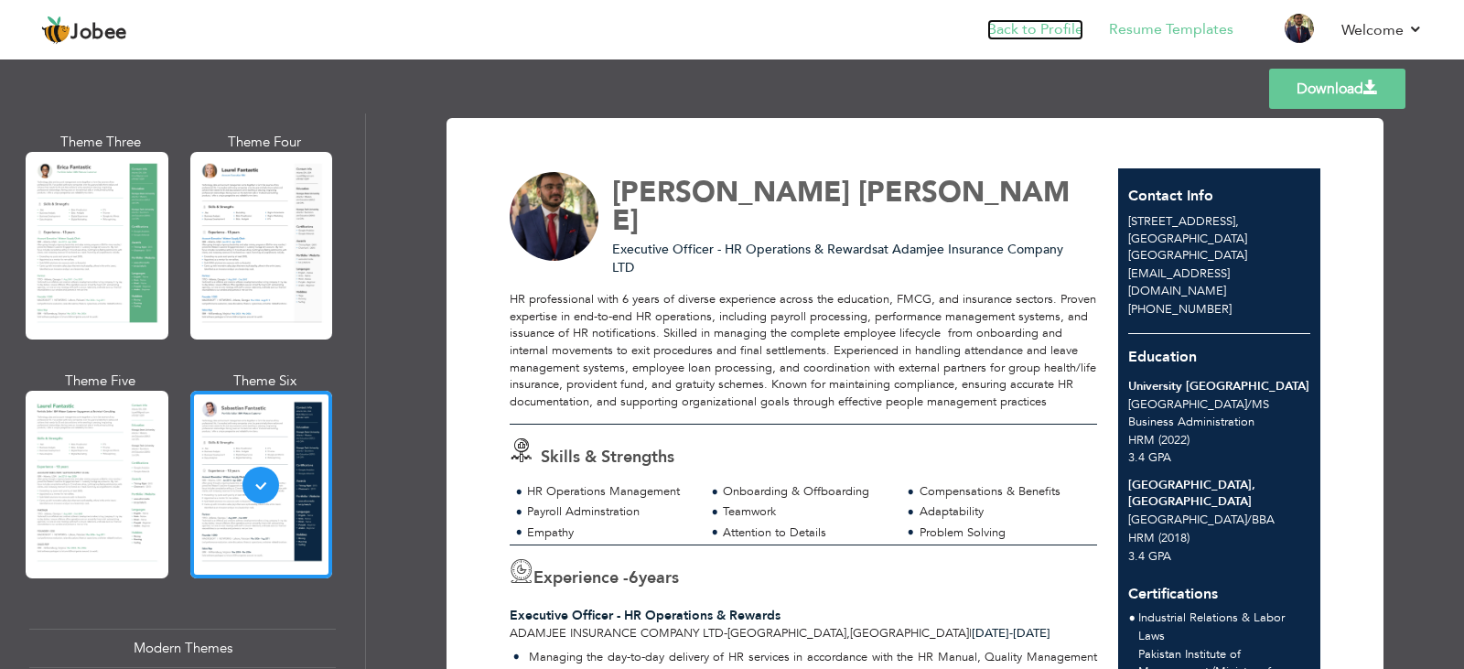
click at [1066, 35] on link "Back to Profile" at bounding box center [1035, 29] width 96 height 21
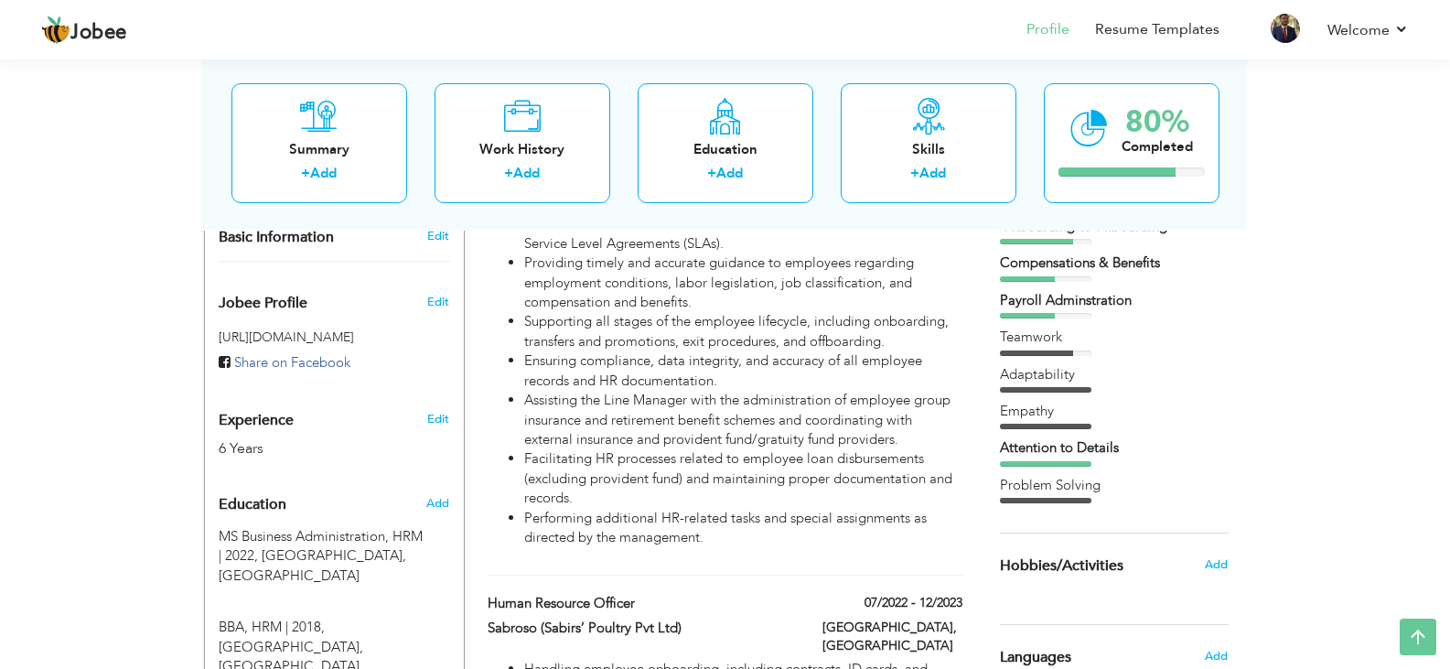
scroll to position [564, 0]
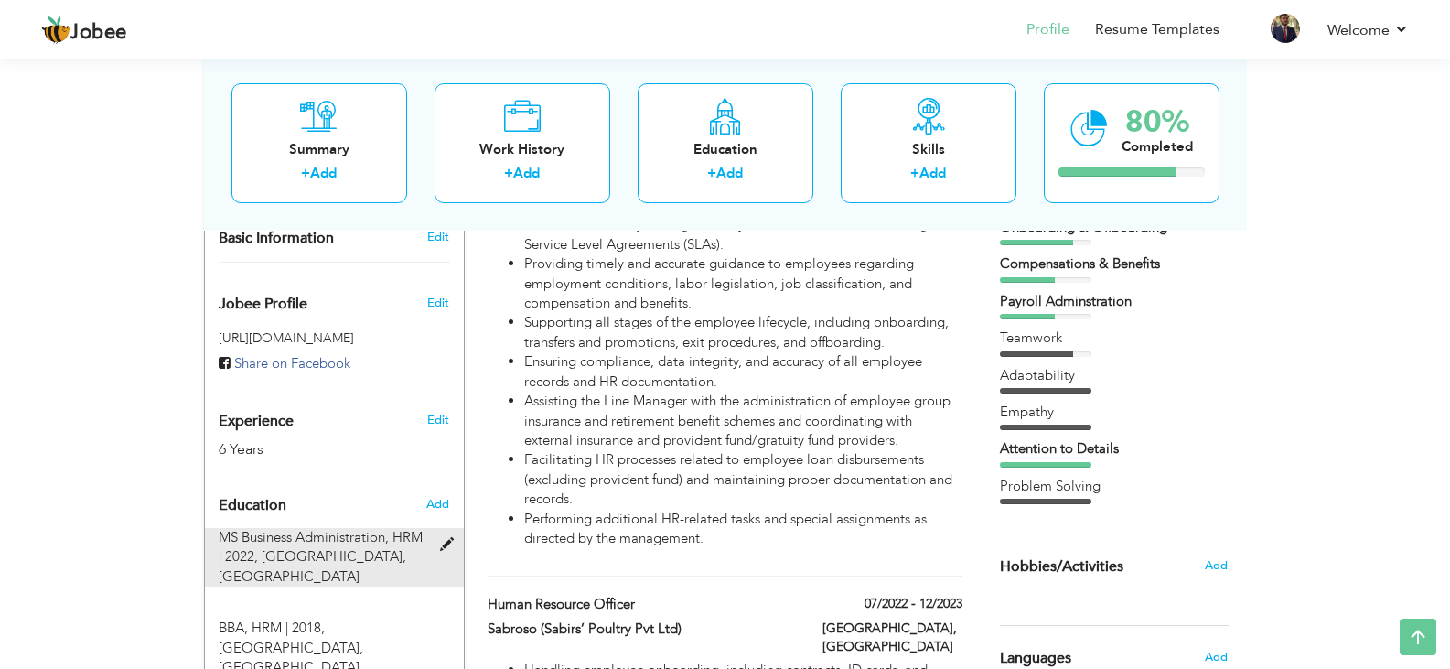
click at [311, 561] on span "[GEOGRAPHIC_DATA], [GEOGRAPHIC_DATA]" at bounding box center [313, 566] width 188 height 38
type input "MS Business Administration"
type input "HRM"
type input "2022"
type input "University Central of Punjab"
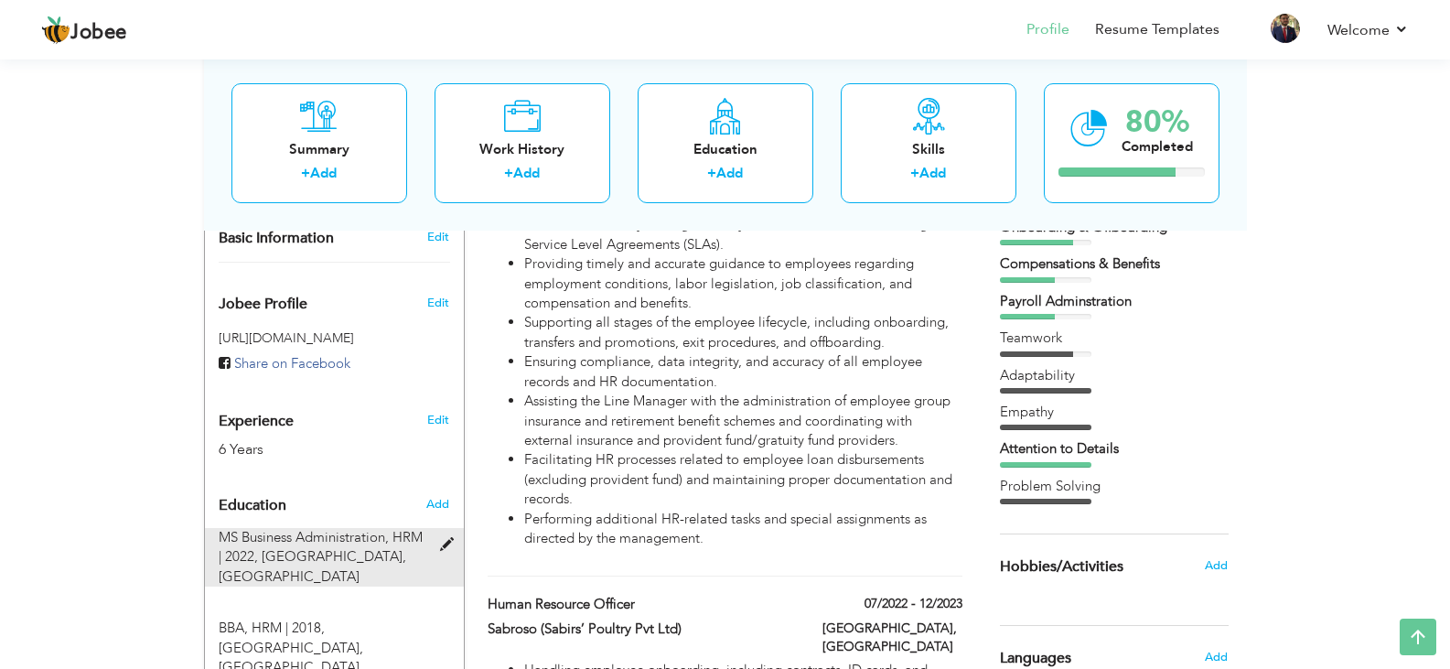
type input "3.4"
radio input "true"
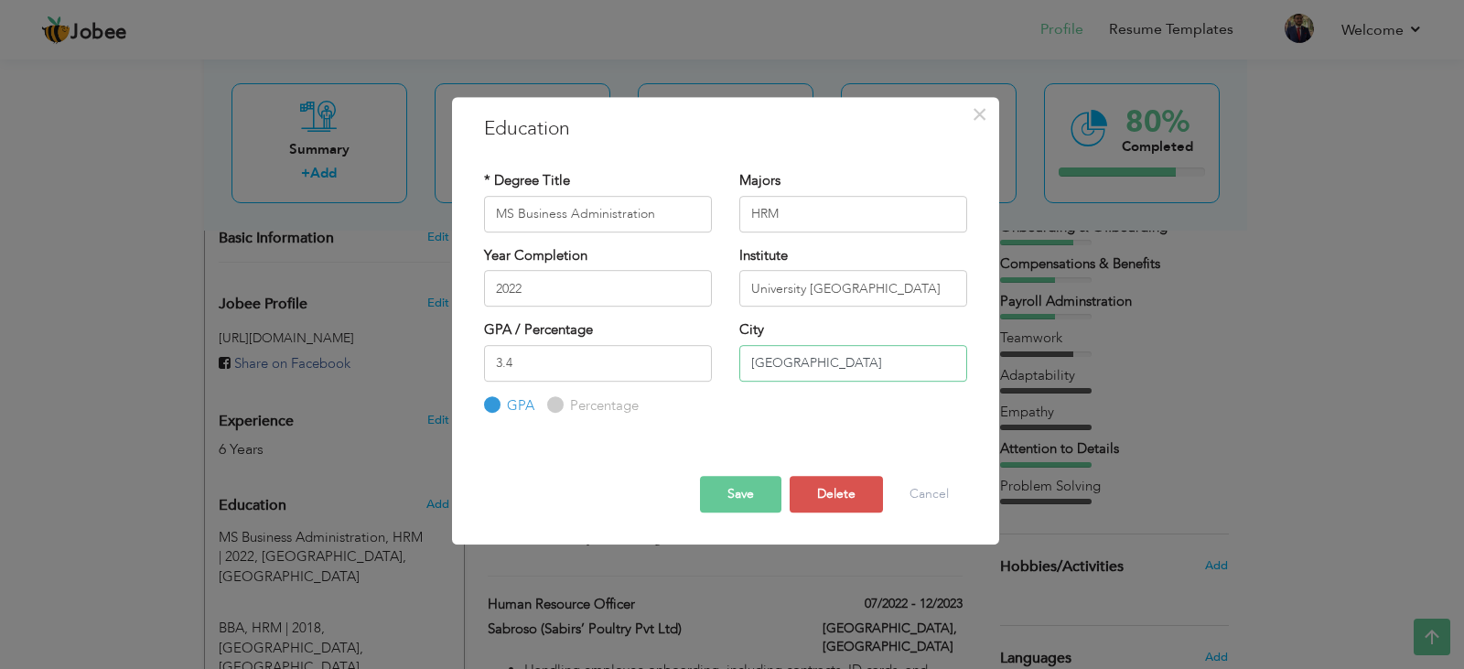
click at [829, 365] on input "Lahore" at bounding box center [853, 363] width 228 height 37
drag, startPoint x: 829, startPoint y: 365, endPoint x: 694, endPoint y: 365, distance: 135.4
click at [694, 365] on div "GPA / Percentage 3.4 GPA Percentage City" at bounding box center [725, 367] width 511 height 95
type input "[GEOGRAPHIC_DATA]"
click at [930, 300] on input "University Central of Punjab" at bounding box center [853, 288] width 228 height 37
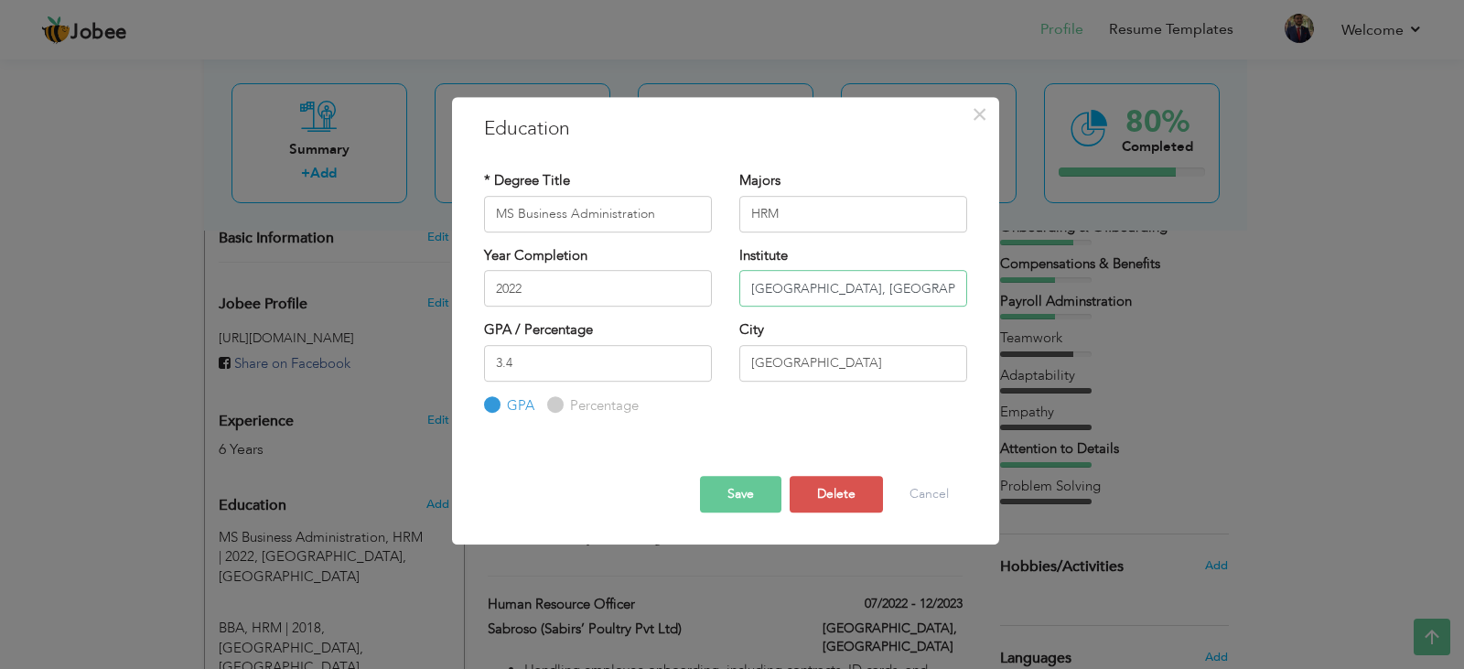
type input "University Central of Punjab, Lahore"
click at [750, 498] on button "Save" at bounding box center [740, 494] width 81 height 37
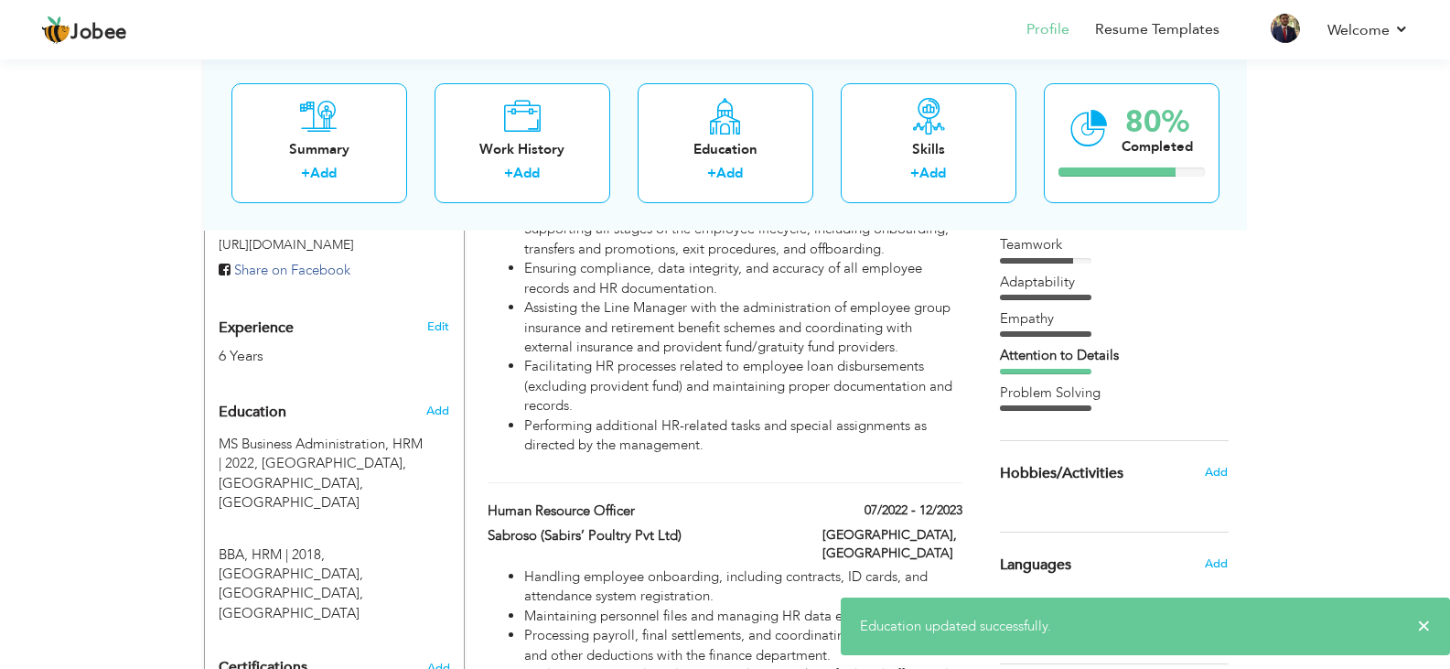
scroll to position [737, 0]
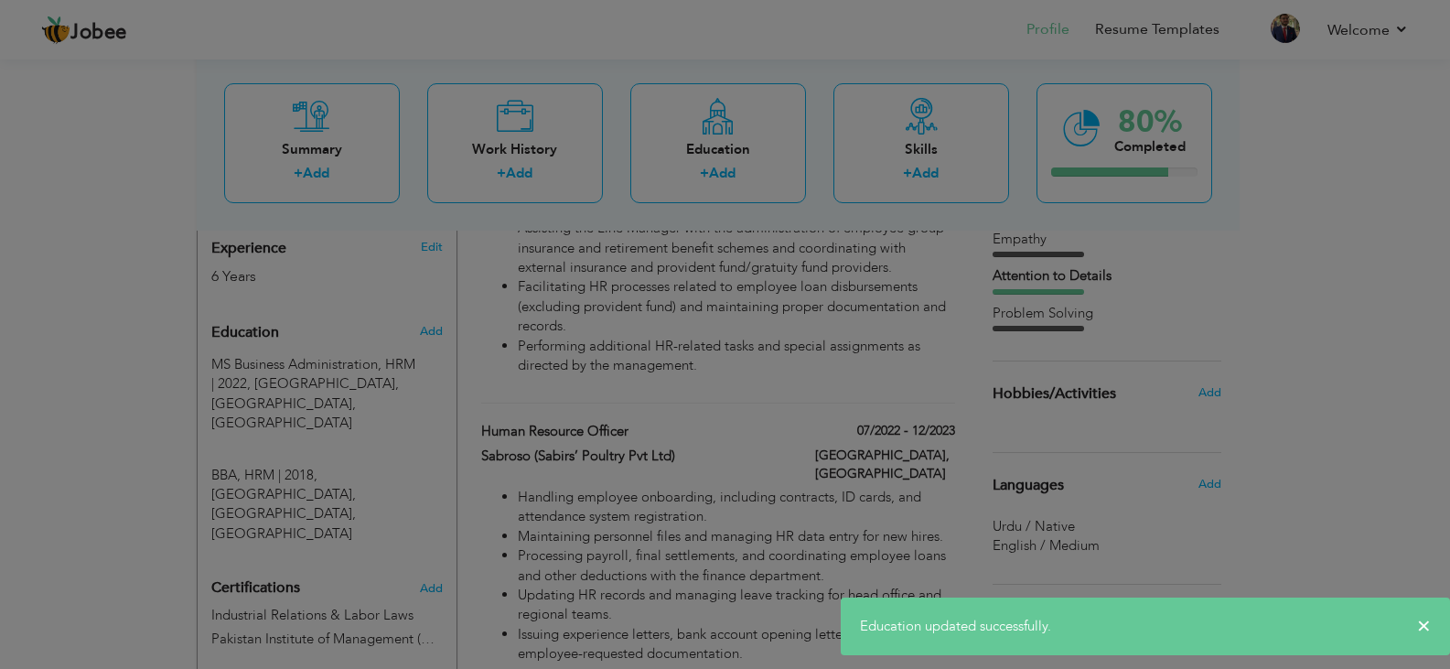
type input "BBA"
type input "2018"
type input "University of Education, Lahore"
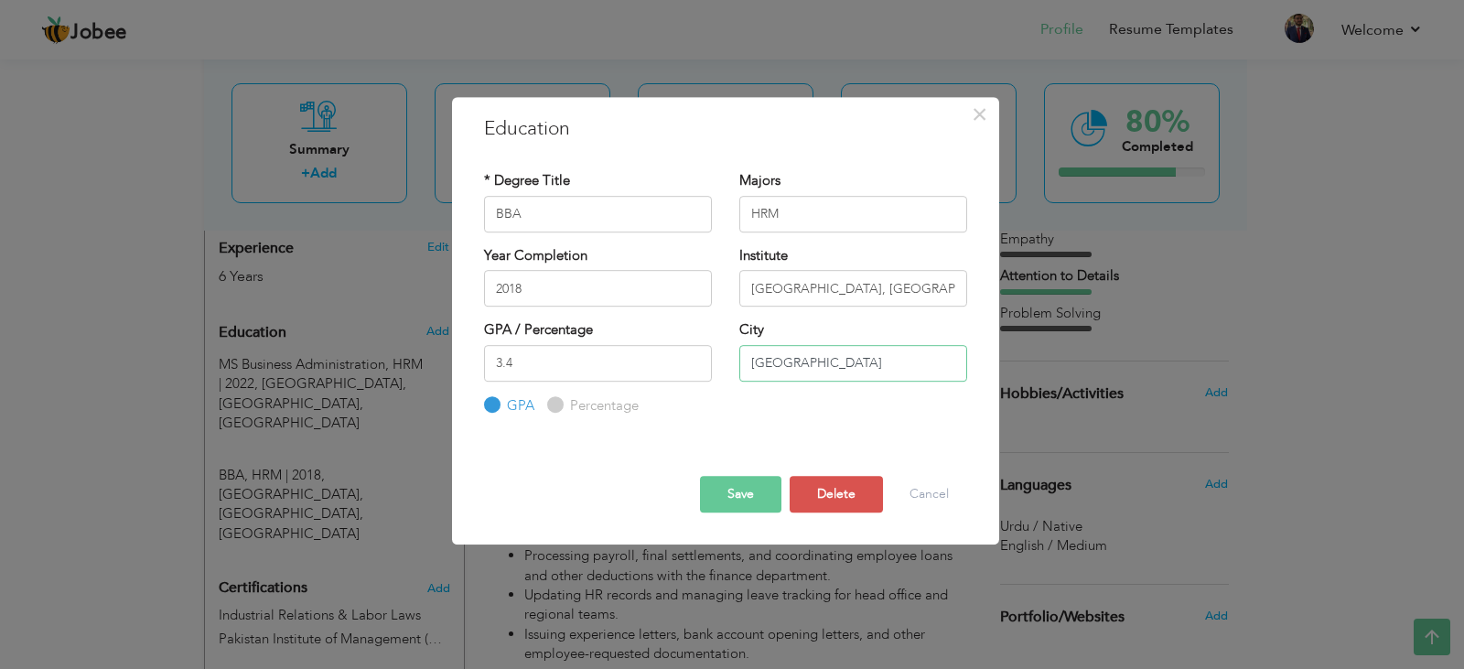
drag, startPoint x: 825, startPoint y: 363, endPoint x: 620, endPoint y: 368, distance: 205.0
click at [620, 368] on div "GPA / Percentage 3.4 GPA Percentage City" at bounding box center [725, 367] width 511 height 95
type input "[GEOGRAPHIC_DATA]"
click at [758, 501] on button "Save" at bounding box center [740, 494] width 81 height 37
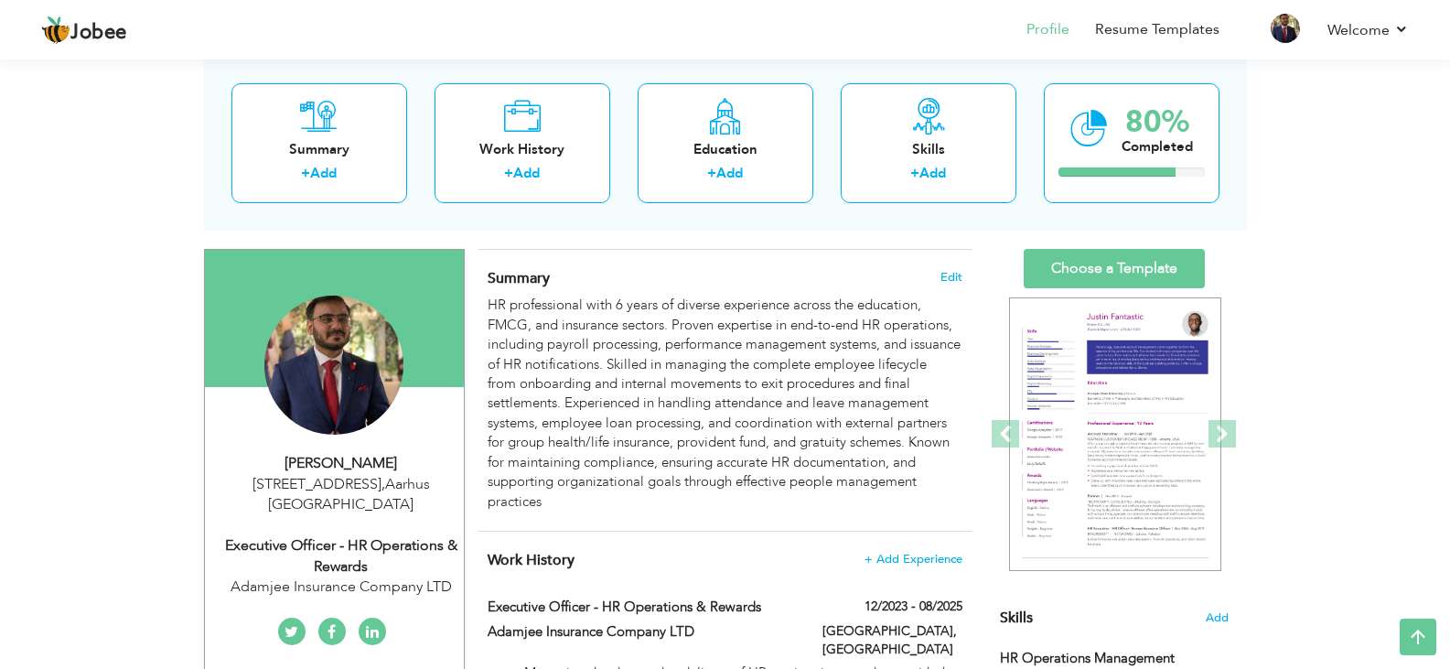
scroll to position [0, 0]
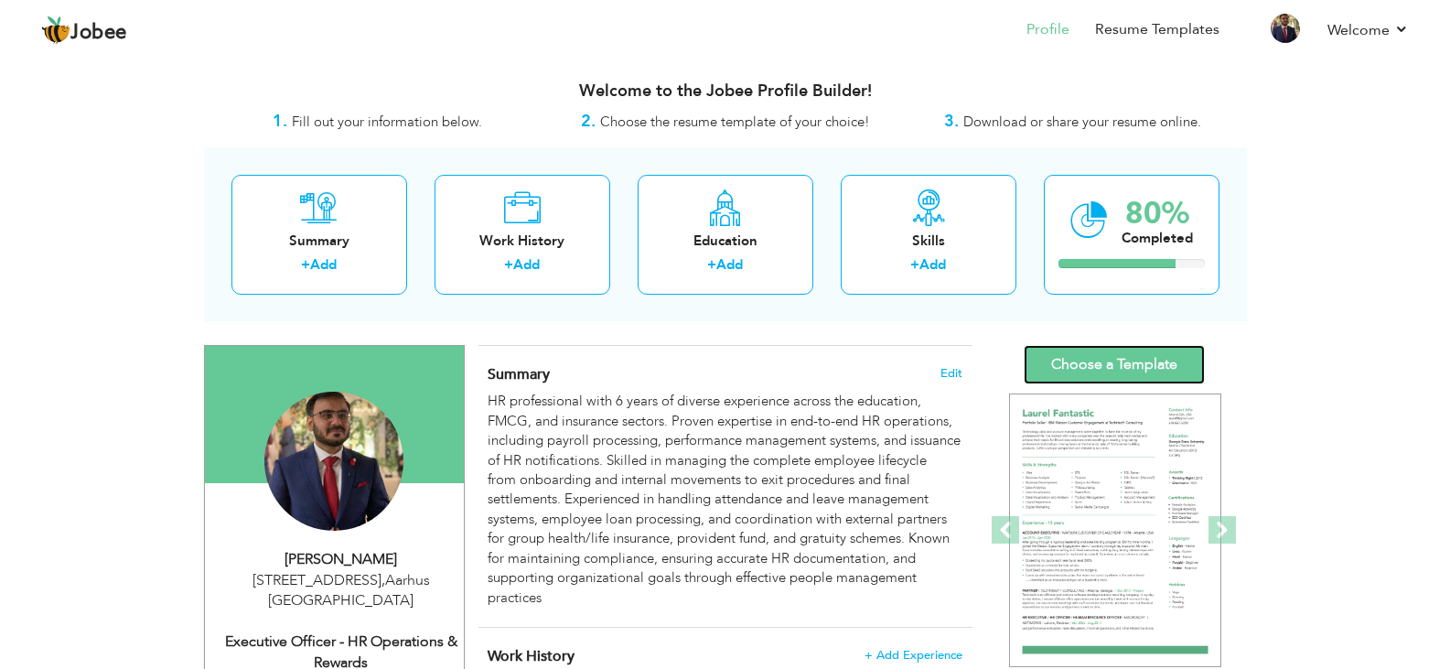
click at [1129, 360] on link "Choose a Template" at bounding box center [1114, 364] width 181 height 39
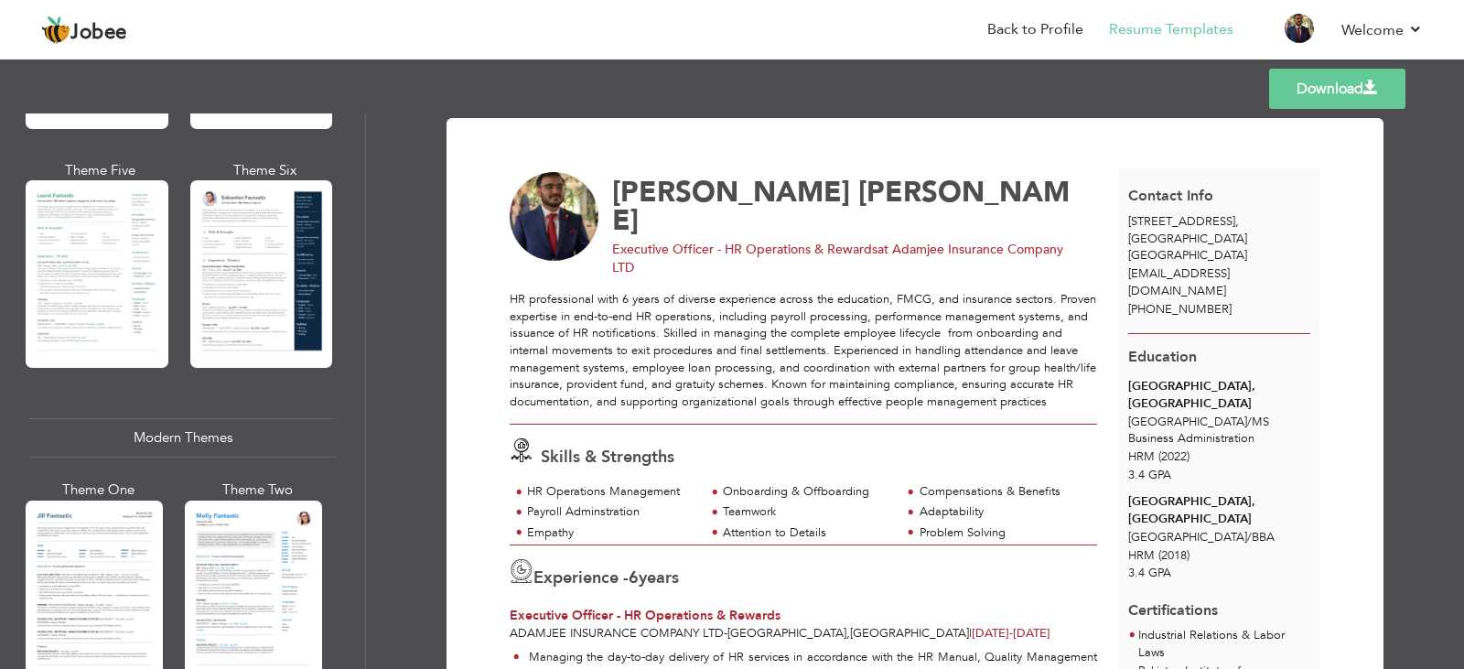
scroll to position [534, 0]
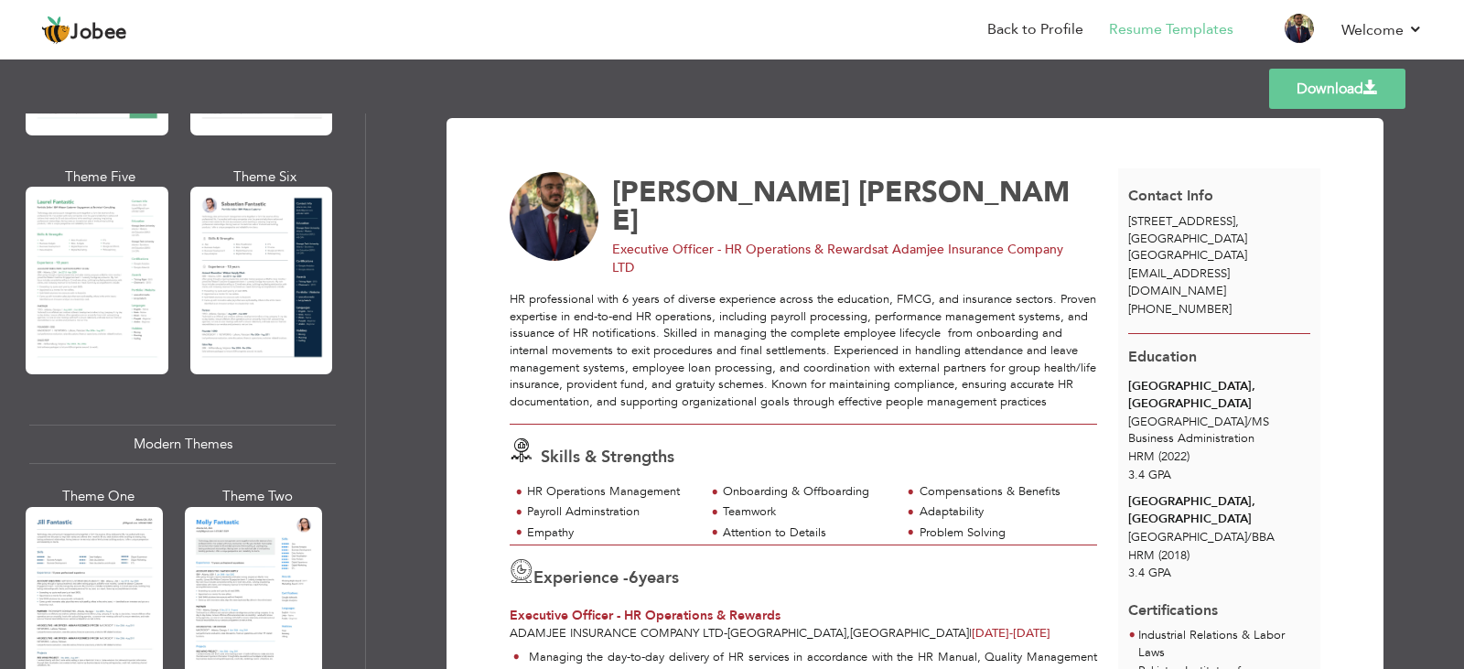
click at [265, 336] on div "Professional Themes Theme One Theme Two Theme Three Theme Four" at bounding box center [732, 390] width 1464 height 555
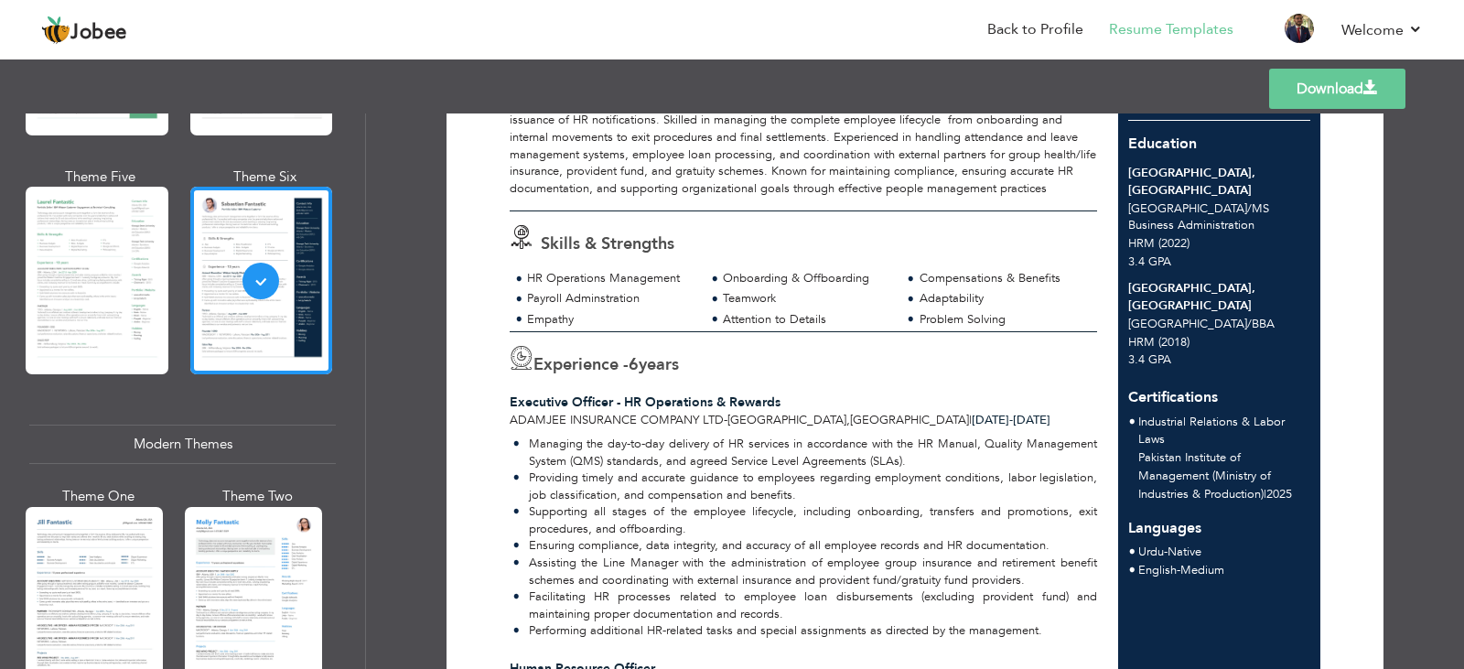
scroll to position [241, 0]
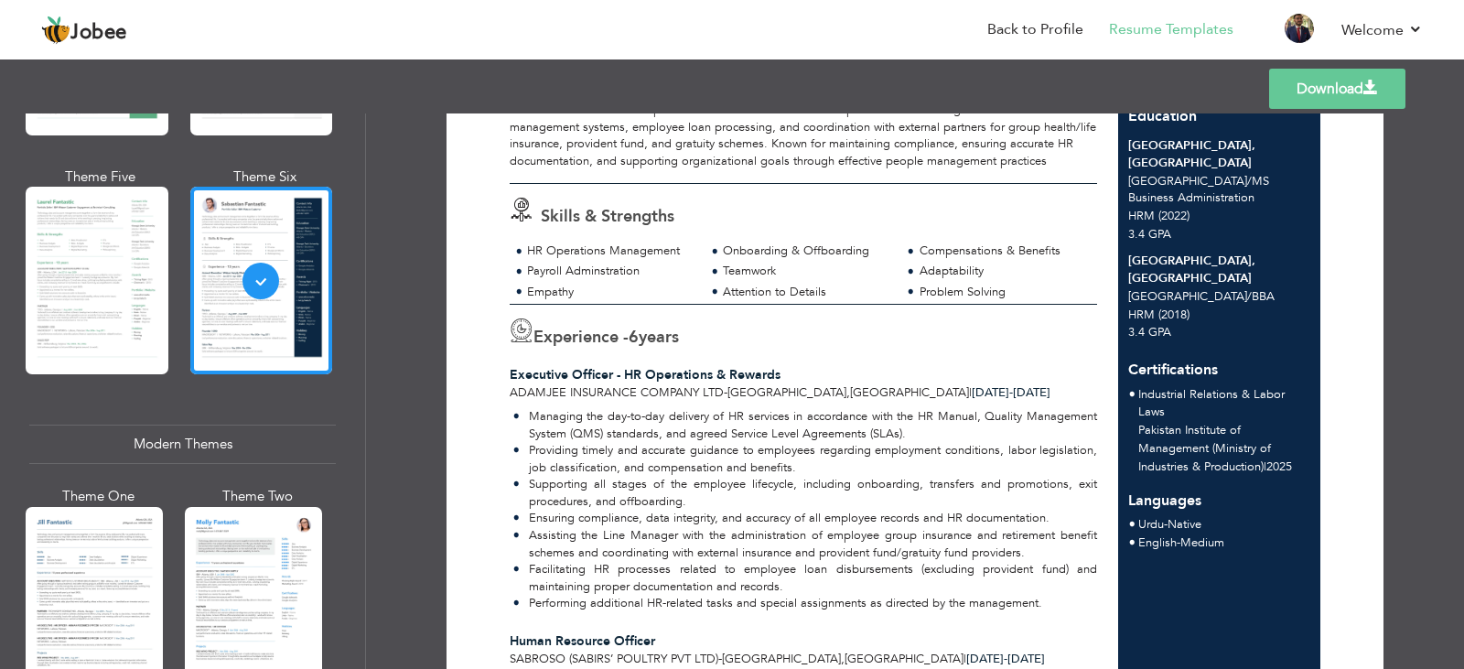
click at [1290, 77] on link "Download" at bounding box center [1337, 89] width 136 height 40
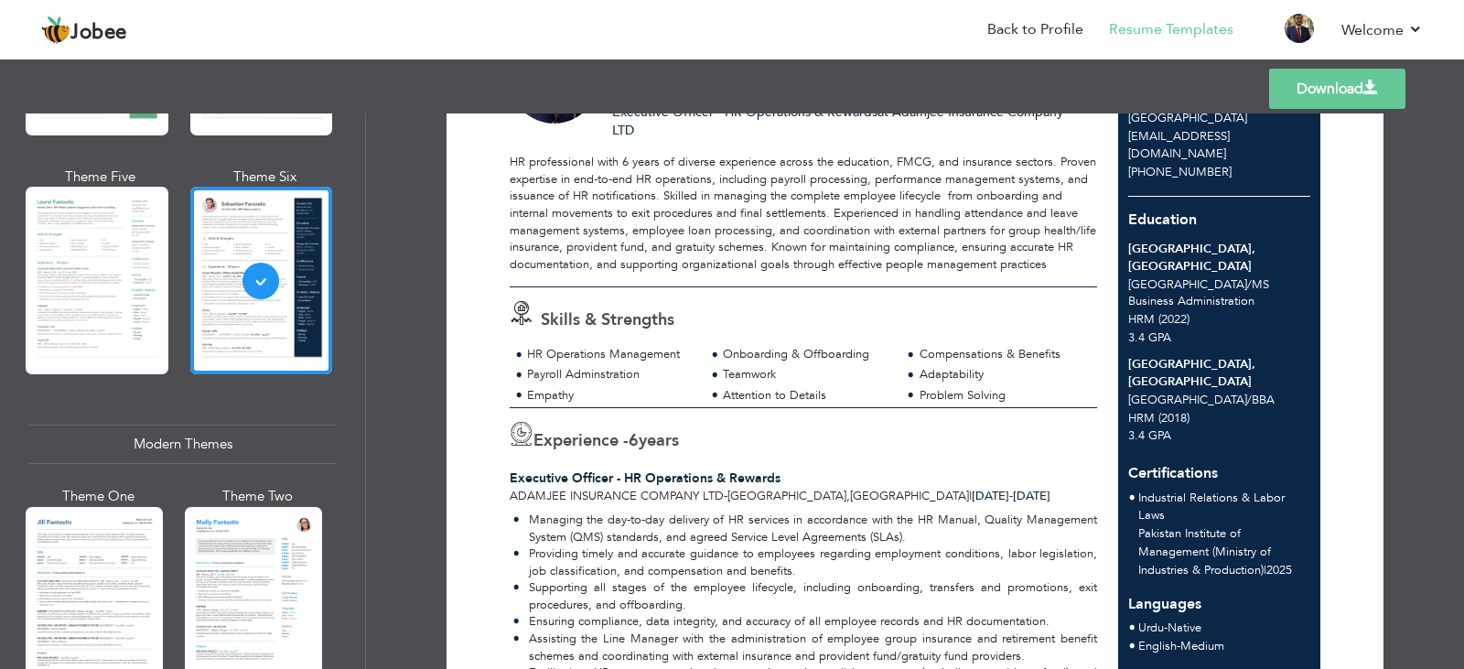
scroll to position [0, 0]
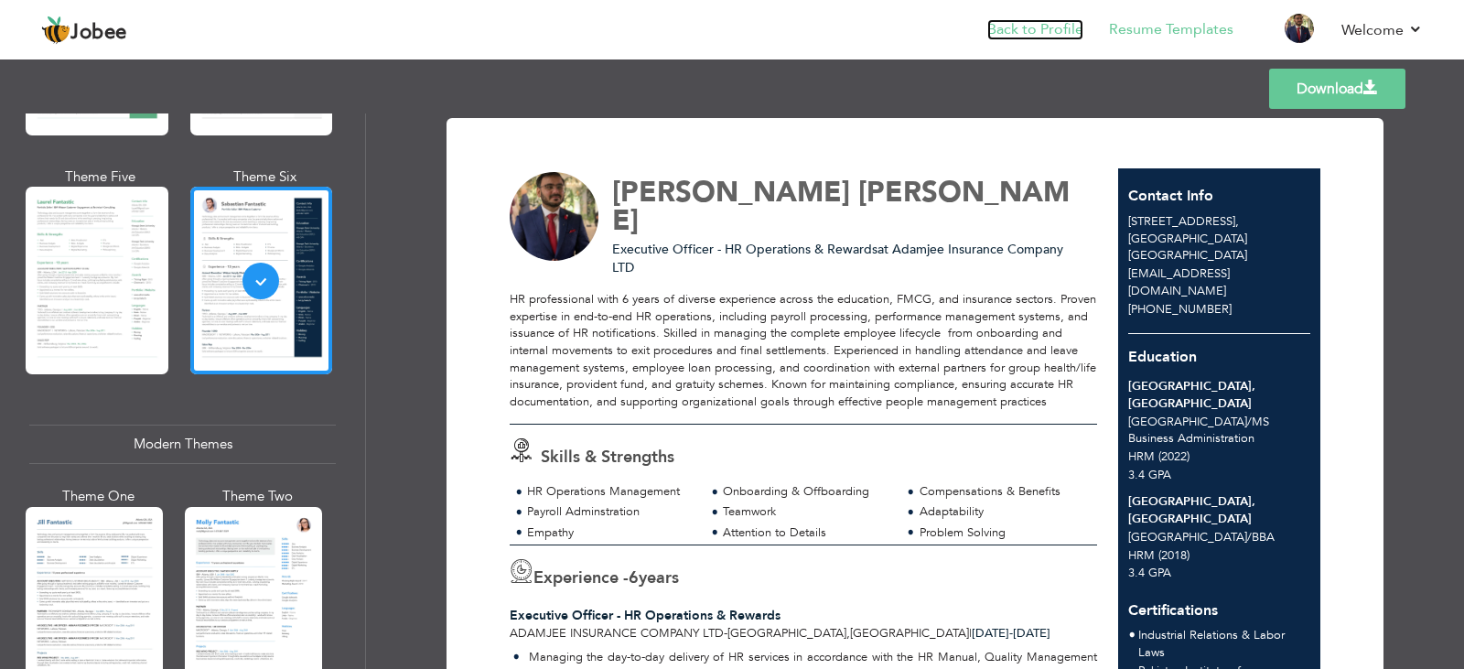
click at [1034, 25] on link "Back to Profile" at bounding box center [1035, 29] width 96 height 21
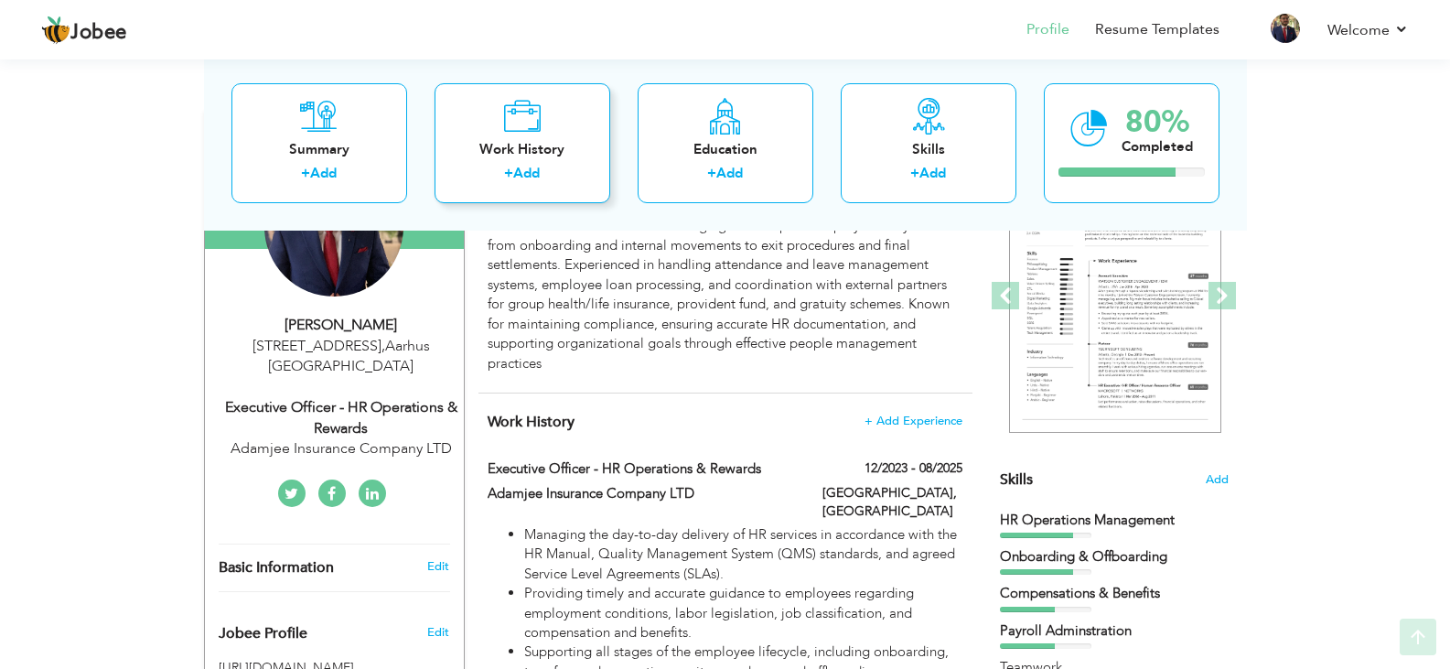
scroll to position [285, 0]
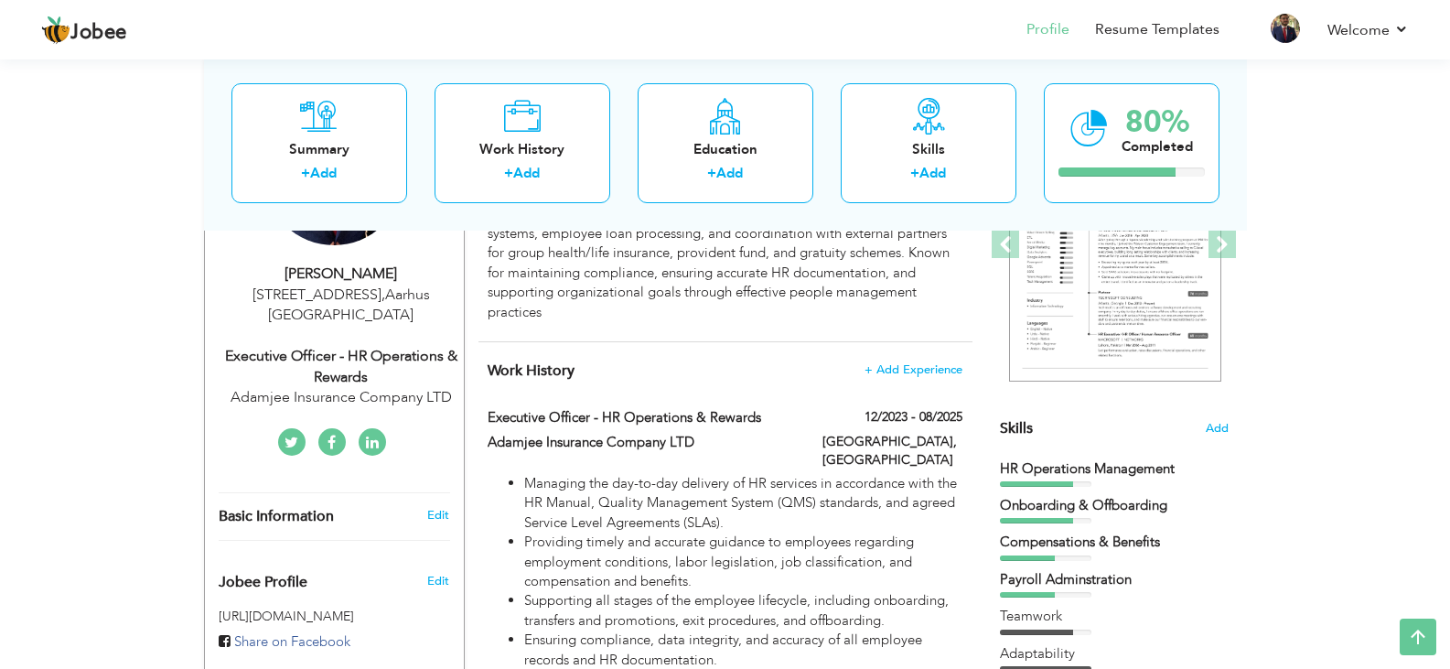
click at [343, 357] on div "Executive Officer - HR Operations & Rewards" at bounding box center [341, 367] width 245 height 42
type input "[PERSON_NAME]"
type input "[PHONE_NUMBER]"
select select "number:57"
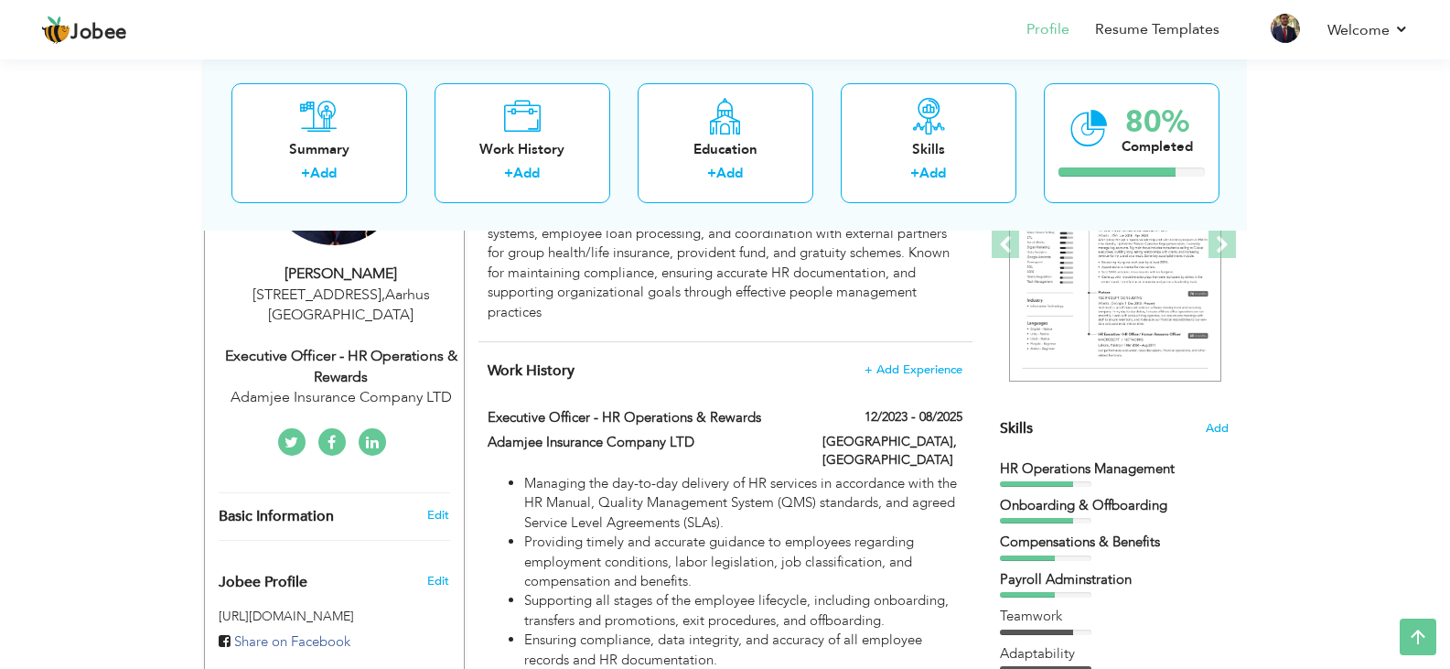
type input "[GEOGRAPHIC_DATA]"
type input "[STREET_ADDRESS]"
select select "number:8"
type input "Adamjee Insurance Company LTD"
type input "Executive Officer - HR Operations & Rewards"
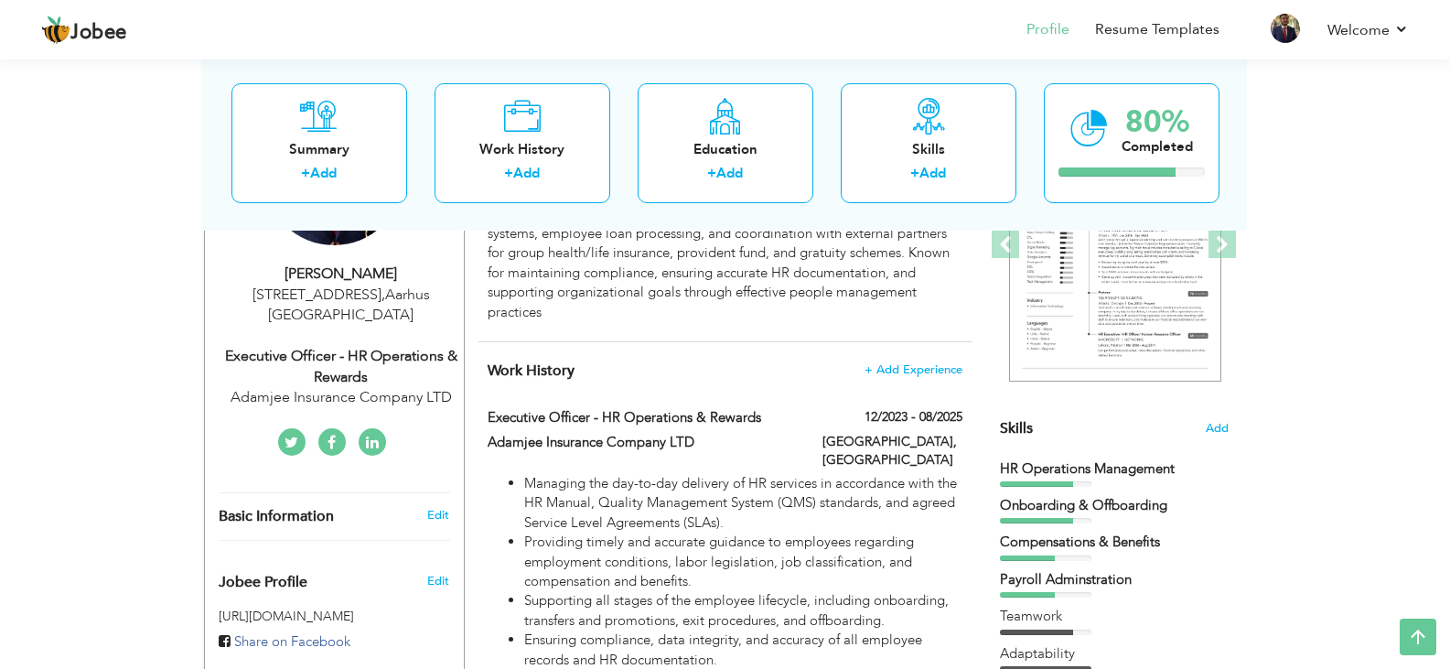
type input "[URL][DOMAIN_NAME][PERSON_NAME]"
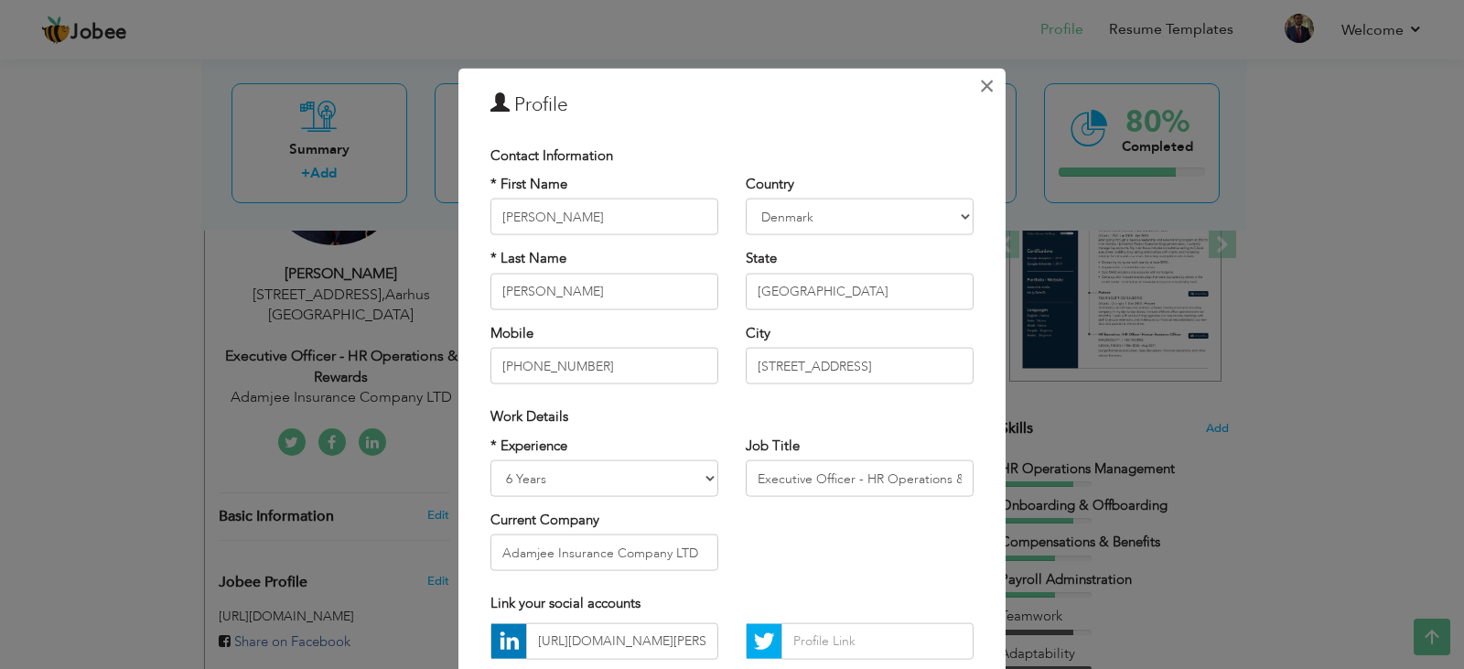
click at [979, 92] on span "×" at bounding box center [987, 85] width 16 height 33
